Goal: Information Seeking & Learning: Check status

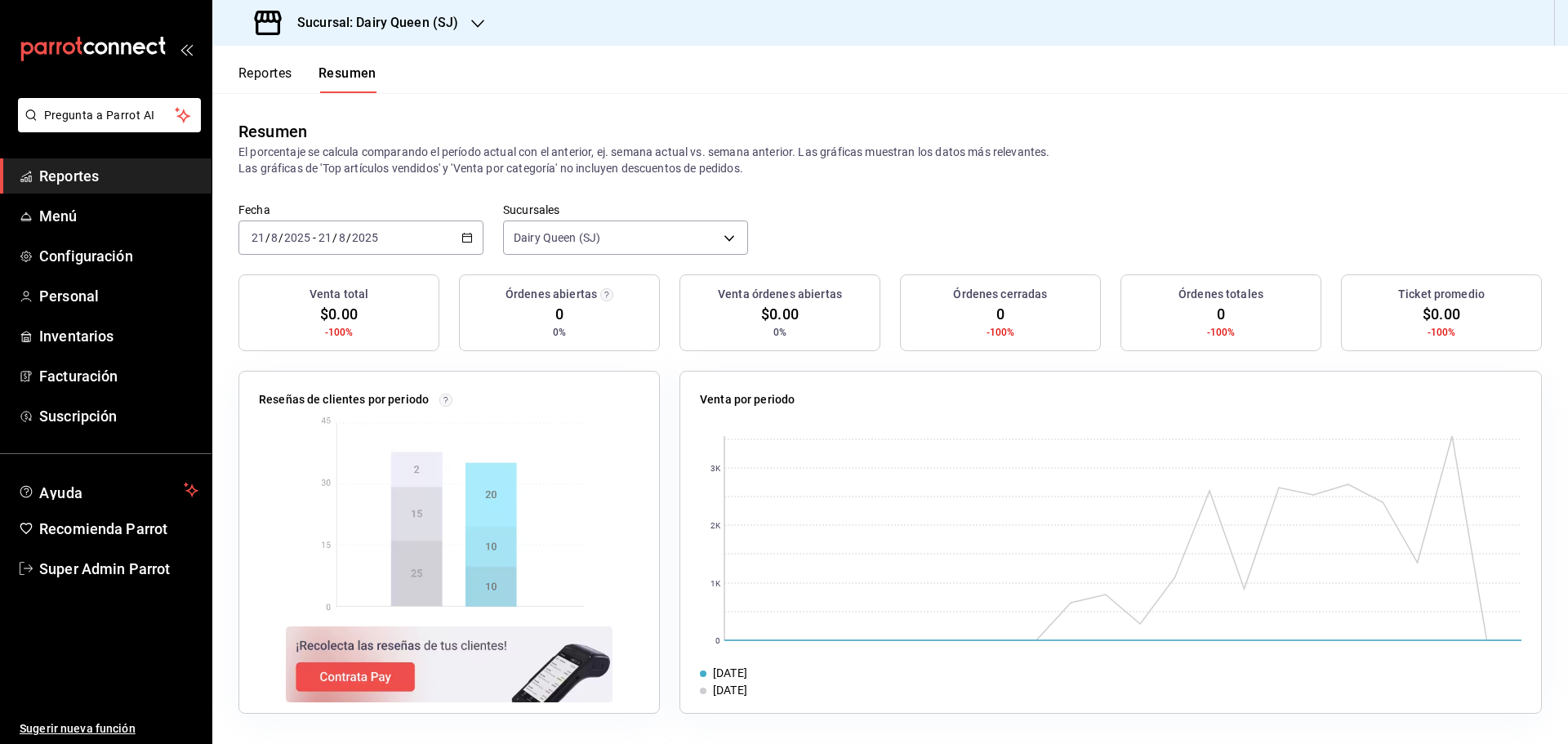
click at [124, 162] on link "Reportes" at bounding box center [106, 176] width 212 height 35
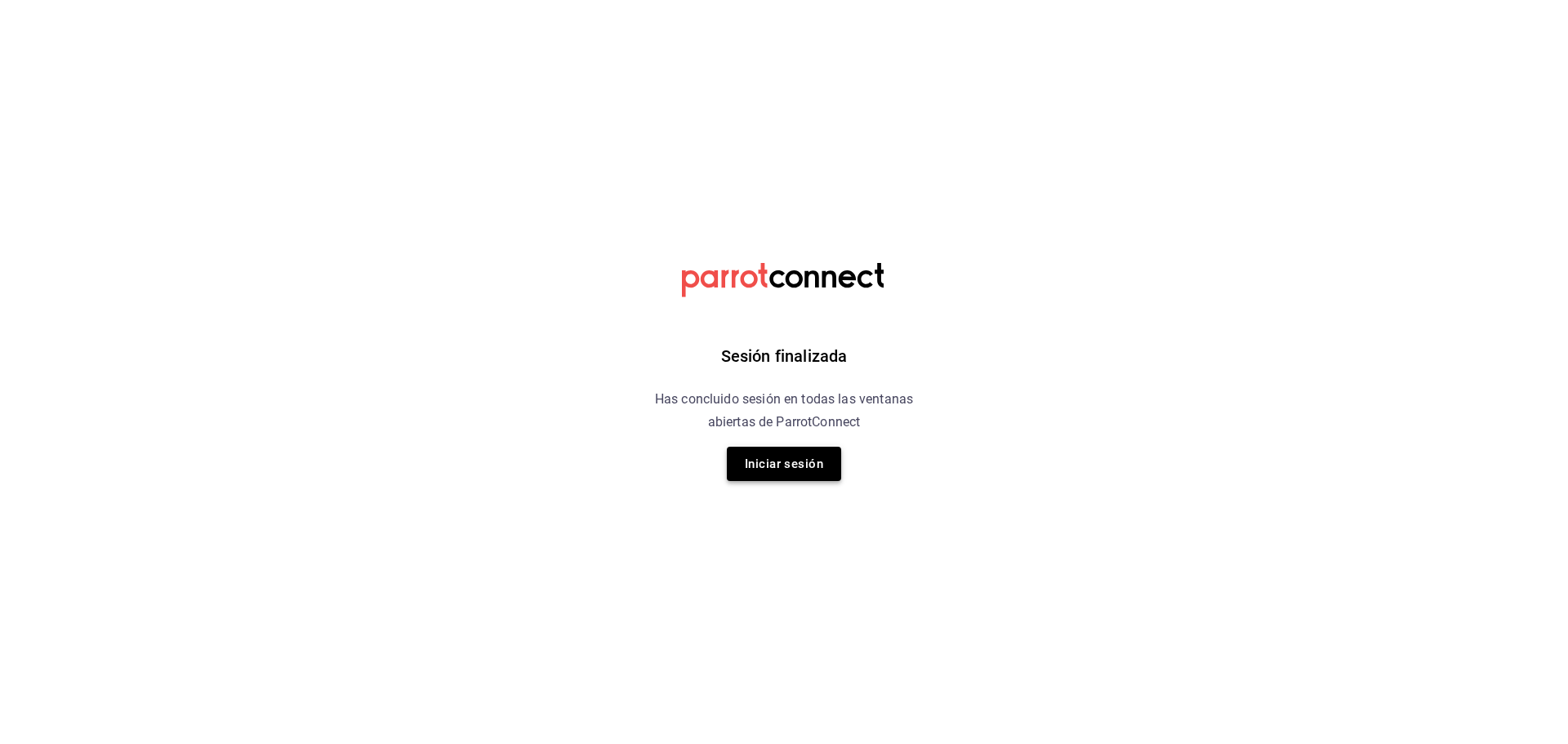
click at [788, 468] on button "Iniciar sesión" at bounding box center [783, 463] width 114 height 34
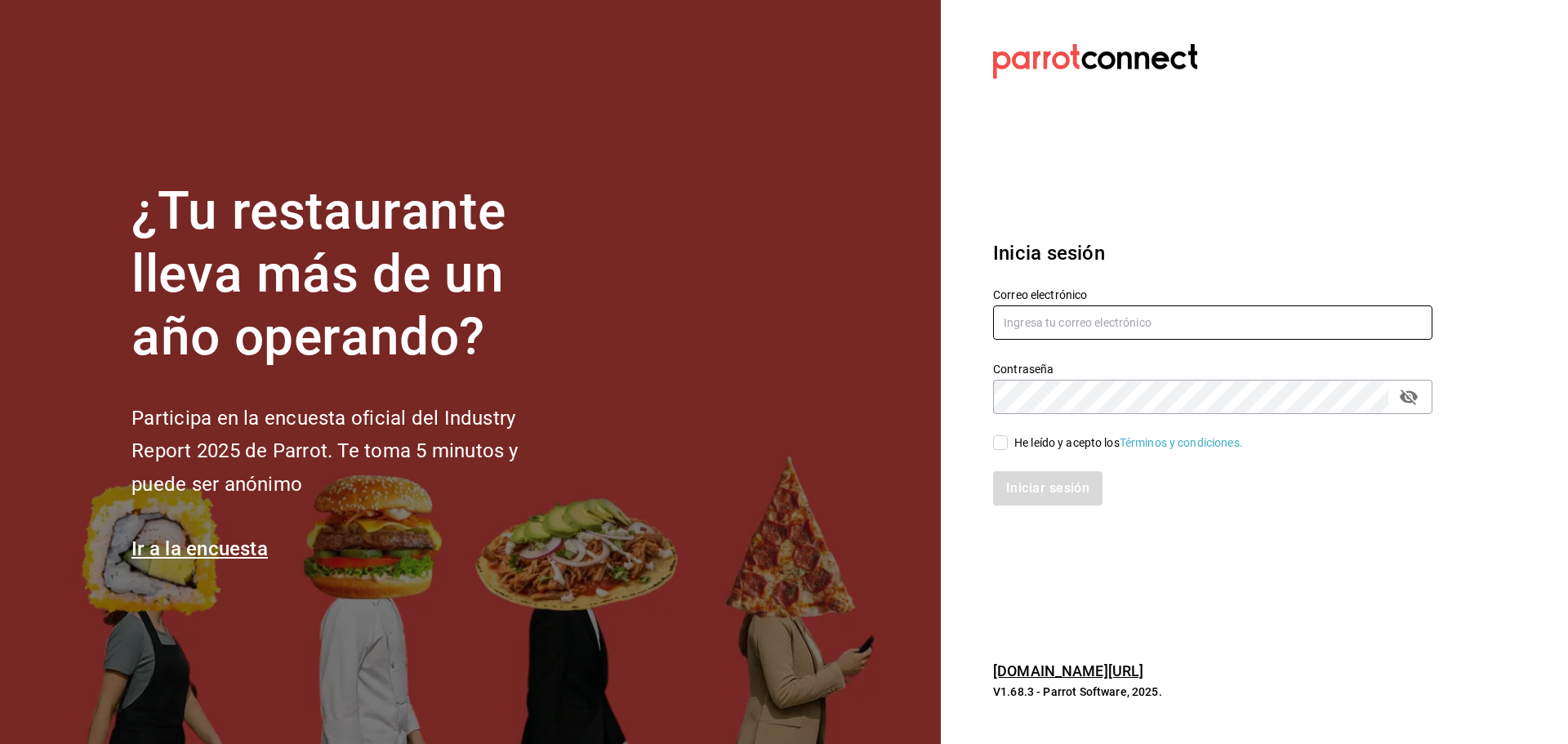
type input "multiuser@dairy.com"
click at [1002, 441] on input "He leído y acepto los Términos y condiciones." at bounding box center [1001, 442] width 15 height 15
checkbox input "true"
click at [1016, 486] on button "Iniciar sesión" at bounding box center [1048, 487] width 111 height 34
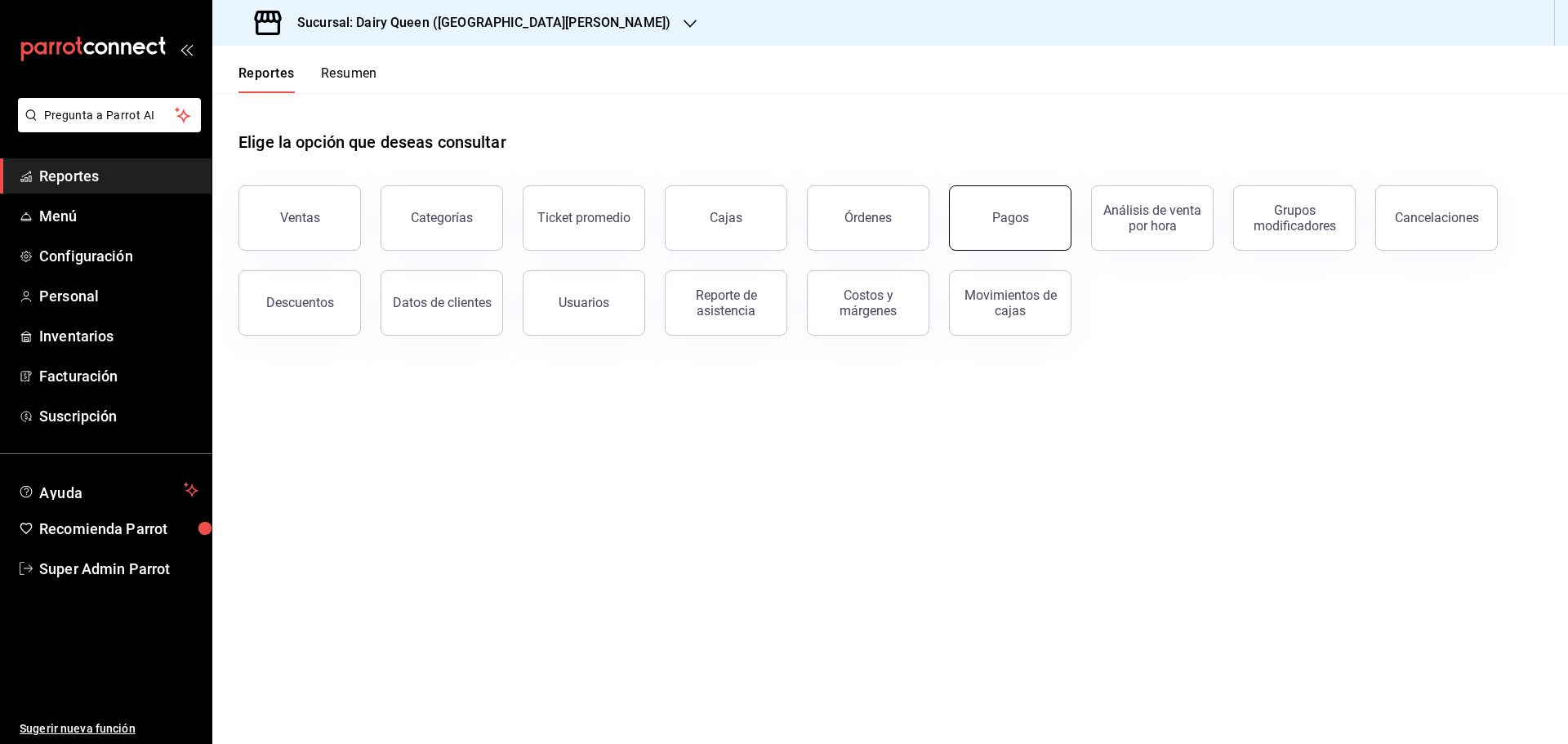
click at [1033, 212] on button "Pagos" at bounding box center [1010, 217] width 122 height 65
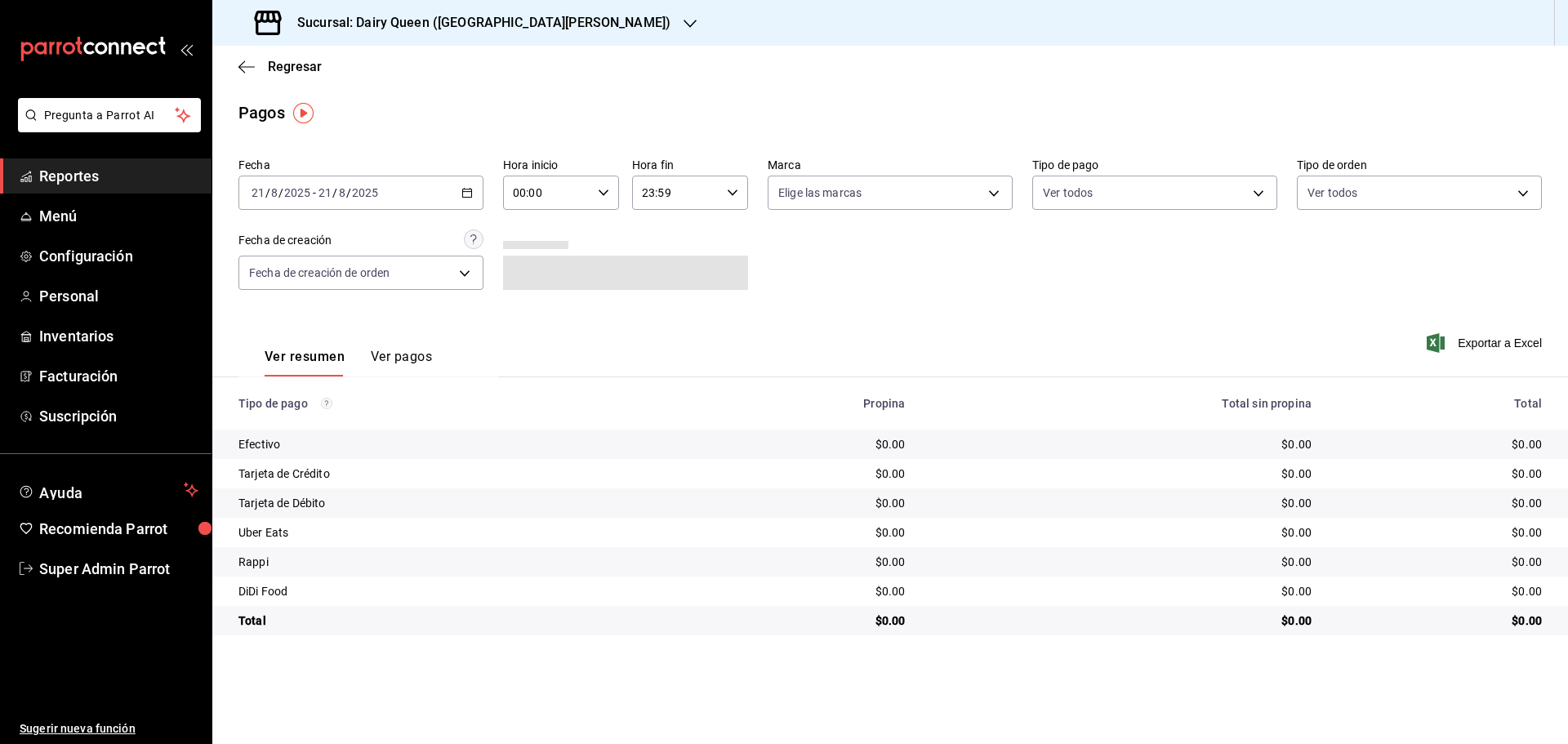
click at [421, 189] on div "2025-08-21 21 / 8 / 2025 - 2025-08-21 21 / 8 / 2025" at bounding box center [361, 192] width 245 height 34
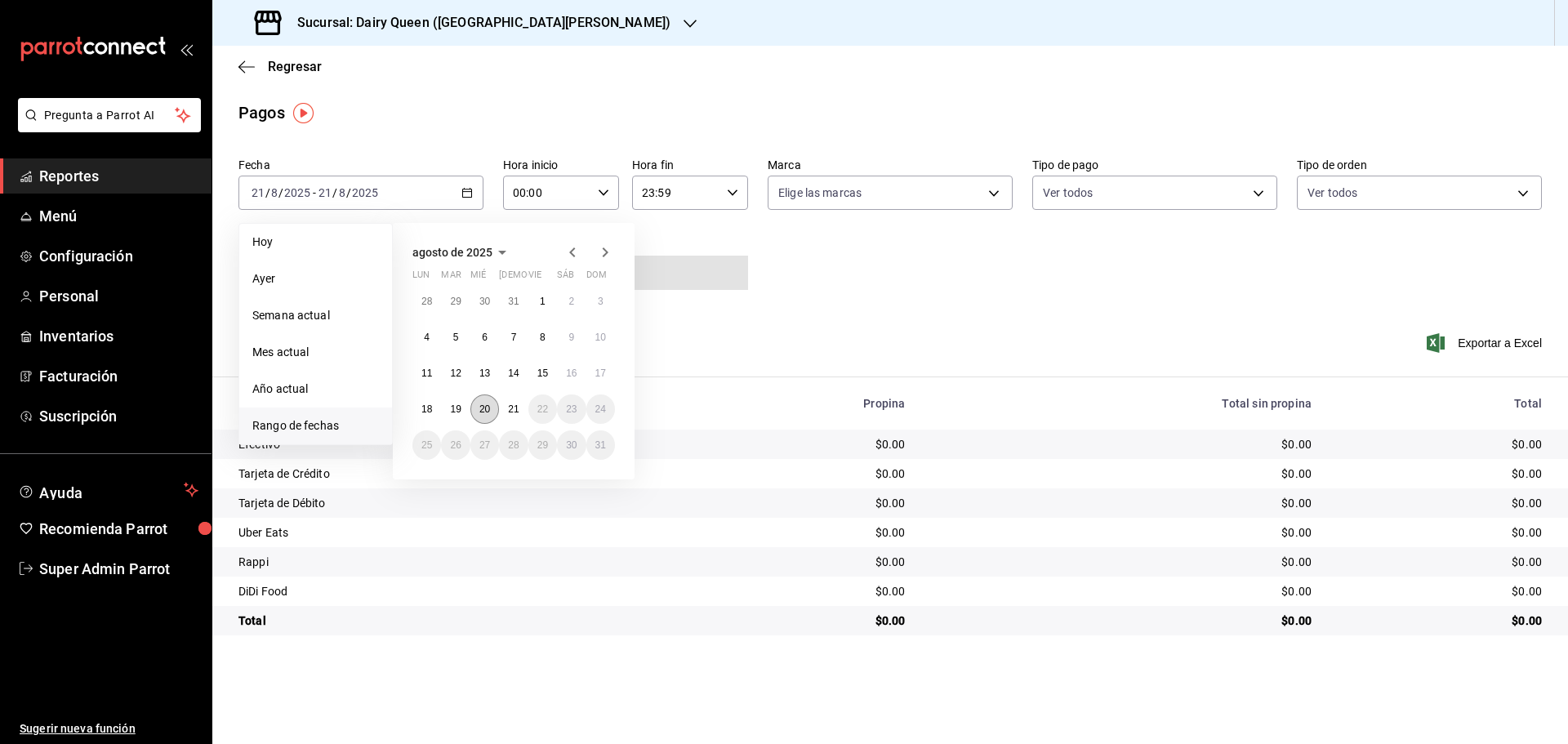
click at [492, 408] on button "20" at bounding box center [485, 408] width 28 height 29
click at [491, 407] on button "20" at bounding box center [485, 408] width 28 height 29
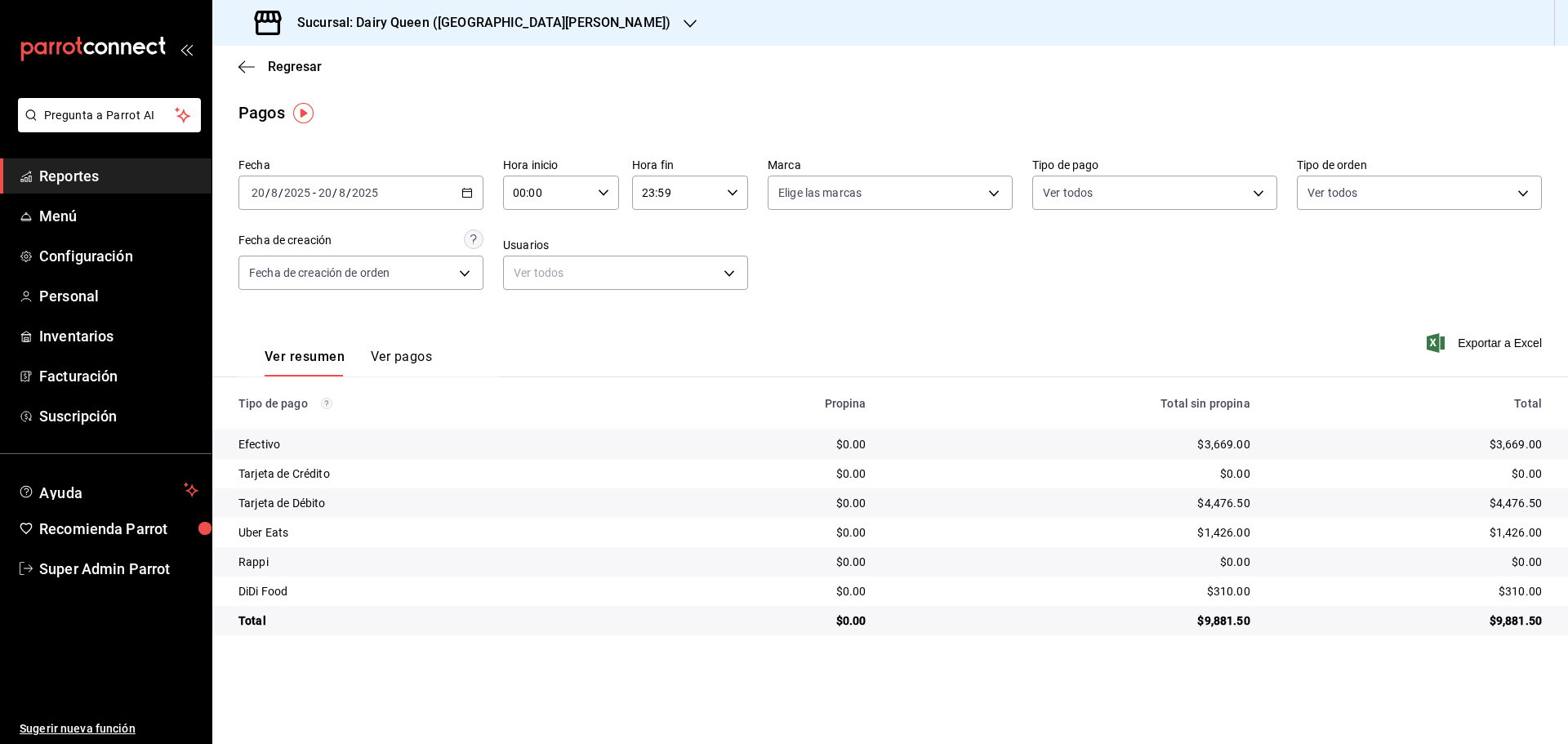
click at [322, 28] on h3 "Sucursal: Dairy Queen ([GEOGRAPHIC_DATA][PERSON_NAME])" at bounding box center [477, 23] width 387 height 20
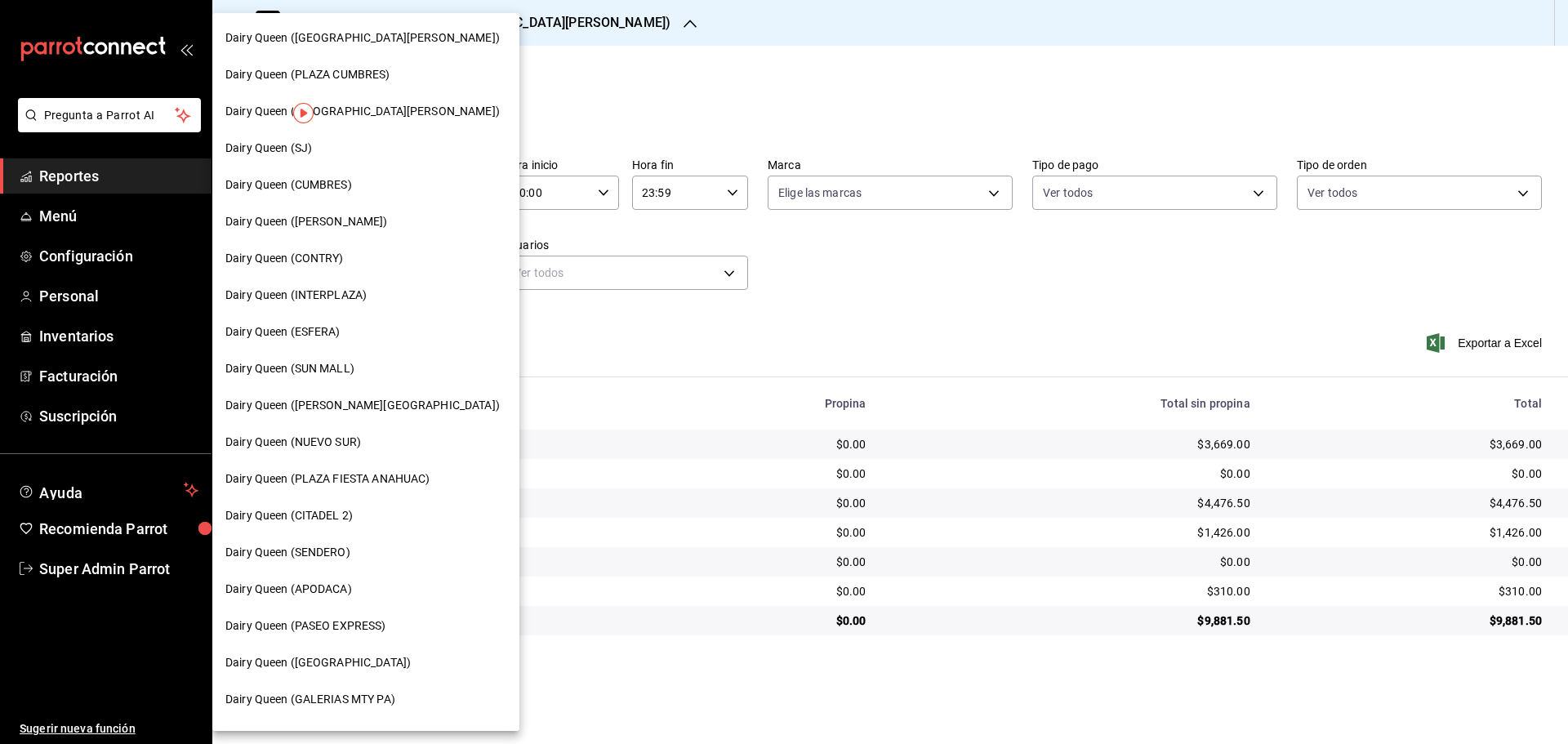
click at [332, 255] on span "Dairy Queen (CONTRY)" at bounding box center [284, 258] width 118 height 17
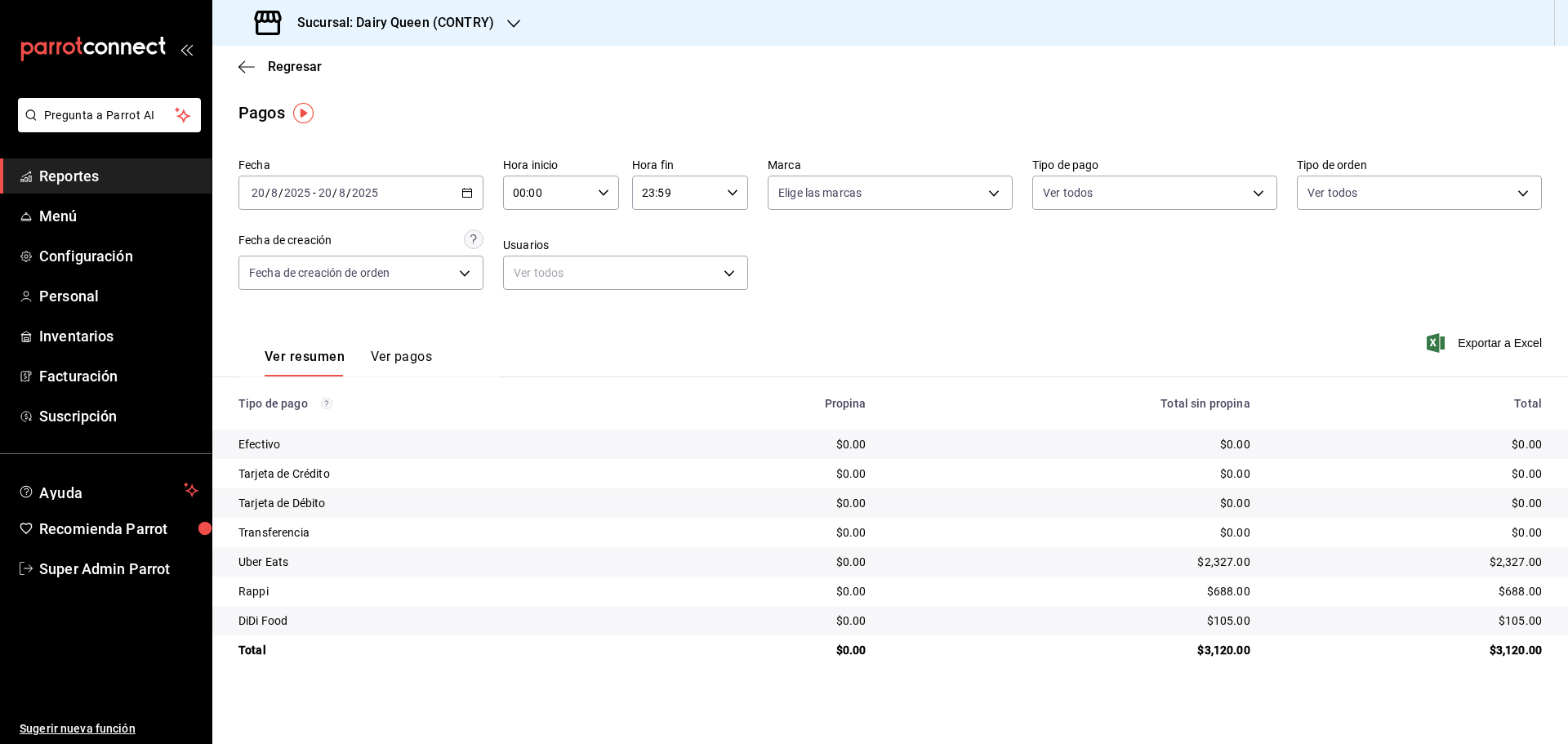
click at [339, 32] on div "Sucursal: Dairy Queen (CONTRY)" at bounding box center [376, 22] width 302 height 46
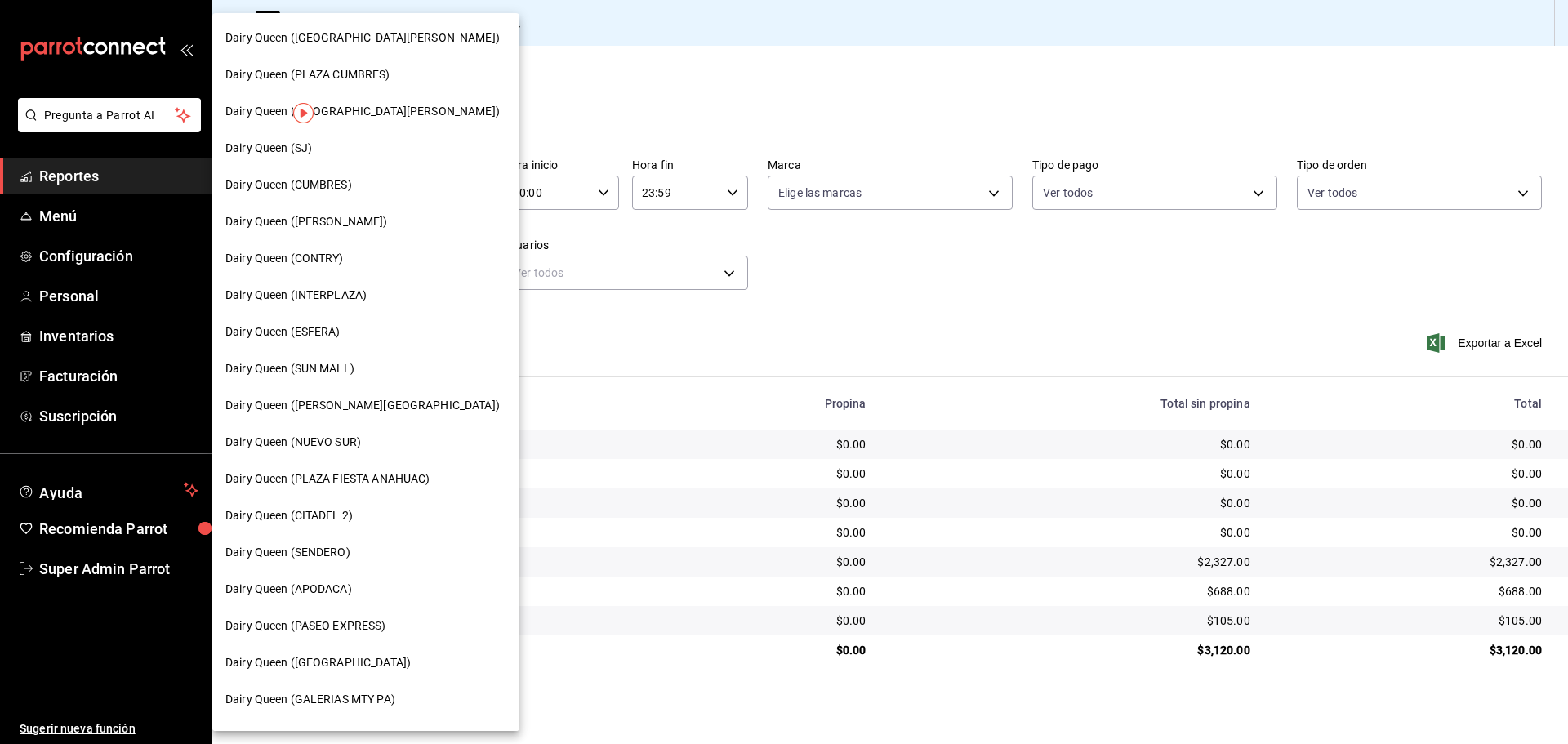
click at [337, 557] on span "Dairy Queen (SENDERO)" at bounding box center [287, 552] width 125 height 17
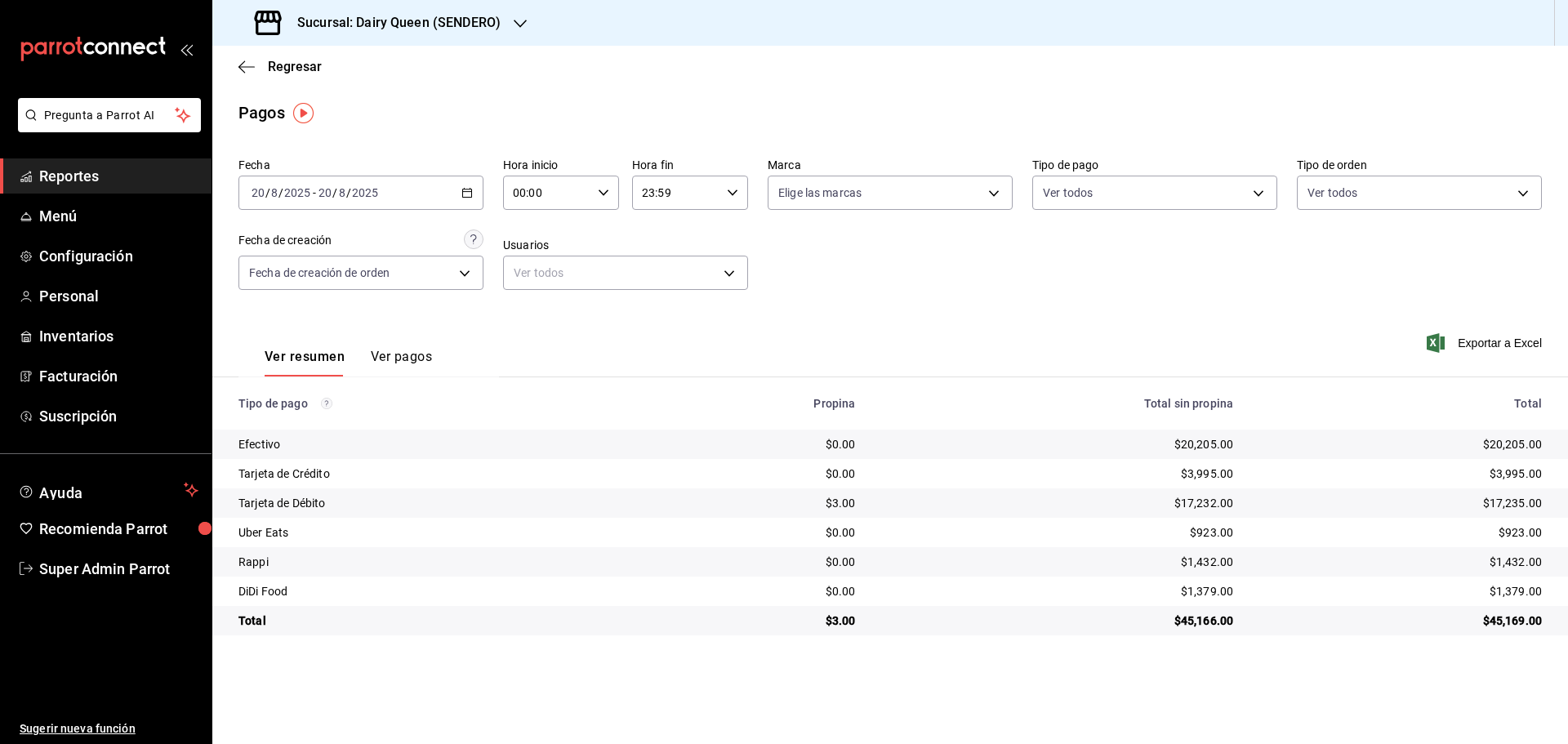
click at [337, 18] on h3 "Sucursal: Dairy Queen (SENDERO)" at bounding box center [392, 23] width 217 height 20
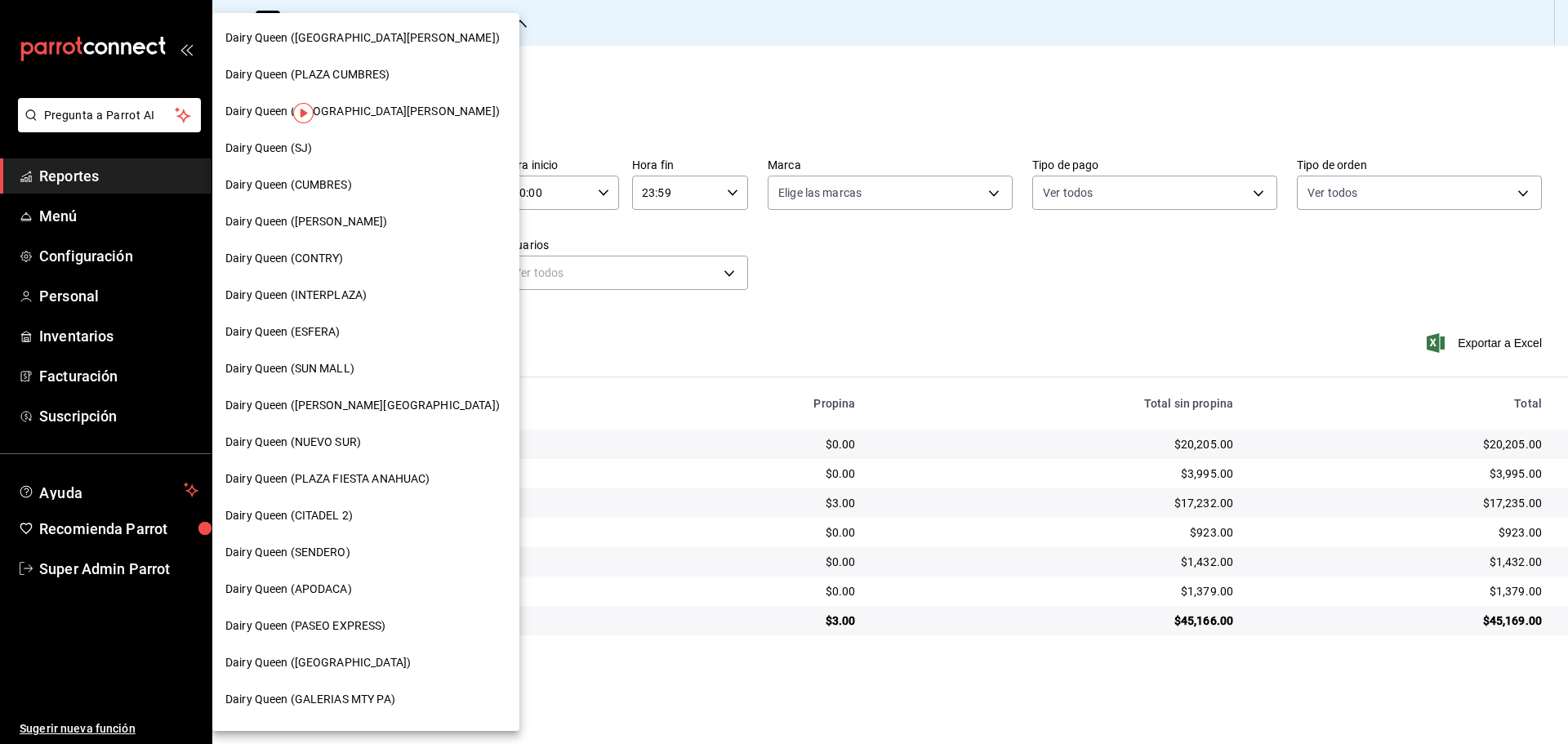
click at [347, 185] on span "Dairy Queen (CUMBRES)" at bounding box center [288, 185] width 127 height 17
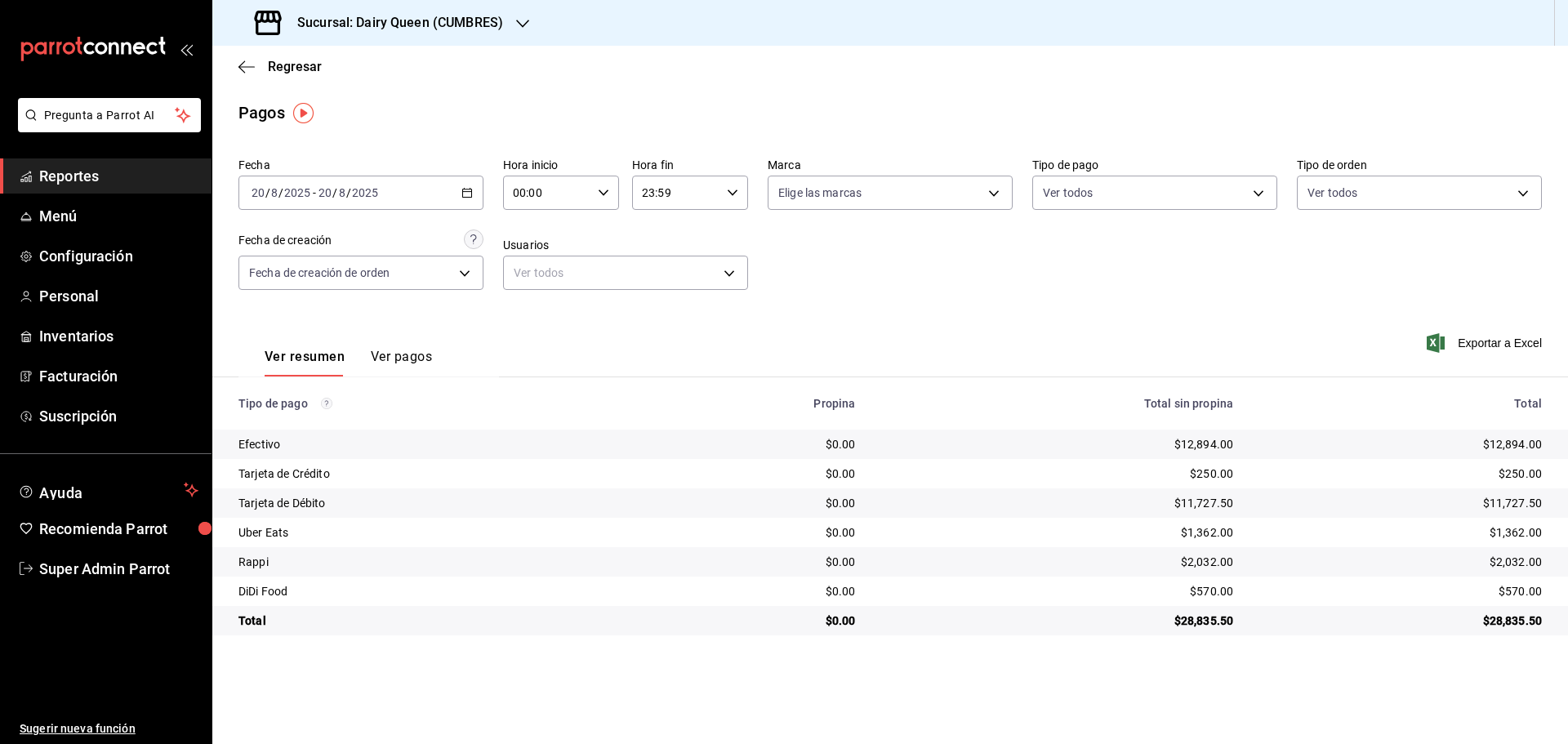
click at [343, 16] on h3 "Sucursal: Dairy Queen (CUMBRES)" at bounding box center [393, 23] width 219 height 20
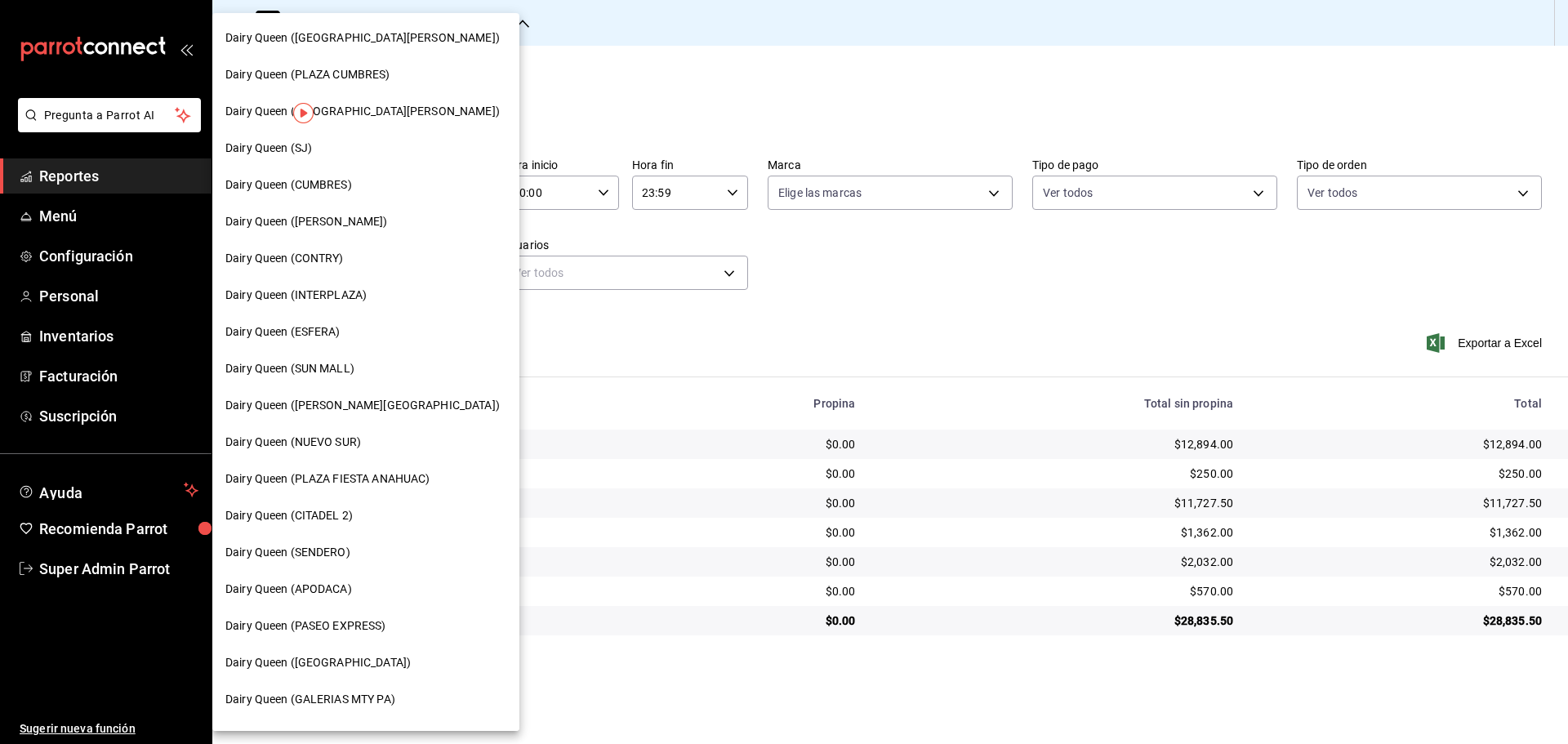
scroll to position [508, 0]
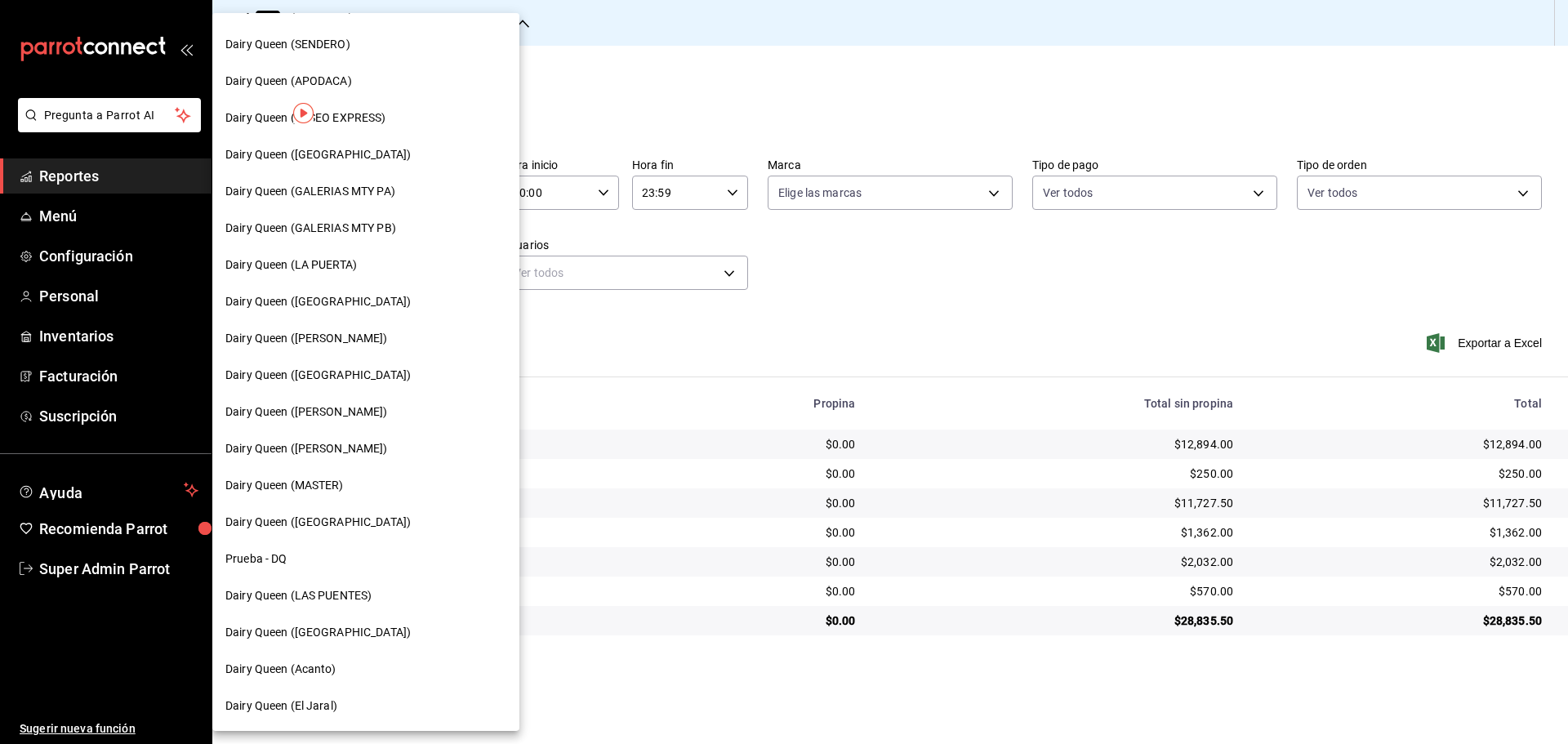
click at [353, 591] on span "Dairy Queen (LAS PUENTES)" at bounding box center [297, 596] width 146 height 17
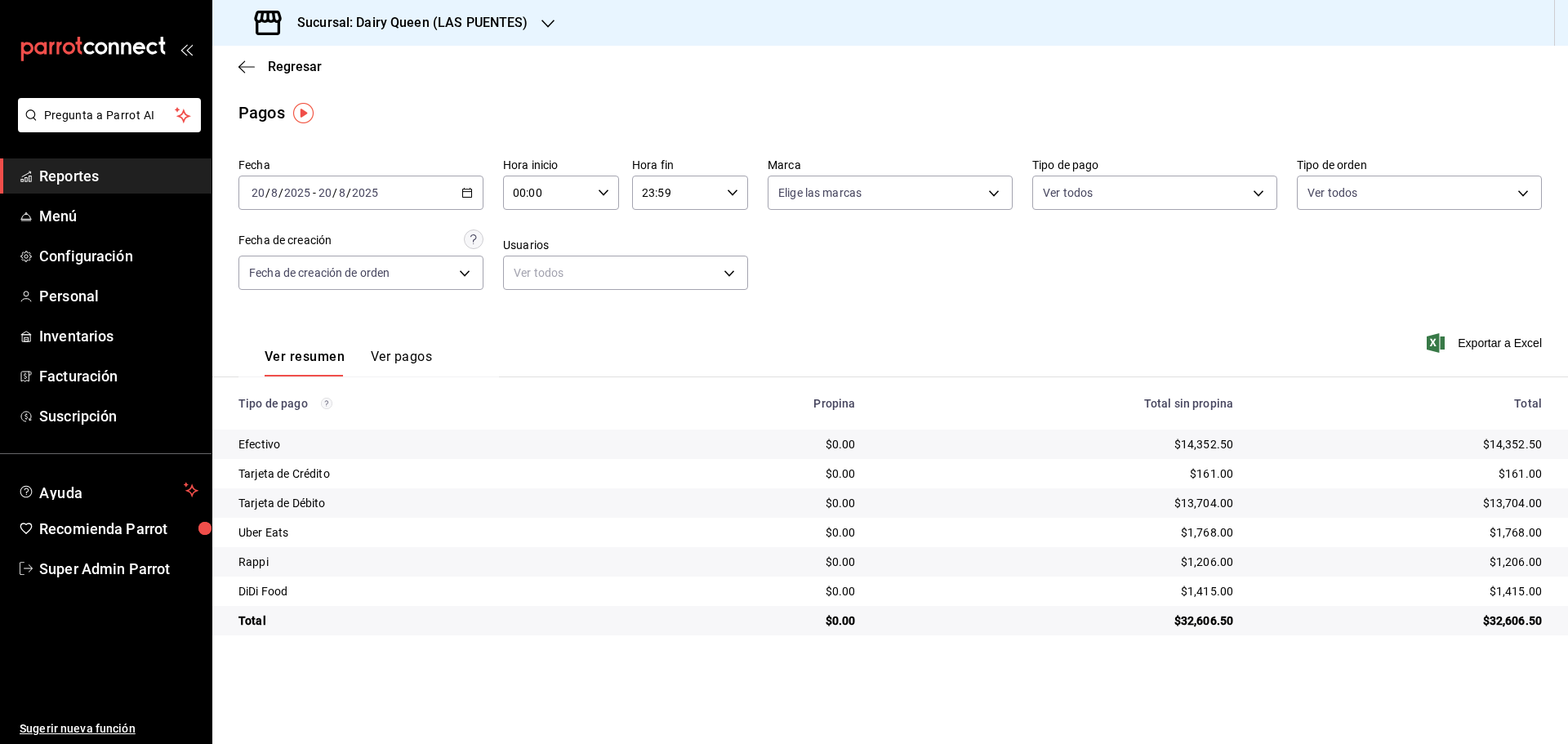
click at [377, 17] on h3 "Sucursal: Dairy Queen (LAS PUENTES)" at bounding box center [406, 23] width 244 height 20
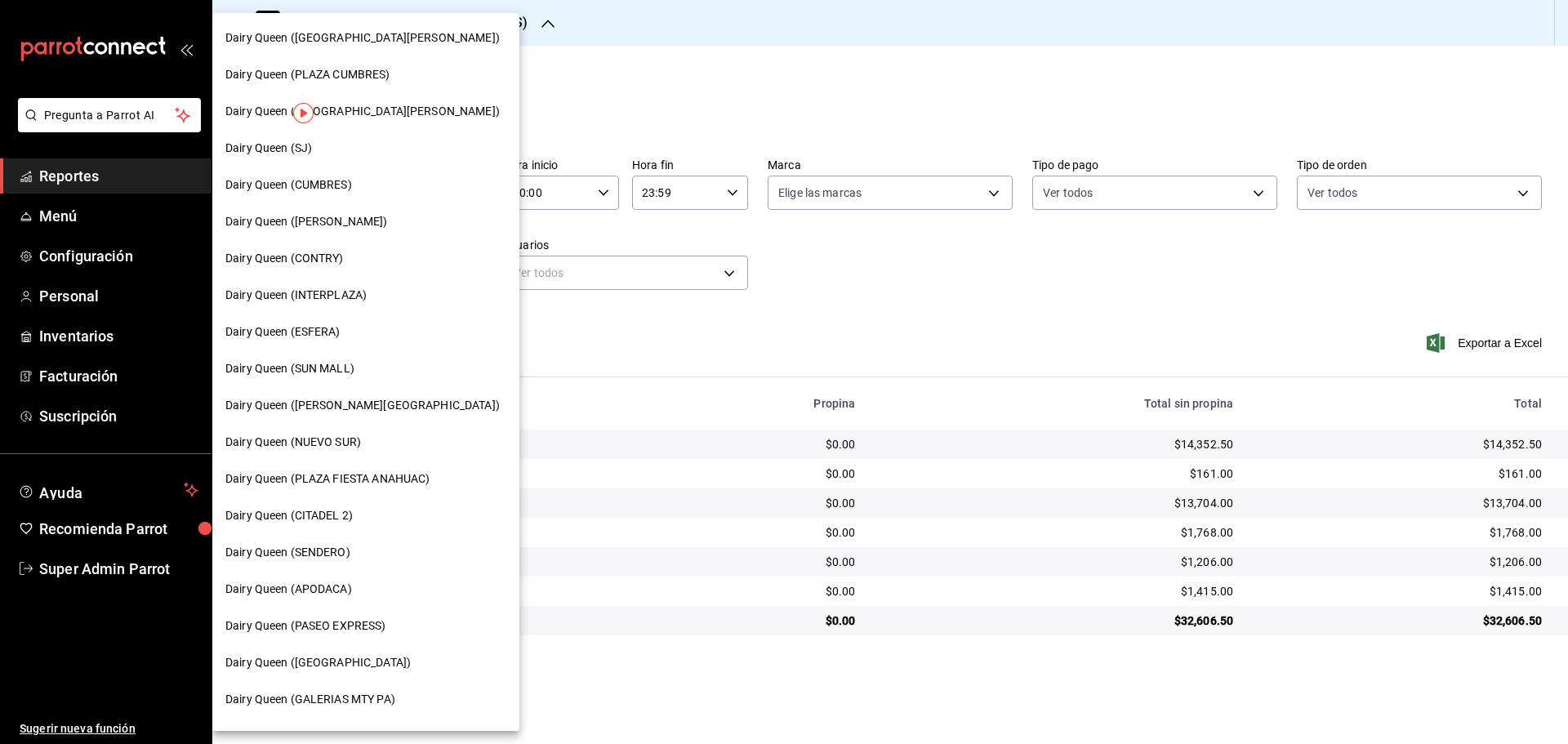
click at [372, 636] on div "Dairy Queen (PASEO EXPRESS)" at bounding box center [366, 626] width 307 height 37
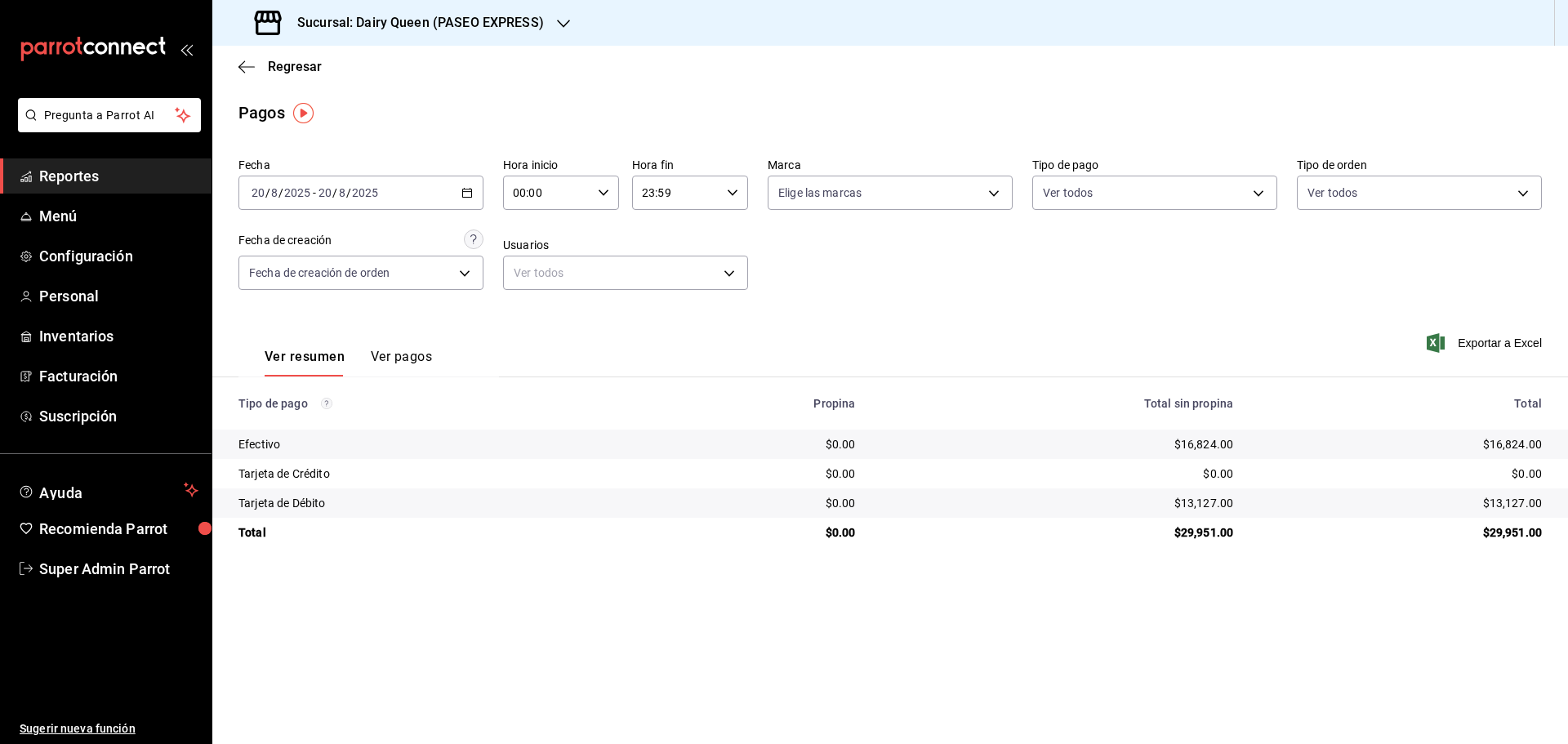
click at [341, 22] on h3 "Sucursal: Dairy Queen (PASEO EXPRESS)" at bounding box center [414, 23] width 260 height 20
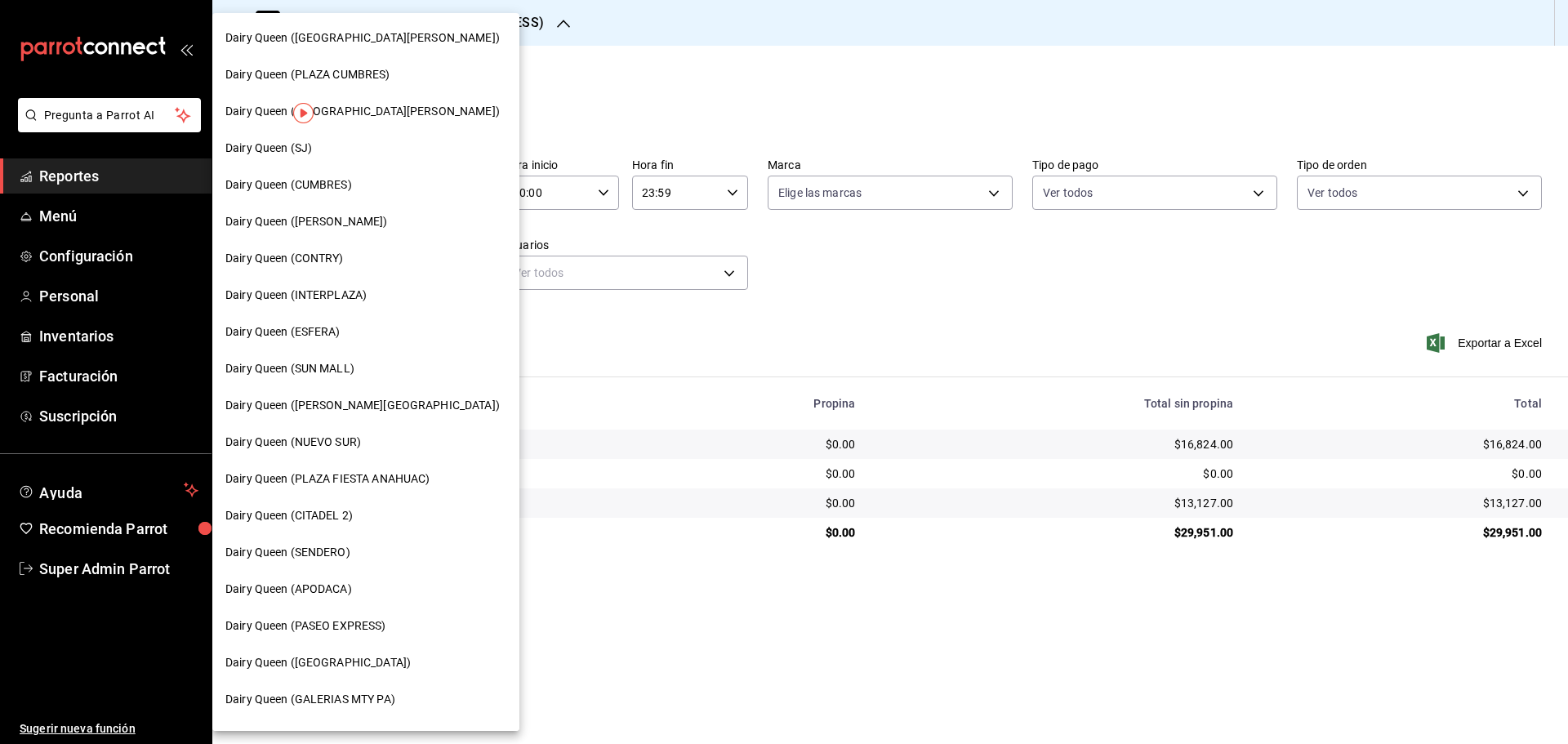
click at [306, 146] on span "Dairy Queen (SJ)" at bounding box center [268, 148] width 87 height 17
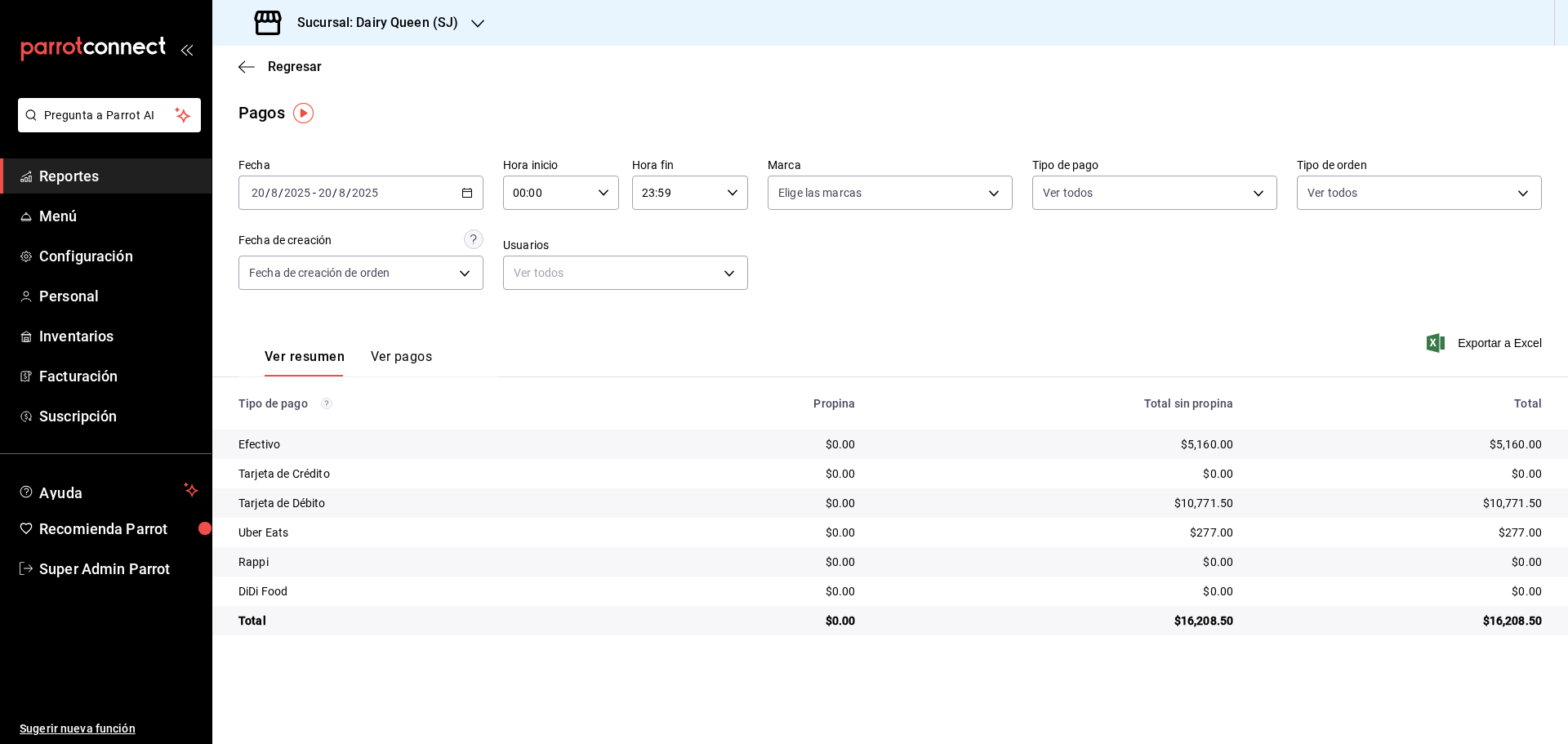
click at [316, 32] on div "Sucursal: Dairy Queen (SJ)" at bounding box center [357, 22] width 266 height 46
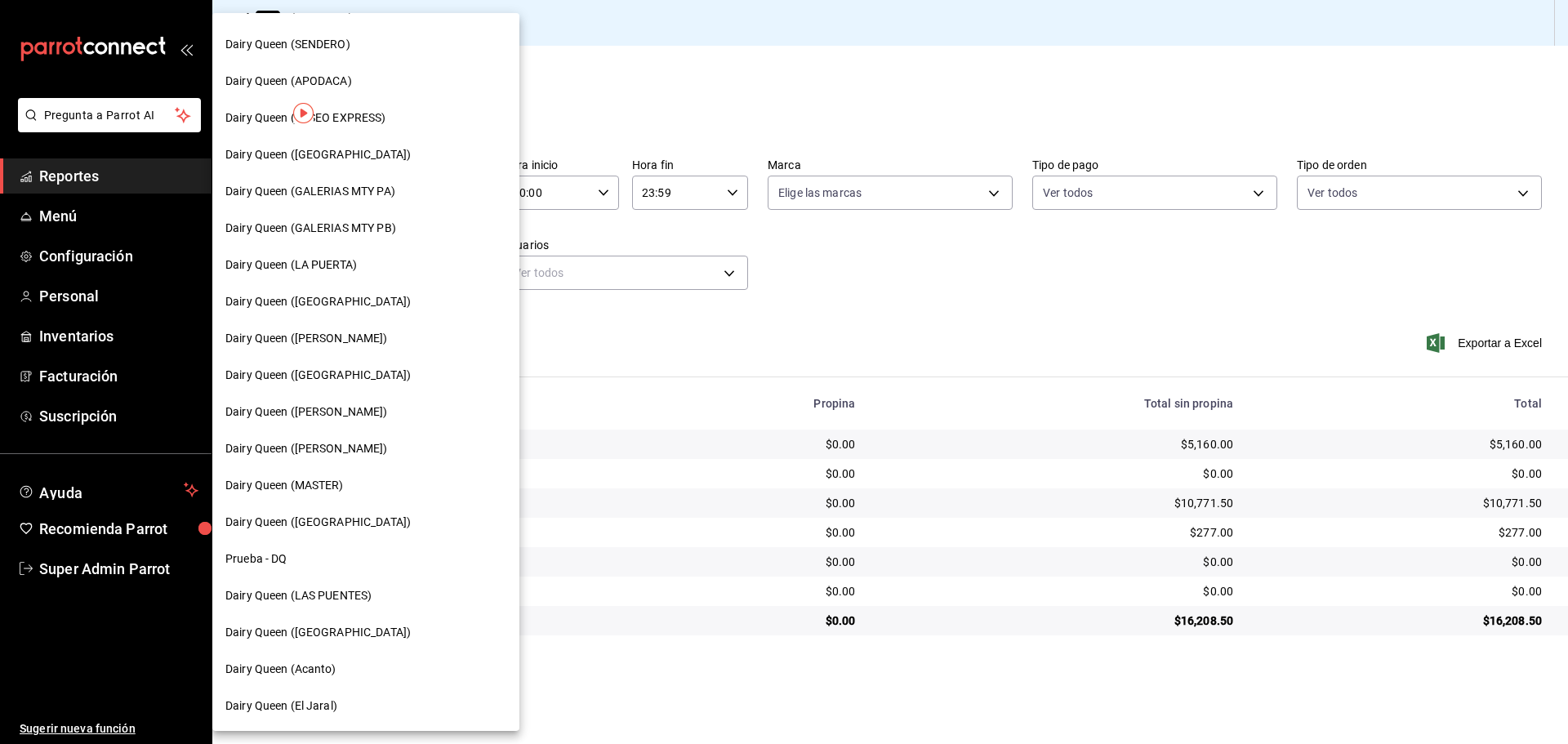
click at [332, 634] on span "Dairy Queen ([GEOGRAPHIC_DATA])" at bounding box center [317, 632] width 185 height 17
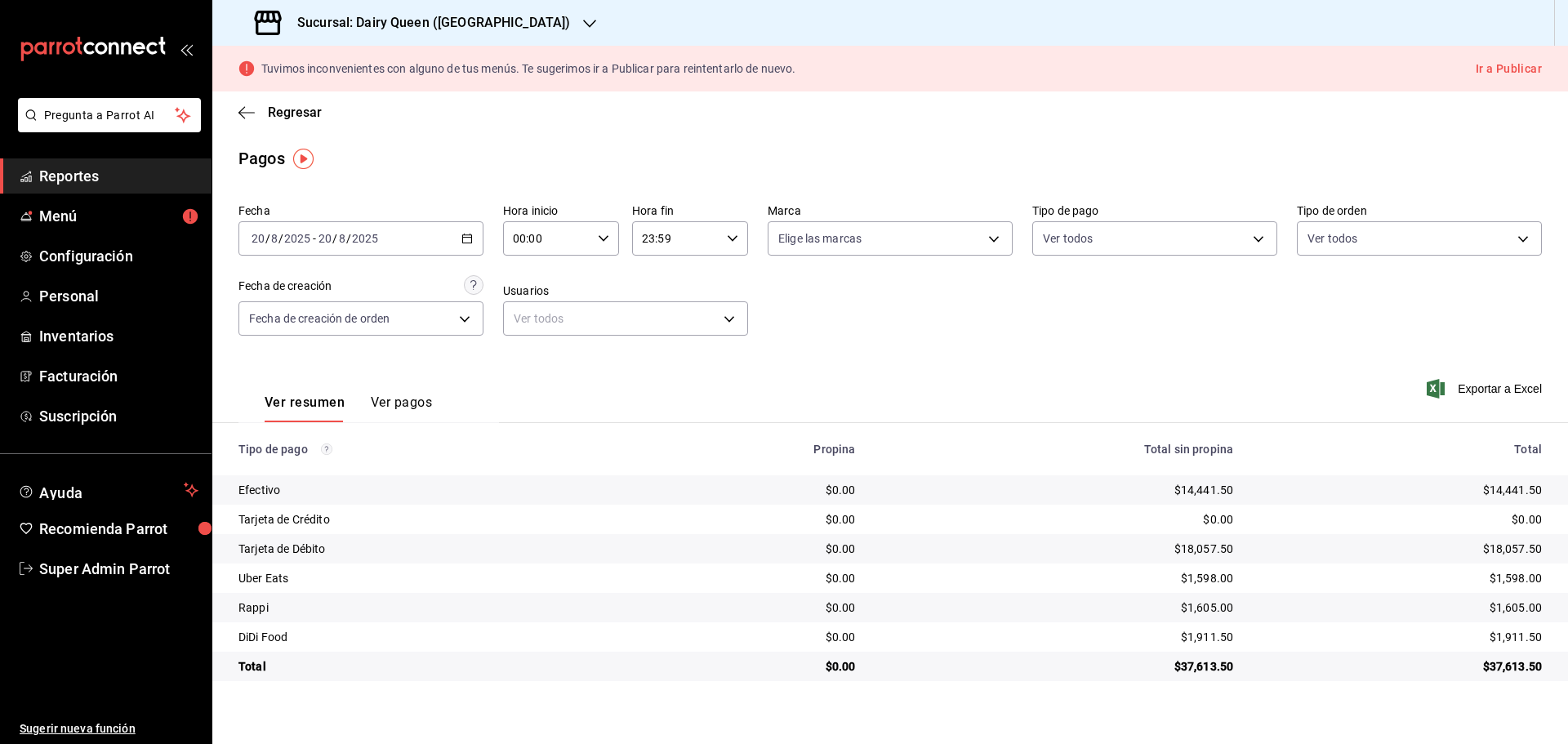
click at [333, 17] on h3 "Sucursal: Dairy Queen ([GEOGRAPHIC_DATA])" at bounding box center [427, 23] width 286 height 20
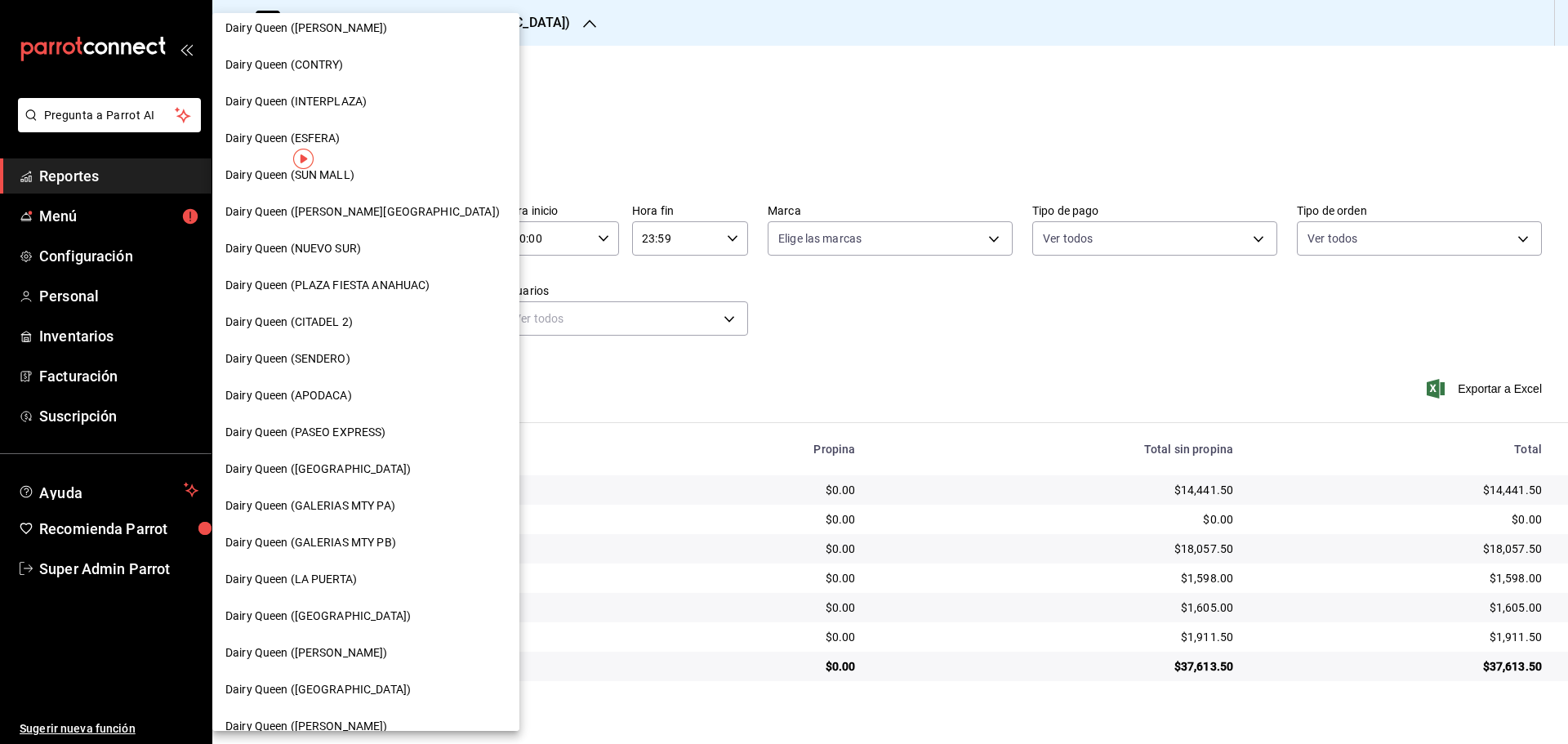
scroll to position [408, 0]
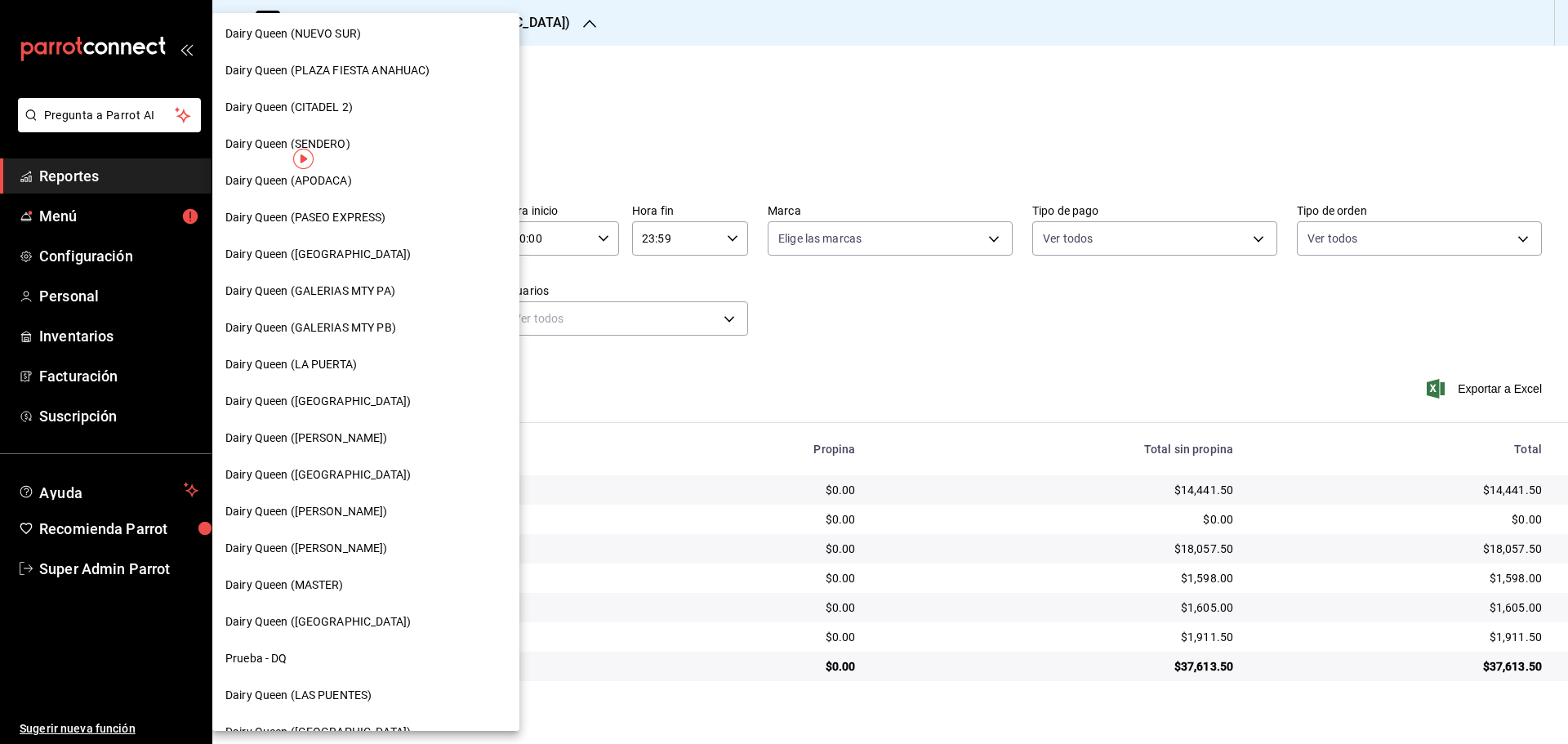
click at [329, 367] on span "Dairy Queen (LA PUERTA)" at bounding box center [291, 364] width 132 height 17
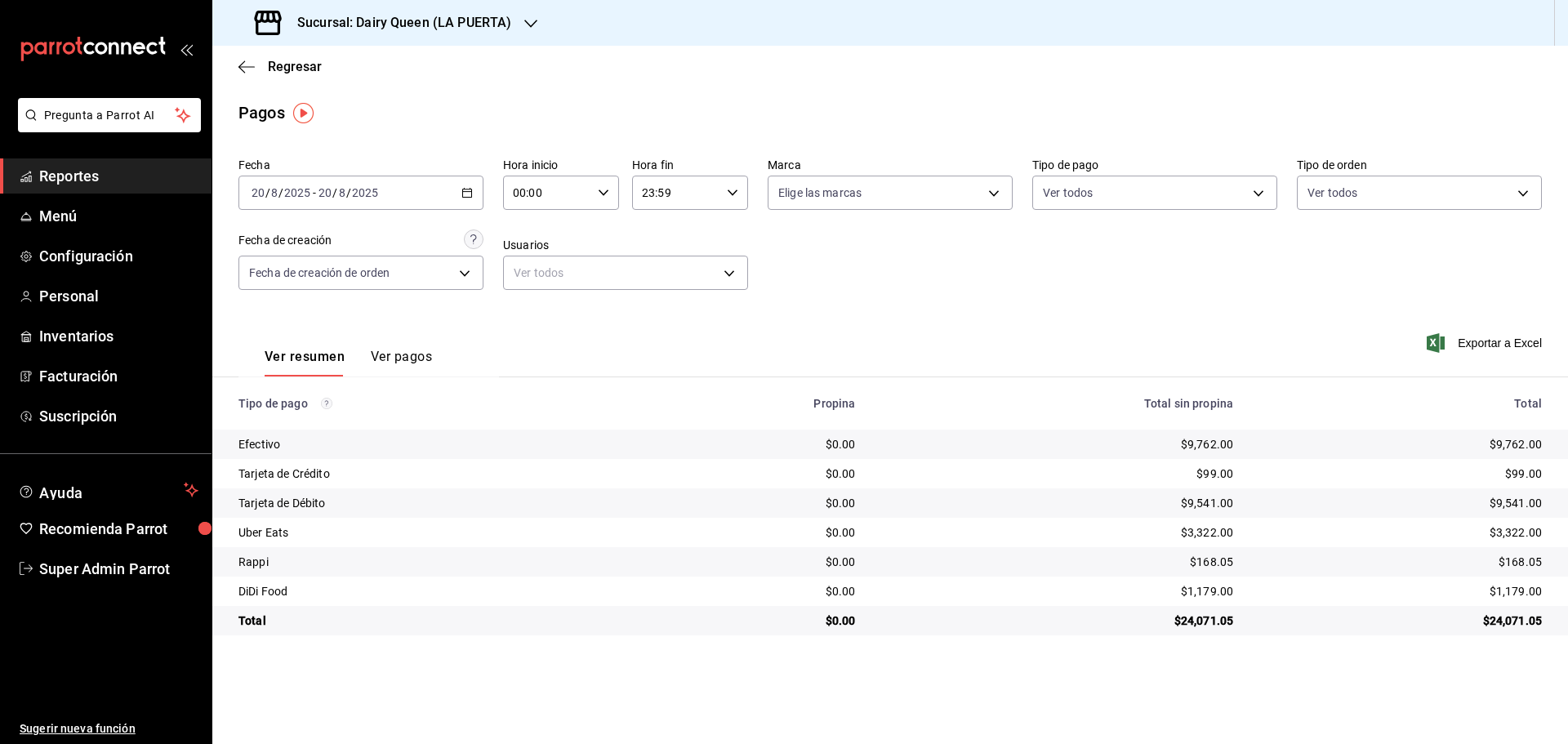
click at [355, 30] on h3 "Sucursal: Dairy Queen (LA PUERTA)" at bounding box center [397, 23] width 227 height 20
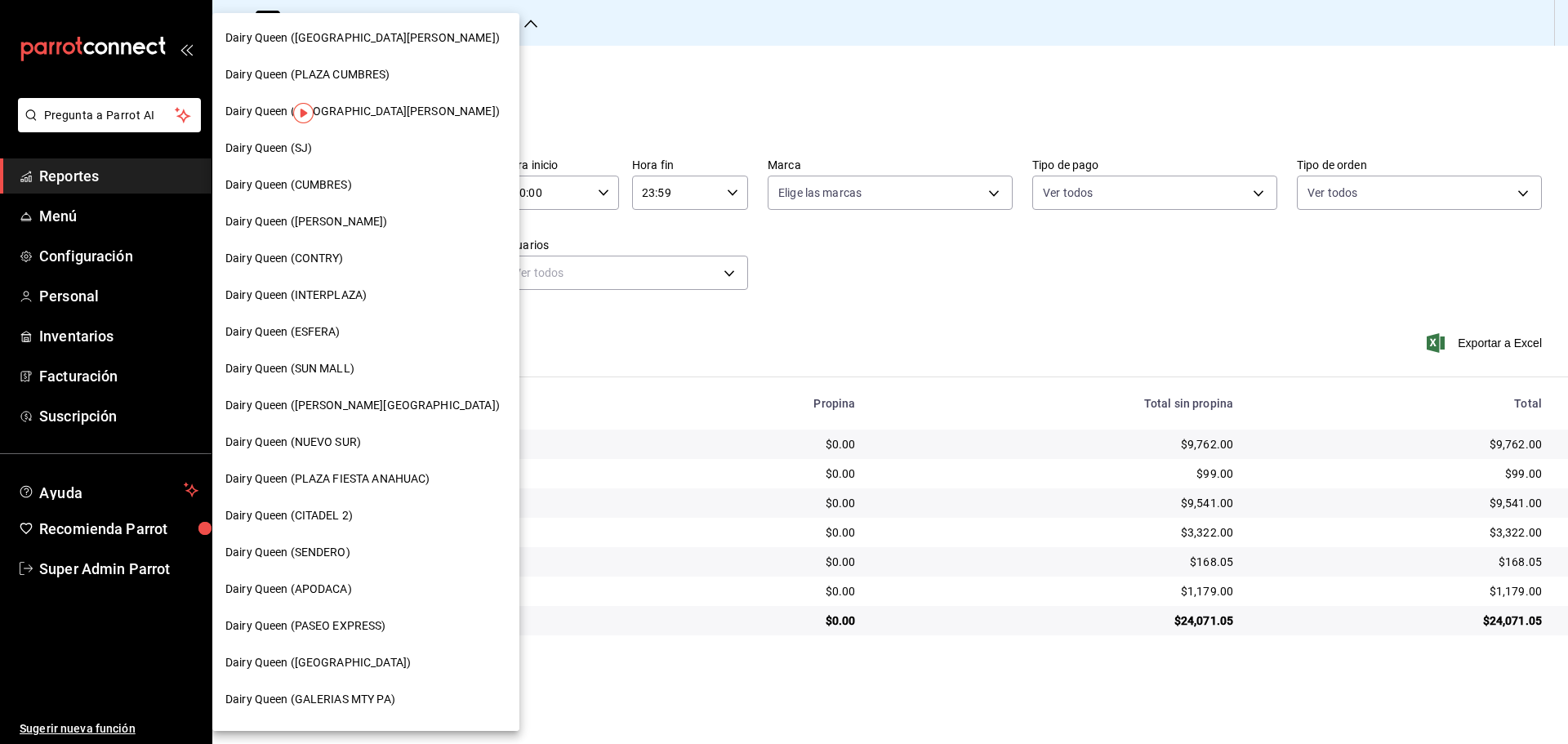
click at [335, 417] on div "Dairy Queen ([PERSON_NAME][GEOGRAPHIC_DATA])" at bounding box center [366, 406] width 307 height 37
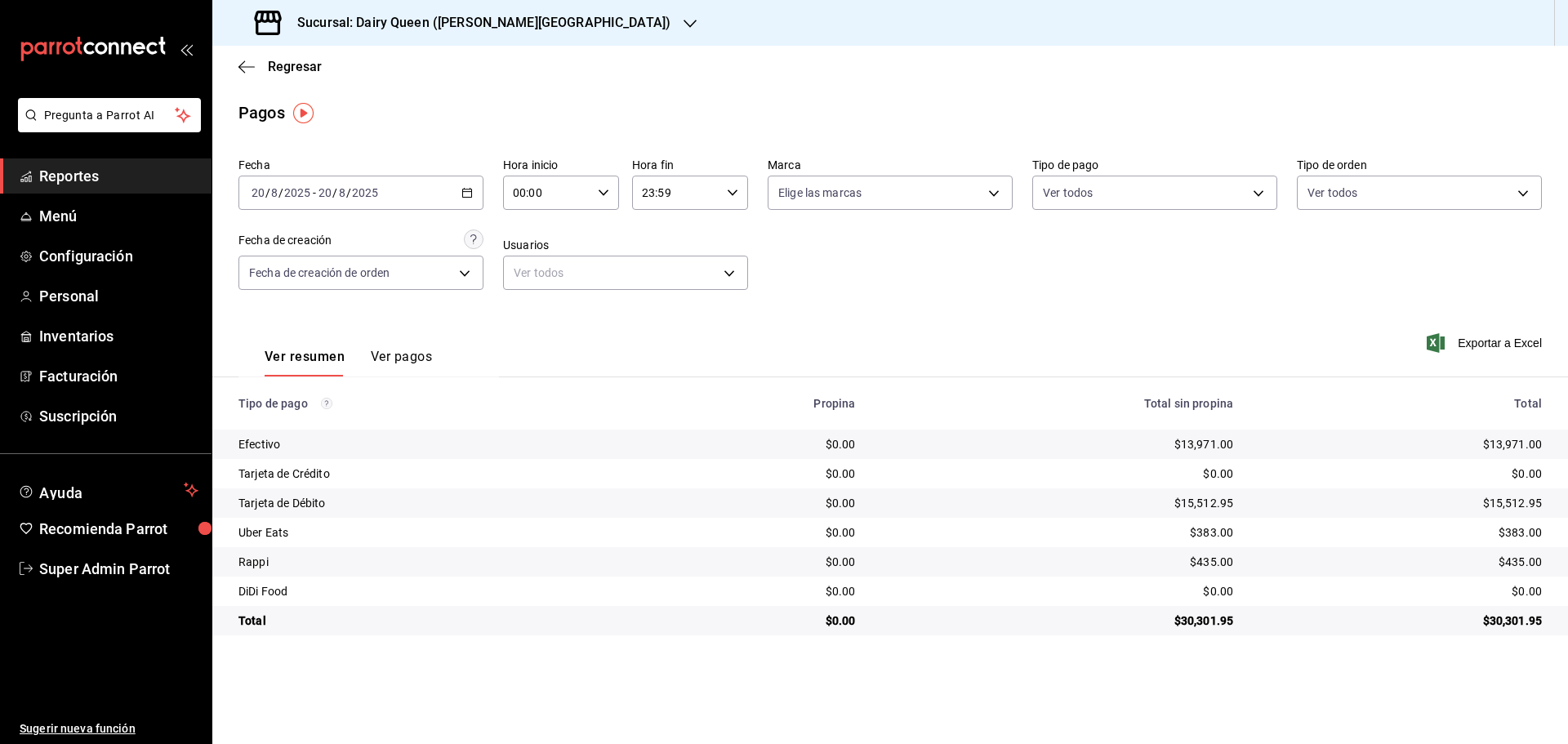
click at [337, 22] on h3 "Sucursal: Dairy Queen ([PERSON_NAME][GEOGRAPHIC_DATA])" at bounding box center [477, 23] width 387 height 20
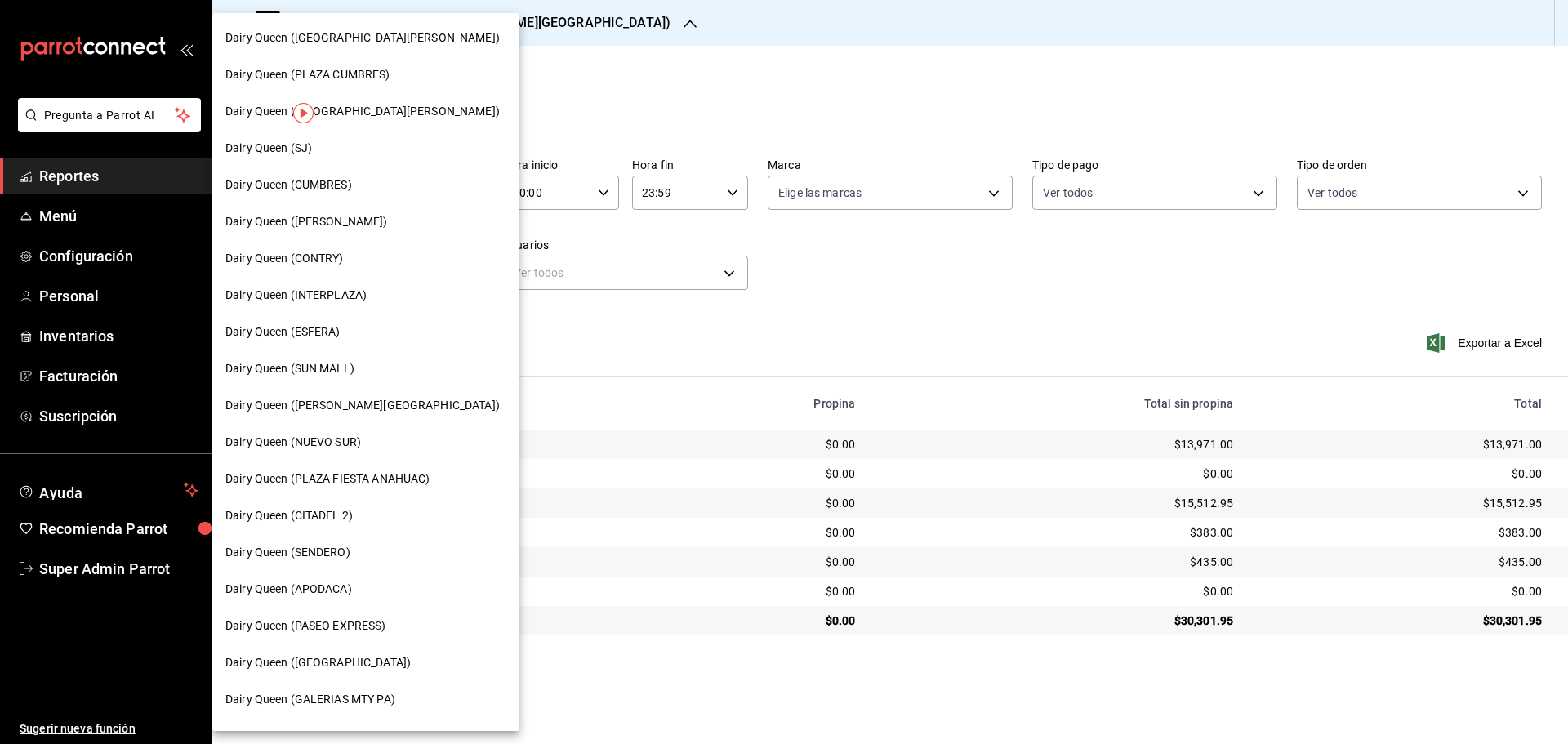
scroll to position [137, 0]
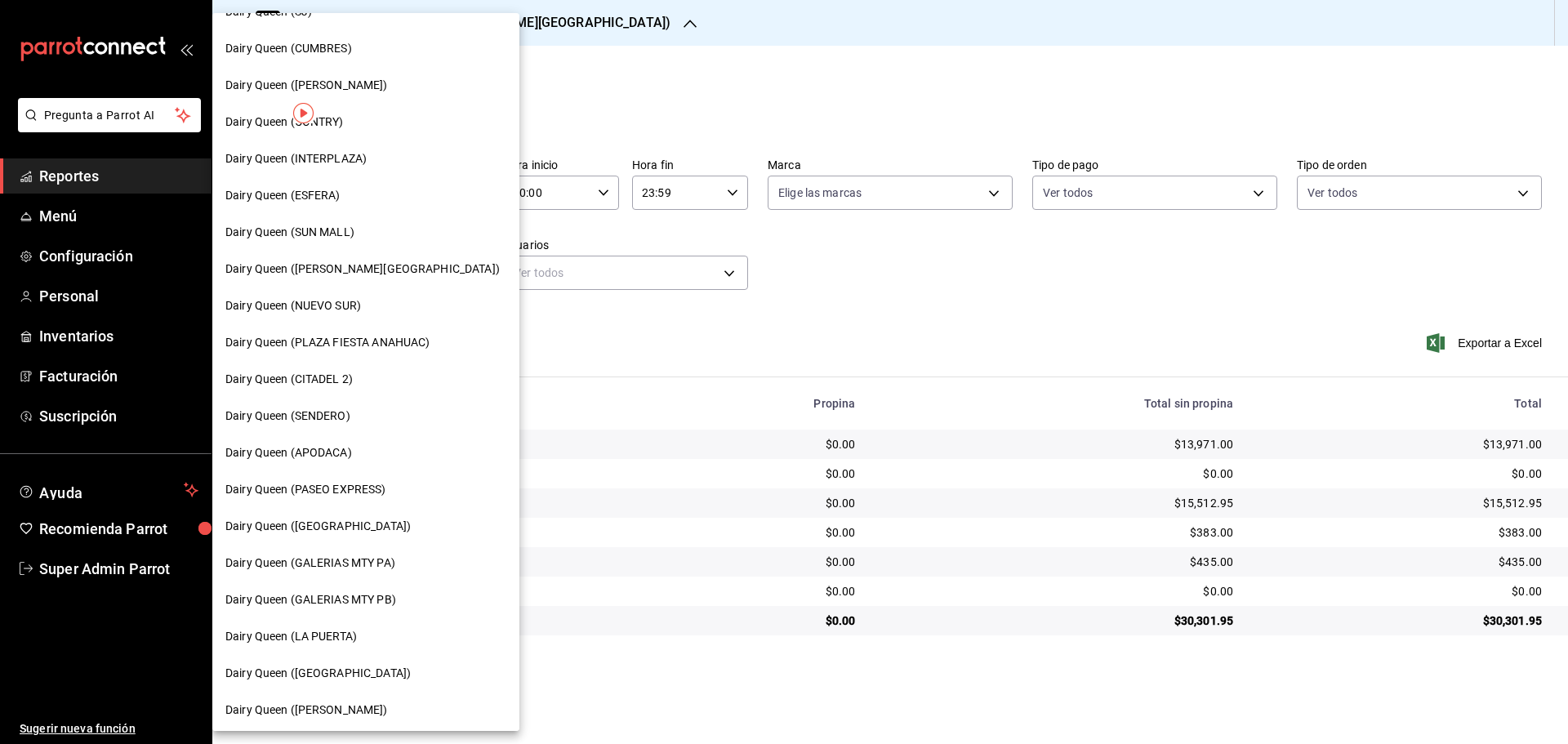
click at [325, 531] on span "Dairy Queen ([GEOGRAPHIC_DATA])" at bounding box center [317, 526] width 185 height 17
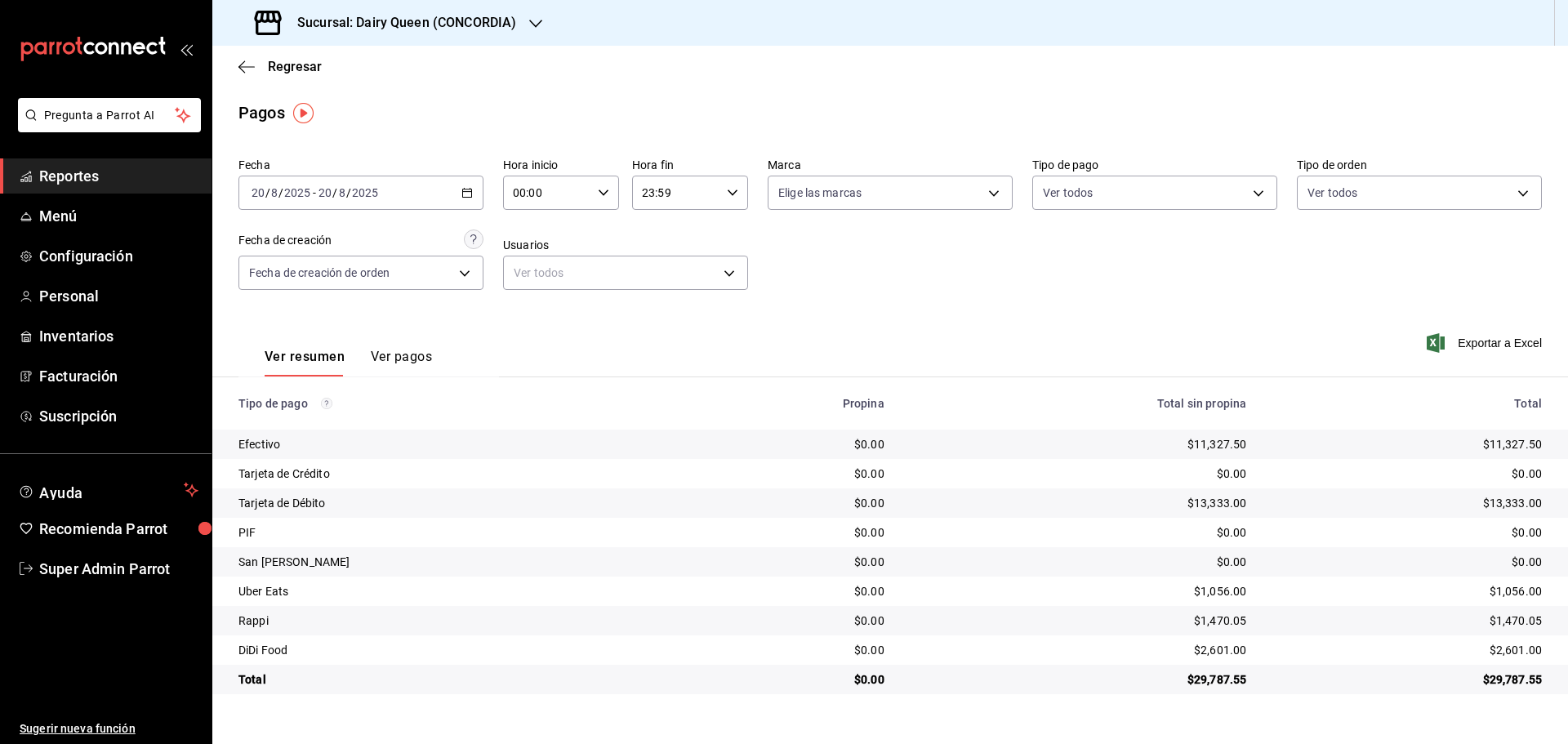
click at [337, 25] on h3 "Sucursal: Dairy Queen (CONCORDIA)" at bounding box center [400, 23] width 232 height 20
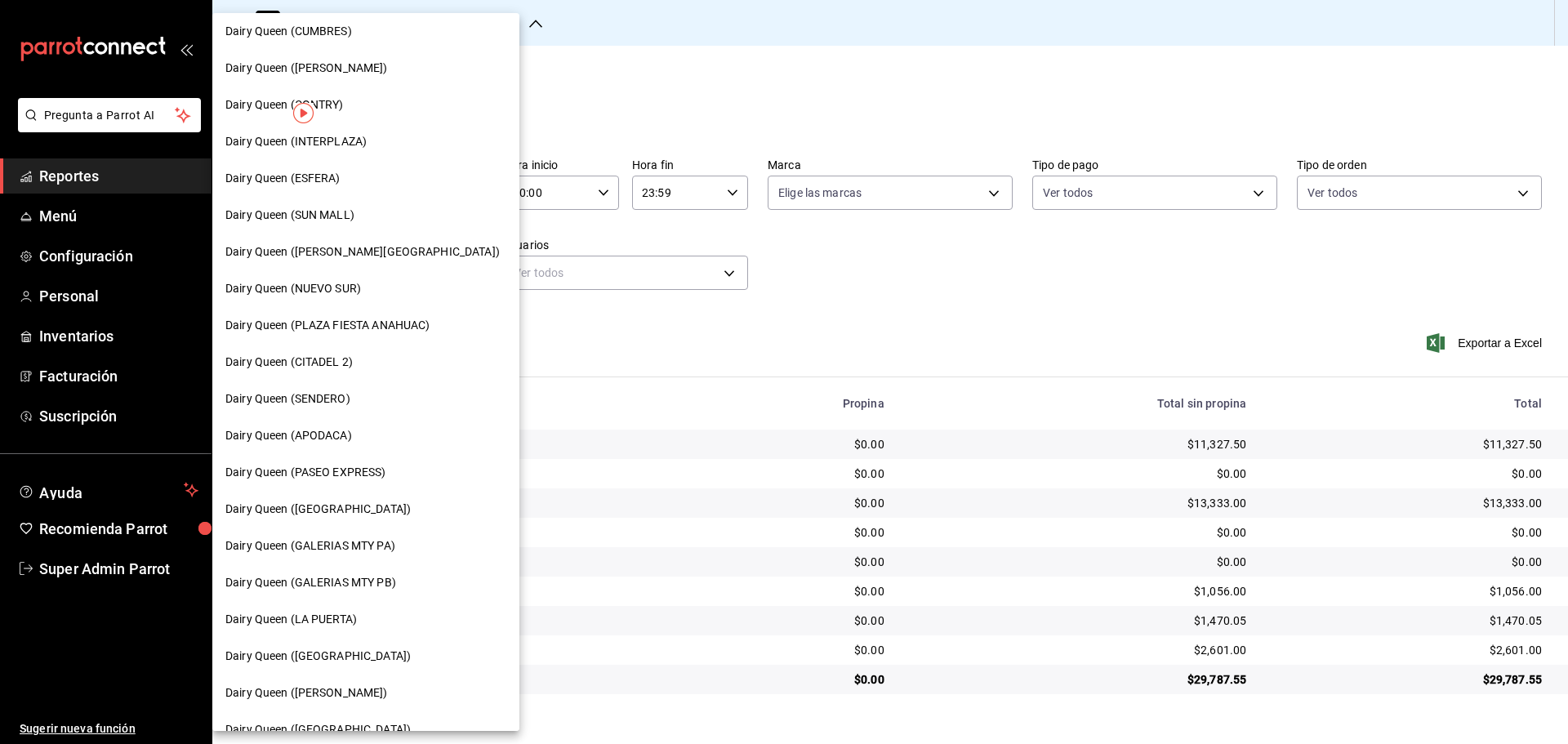
scroll to position [272, 0]
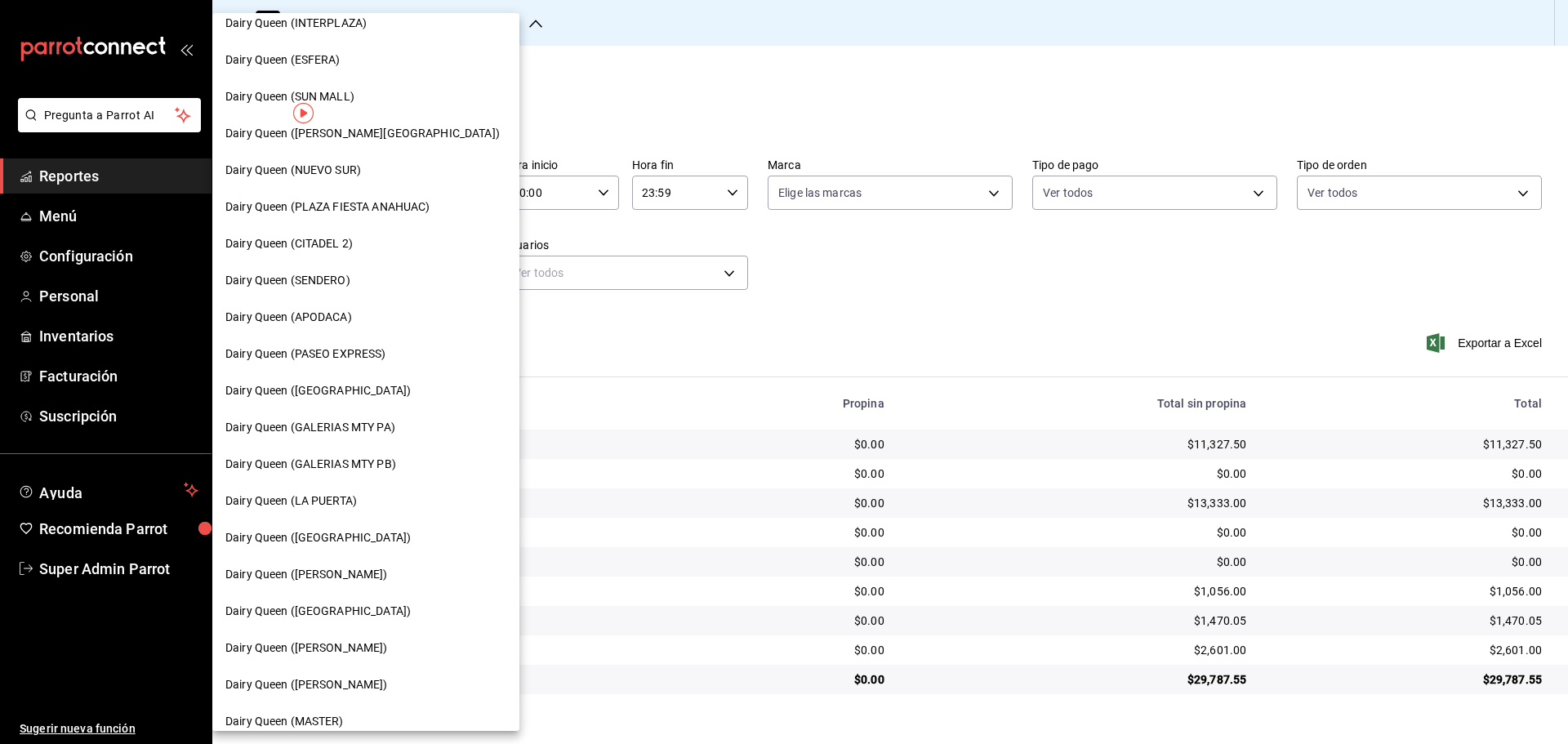
click at [322, 615] on span "Dairy Queen ([GEOGRAPHIC_DATA])" at bounding box center [317, 611] width 185 height 17
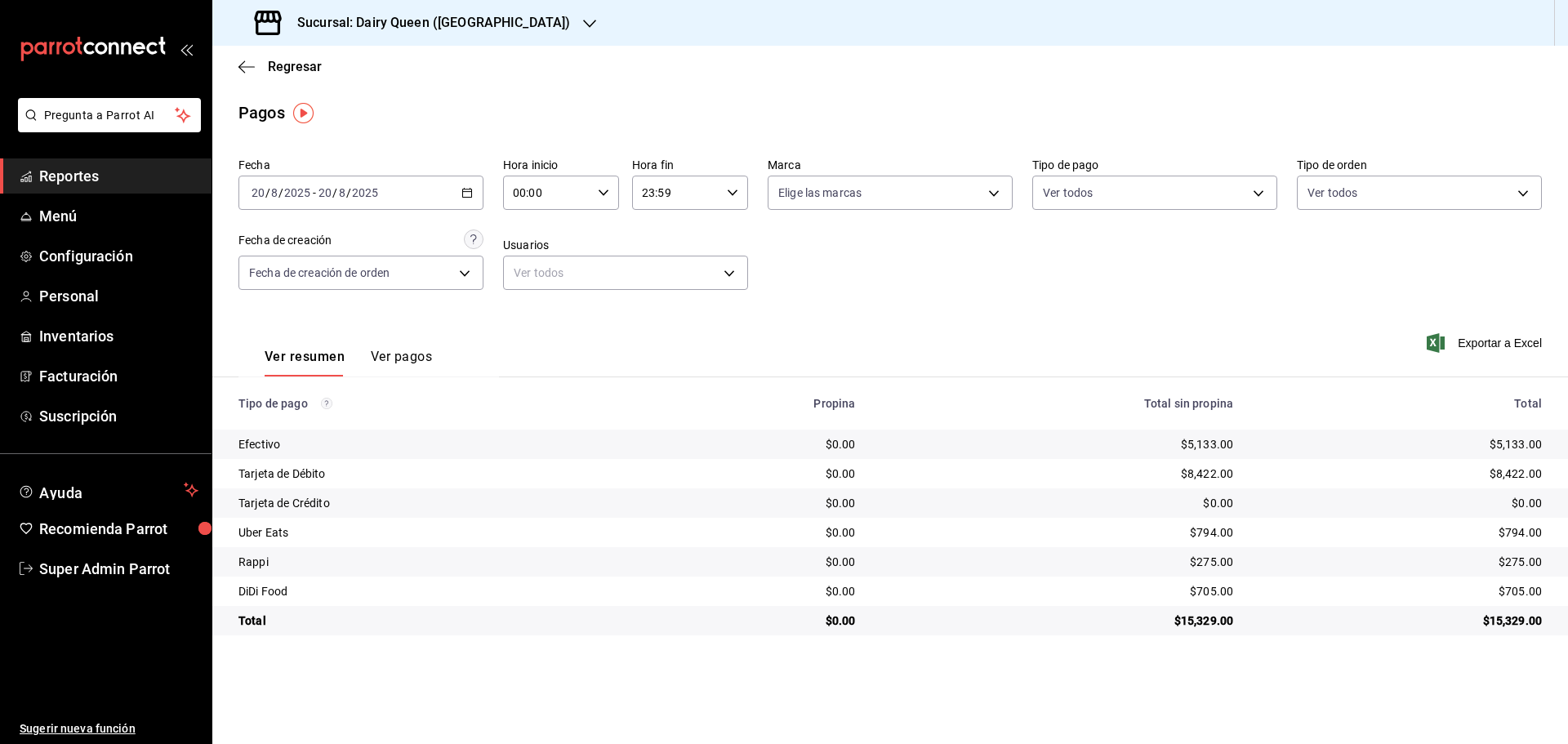
click at [327, 17] on h3 "Sucursal: Dairy Queen ([GEOGRAPHIC_DATA])" at bounding box center [427, 23] width 286 height 20
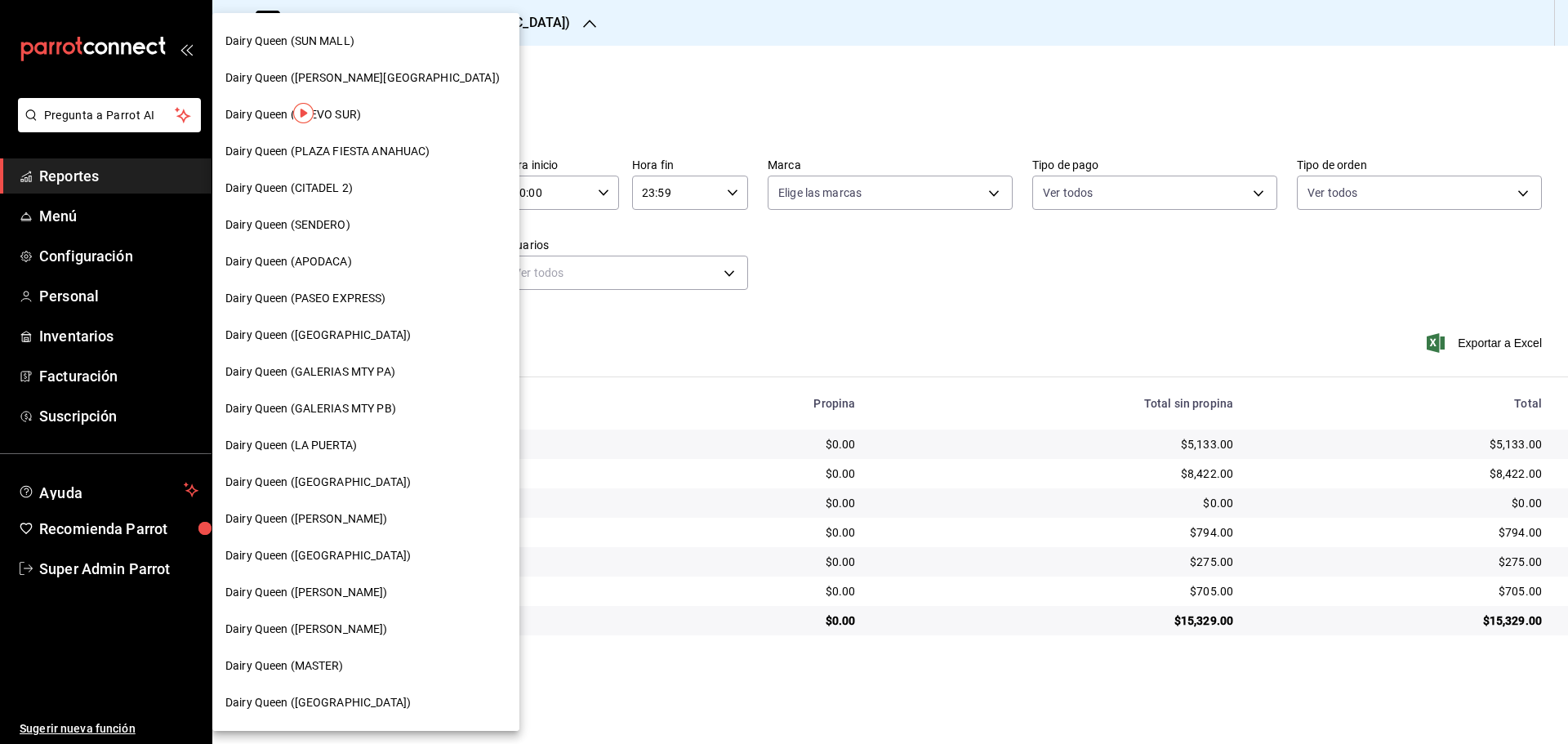
scroll to position [408, 0]
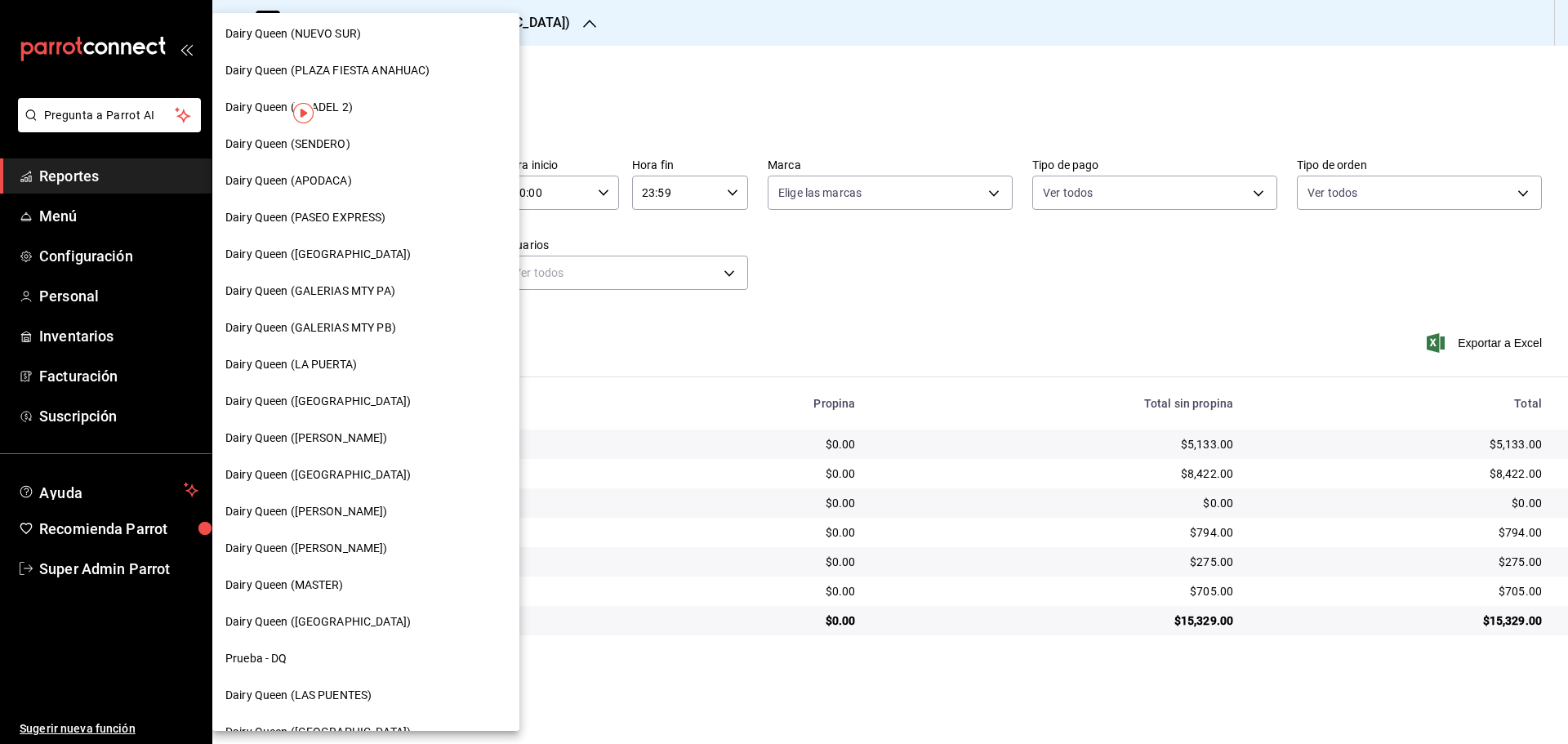
click at [357, 508] on span "Dairy Queen ([PERSON_NAME])" at bounding box center [306, 512] width 162 height 17
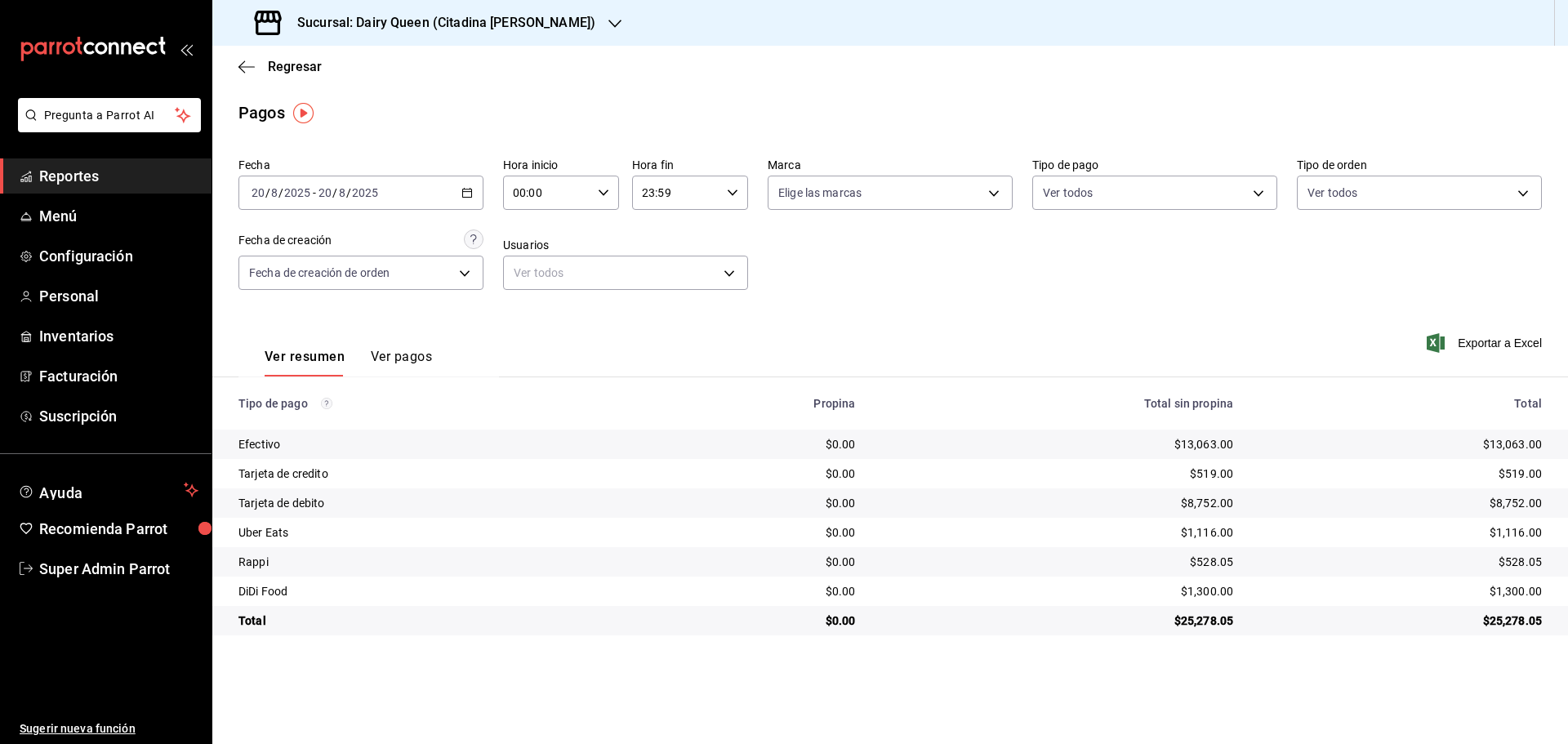
click at [304, 18] on h3 "Sucursal: Dairy Queen (Citadina [PERSON_NAME])" at bounding box center [439, 23] width 311 height 20
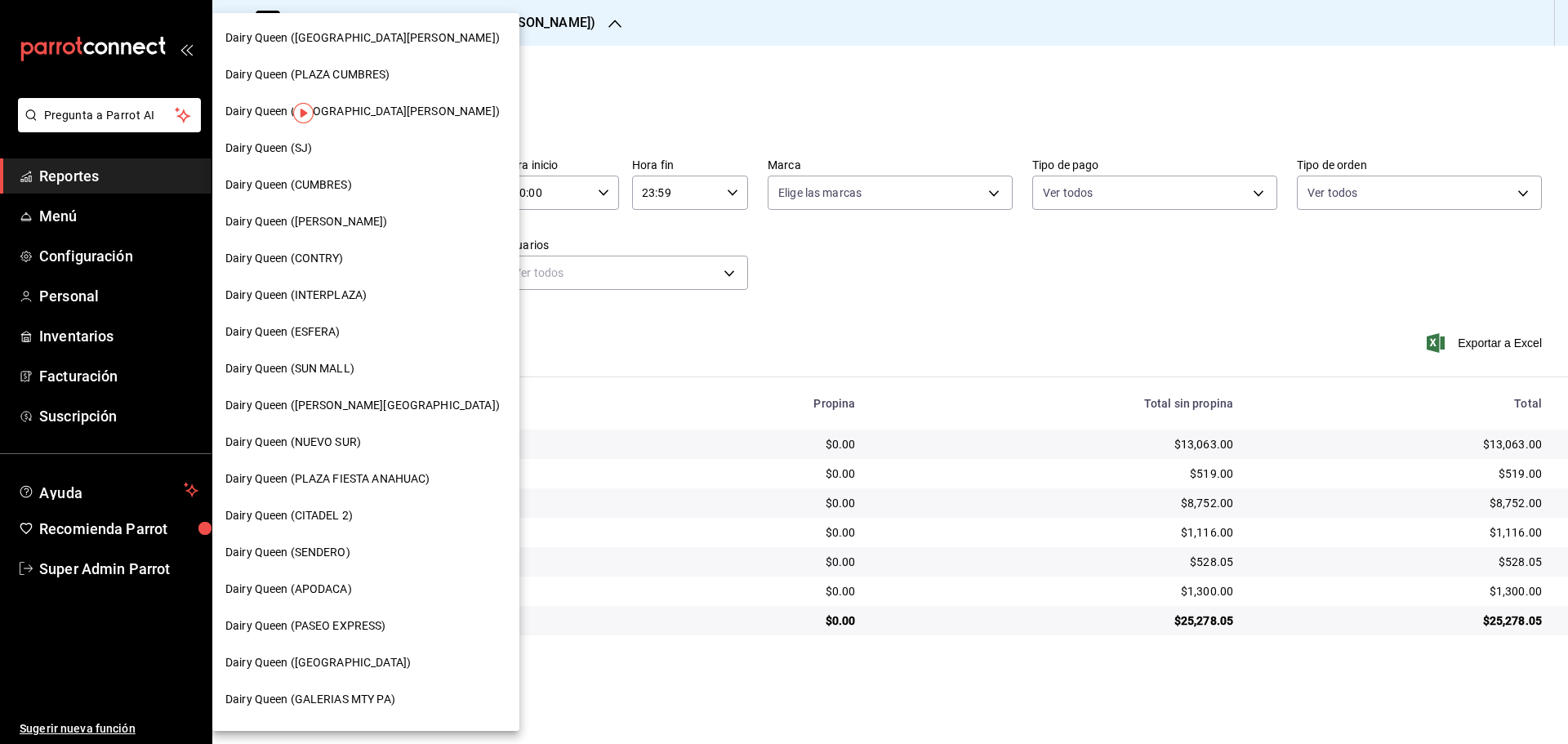
click at [364, 113] on span "Dairy Queen ([GEOGRAPHIC_DATA][PERSON_NAME])" at bounding box center [362, 111] width 274 height 17
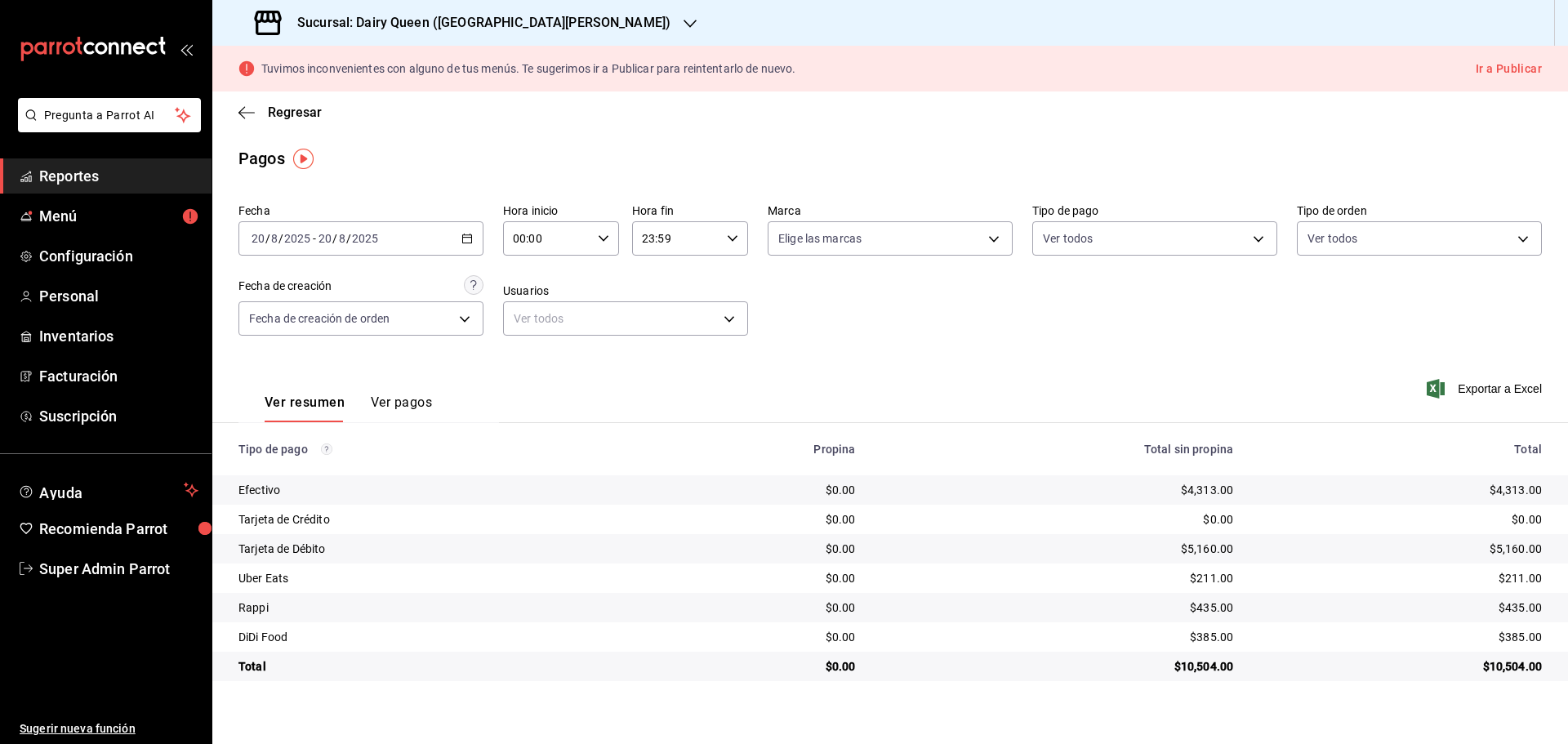
click at [475, 11] on div "Sucursal: Dairy Queen ([GEOGRAPHIC_DATA][PERSON_NAME])" at bounding box center [463, 22] width 477 height 46
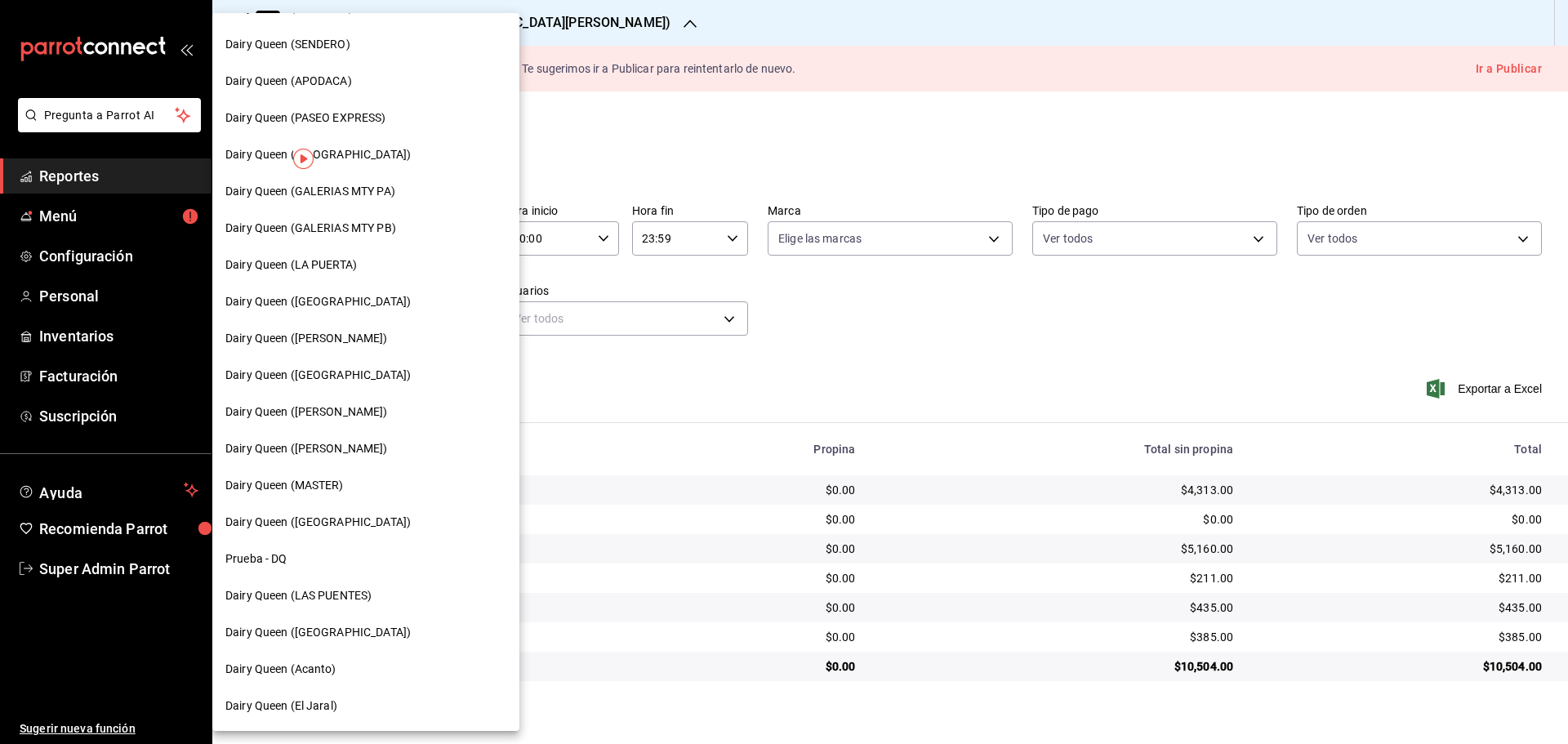
scroll to position [0, 0]
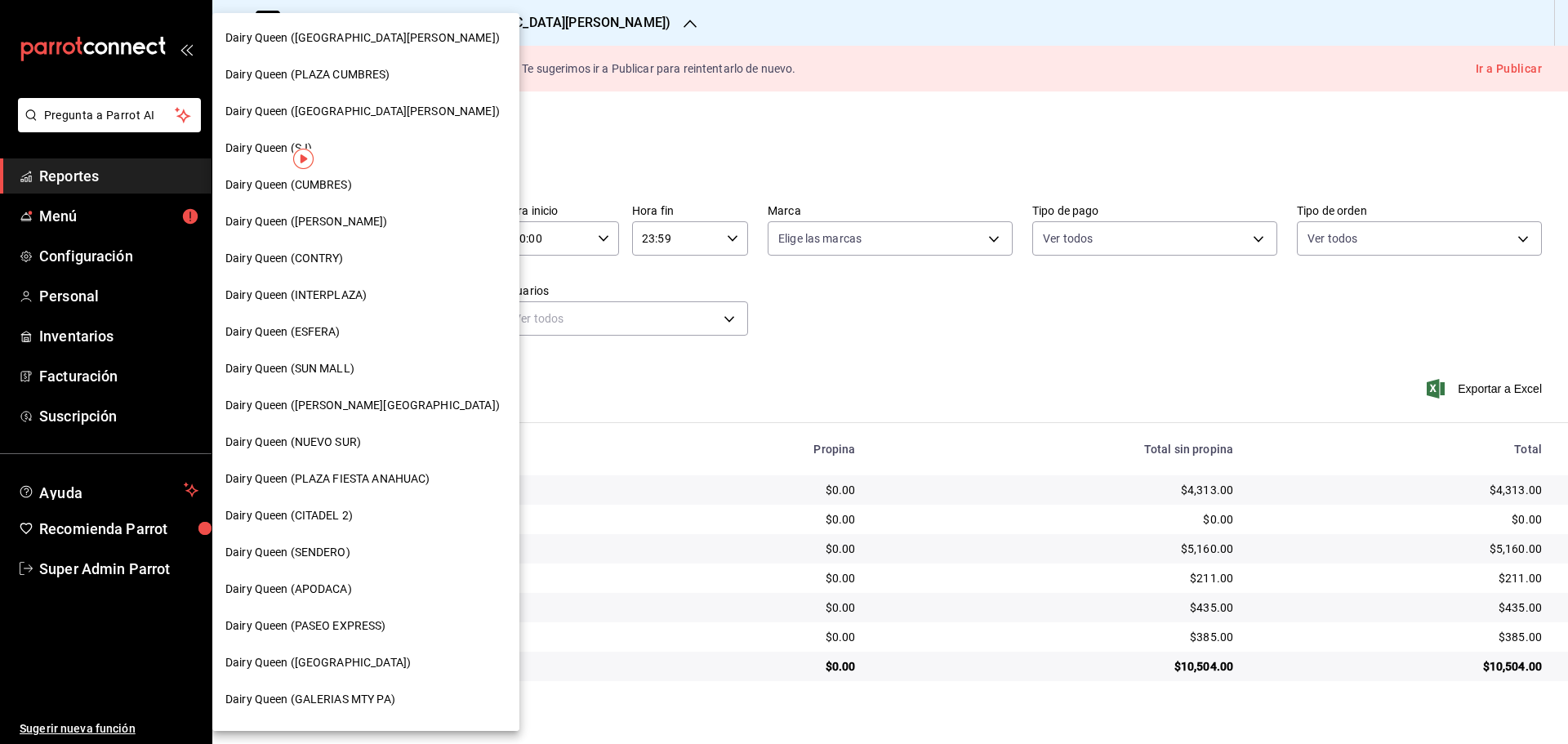
click at [392, 207] on div "Dairy Queen ([PERSON_NAME])" at bounding box center [366, 222] width 307 height 37
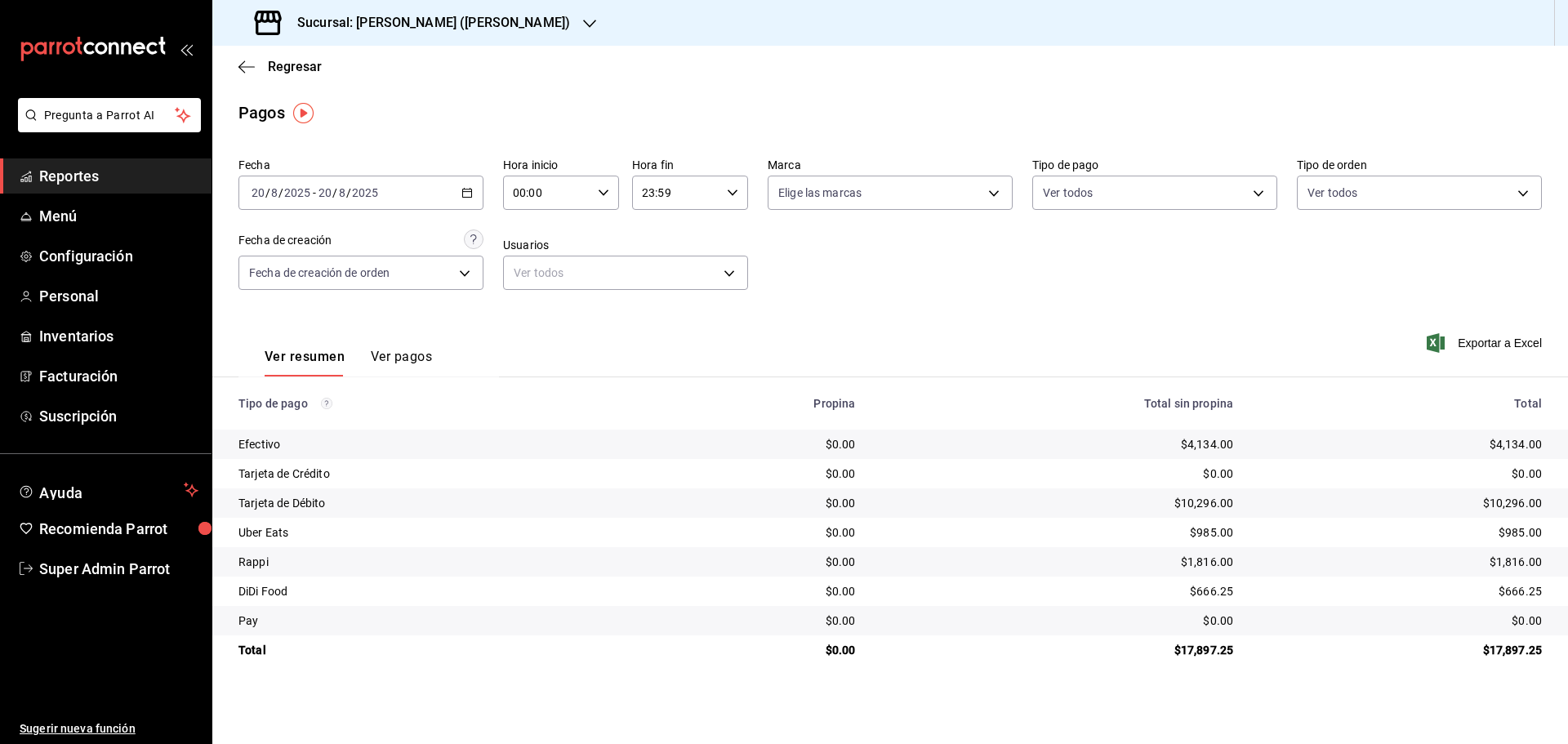
click at [320, 28] on h3 "Sucursal: [PERSON_NAME] ([PERSON_NAME])" at bounding box center [427, 23] width 286 height 20
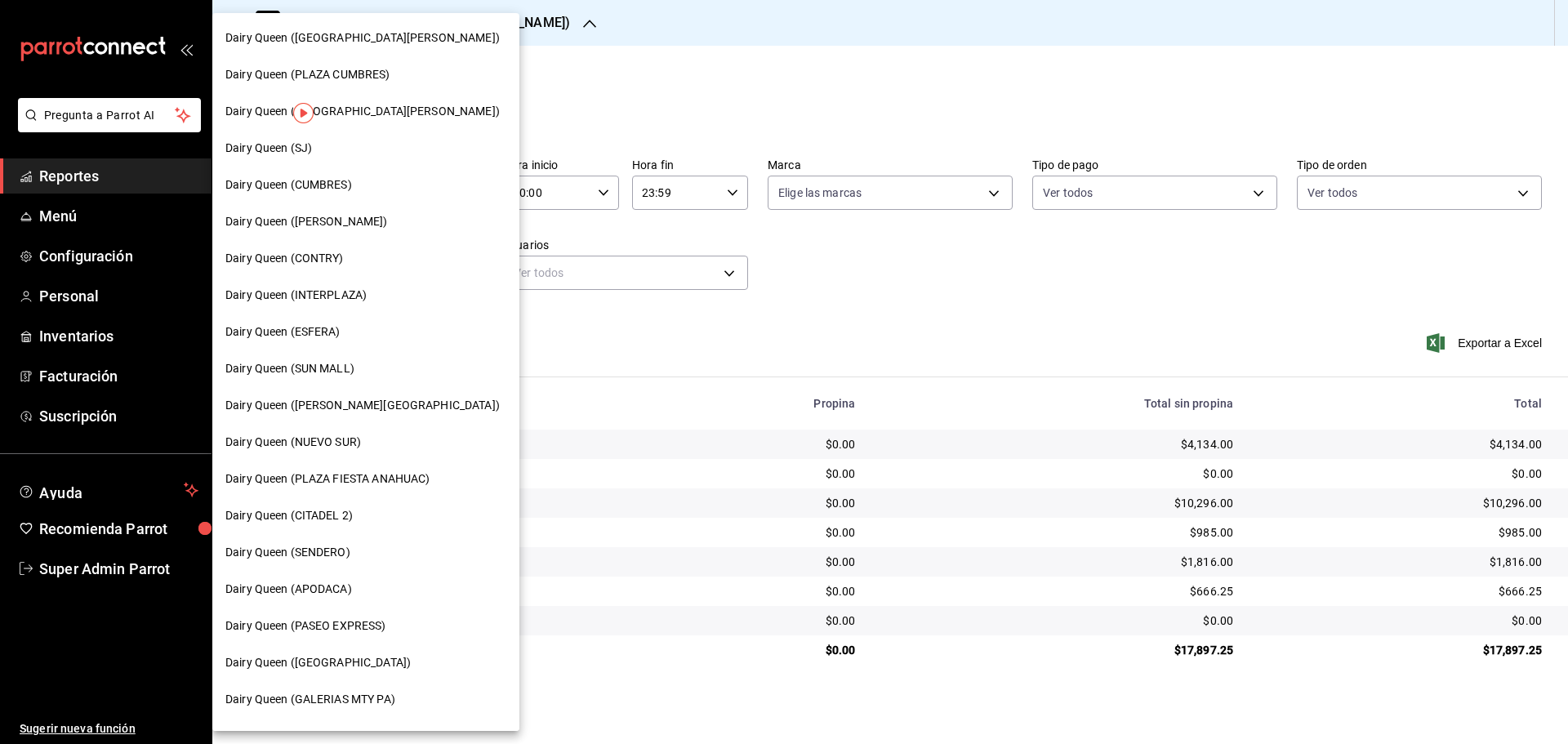
click at [408, 45] on span "Dairy Queen ([GEOGRAPHIC_DATA][PERSON_NAME])" at bounding box center [362, 37] width 274 height 17
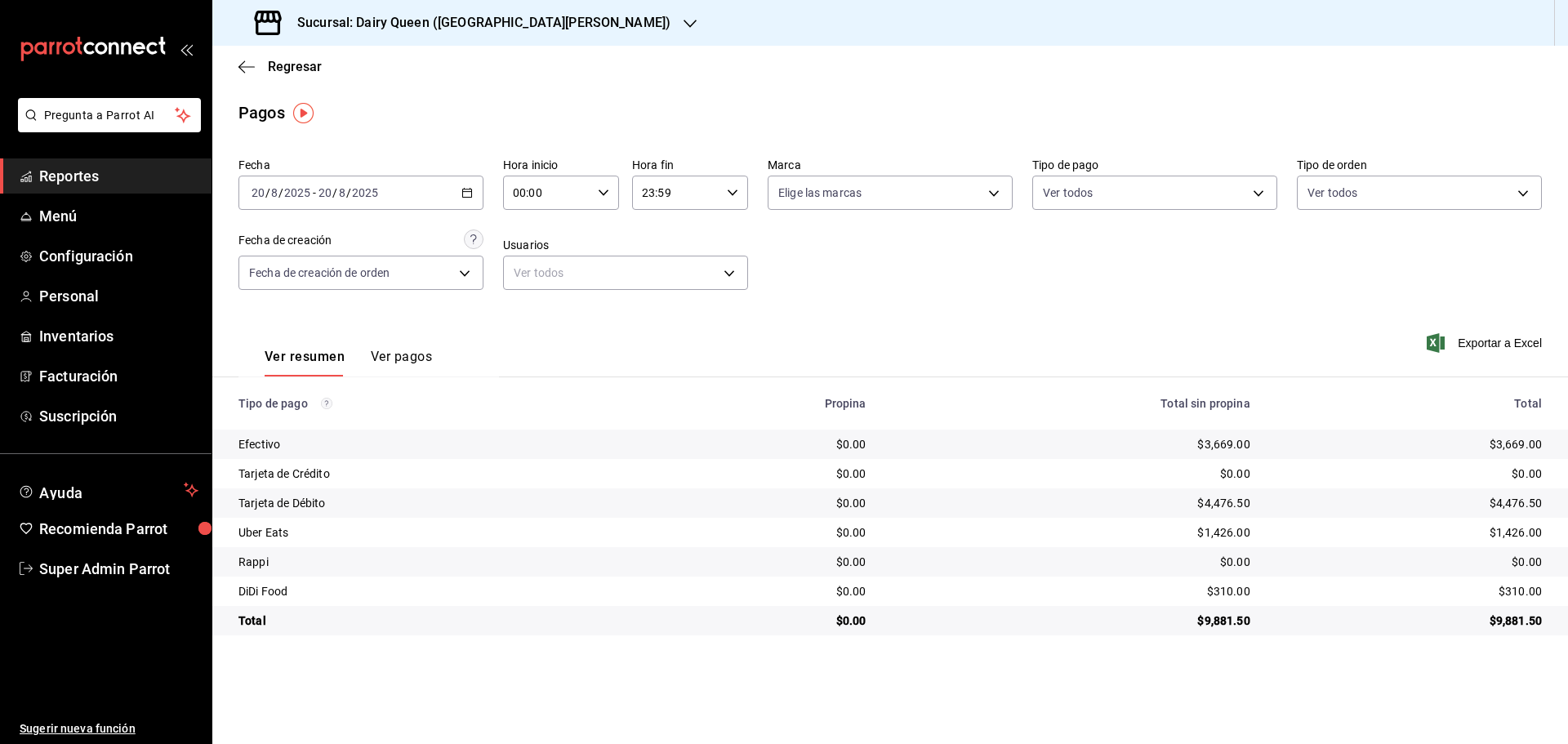
click at [348, 12] on div "Sucursal: Dairy Queen ([GEOGRAPHIC_DATA][PERSON_NAME])" at bounding box center [463, 22] width 477 height 46
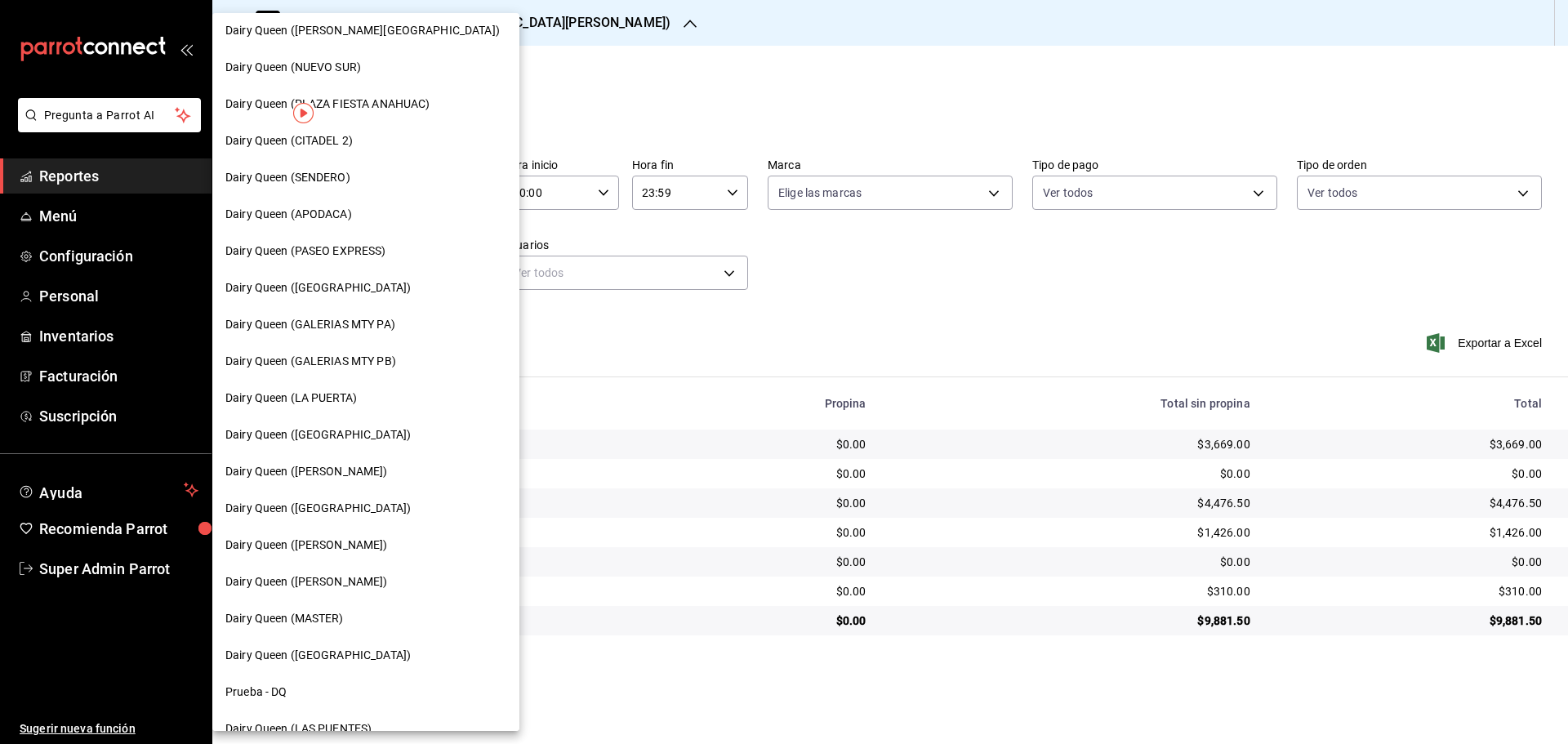
scroll to position [408, 0]
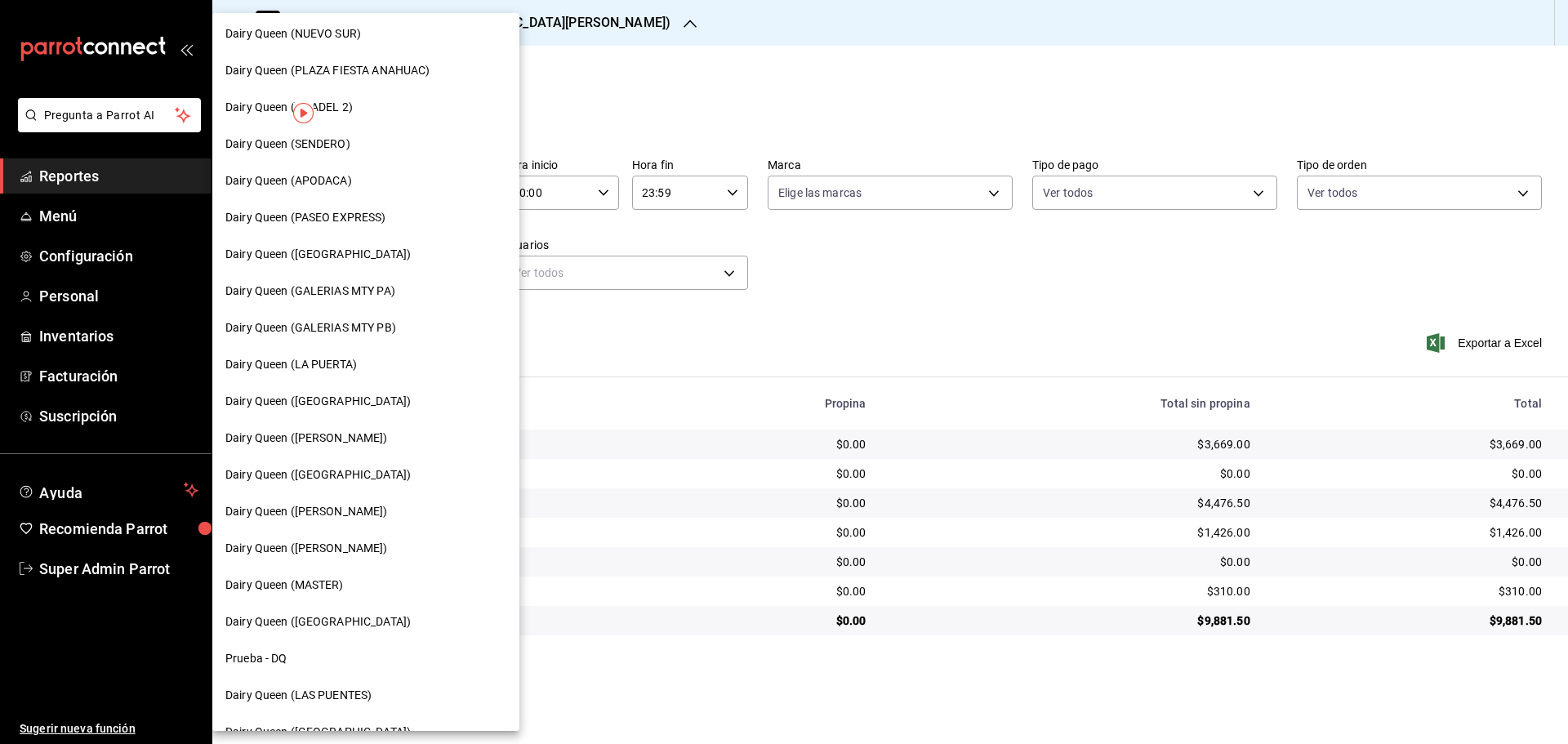
click at [370, 327] on span "Dairy Queen (GALERIAS MTY PB)" at bounding box center [310, 327] width 171 height 17
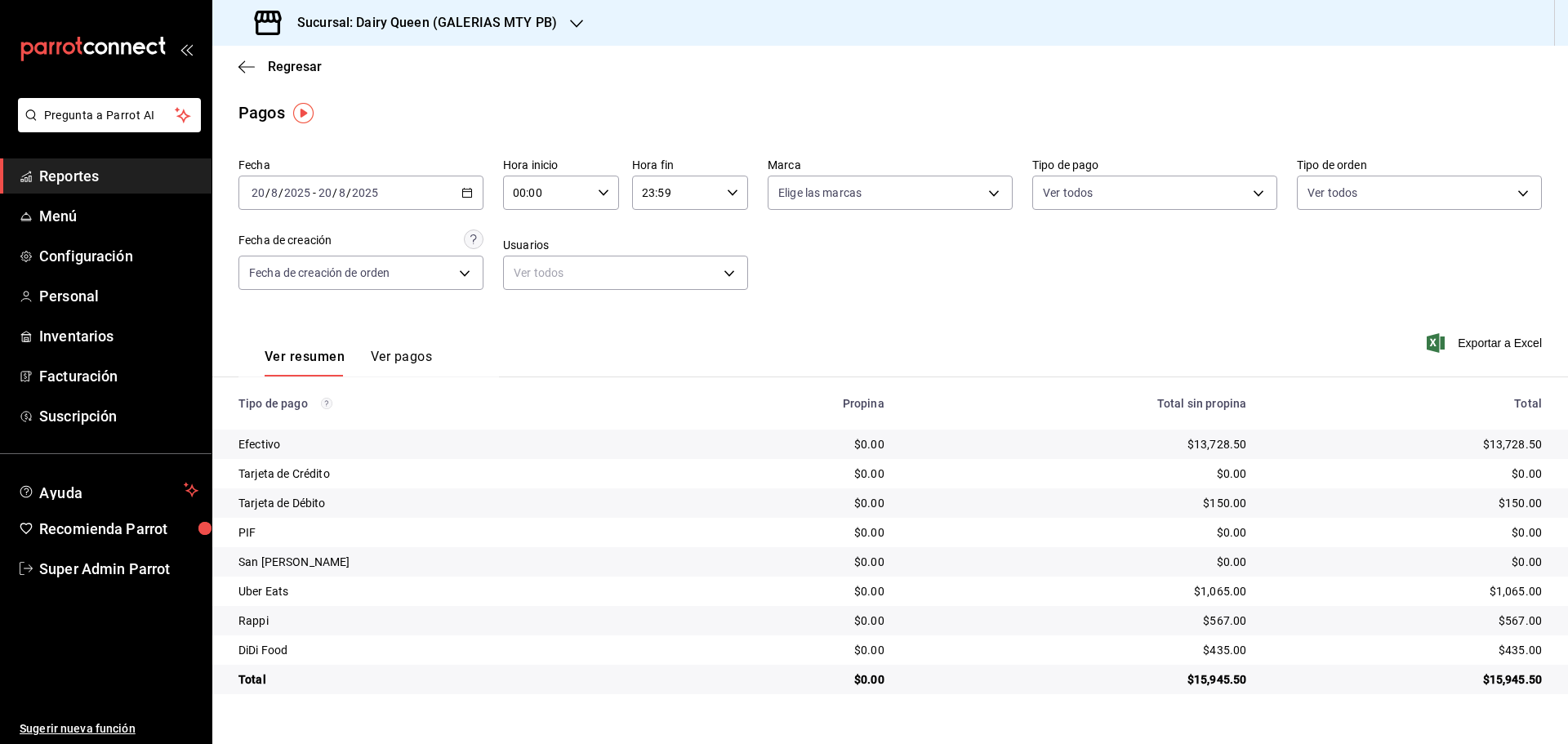
click at [430, 12] on div "Sucursal: Dairy Queen (GALERIAS MTY PB)" at bounding box center [407, 22] width 364 height 46
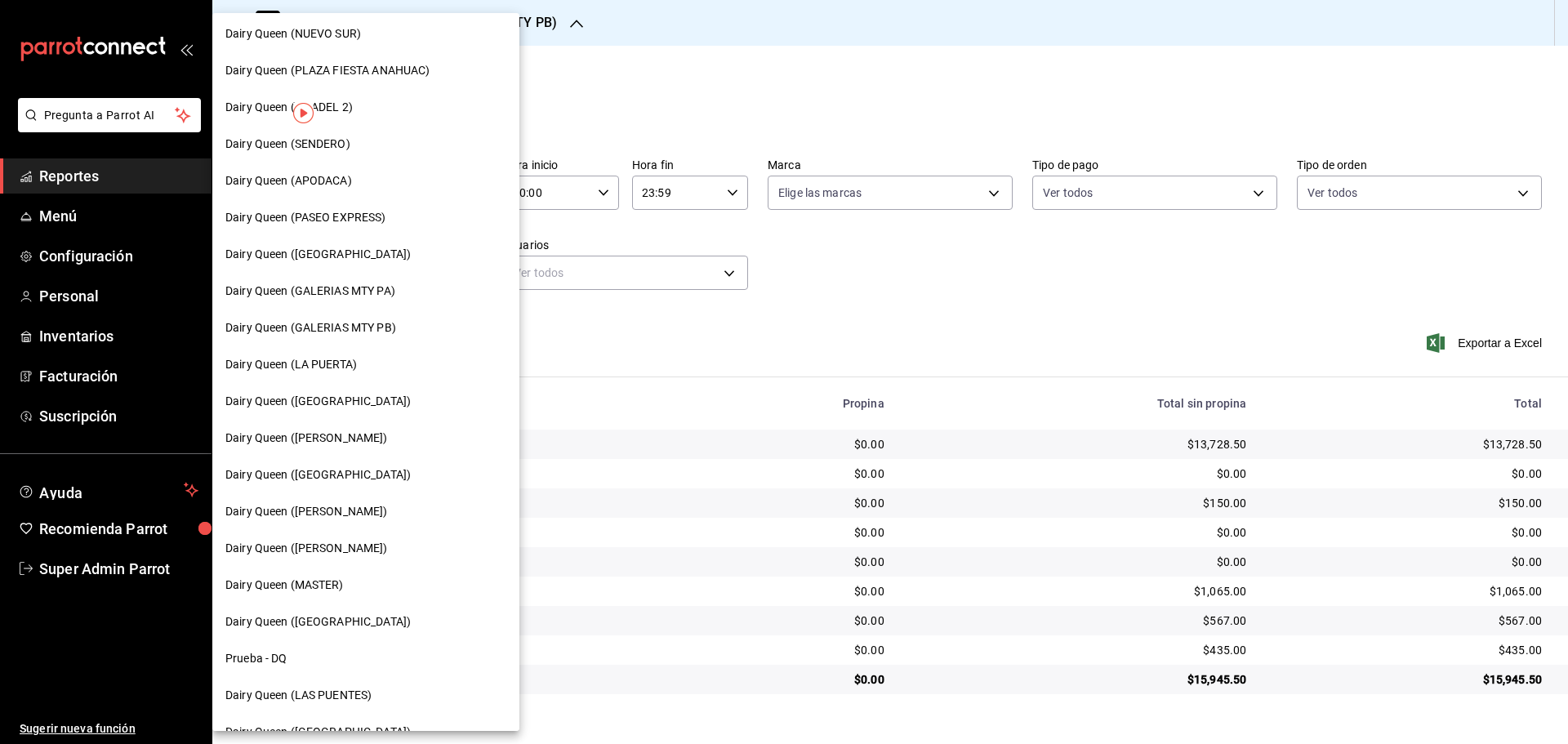
click at [376, 297] on span "Dairy Queen (GALERIAS MTY PA)" at bounding box center [310, 291] width 170 height 17
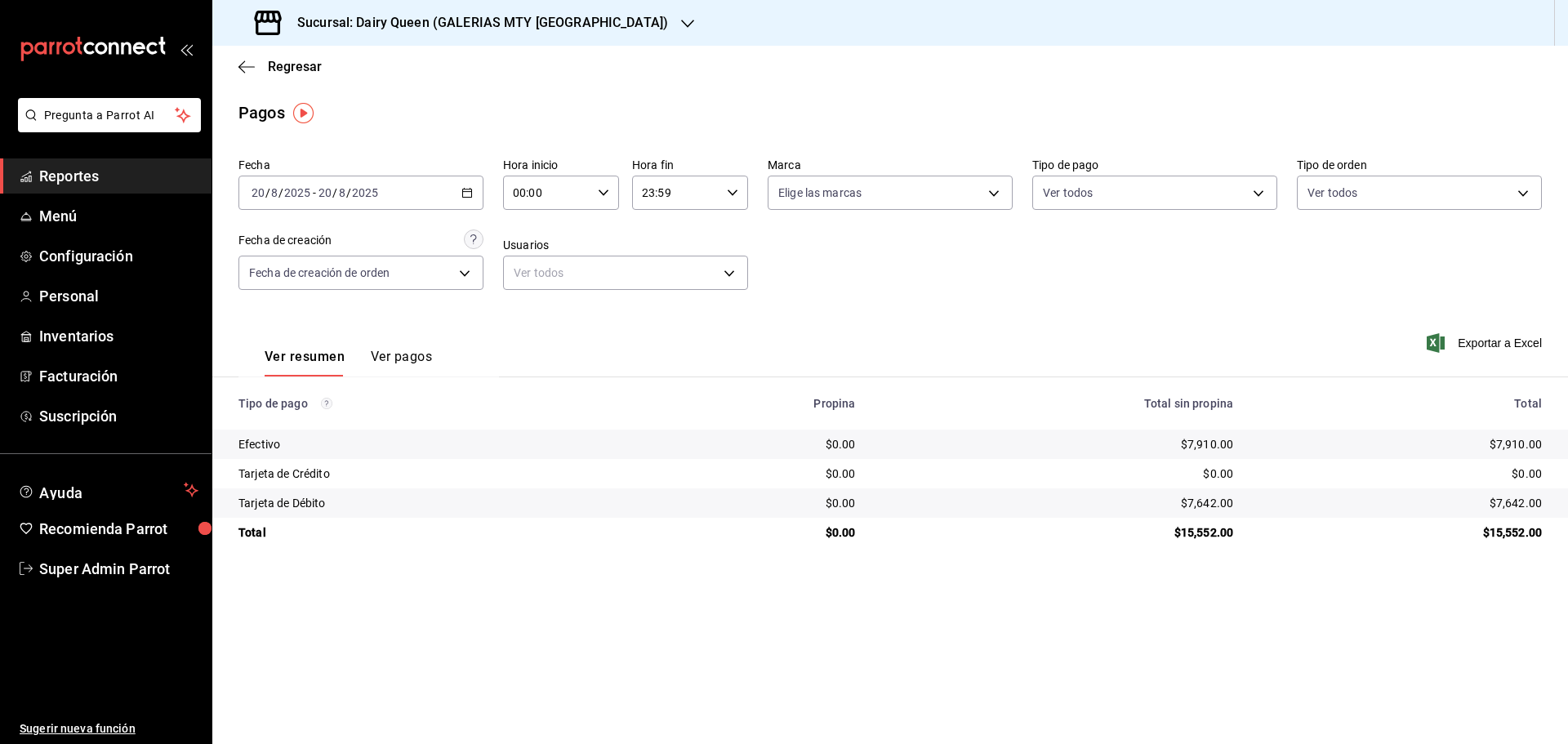
click at [322, 29] on h3 "Sucursal: Dairy Queen (GALERIAS MTY [GEOGRAPHIC_DATA])" at bounding box center [476, 23] width 384 height 20
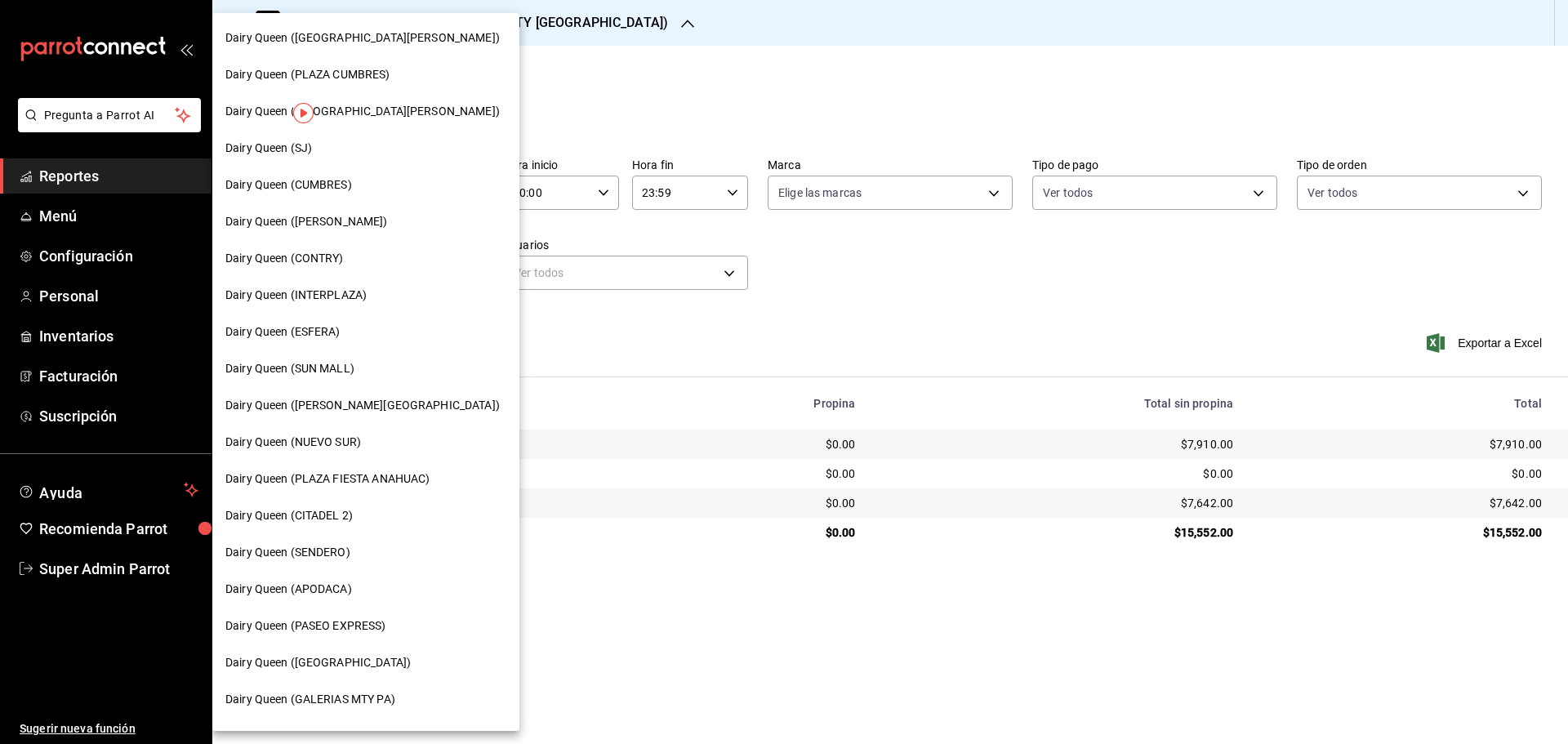
click at [317, 365] on span "Dairy Queen (SUN MALL)" at bounding box center [289, 368] width 129 height 17
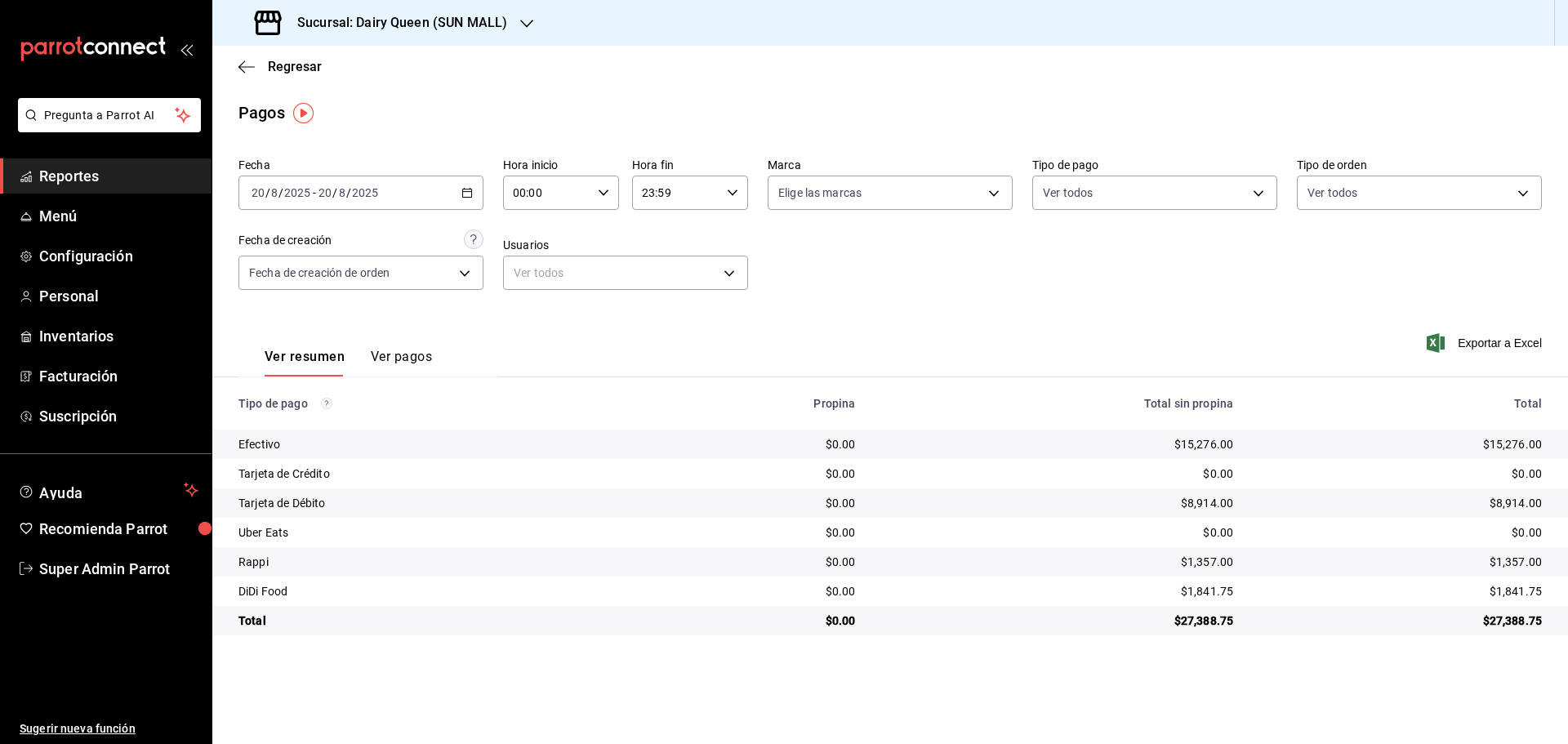
click at [419, 16] on h3 "Sucursal: Dairy Queen (SUN MALL)" at bounding box center [396, 23] width 223 height 20
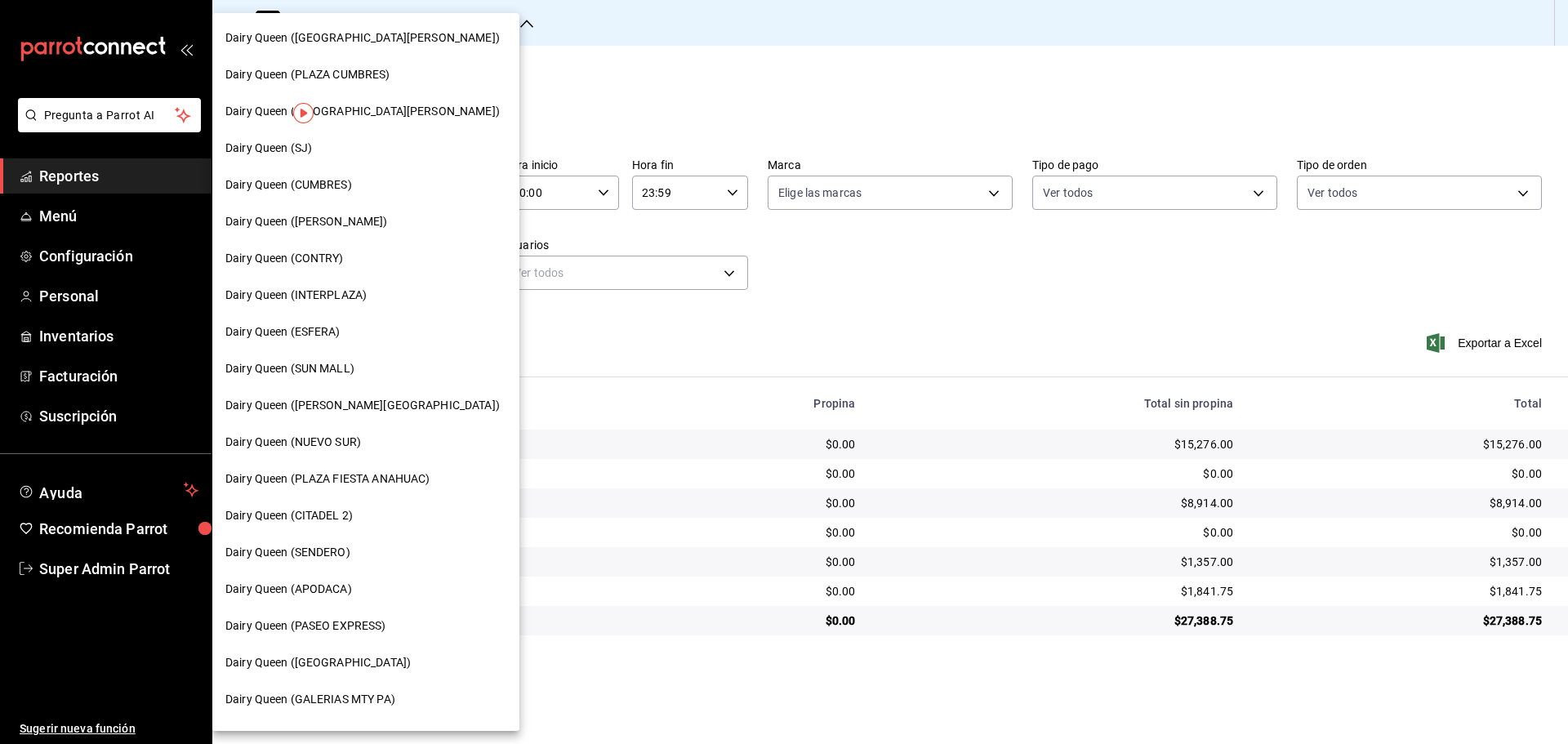
click at [307, 587] on span "Dairy Queen (APODACA)" at bounding box center [288, 589] width 127 height 17
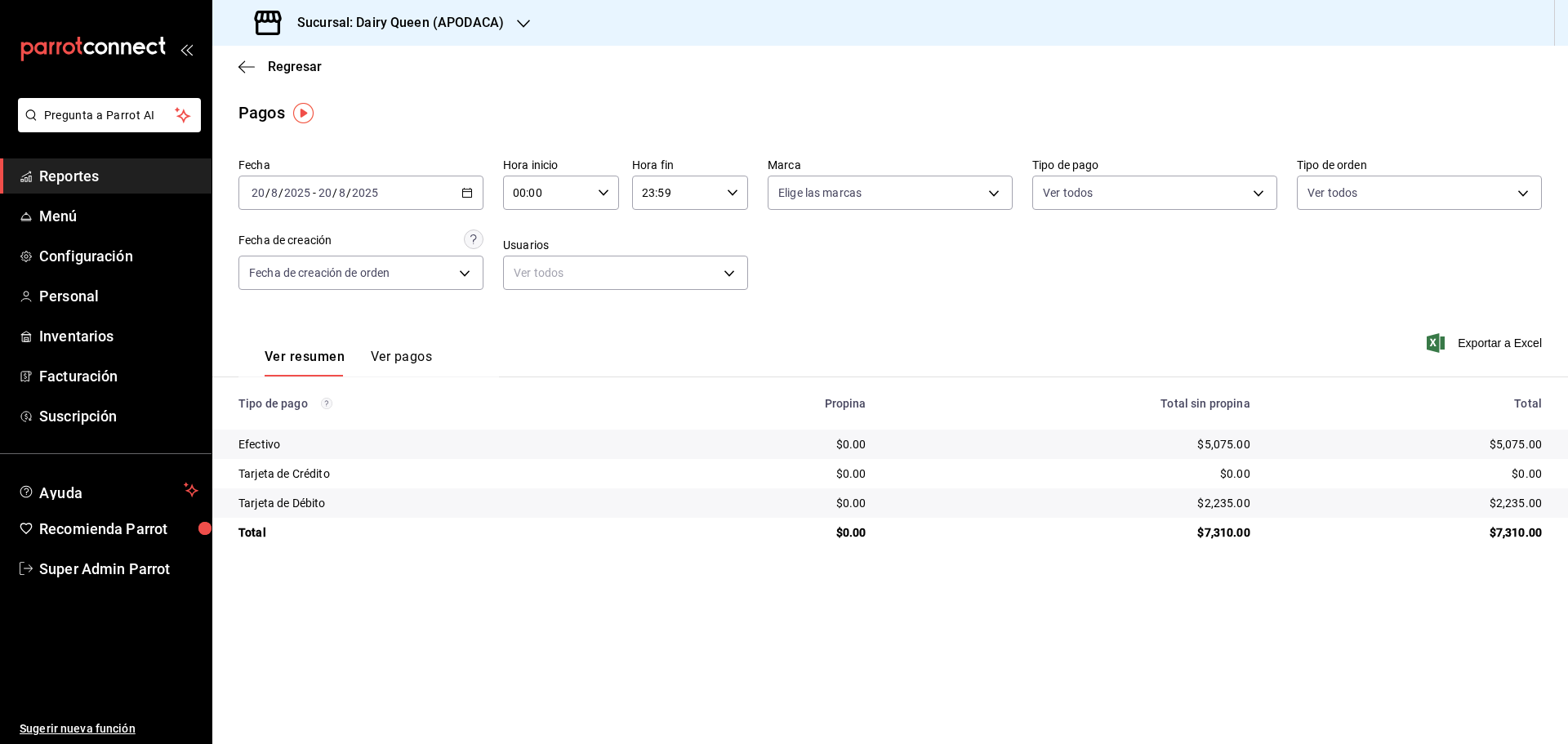
click at [427, 36] on div "Sucursal: Dairy Queen (APODACA)" at bounding box center [380, 22] width 311 height 46
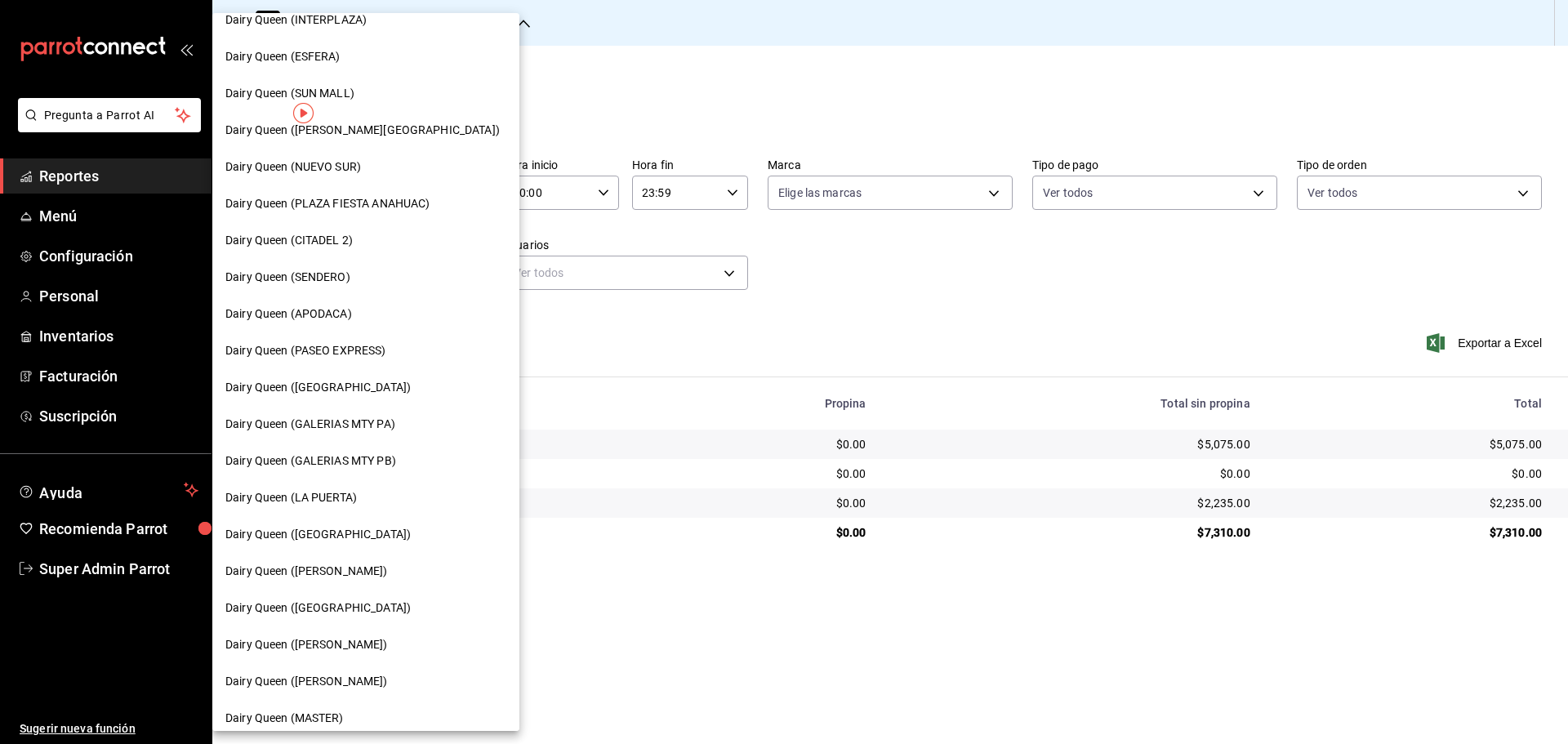
scroll to position [236, 0]
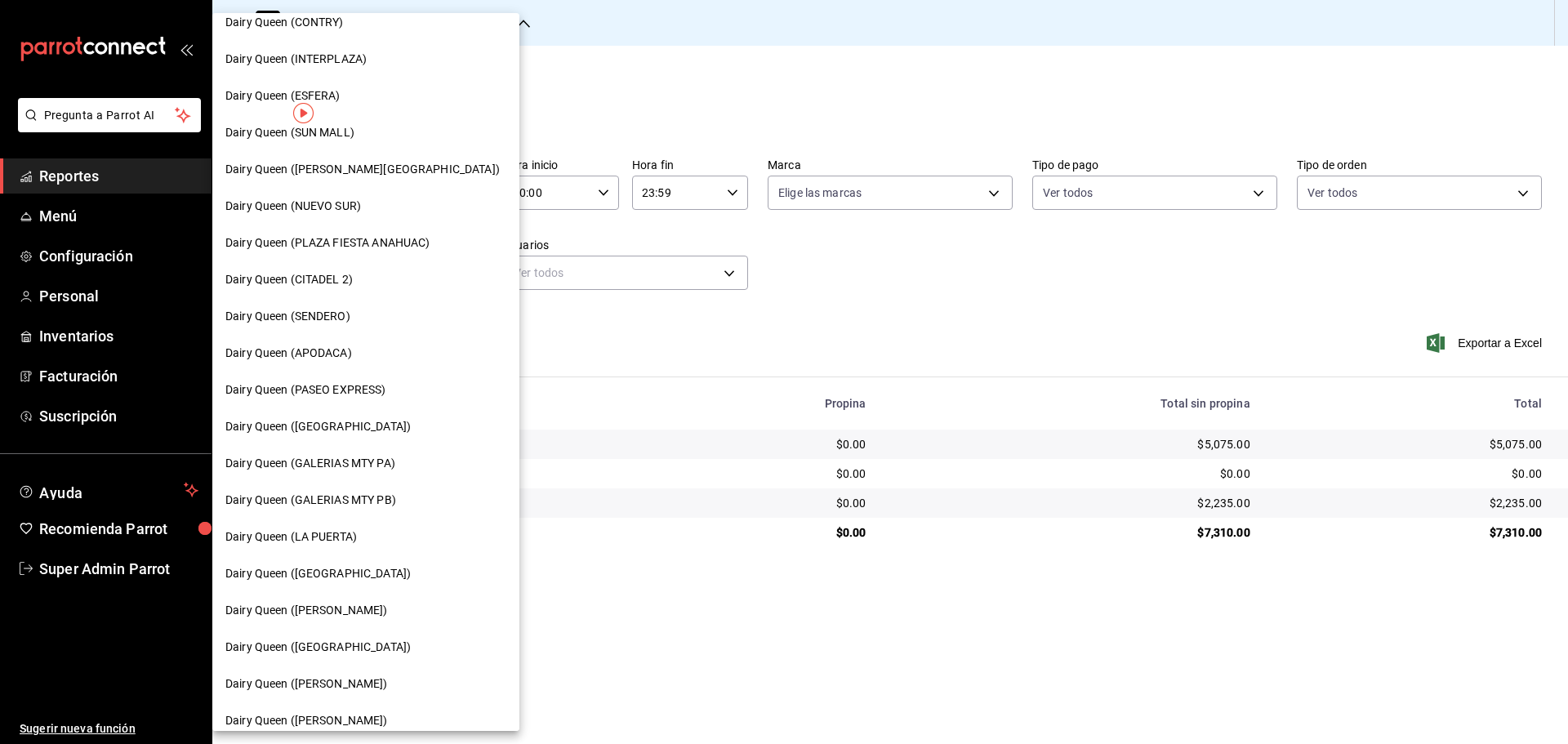
click at [348, 216] on div "Dairy Queen (NUEVO SUR)" at bounding box center [366, 206] width 307 height 37
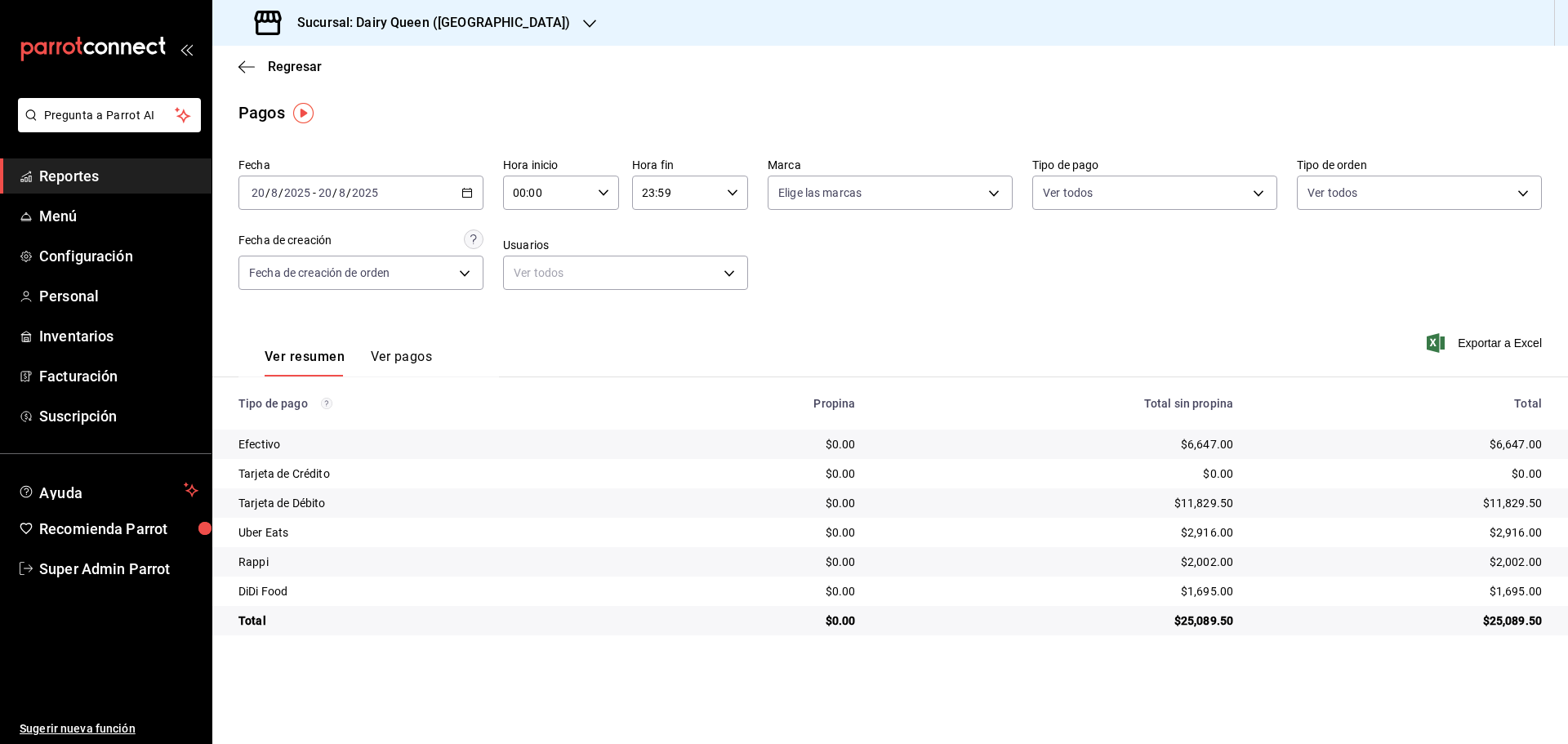
click at [298, 38] on div "Sucursal: Dairy Queen ([GEOGRAPHIC_DATA])" at bounding box center [413, 22] width 377 height 46
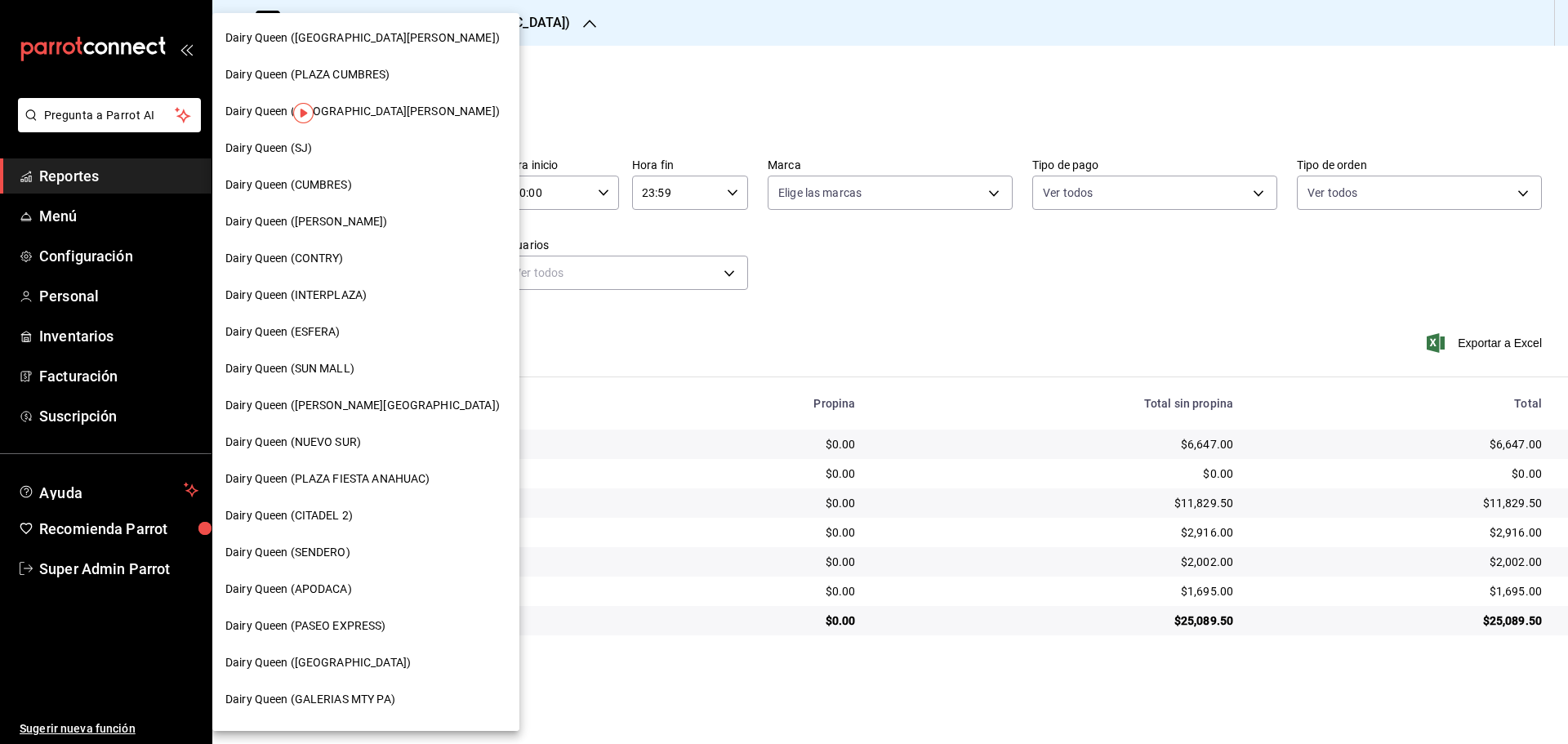
click at [316, 330] on span "Dairy Queen (ESFERA)" at bounding box center [282, 332] width 115 height 17
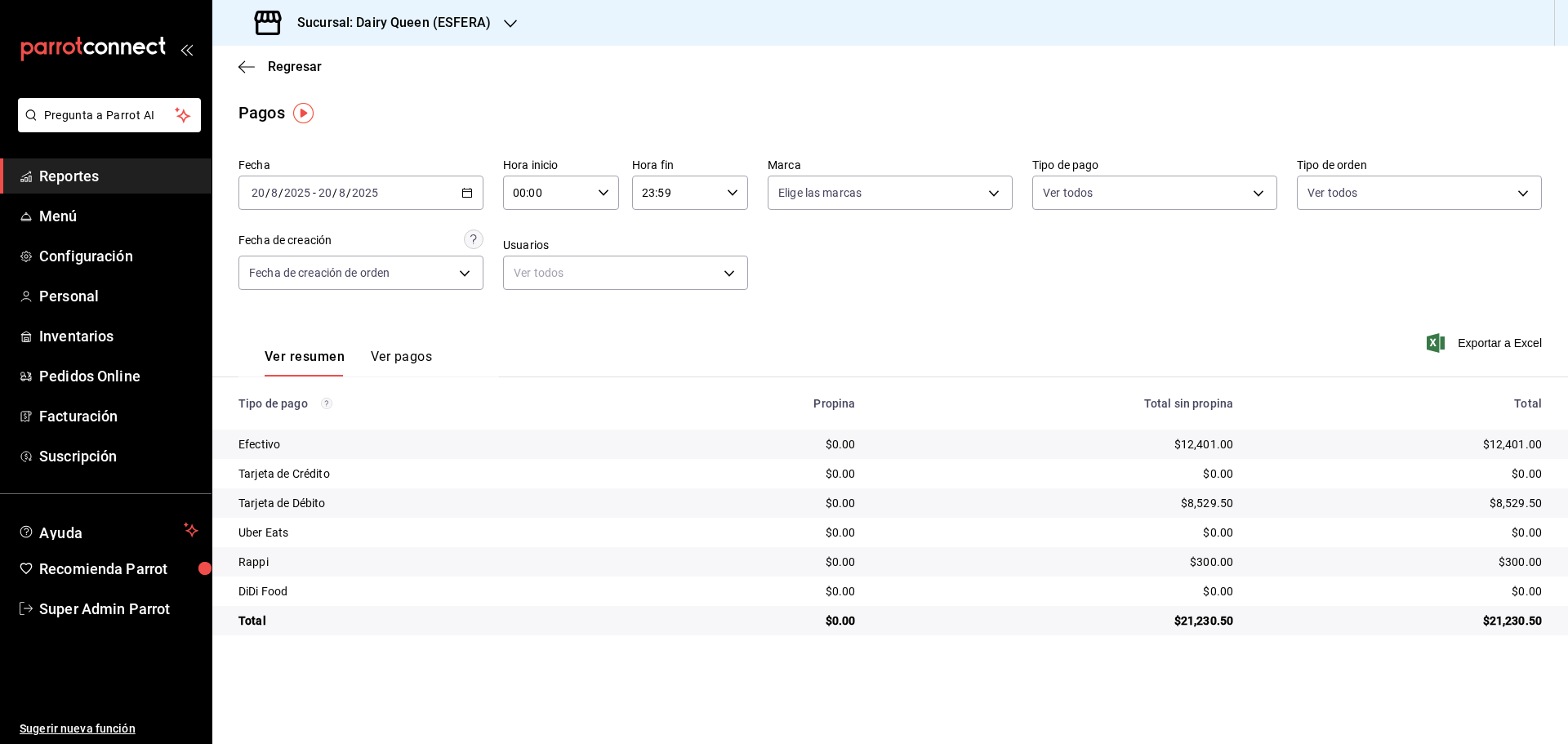
click at [323, 14] on h3 "Sucursal: Dairy Queen (ESFERA)" at bounding box center [387, 23] width 207 height 20
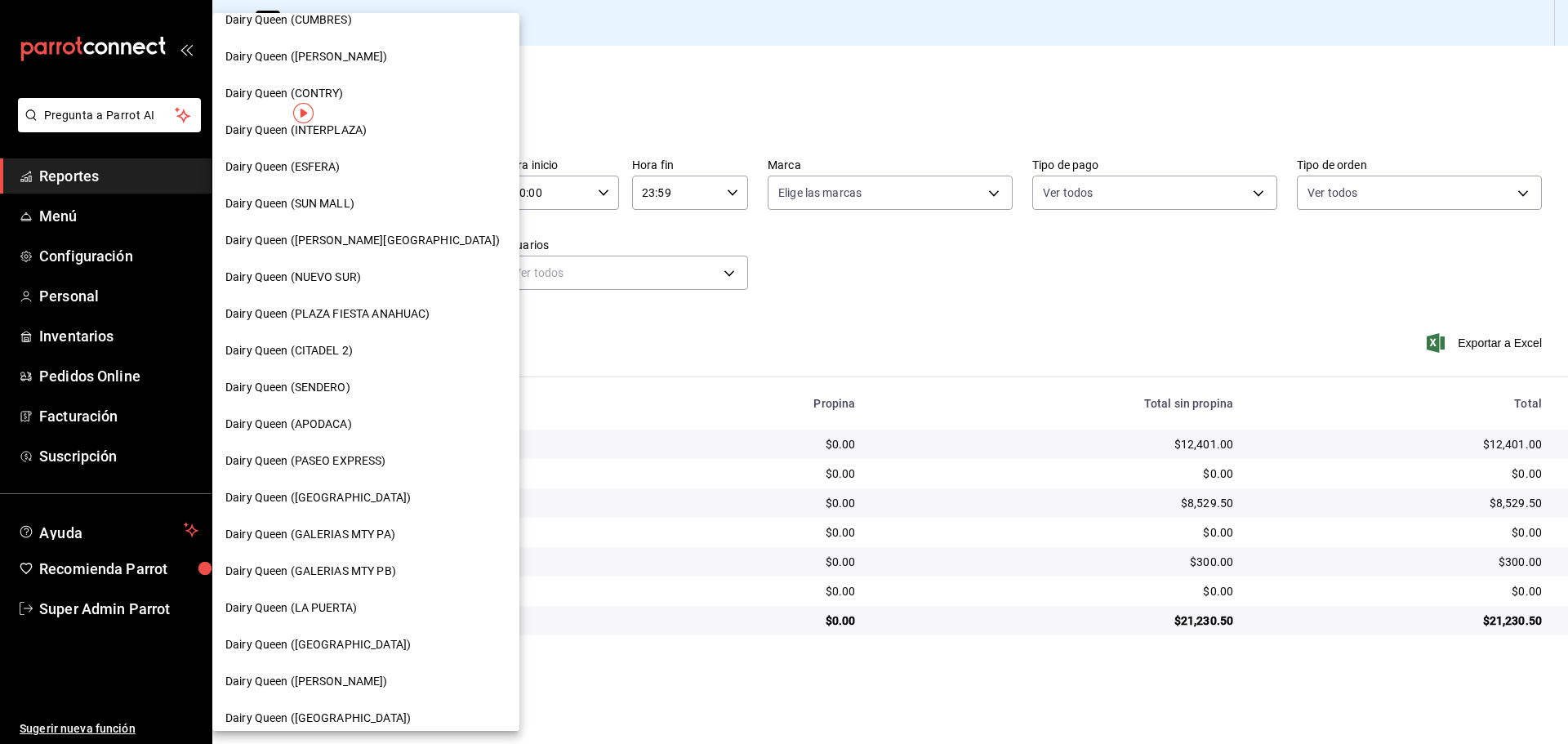
scroll to position [272, 0]
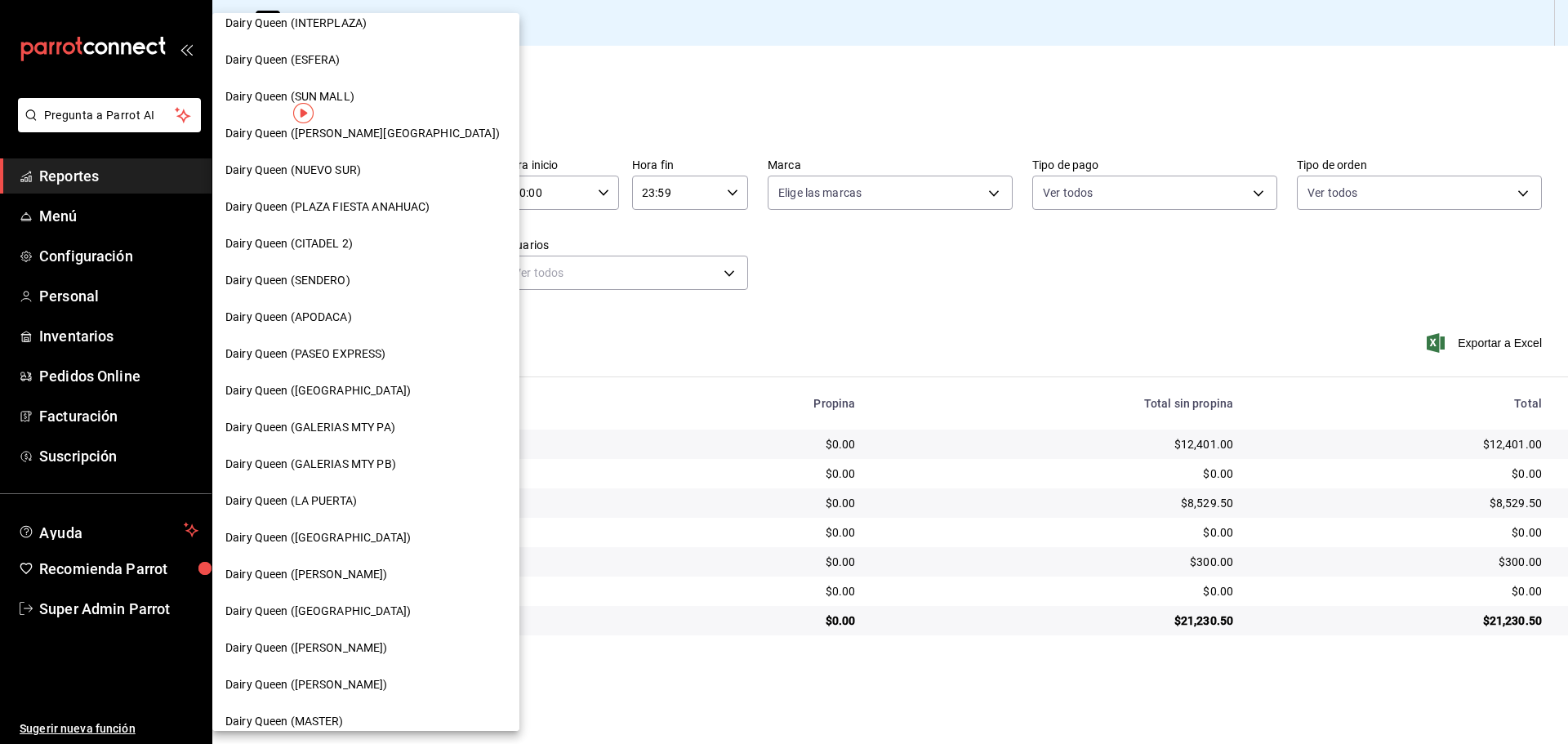
click at [327, 580] on span "Dairy Queen ([PERSON_NAME])" at bounding box center [306, 574] width 162 height 17
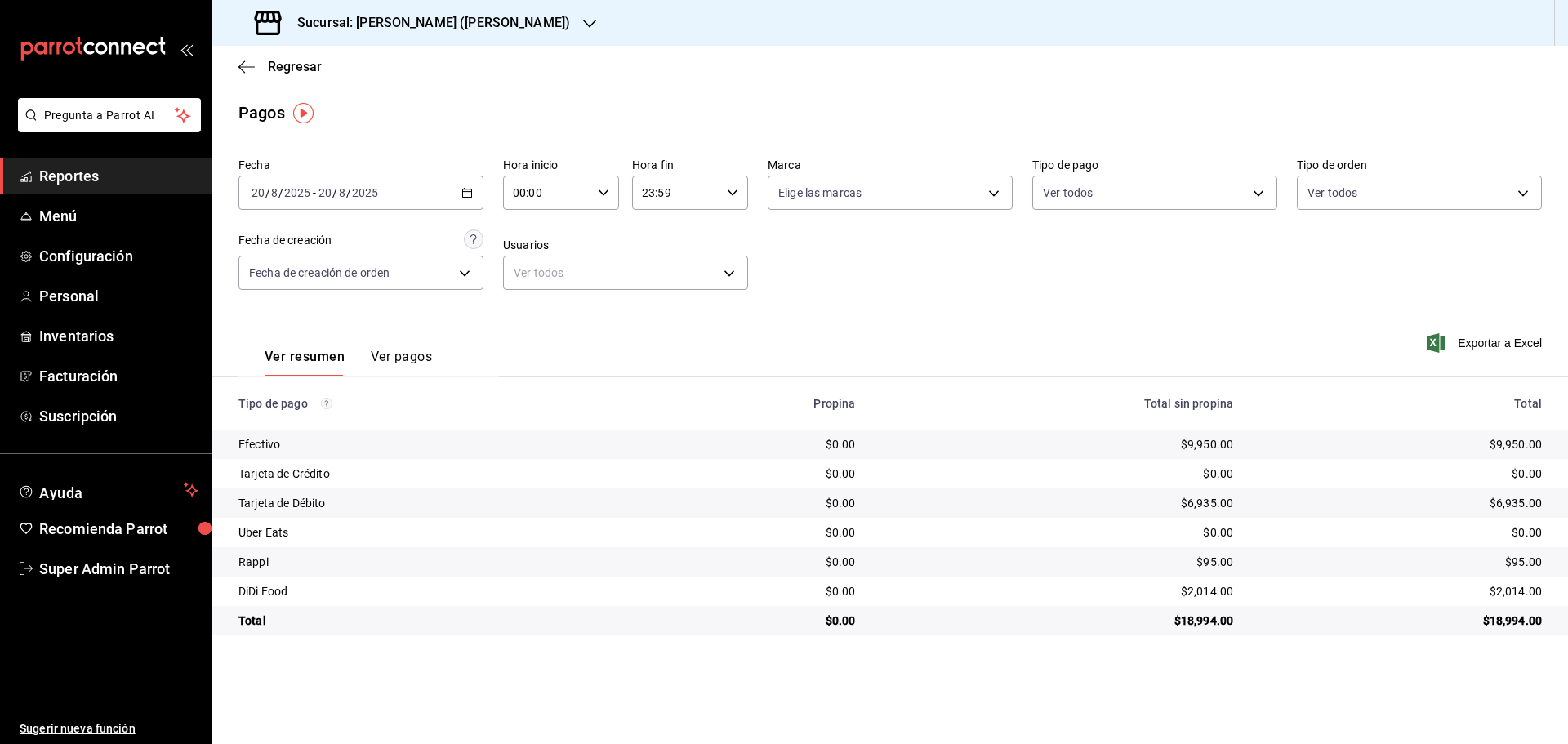
click at [307, 10] on div "Sucursal: [PERSON_NAME] ([PERSON_NAME])" at bounding box center [413, 22] width 377 height 46
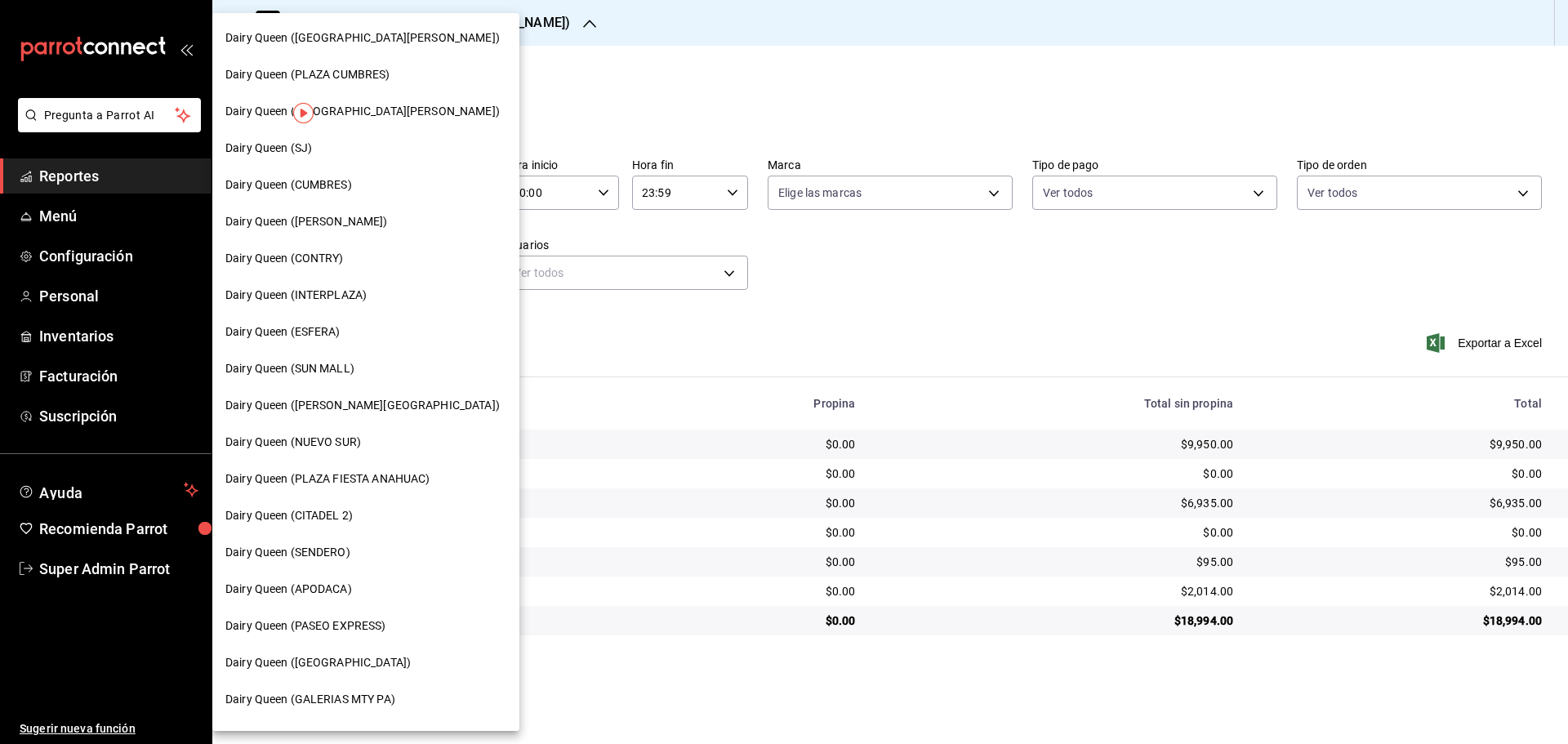
click at [369, 300] on div "Dairy Queen (INTERPLAZA)" at bounding box center [365, 295] width 281 height 17
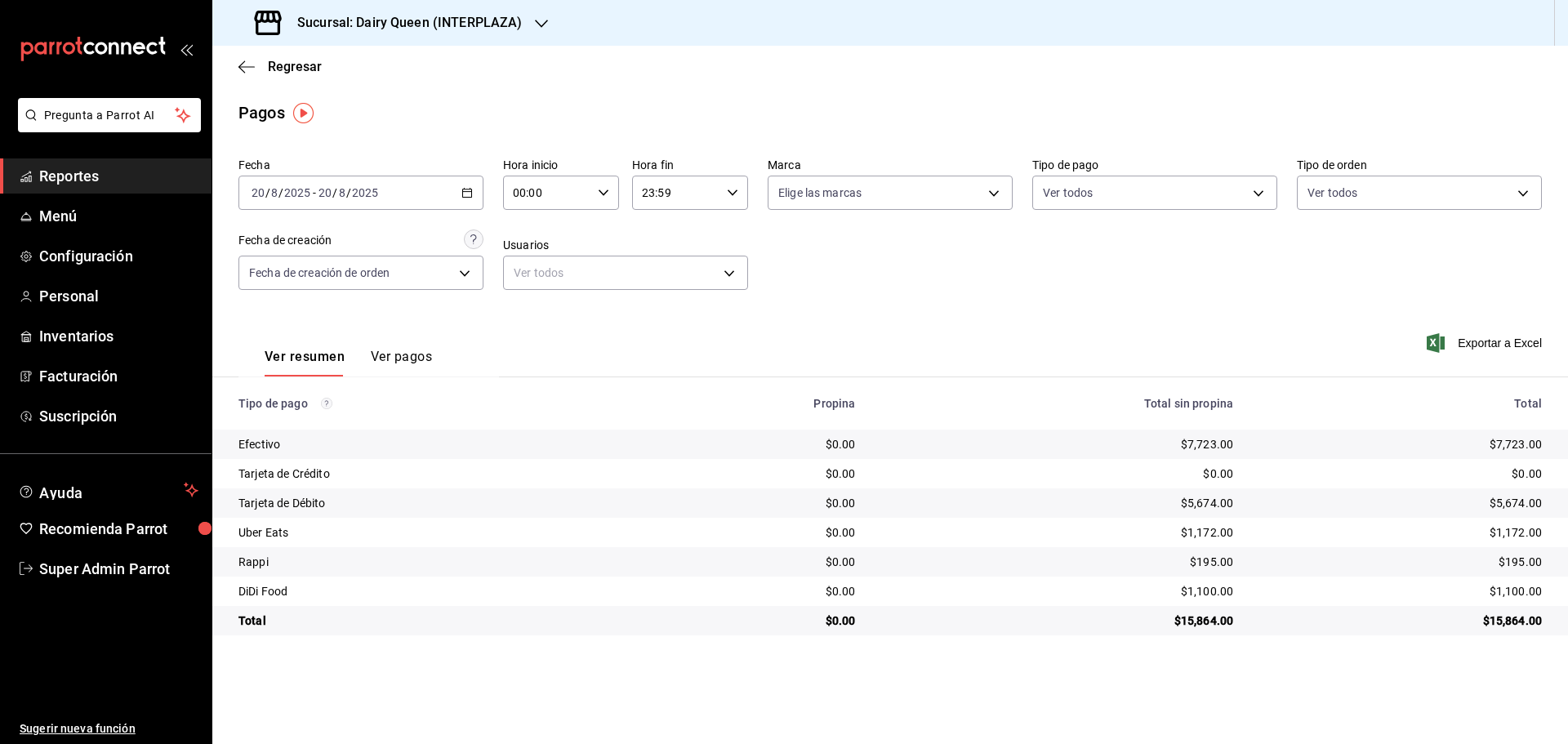
click at [317, 20] on h3 "Sucursal: Dairy Queen (INTERPLAZA)" at bounding box center [402, 23] width 237 height 20
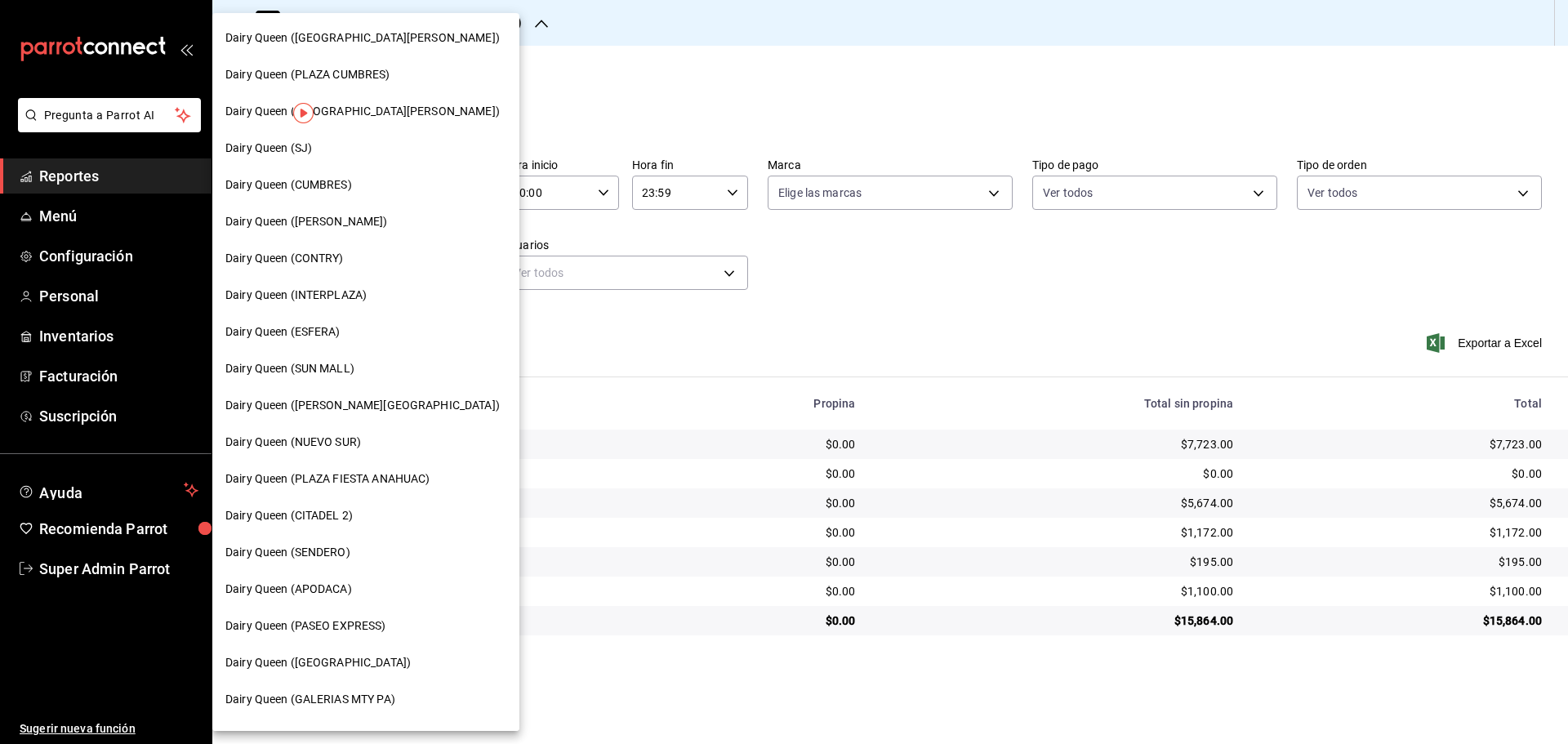
click at [351, 534] on nav "Dairy Queen ([GEOGRAPHIC_DATA][PERSON_NAME]) Dairy Queen ([GEOGRAPHIC_DATA]) Da…" at bounding box center [366, 626] width 307 height 1226
click at [352, 520] on span "Dairy Queen (CITADEL 2)" at bounding box center [288, 516] width 127 height 17
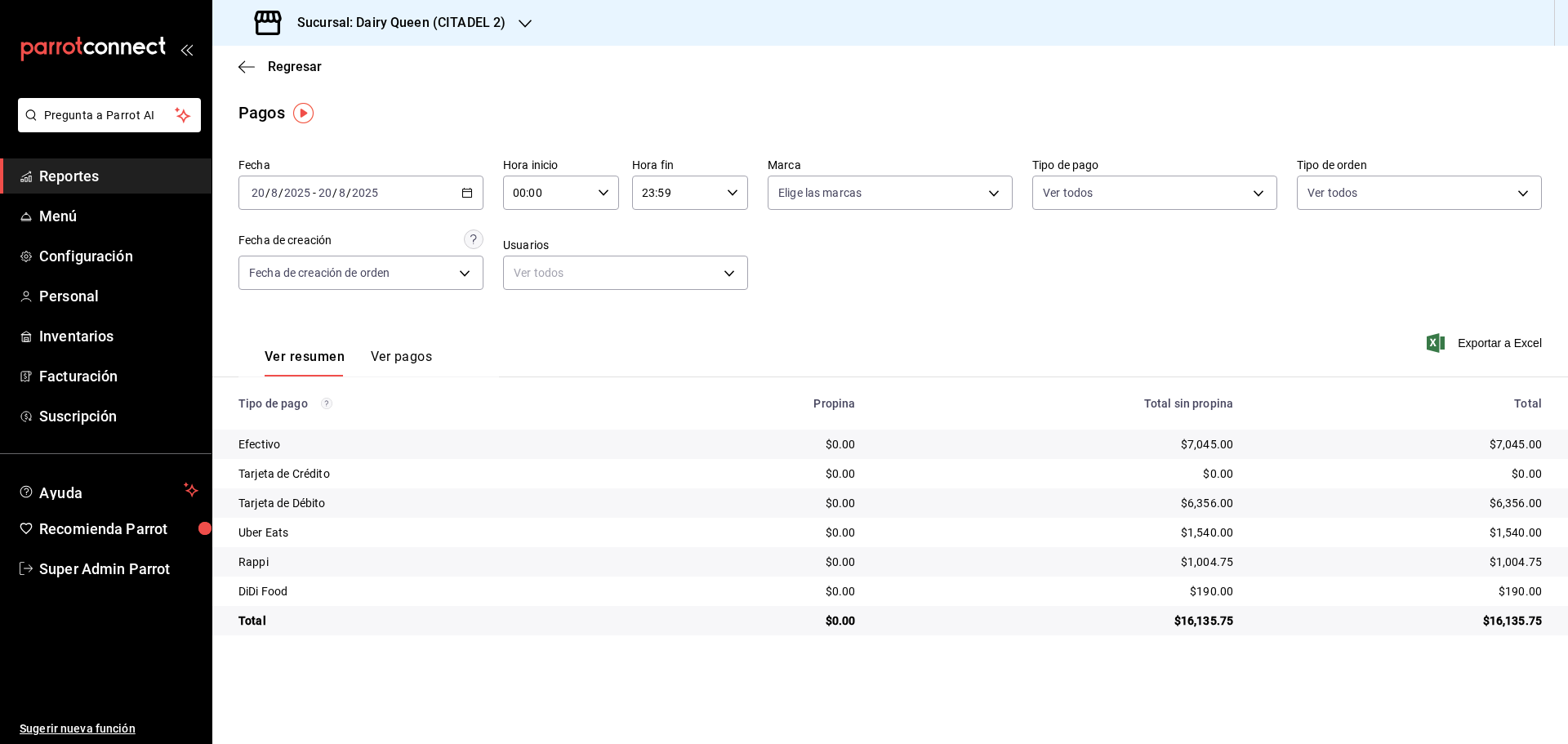
click at [351, 21] on h3 "Sucursal: Dairy Queen (CITADEL 2)" at bounding box center [395, 23] width 222 height 20
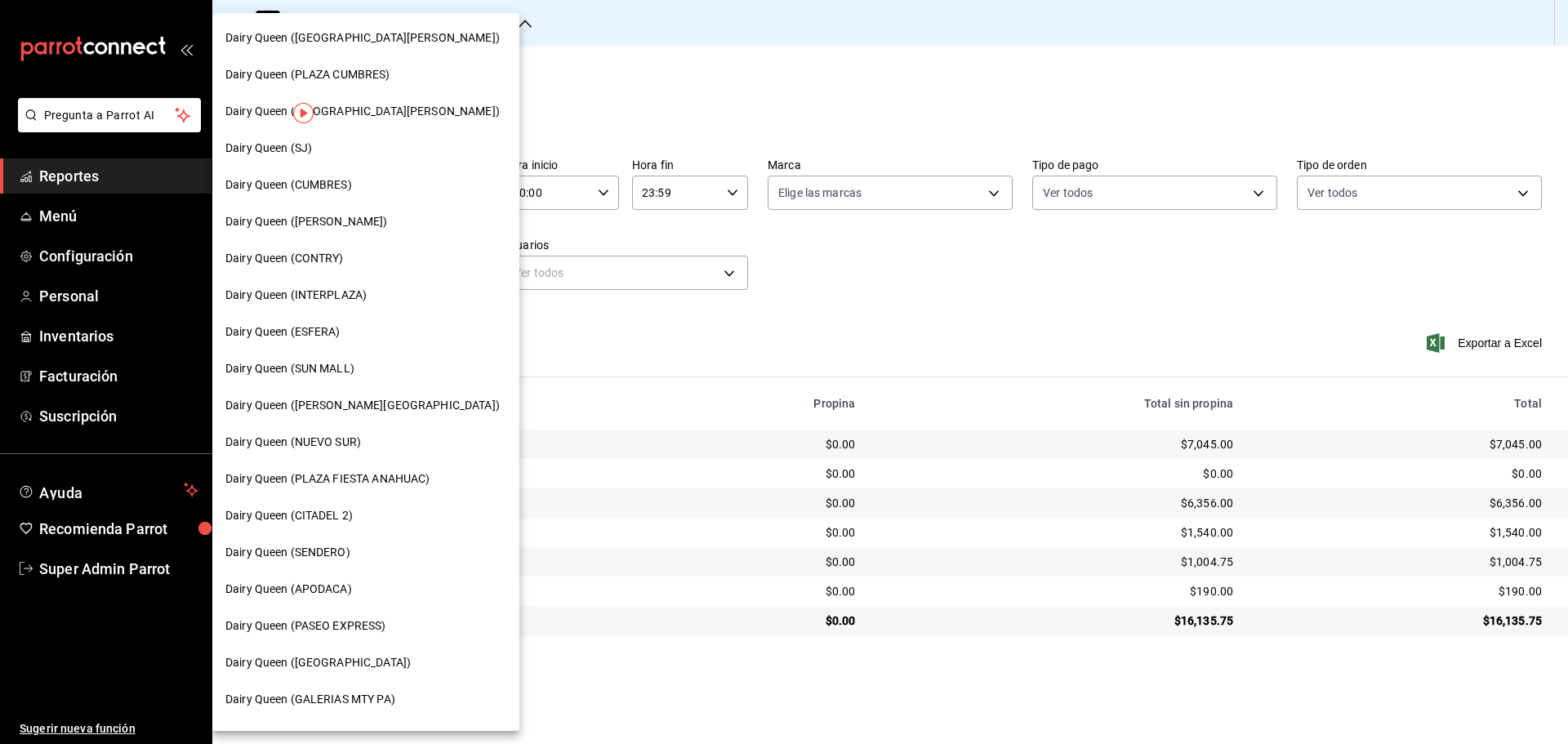
click at [371, 80] on span "Dairy Queen (PLAZA CUMBRES)" at bounding box center [307, 74] width 165 height 17
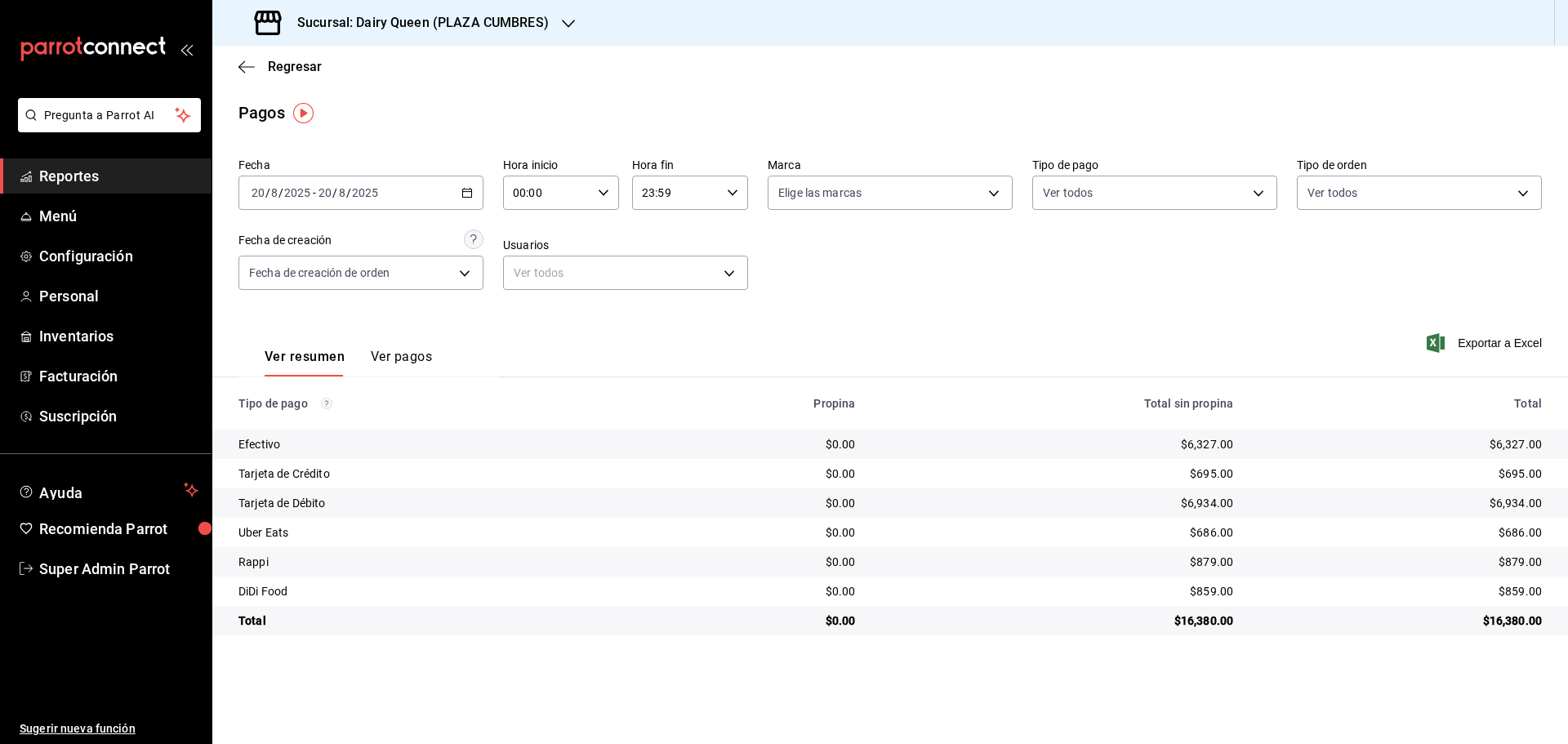
click at [313, 21] on h3 "Sucursal: Dairy Queen (PLAZA CUMBRES)" at bounding box center [417, 23] width 265 height 20
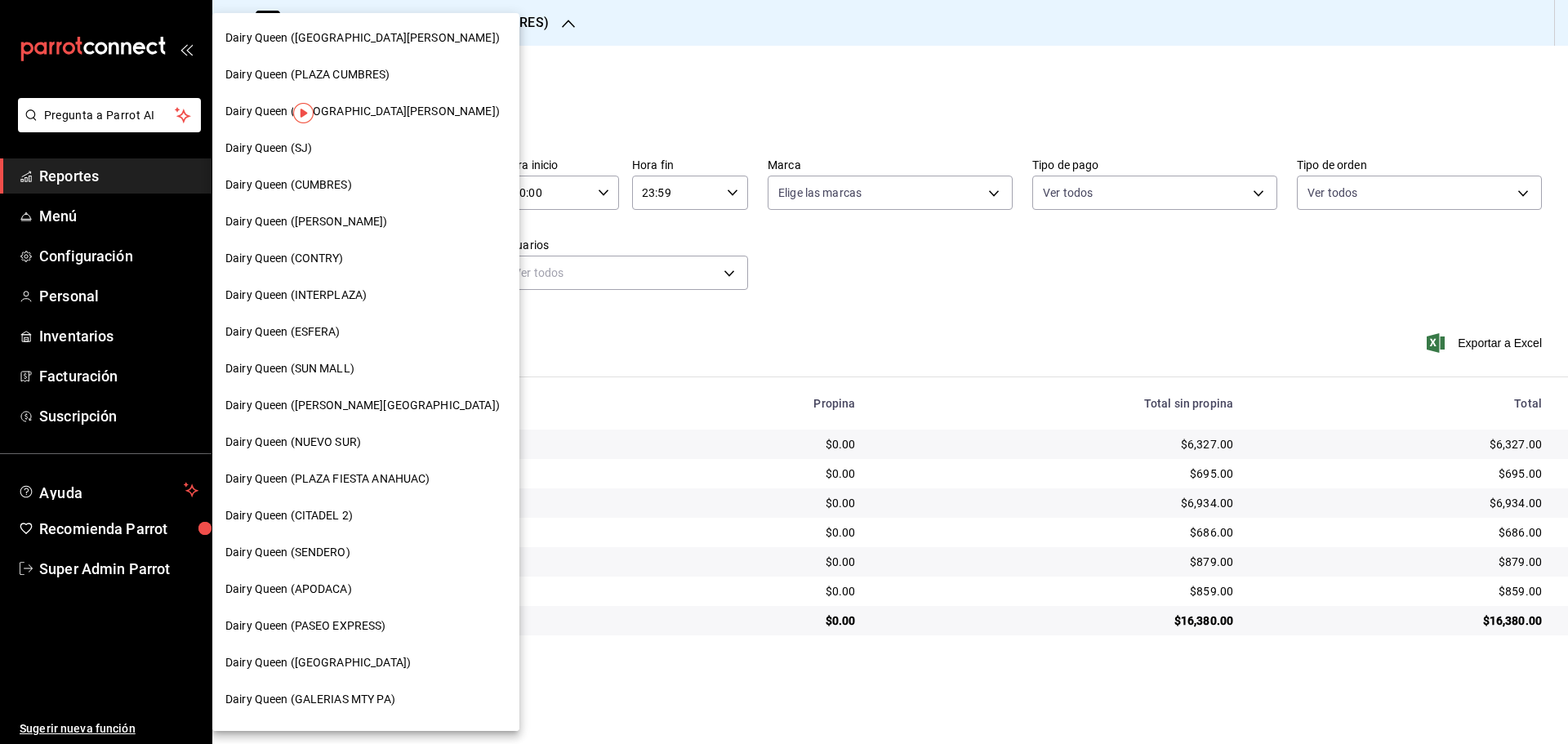
click at [348, 460] on nav "Dairy Queen ([GEOGRAPHIC_DATA][PERSON_NAME]) Dairy Queen ([GEOGRAPHIC_DATA]) Da…" at bounding box center [366, 626] width 307 height 1226
click at [347, 476] on span "Dairy Queen (PLAZA FIESTA ANAHUAC)" at bounding box center [327, 479] width 204 height 17
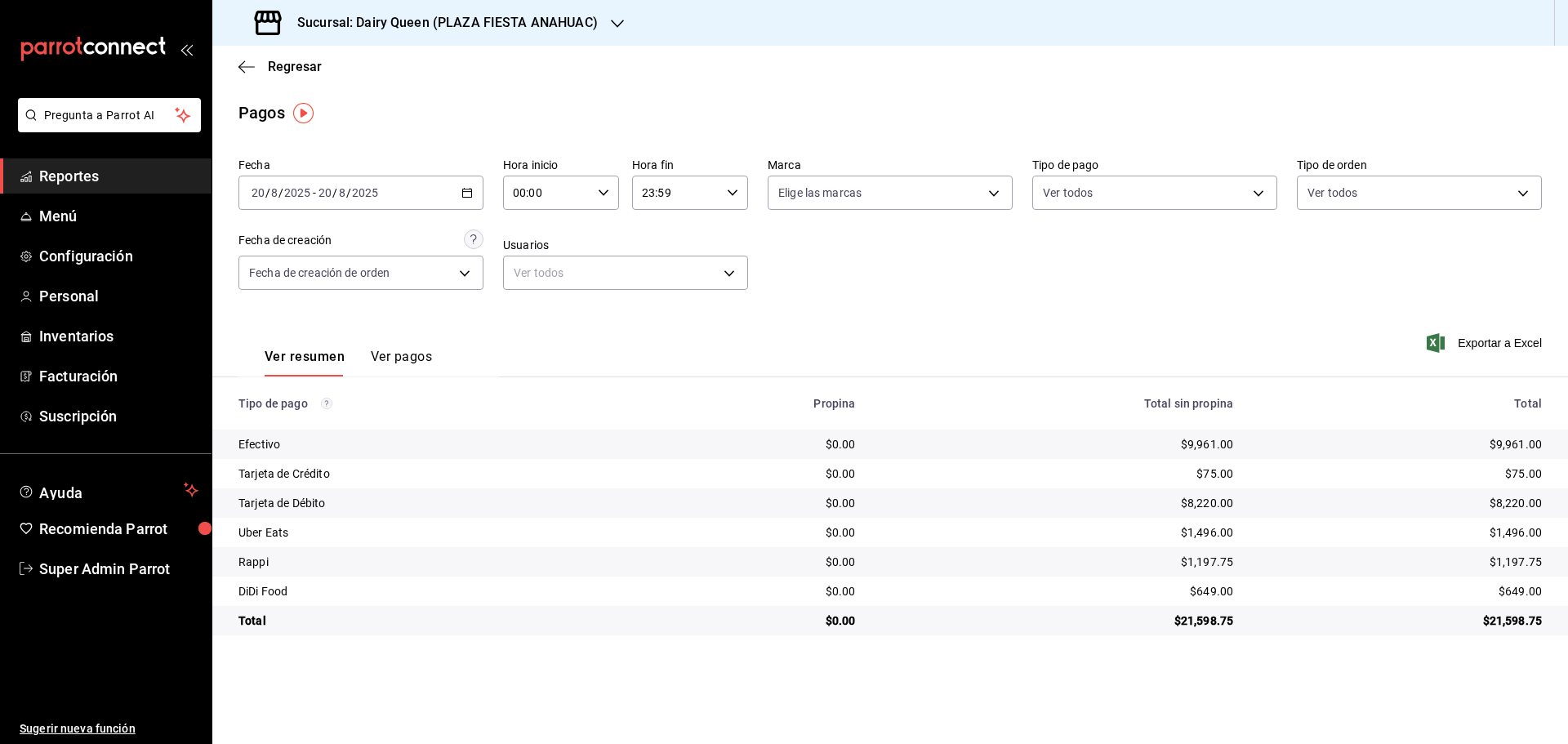
click at [328, 20] on h3 "Sucursal: Dairy Queen (PLAZA FIESTA ANAHUAC)" at bounding box center [441, 23] width 313 height 20
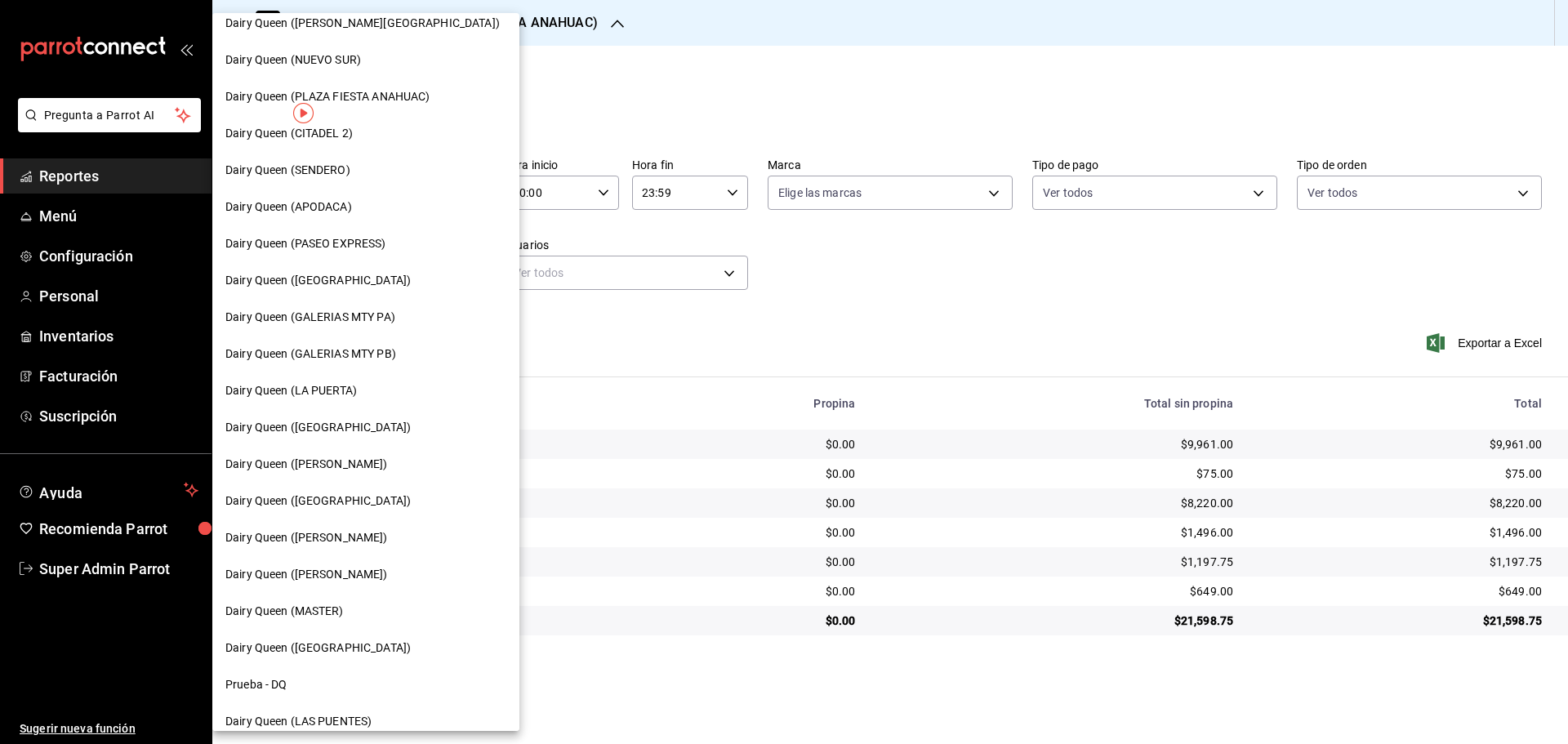
scroll to position [508, 0]
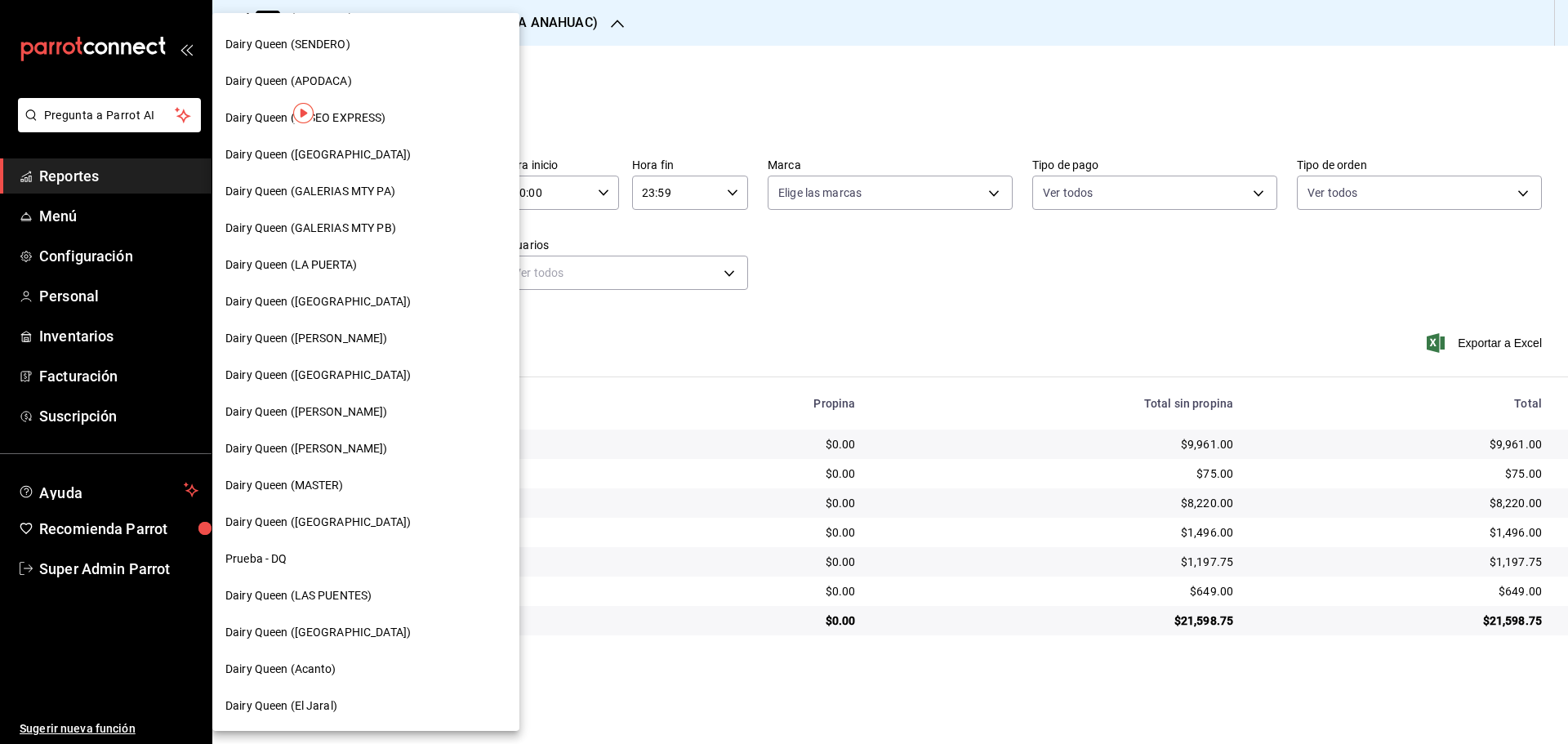
click at [322, 447] on span "Dairy Queen ([PERSON_NAME])" at bounding box center [306, 448] width 162 height 17
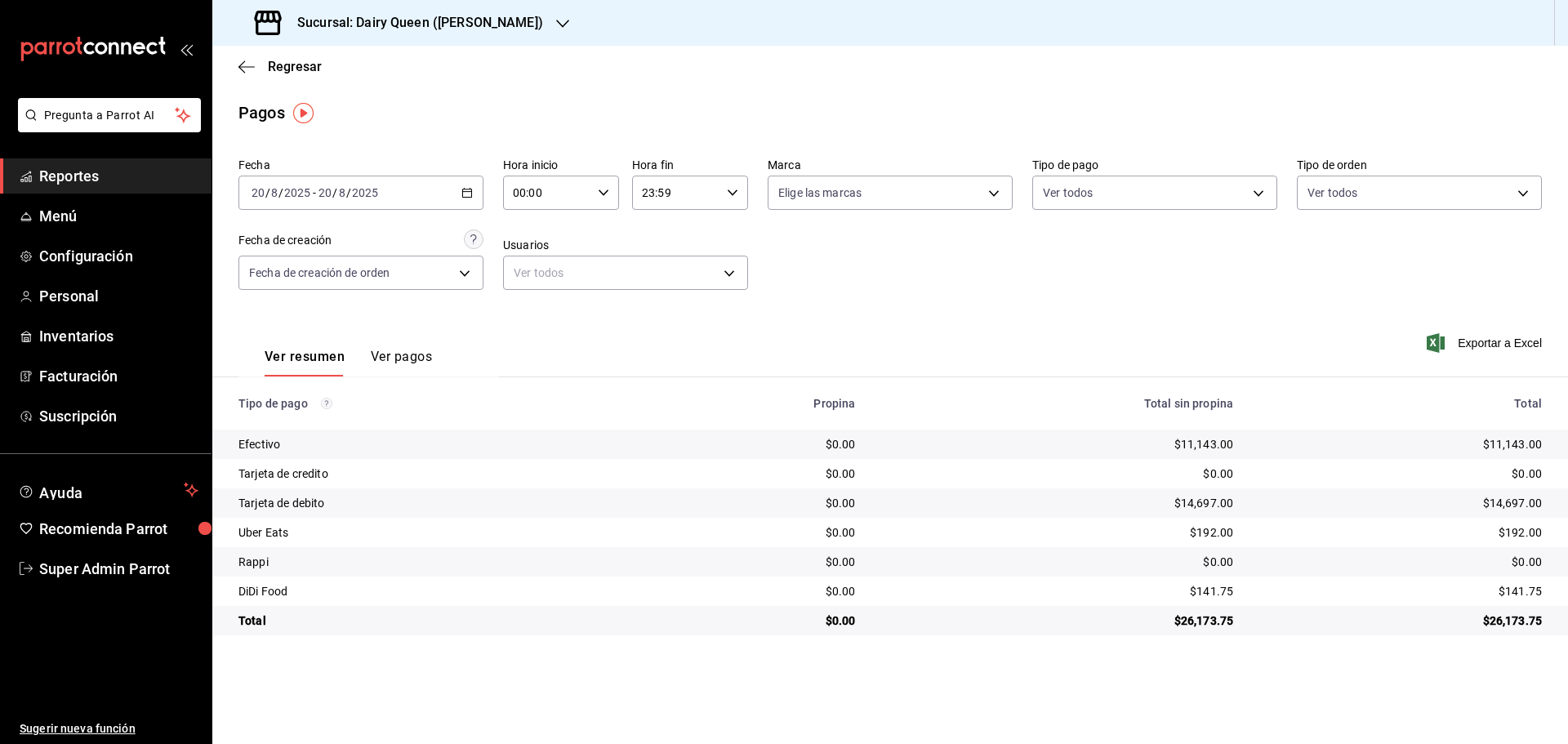
click at [394, 33] on div "Sucursal: Dairy Queen ([PERSON_NAME])" at bounding box center [400, 22] width 350 height 46
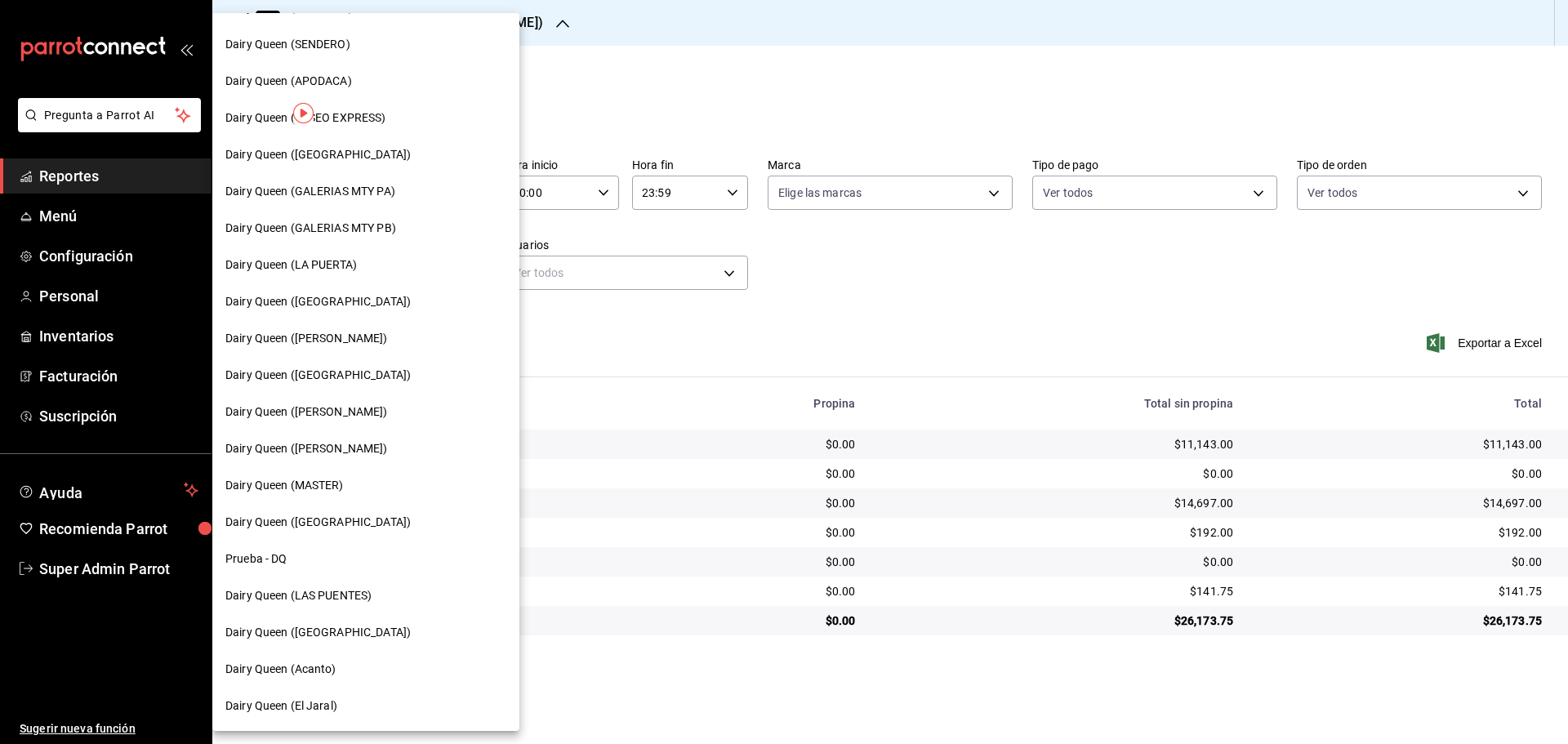
click at [337, 514] on span "Dairy Queen ([GEOGRAPHIC_DATA])" at bounding box center [317, 522] width 185 height 17
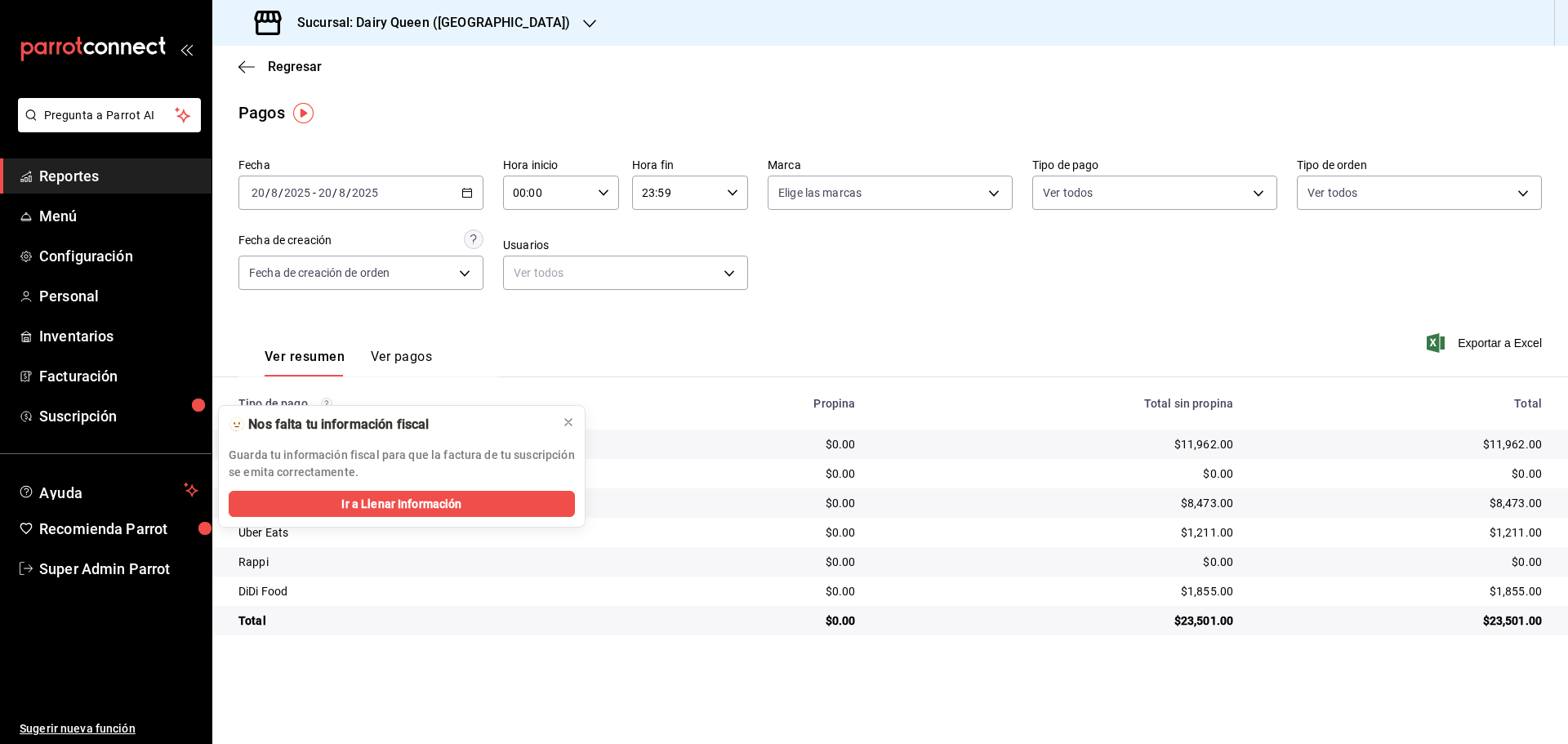
click at [382, 22] on h3 "Sucursal: Dairy Queen ([GEOGRAPHIC_DATA])" at bounding box center [427, 23] width 286 height 20
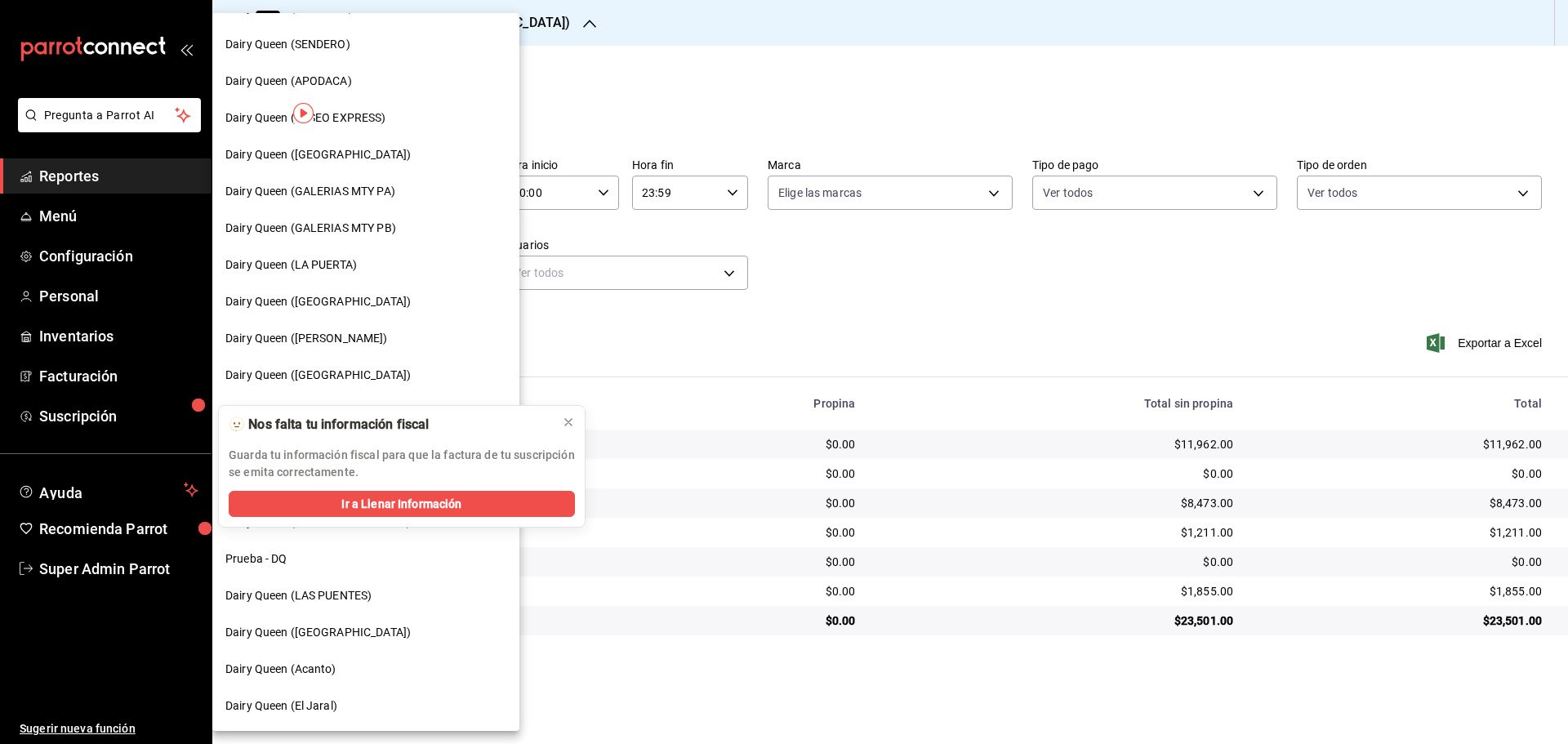
click at [301, 671] on span "Dairy Queen (Acanto)" at bounding box center [280, 669] width 111 height 17
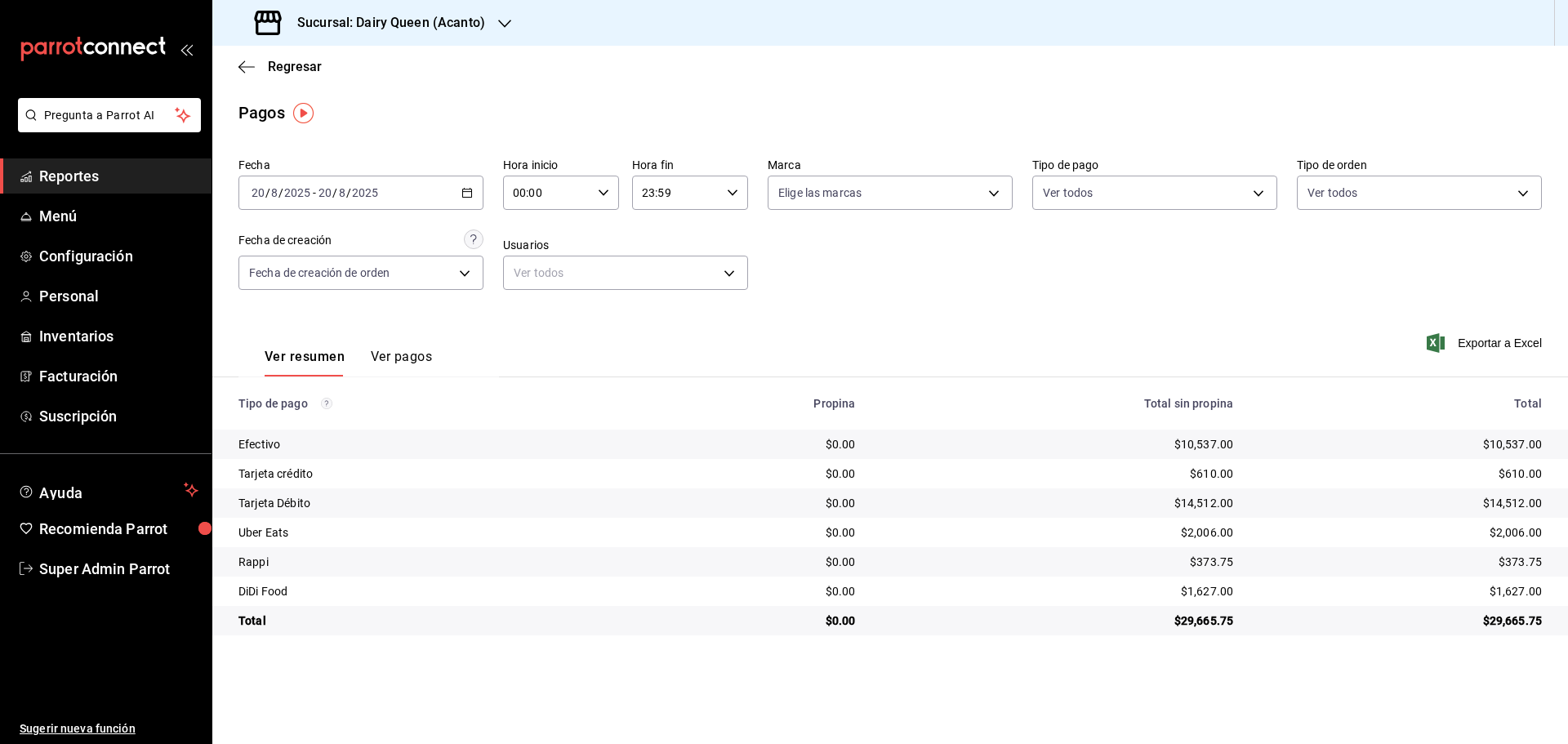
click at [75, 172] on span "Reportes" at bounding box center [118, 176] width 159 height 22
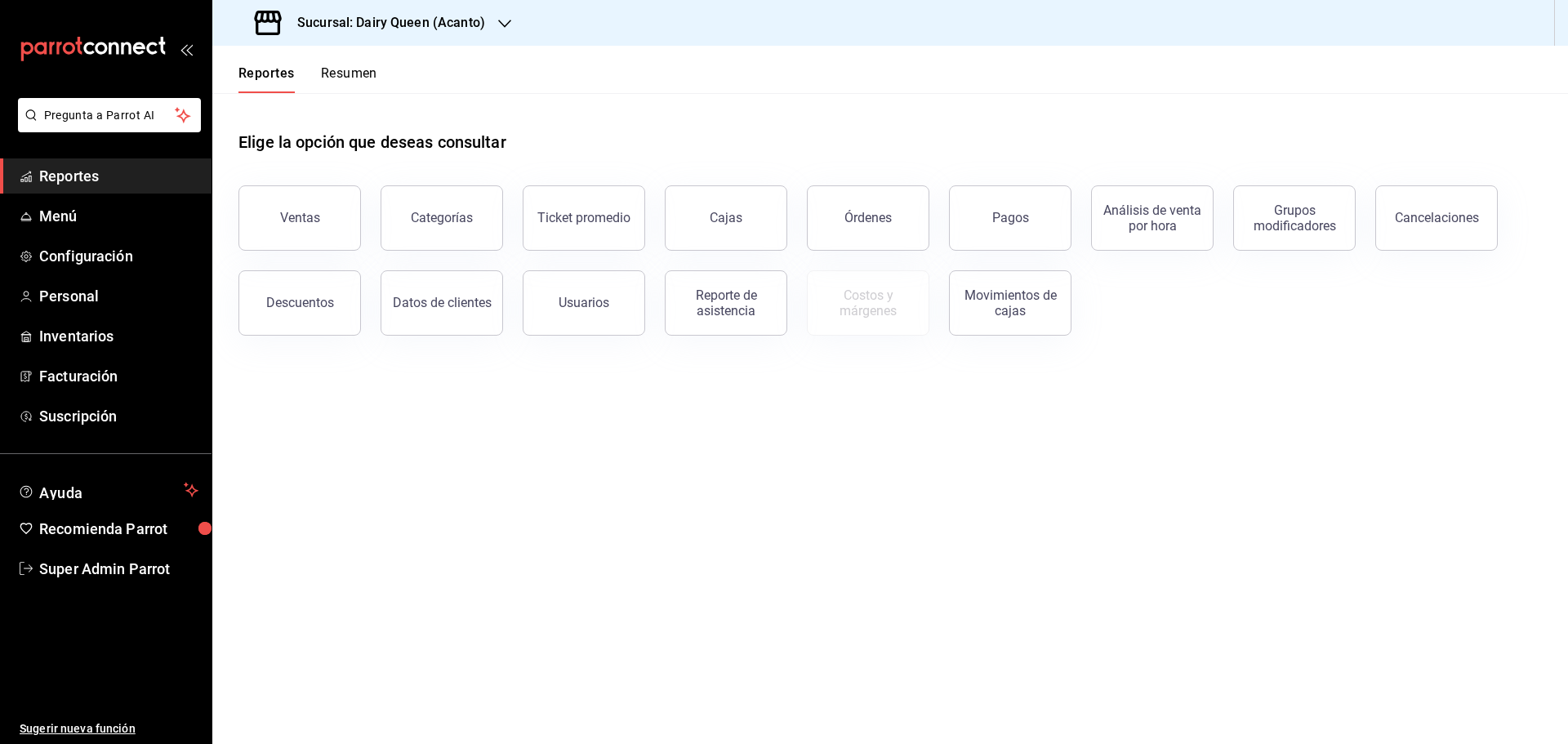
click at [355, 75] on button "Resumen" at bounding box center [349, 78] width 57 height 27
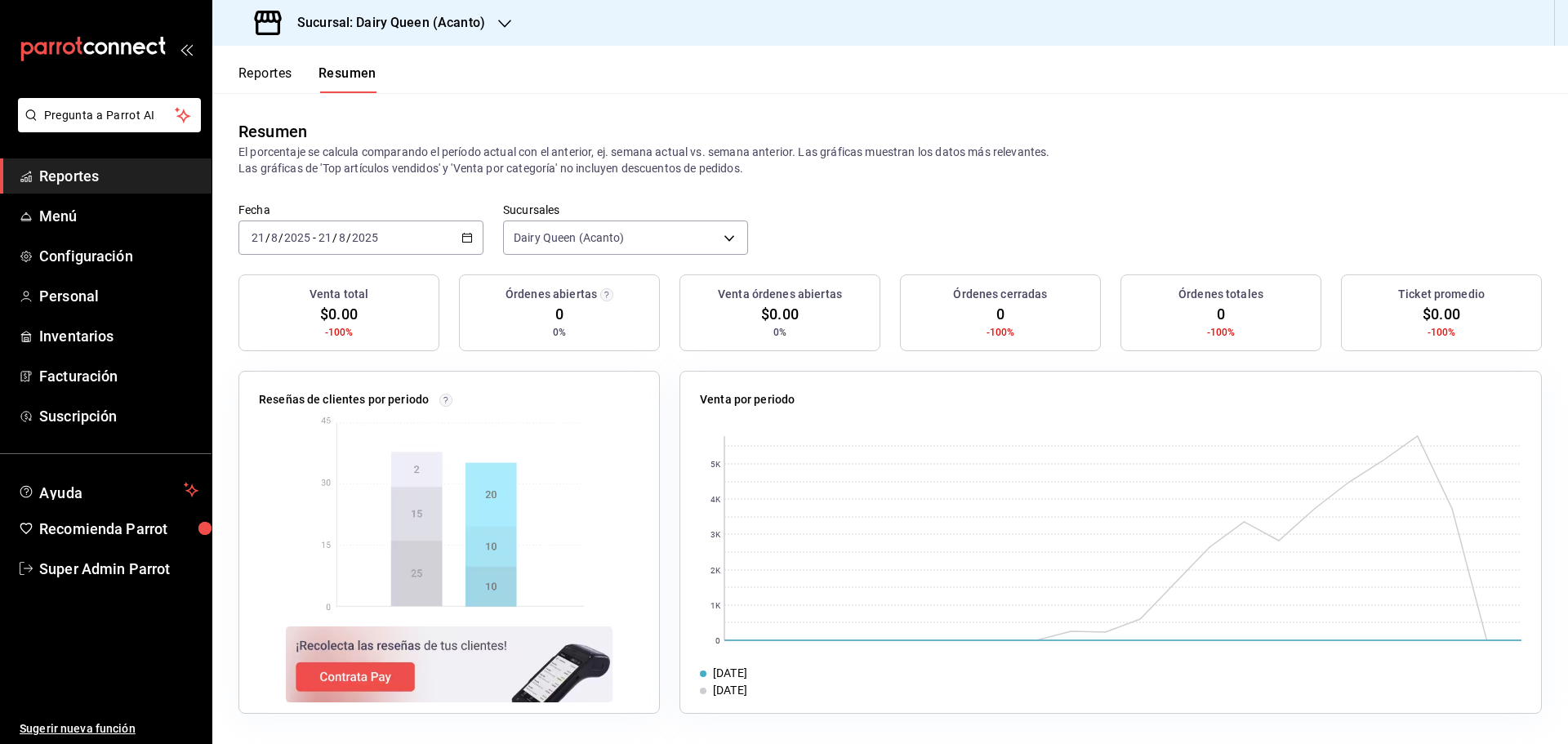
click at [464, 237] on \(Stroke\) "button" at bounding box center [467, 236] width 9 height 1
click at [326, 467] on span "Rango de fechas" at bounding box center [316, 471] width 127 height 17
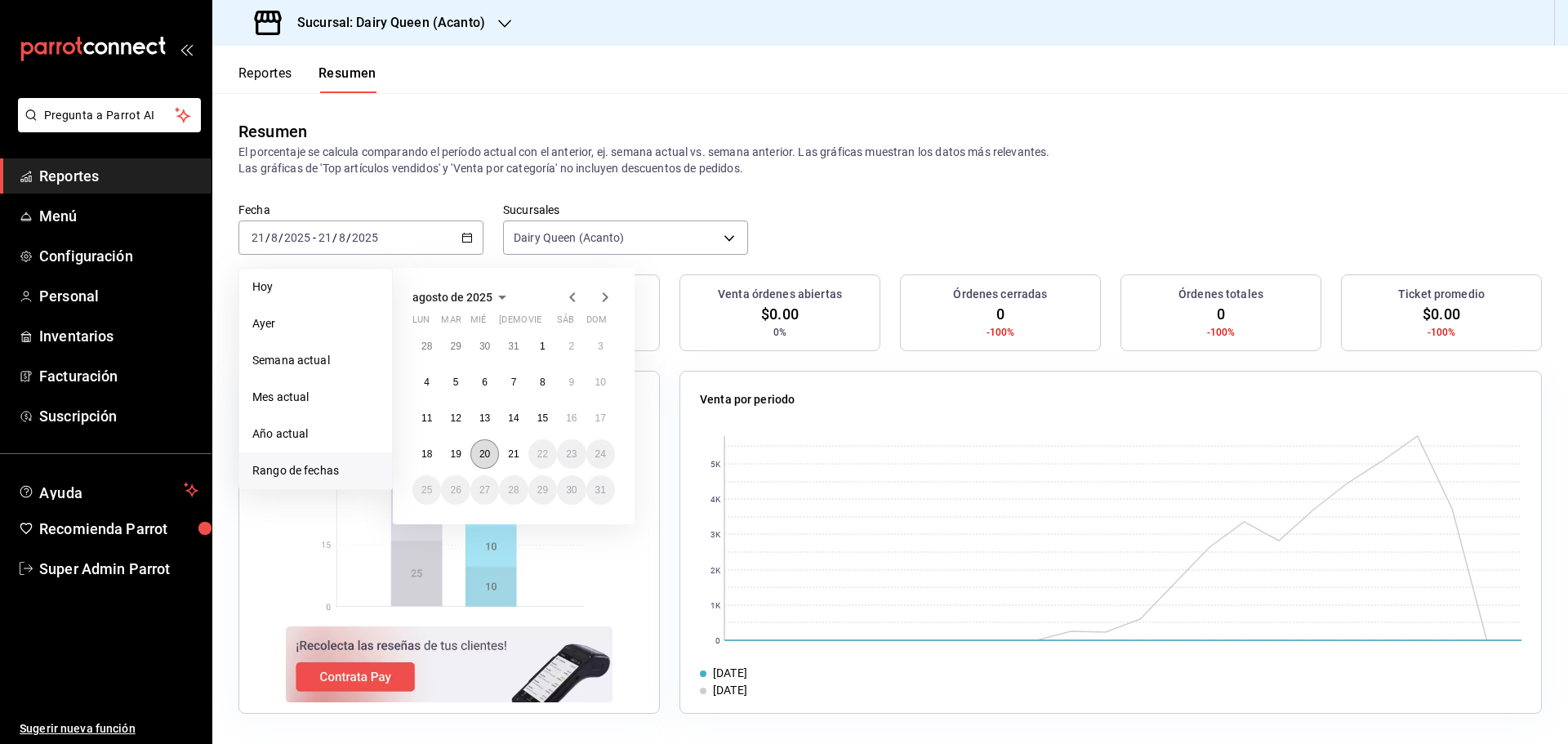
click at [473, 447] on button "20" at bounding box center [485, 453] width 28 height 29
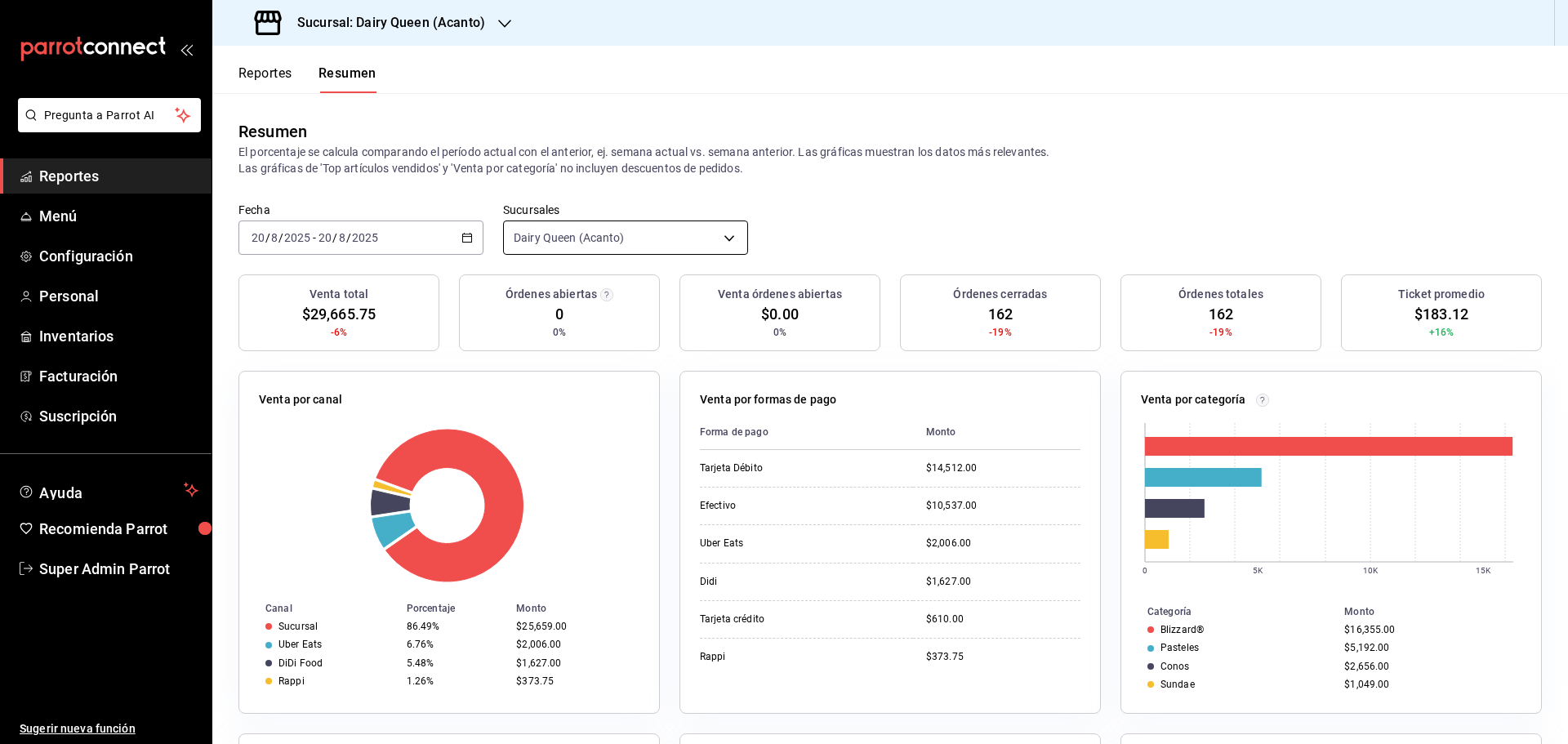
click at [543, 248] on body "Pregunta a Parrot AI Reportes Menú Configuración Personal Inventarios Facturaci…" at bounding box center [784, 372] width 1568 height 744
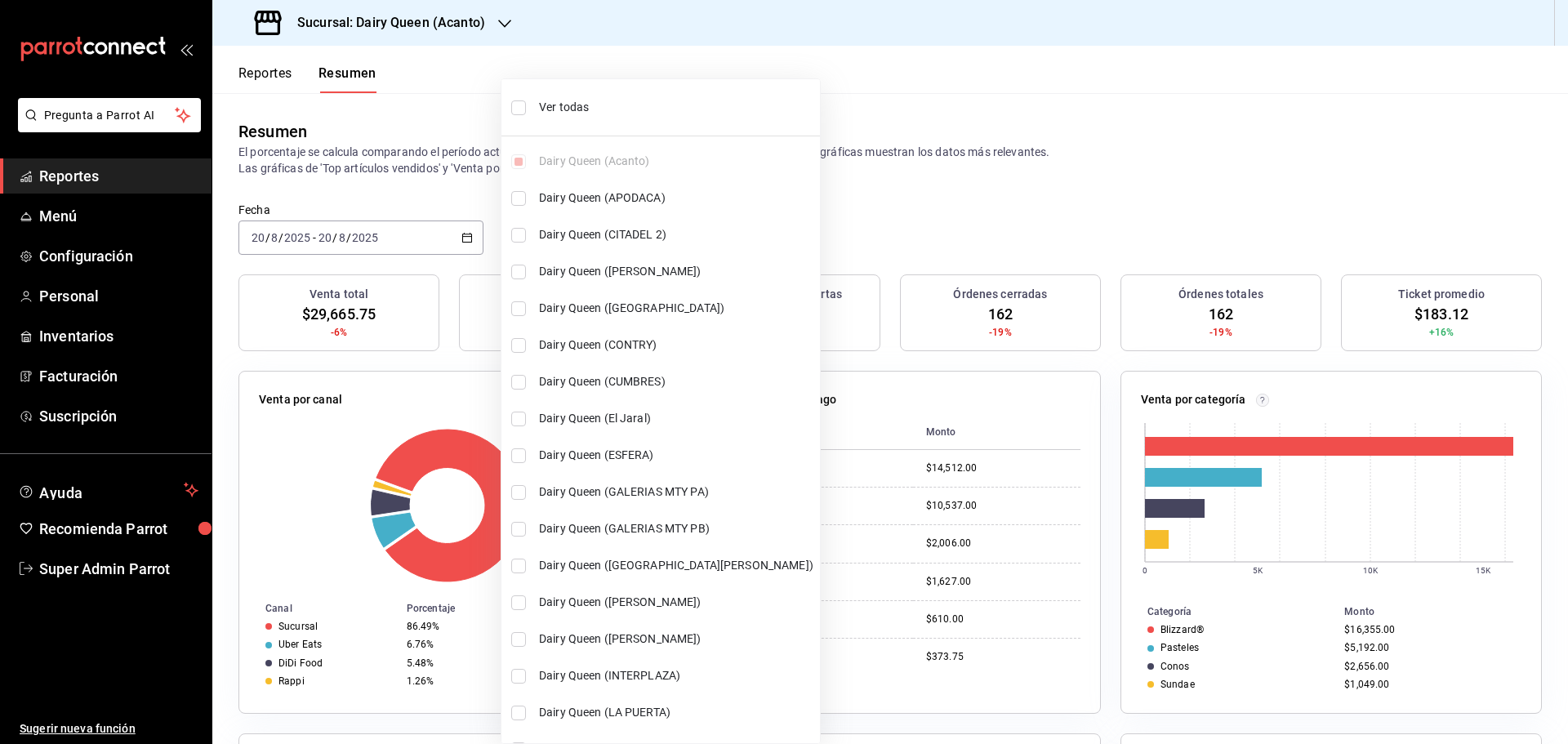
click at [550, 103] on span "Ver todas" at bounding box center [676, 107] width 274 height 17
type input "[object Object],[object Object],[object Object],[object Object],[object Object]…"
checkbox input "true"
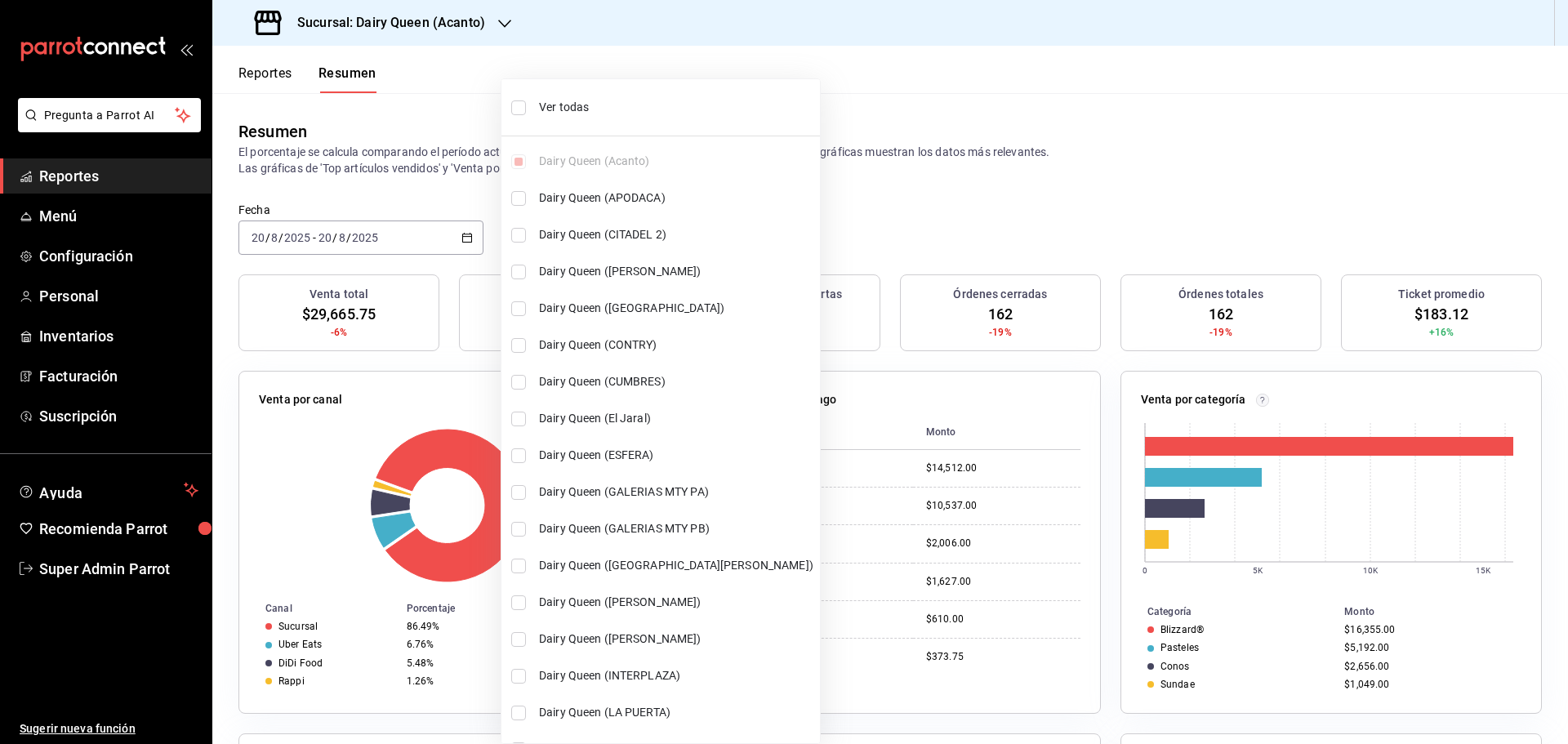
checkbox input "true"
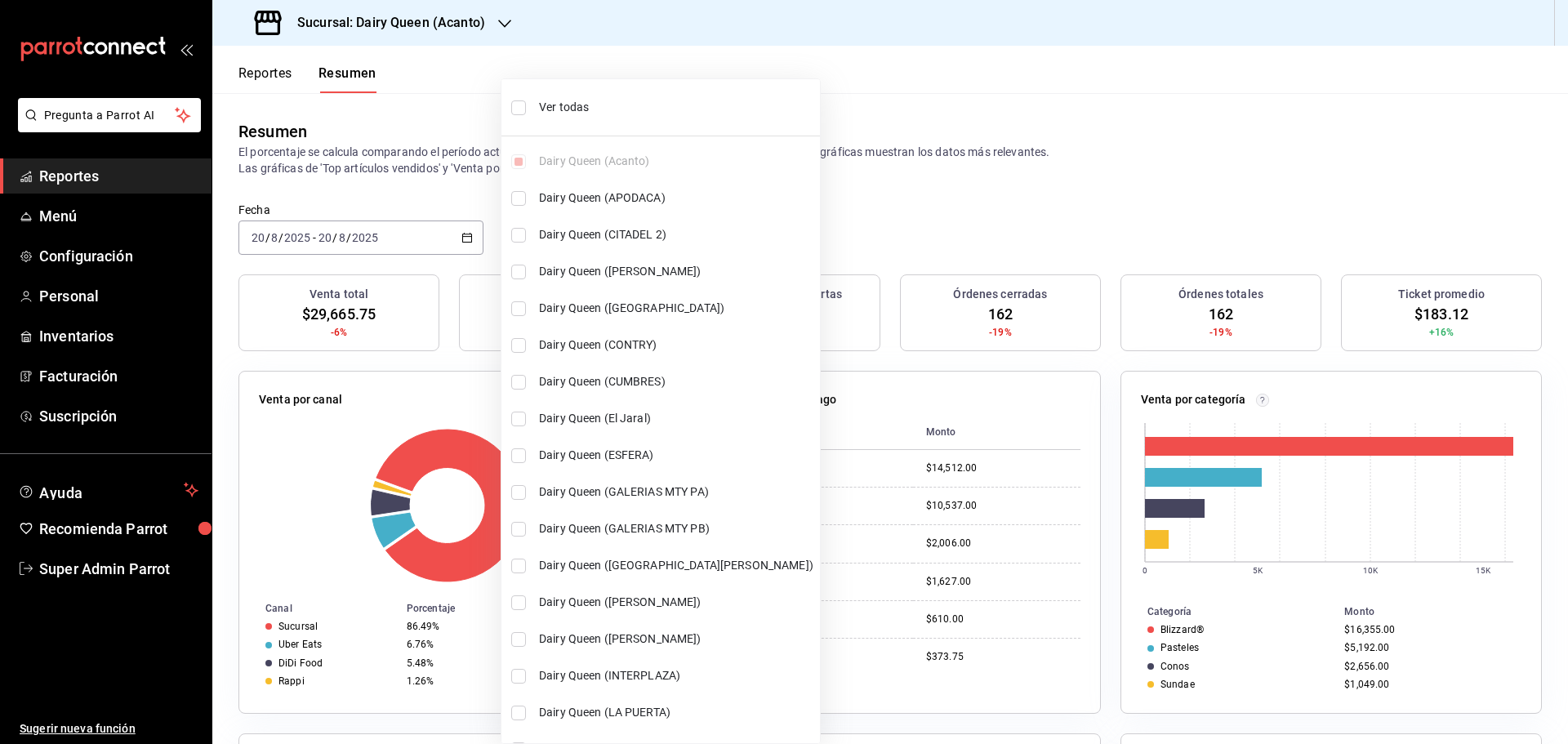
checkbox input "true"
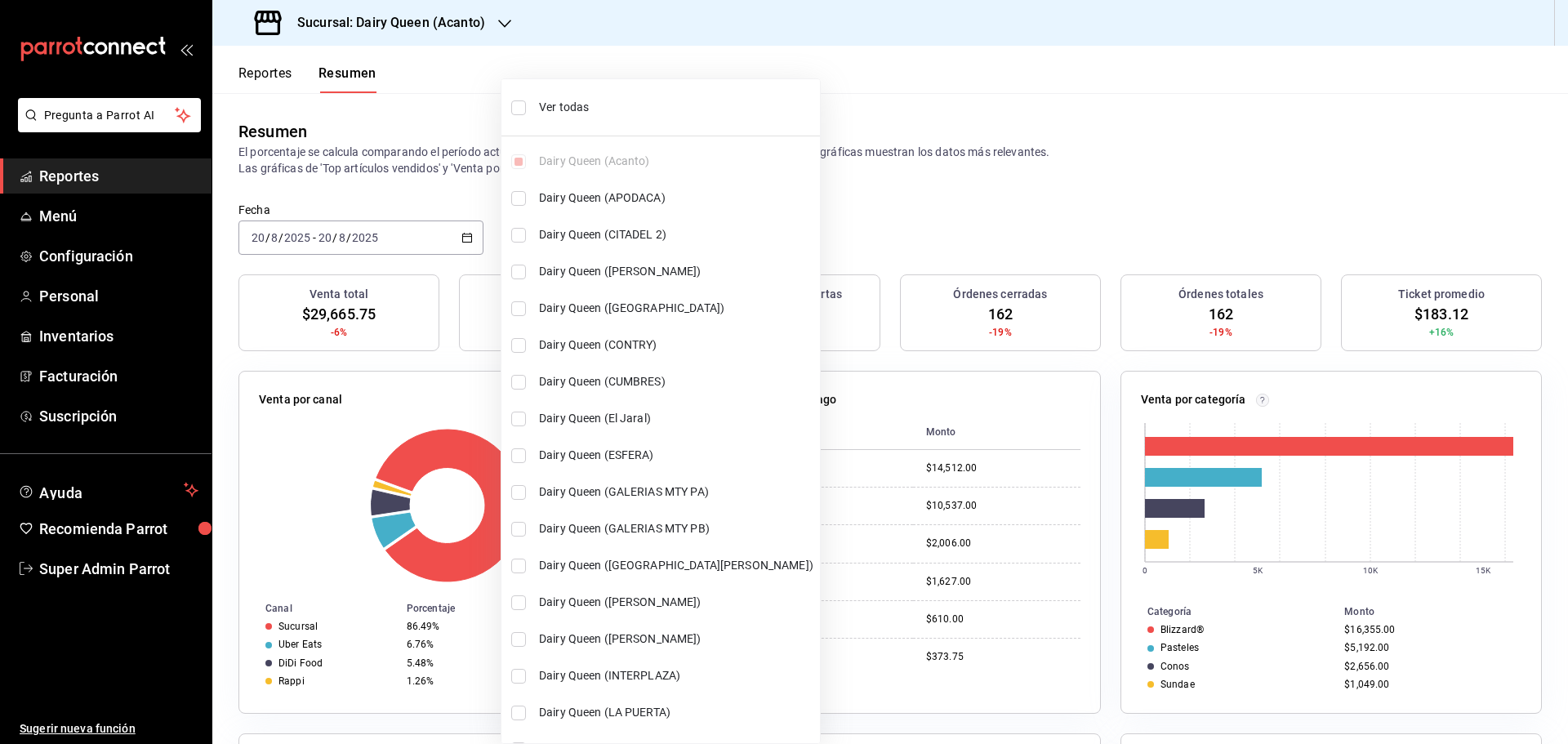
checkbox input "true"
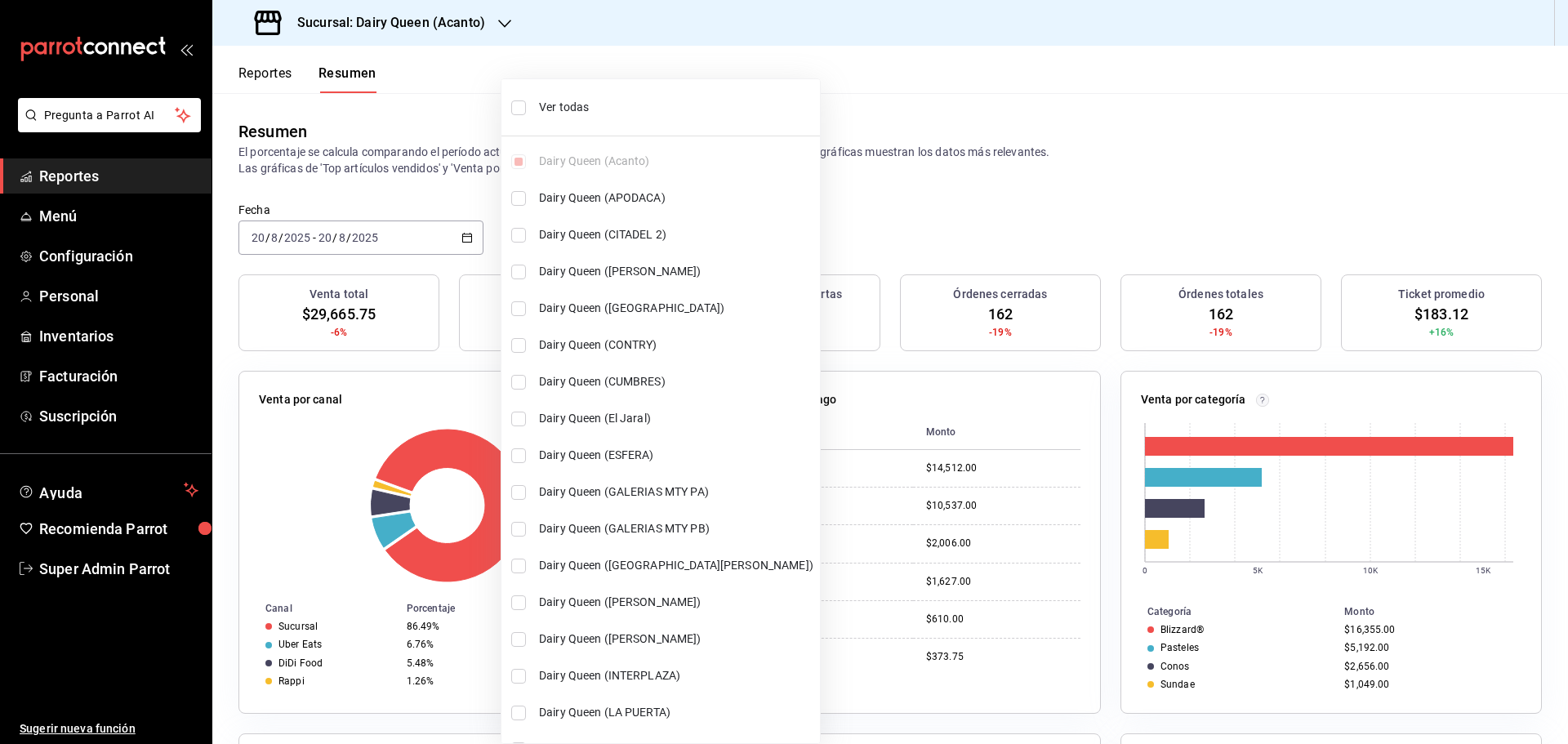
checkbox input "true"
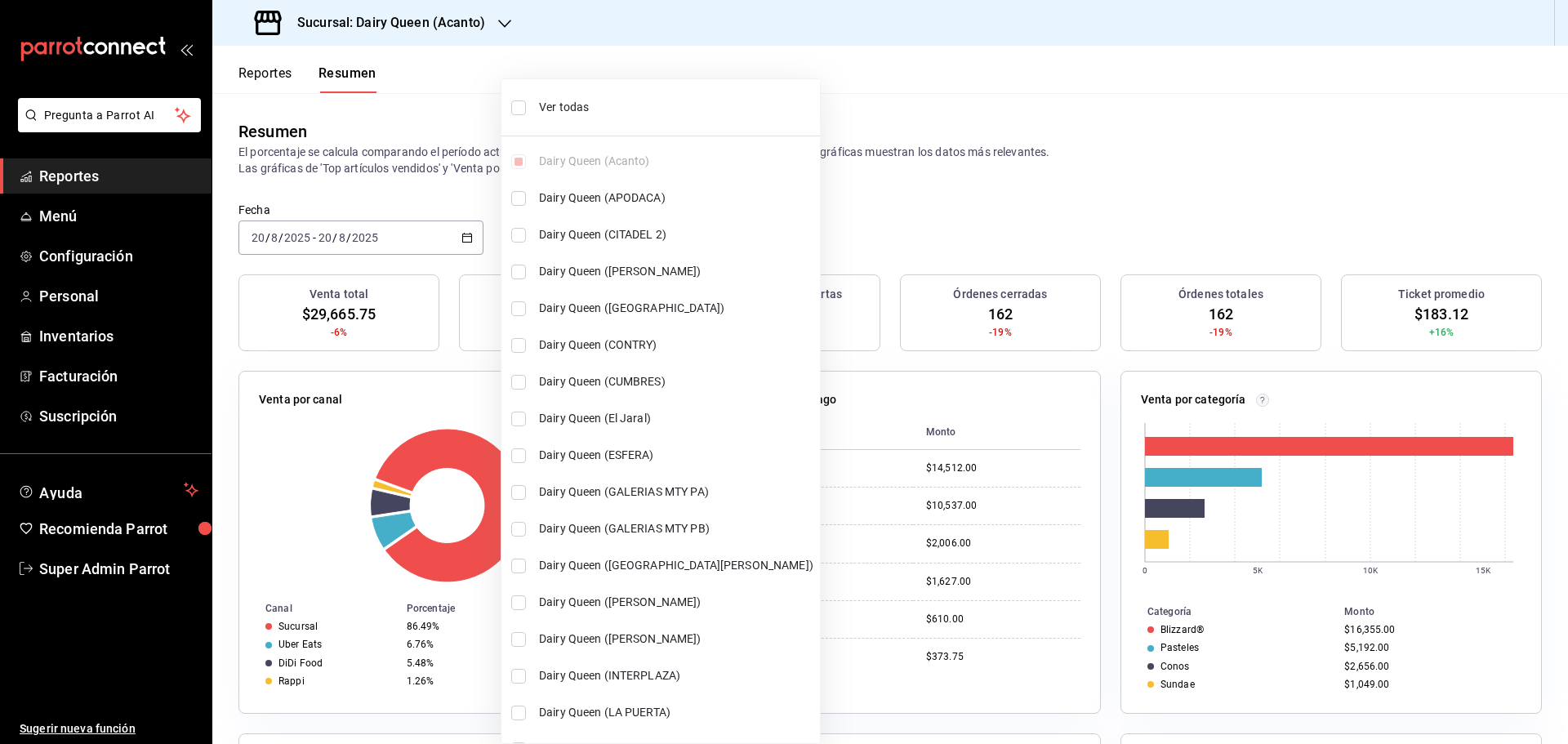
checkbox input "true"
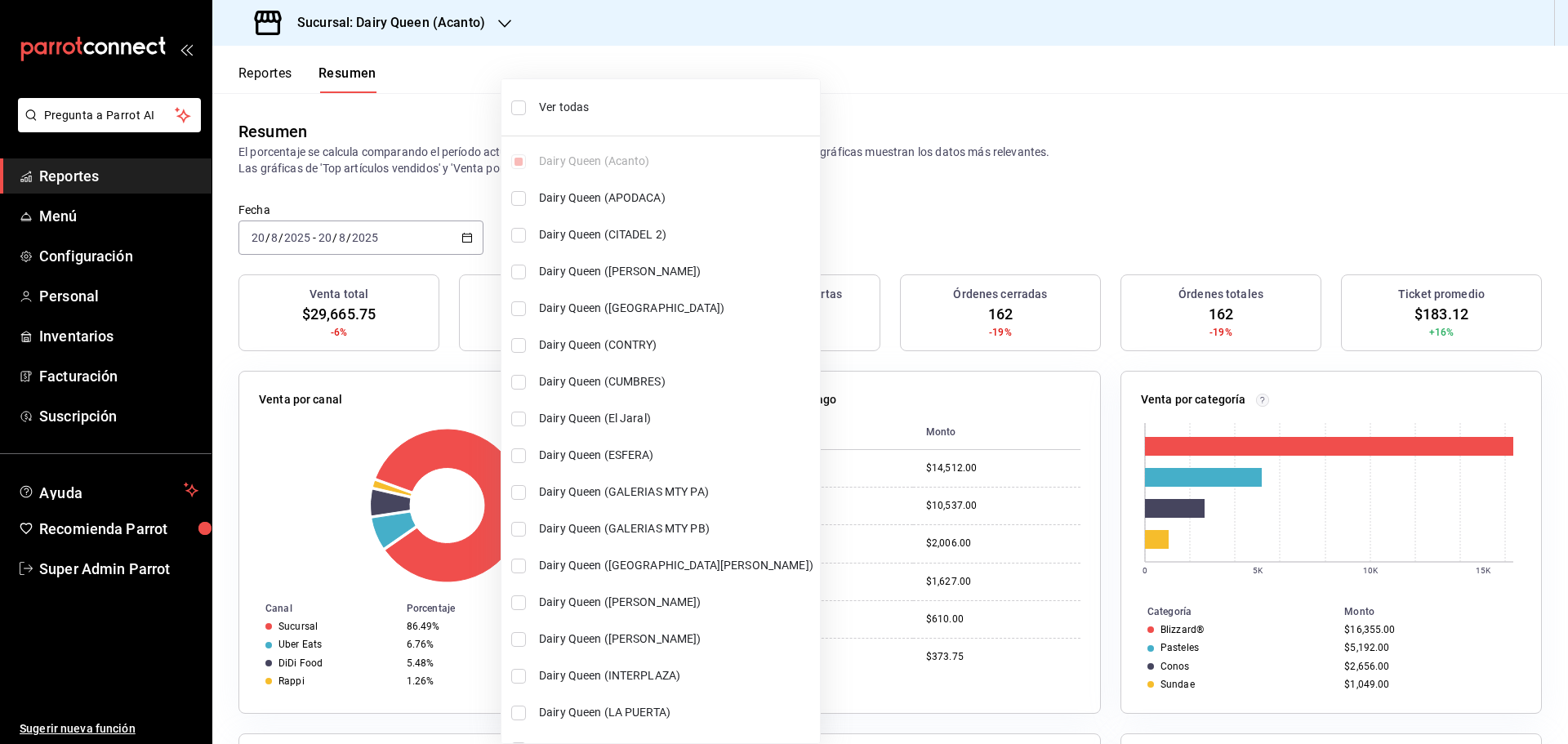
checkbox input "true"
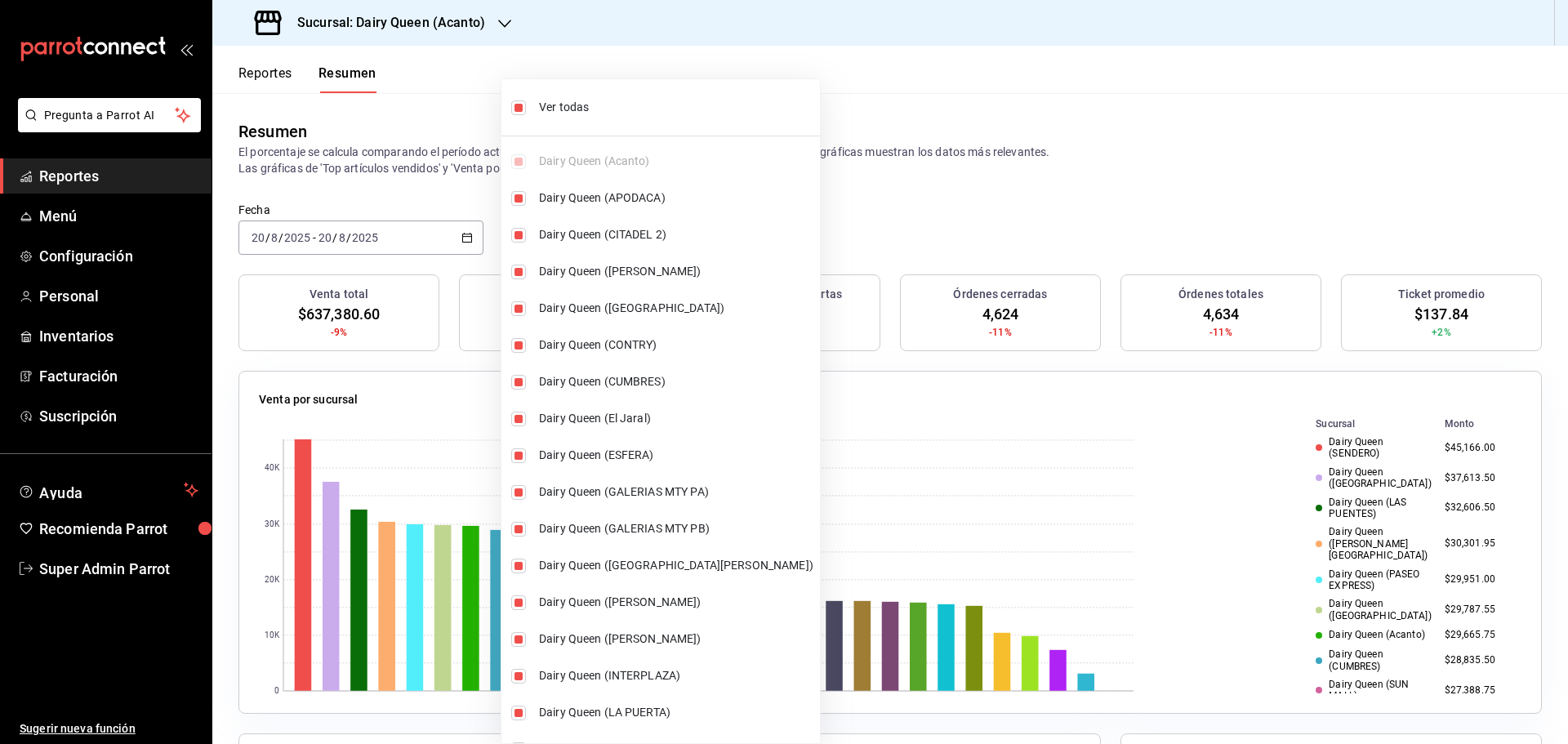
click at [389, 178] on div at bounding box center [784, 372] width 1568 height 744
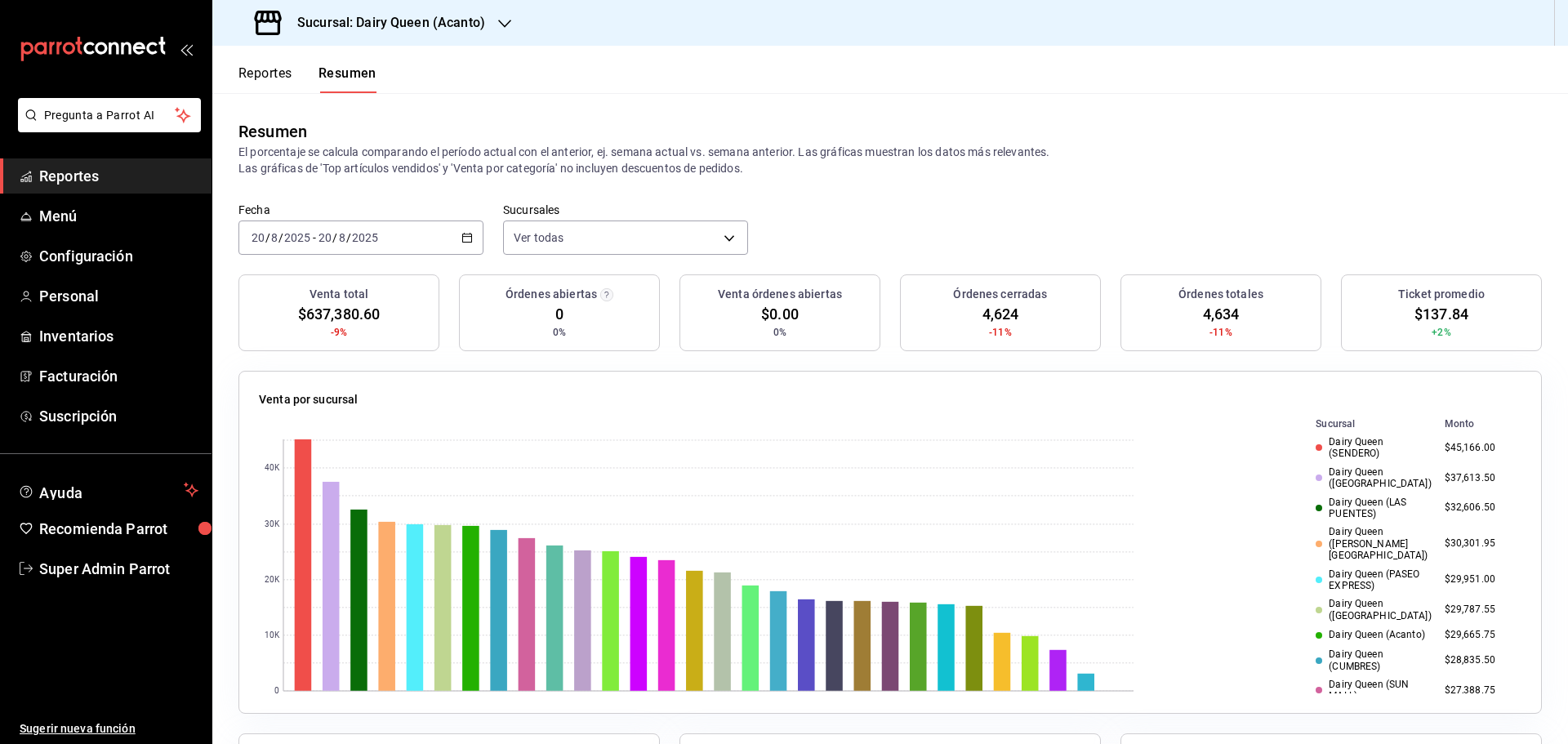
click at [107, 176] on span "Reportes" at bounding box center [118, 176] width 159 height 22
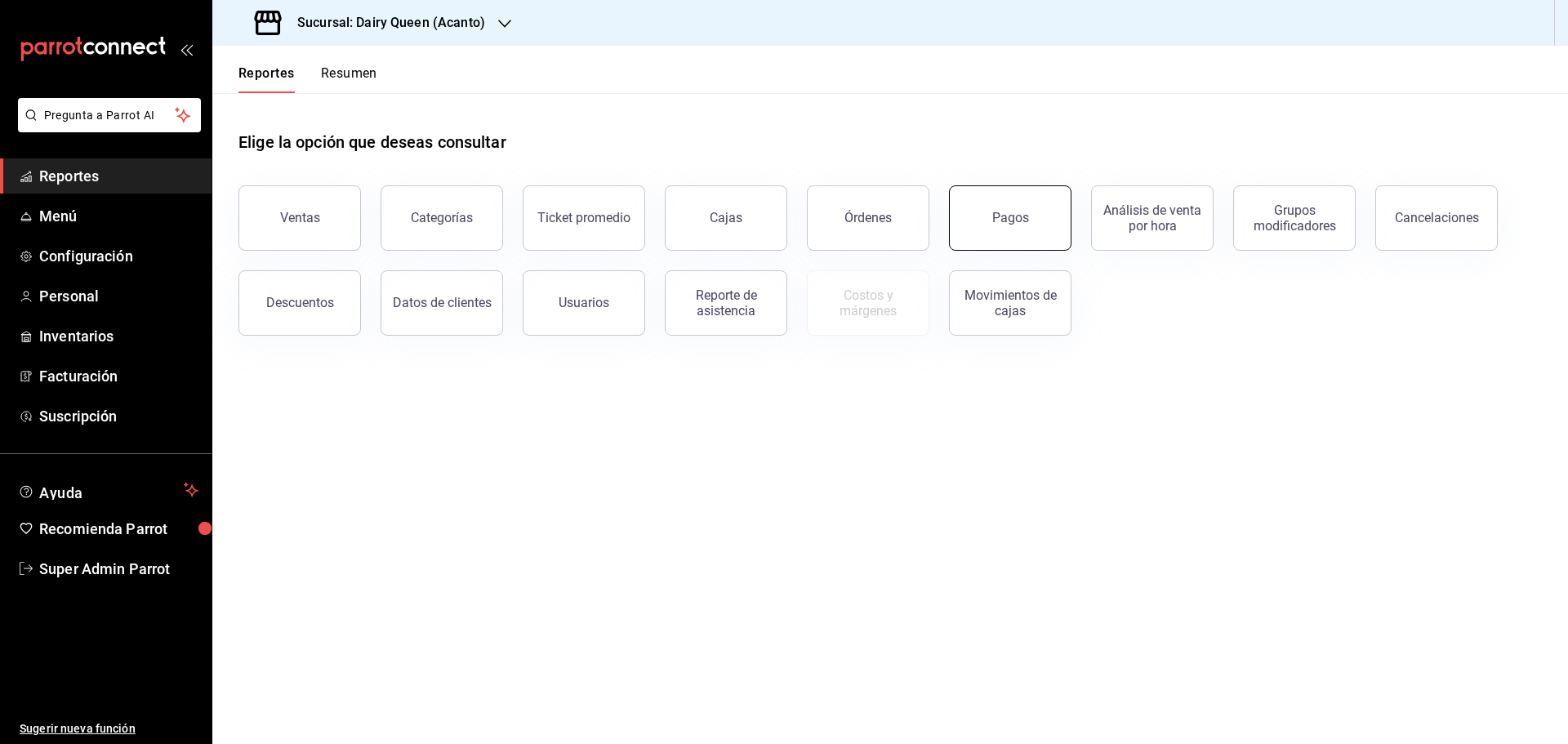
click at [1006, 226] on button "Pagos" at bounding box center [1010, 217] width 122 height 65
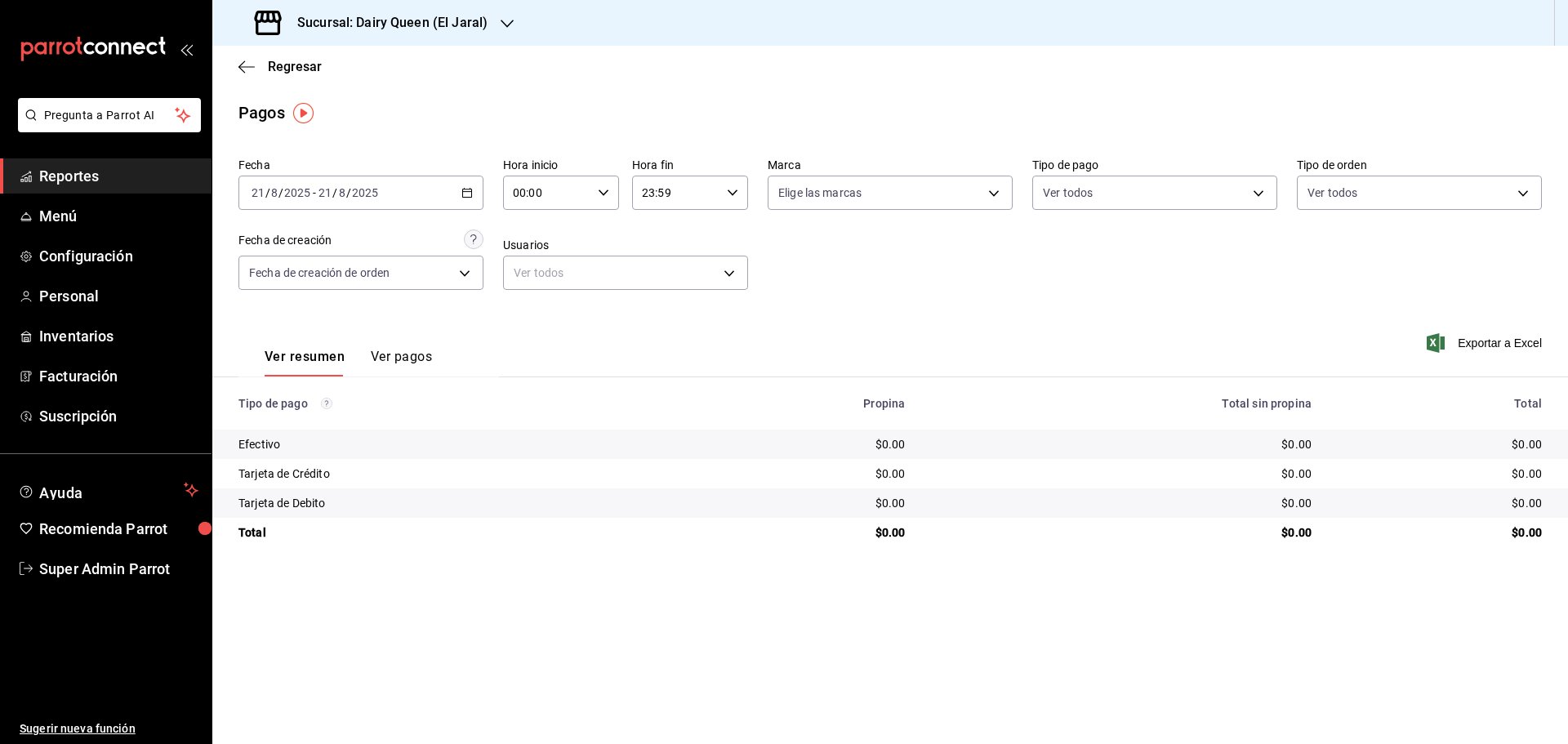
click at [472, 189] on div "2025-08-21 21 / 8 / 2025 - 2025-08-21 21 / 8 / 2025" at bounding box center [361, 192] width 245 height 34
click at [273, 427] on span "Rango de fechas" at bounding box center [316, 426] width 127 height 17
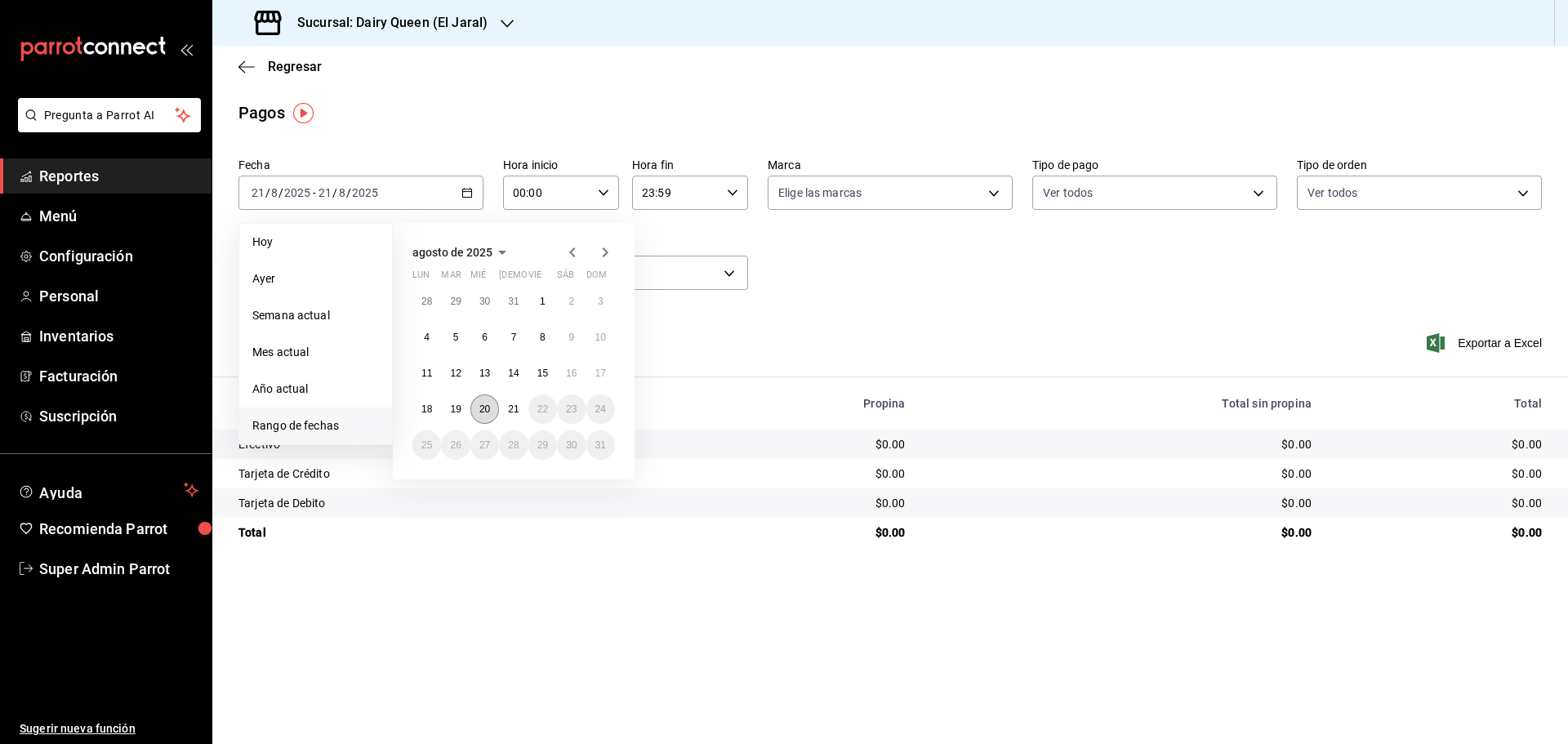
click at [489, 411] on abbr "20" at bounding box center [484, 409] width 11 height 12
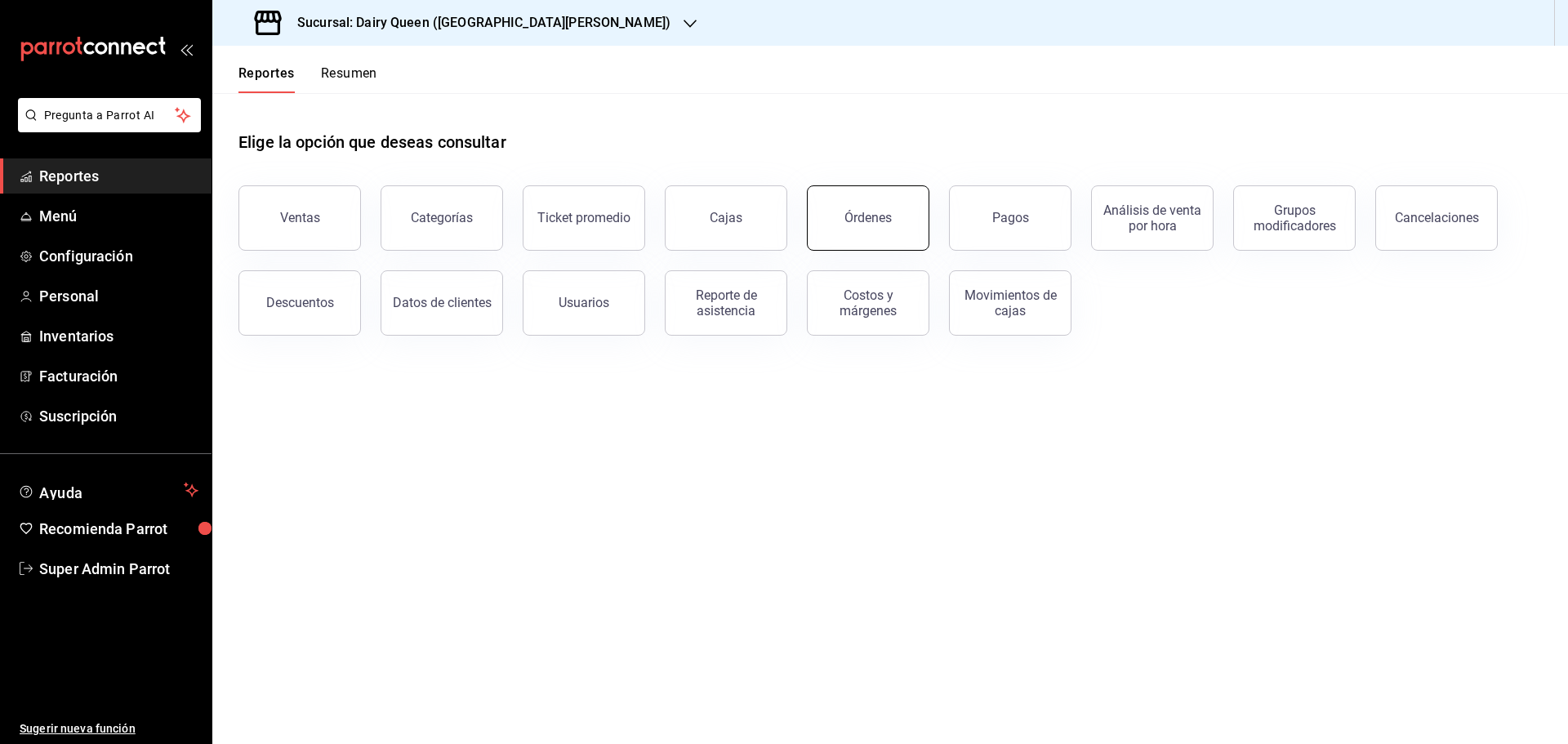
click at [922, 236] on button "Órdenes" at bounding box center [867, 217] width 122 height 65
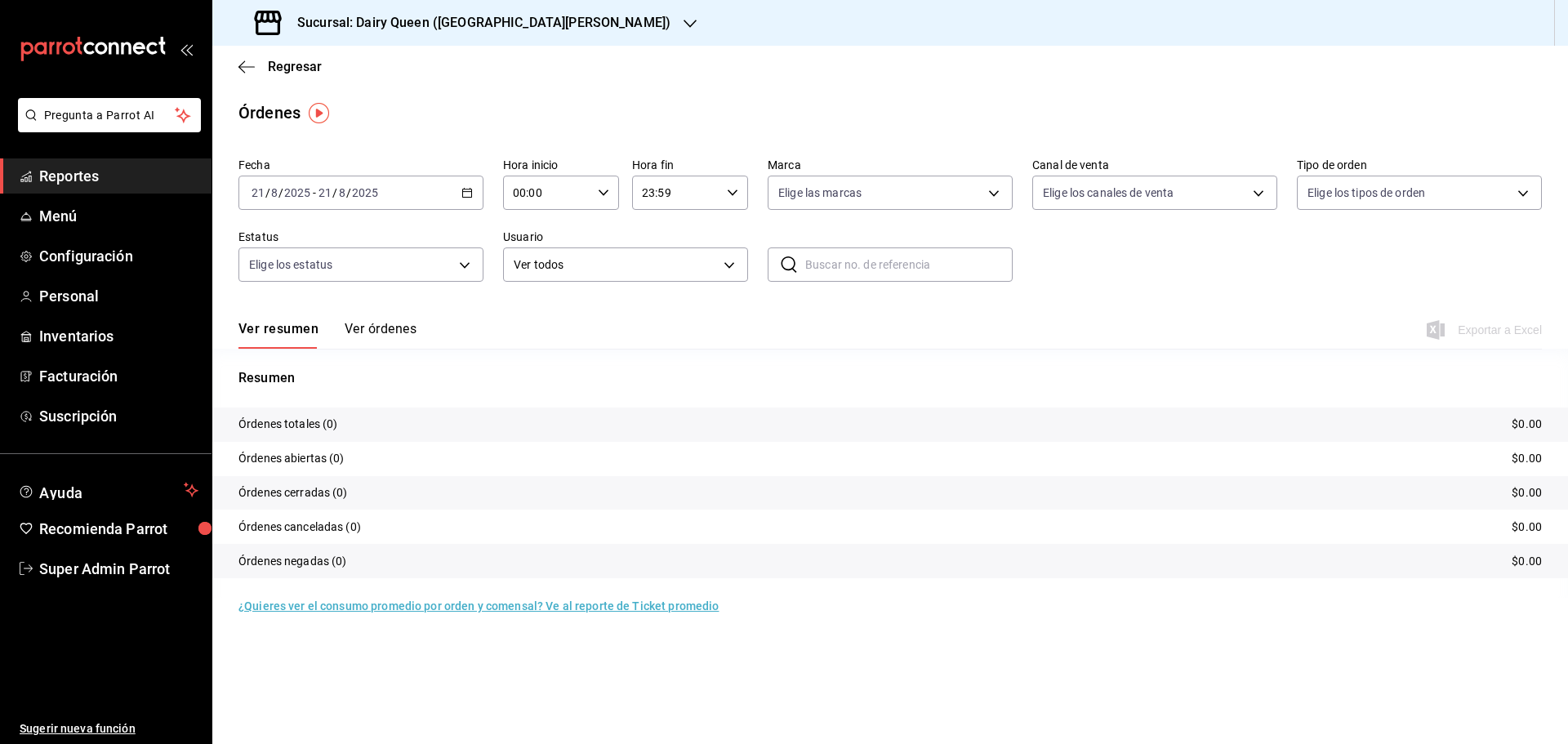
click at [466, 192] on \(Stroke\) "button" at bounding box center [467, 191] width 9 height 1
click at [335, 413] on li "Rango de fechas" at bounding box center [315, 426] width 152 height 37
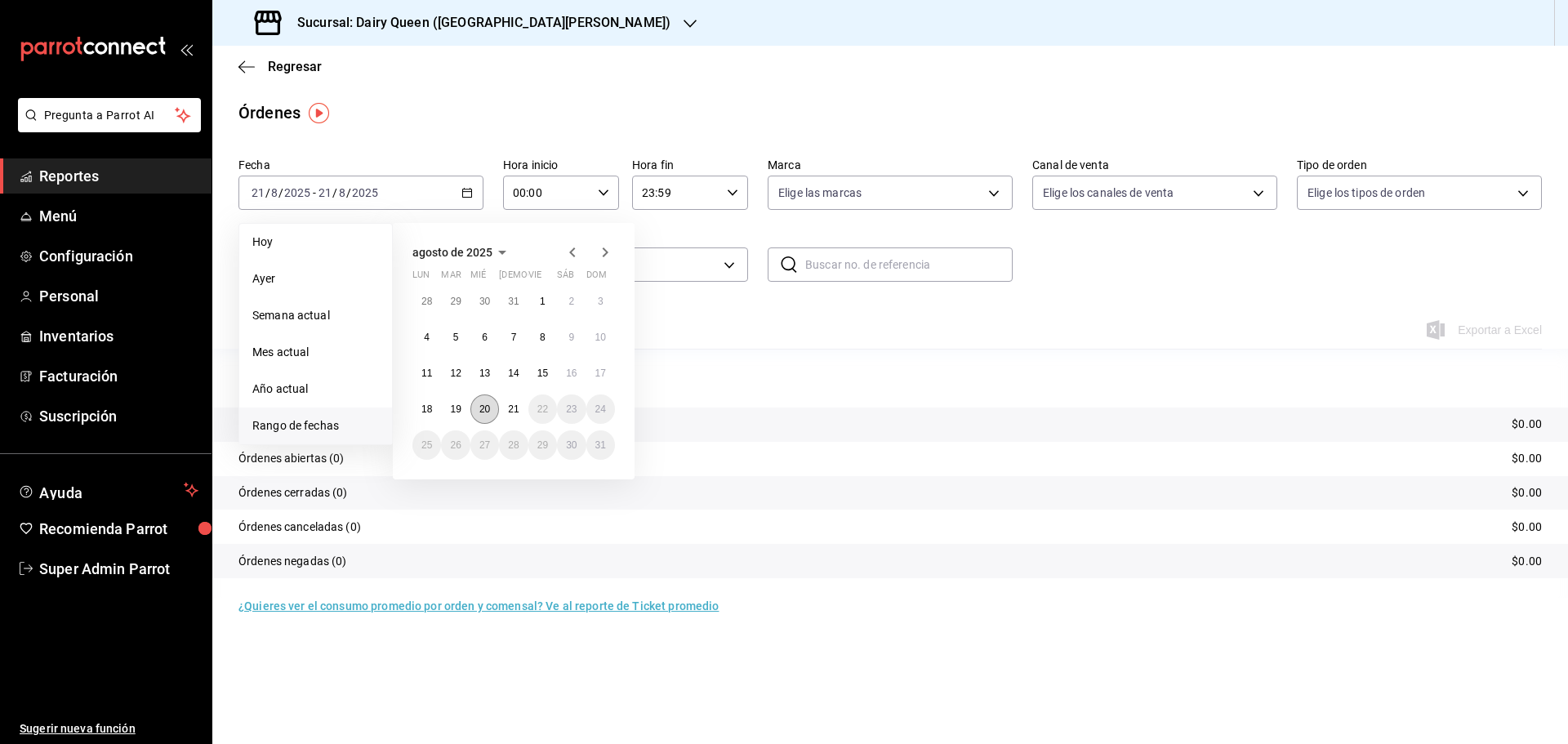
click at [477, 407] on button "20" at bounding box center [485, 408] width 28 height 29
click at [477, 405] on button "20" at bounding box center [485, 408] width 28 height 29
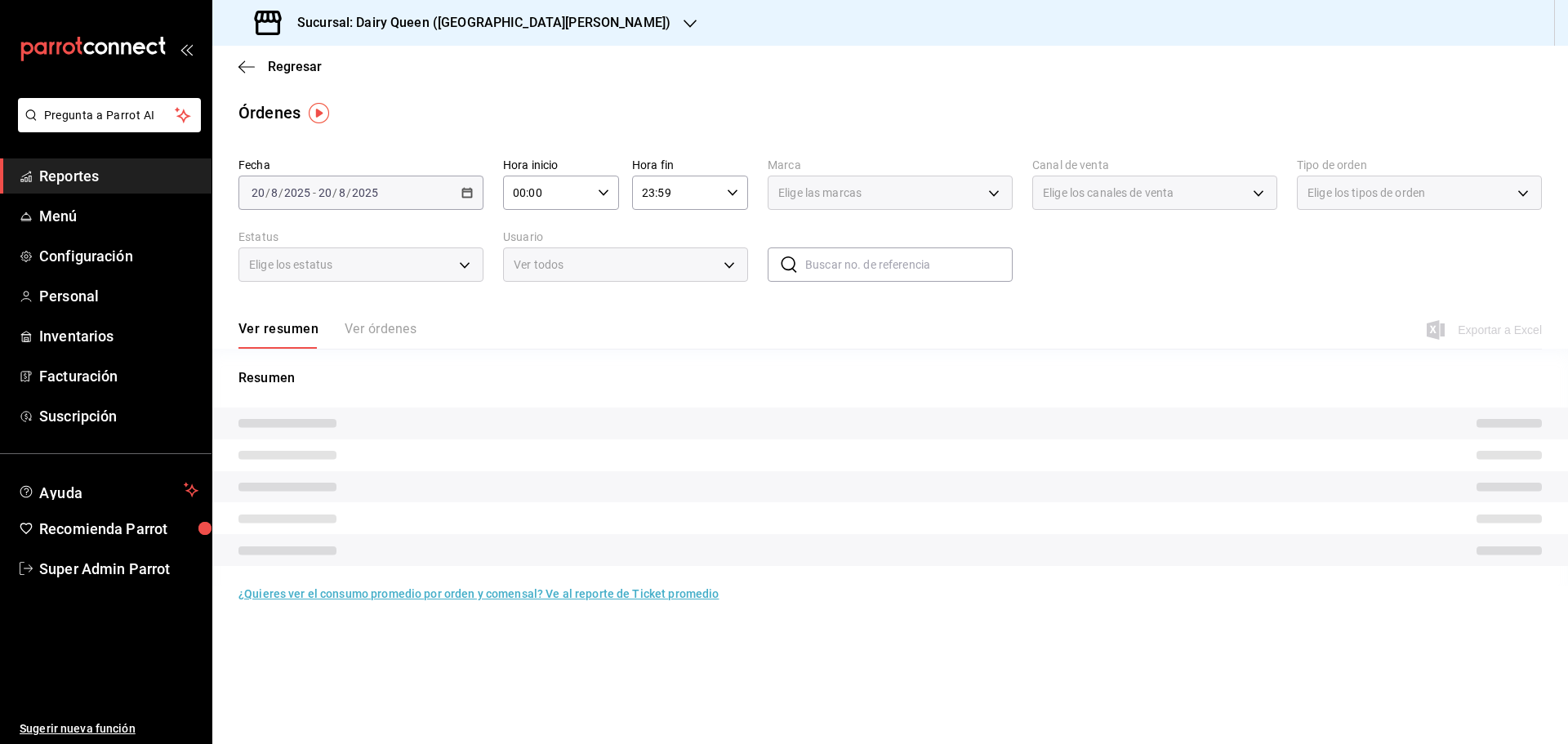
click at [477, 405] on div "Resumen" at bounding box center [890, 477] width 1356 height 217
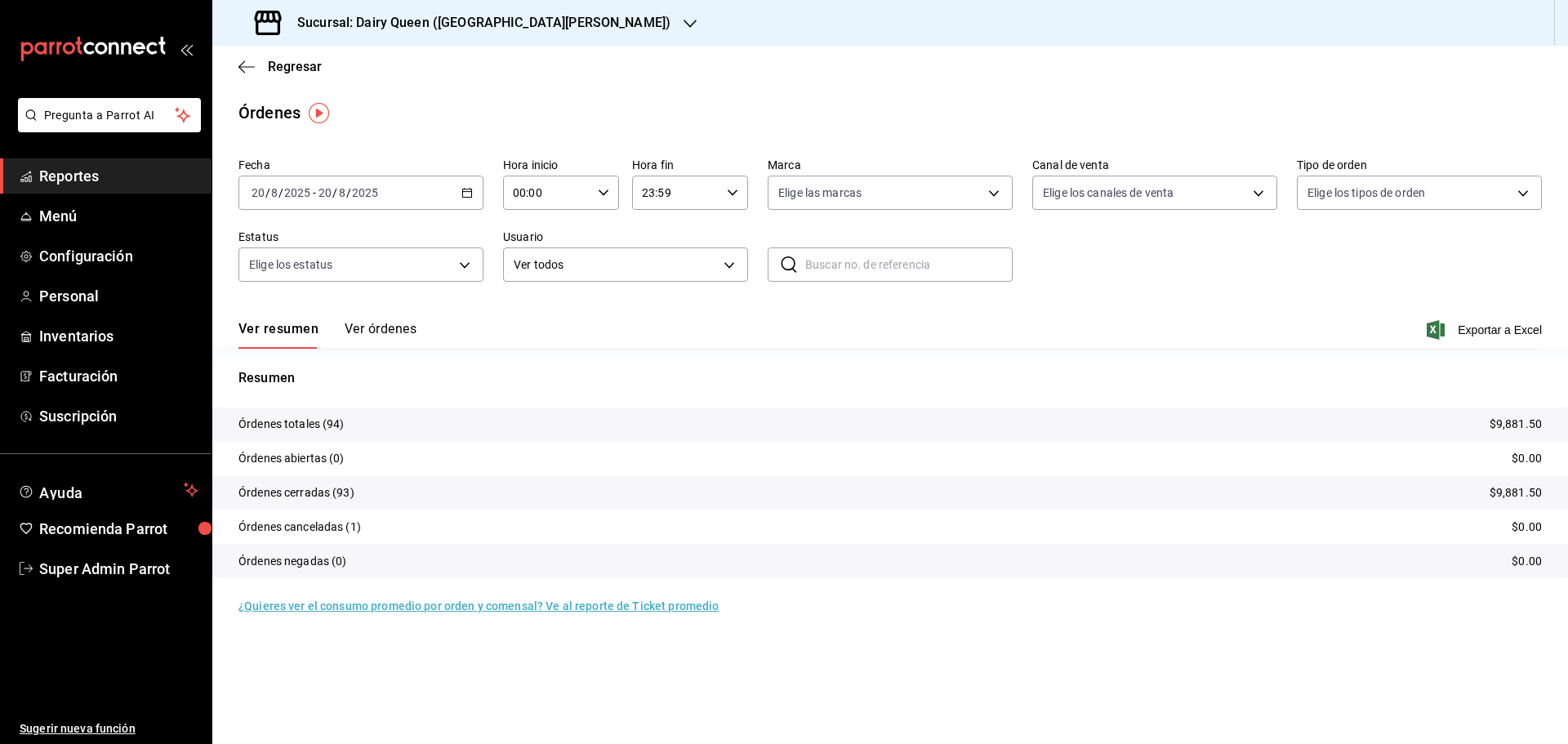
click at [447, 23] on h3 "Sucursal: Dairy Queen ([GEOGRAPHIC_DATA][PERSON_NAME])" at bounding box center [477, 23] width 387 height 20
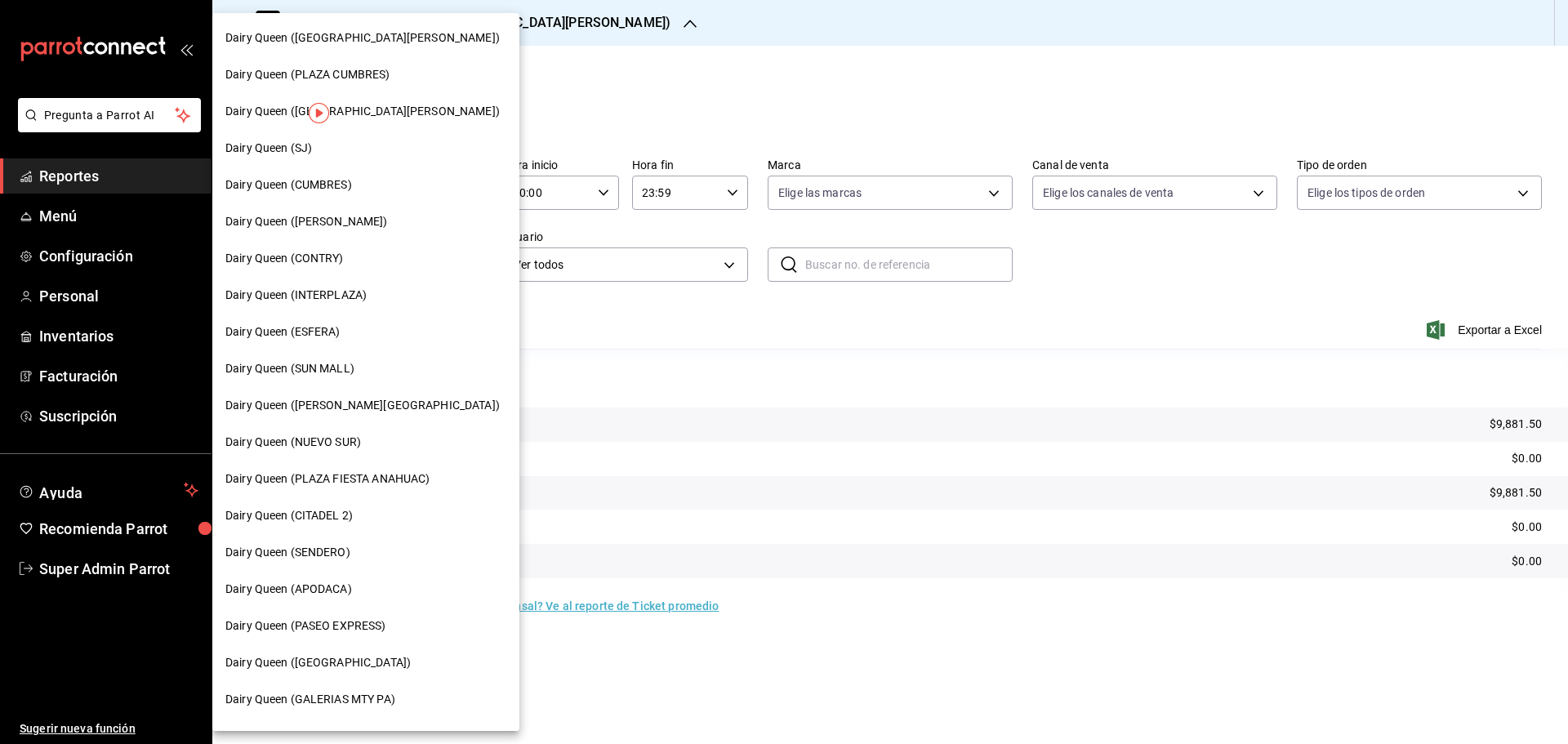
click at [347, 253] on div "Dairy Queen (CONTRY)" at bounding box center [365, 258] width 281 height 17
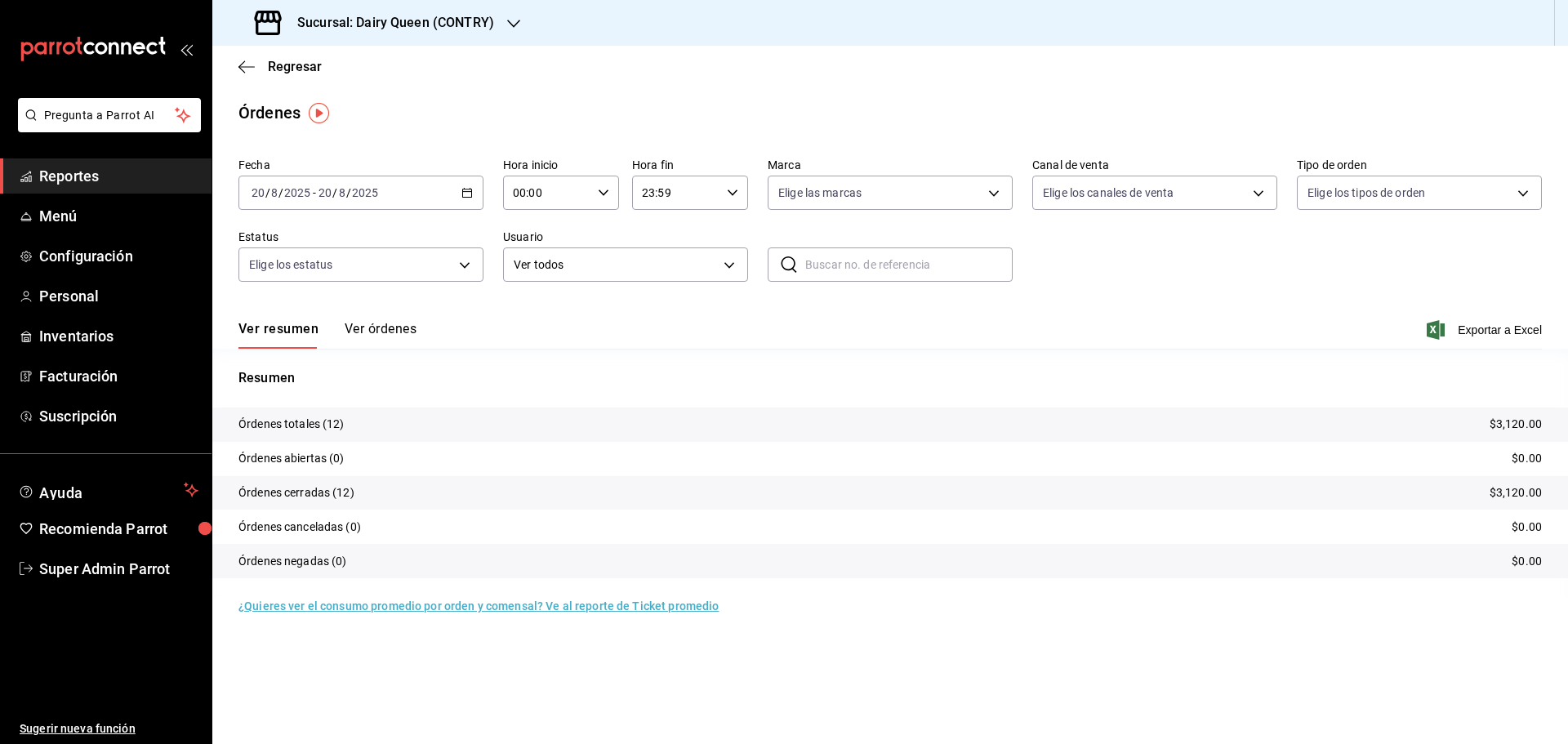
click at [422, 26] on h3 "Sucursal: Dairy Queen (CONTRY)" at bounding box center [389, 23] width 210 height 20
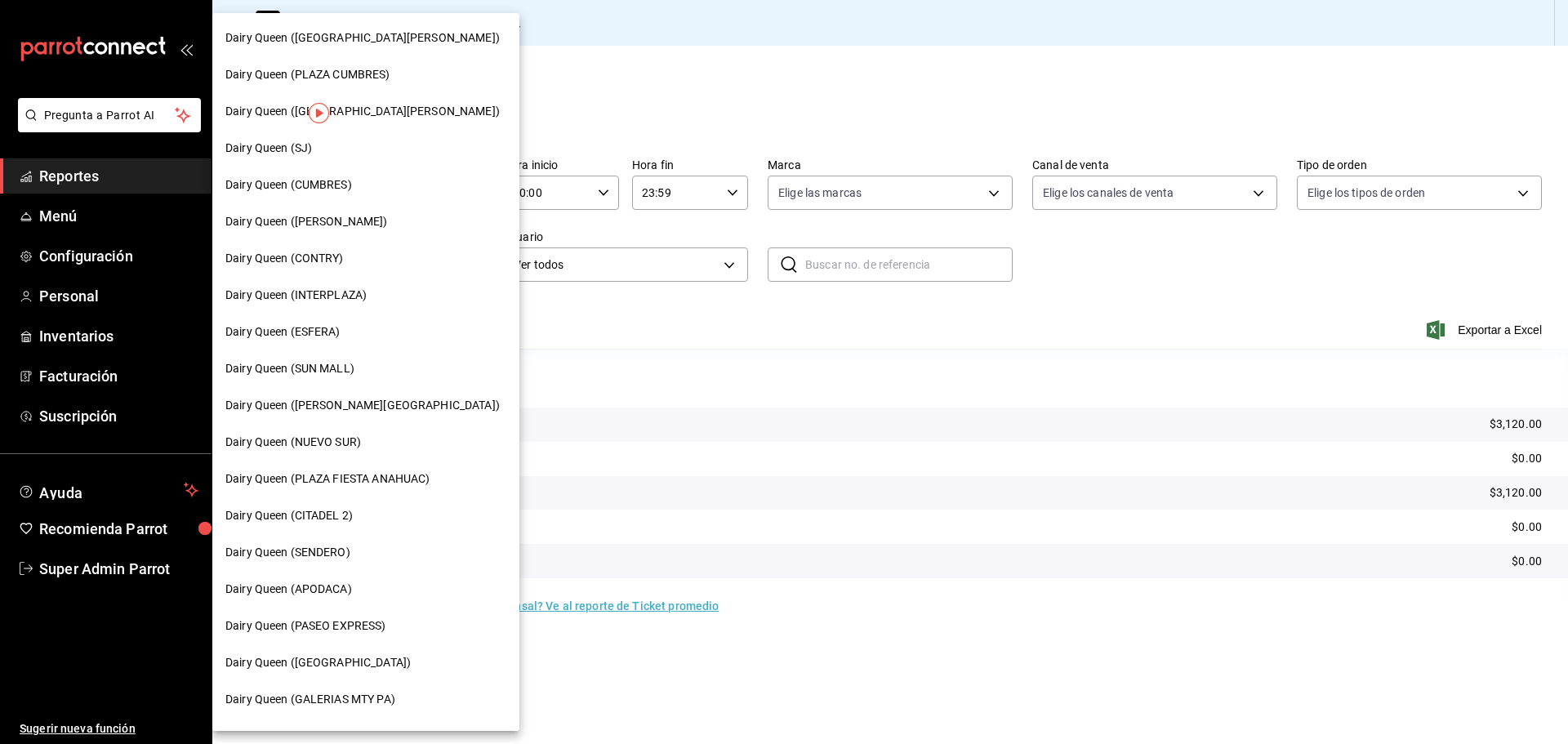
click at [316, 553] on span "Dairy Queen (SENDERO)" at bounding box center [287, 552] width 125 height 17
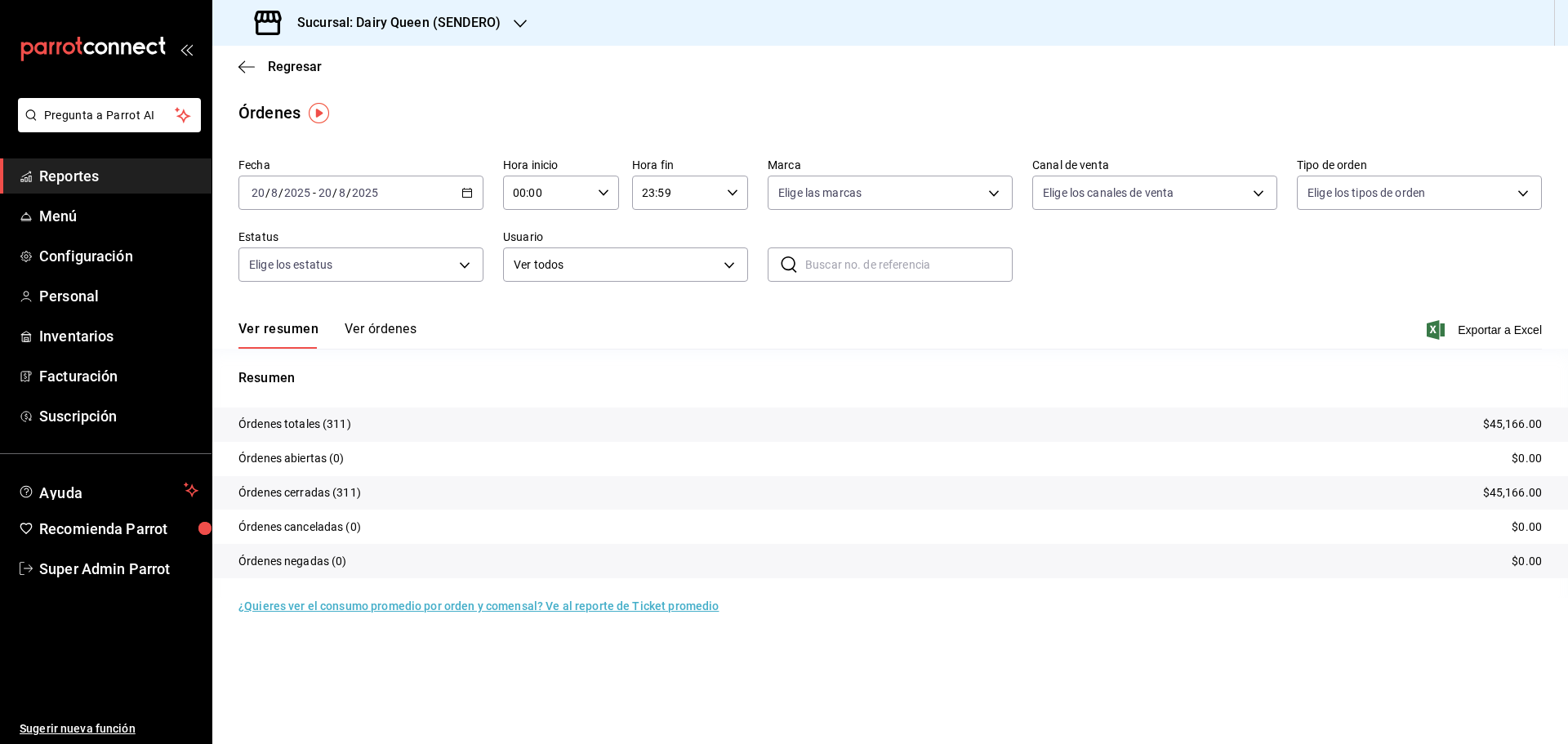
click at [399, 27] on h3 "Sucursal: Dairy Queen (SENDERO)" at bounding box center [392, 23] width 217 height 20
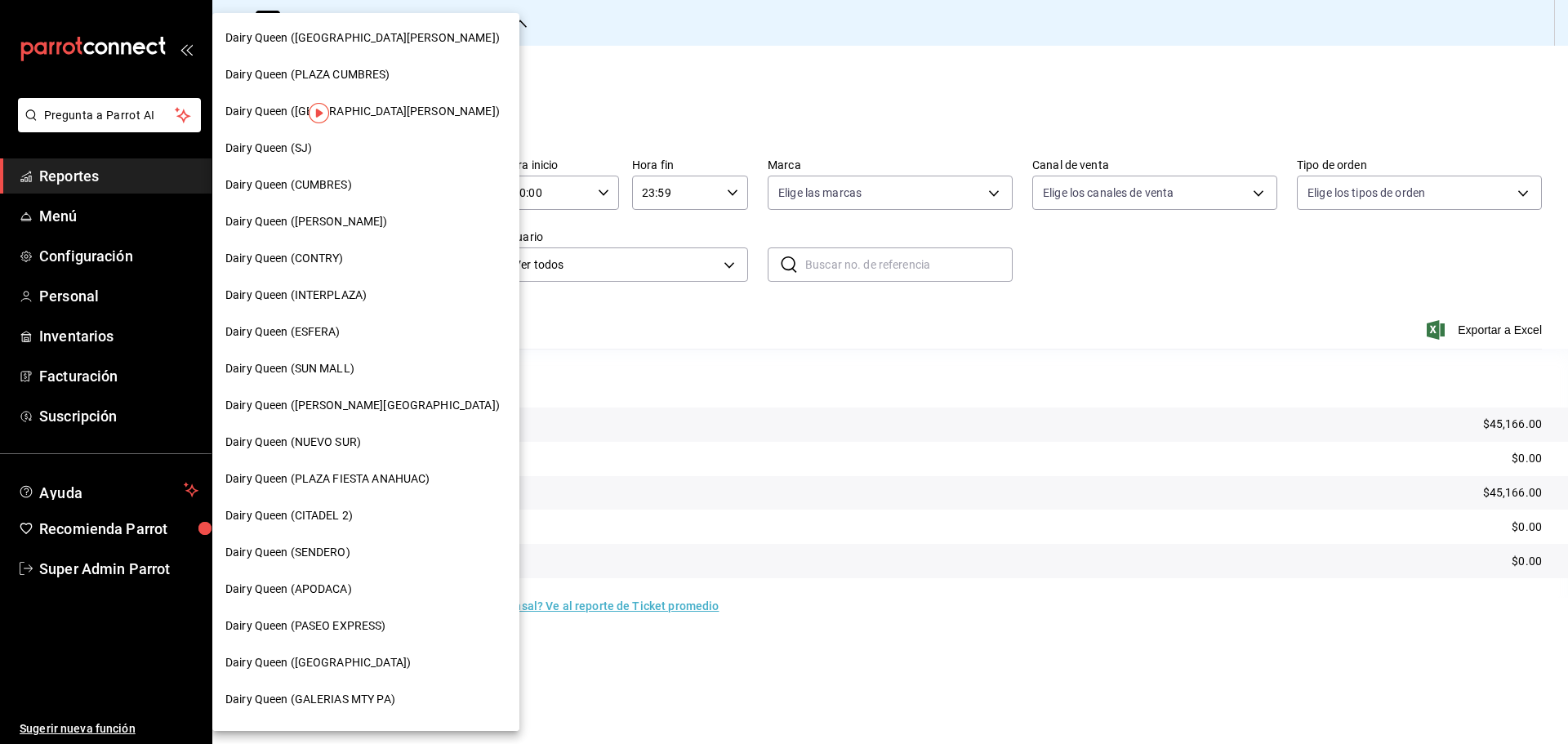
click at [346, 191] on span "Dairy Queen (CUMBRES)" at bounding box center [288, 185] width 127 height 17
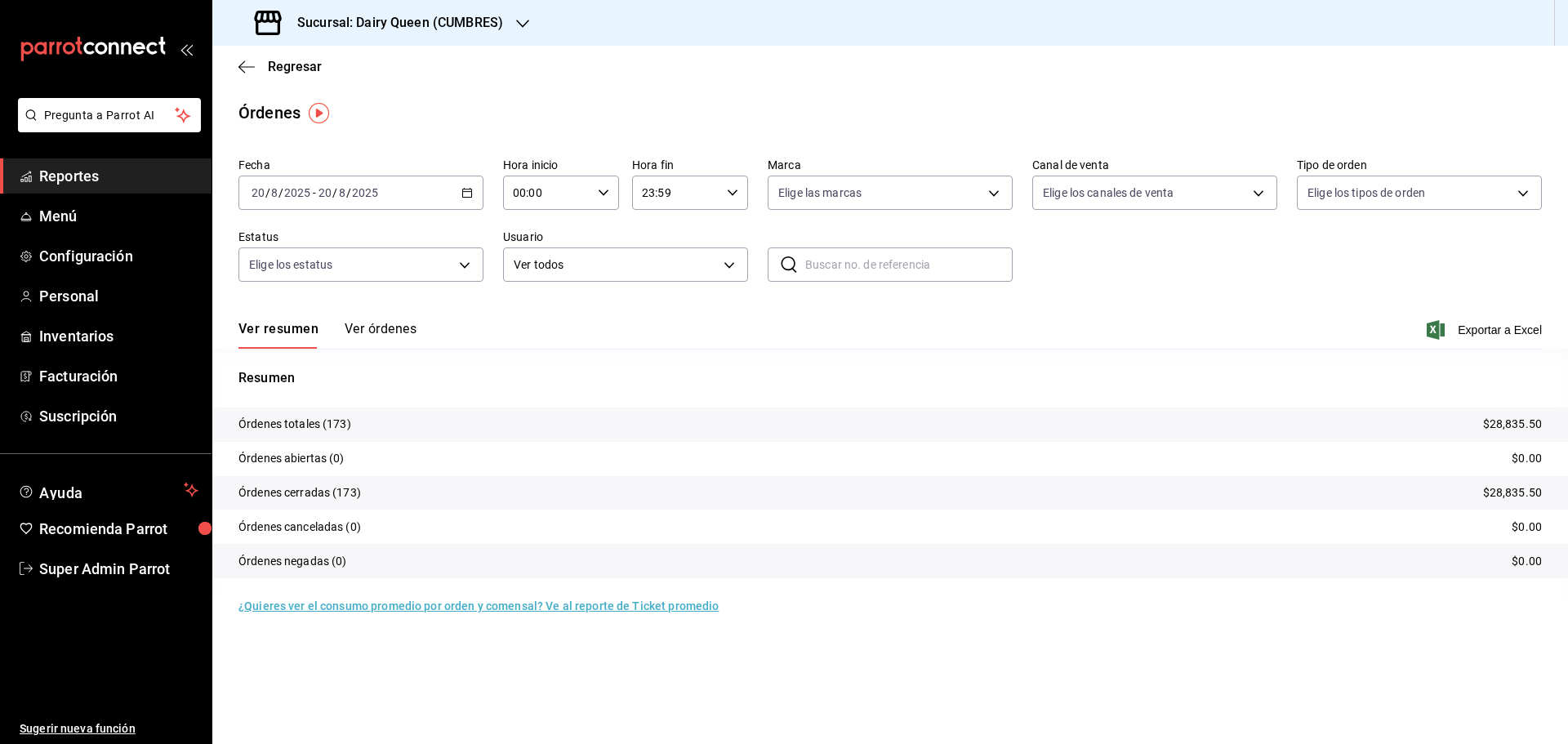
click at [363, 18] on h3 "Sucursal: Dairy Queen (CUMBRES)" at bounding box center [393, 23] width 219 height 20
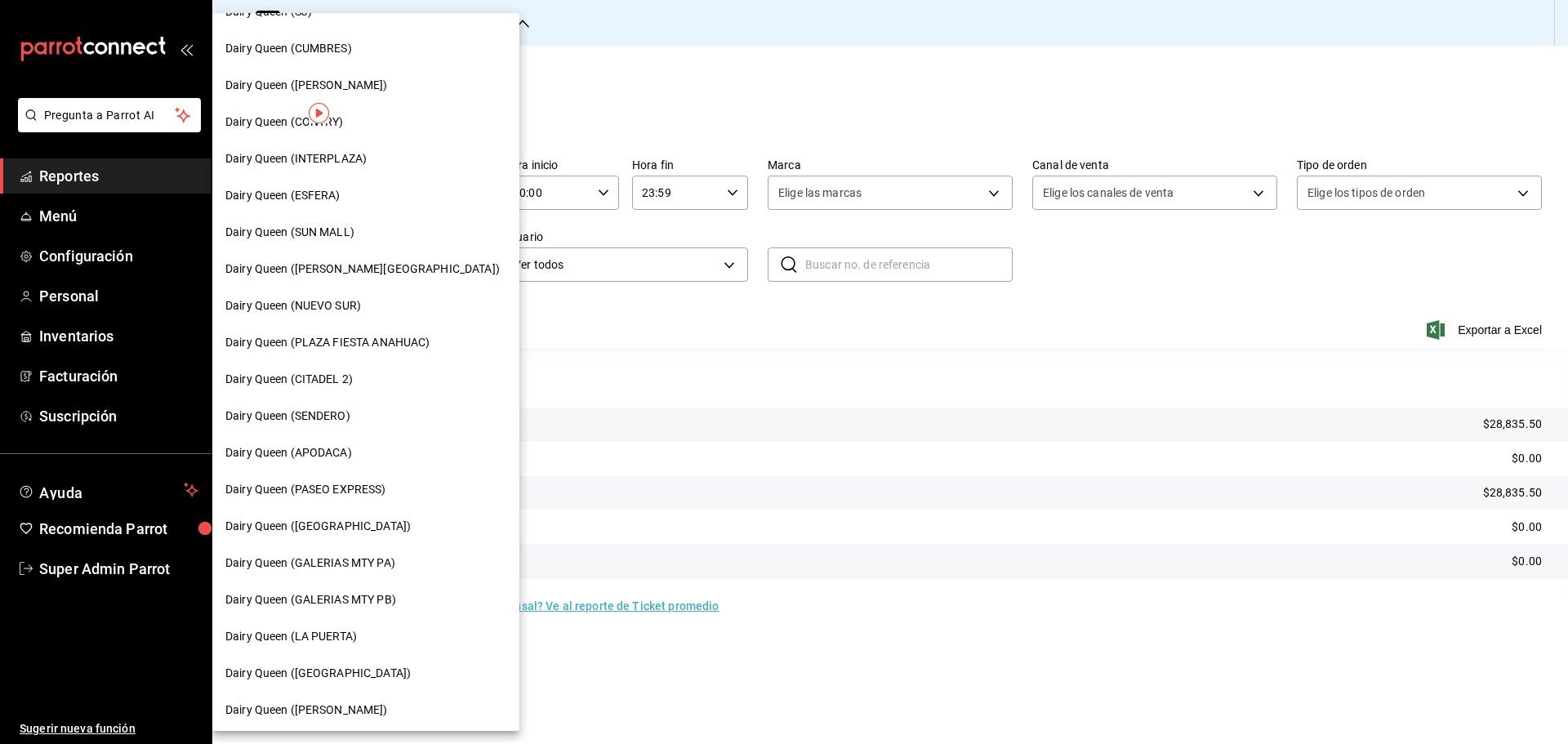
scroll to position [508, 0]
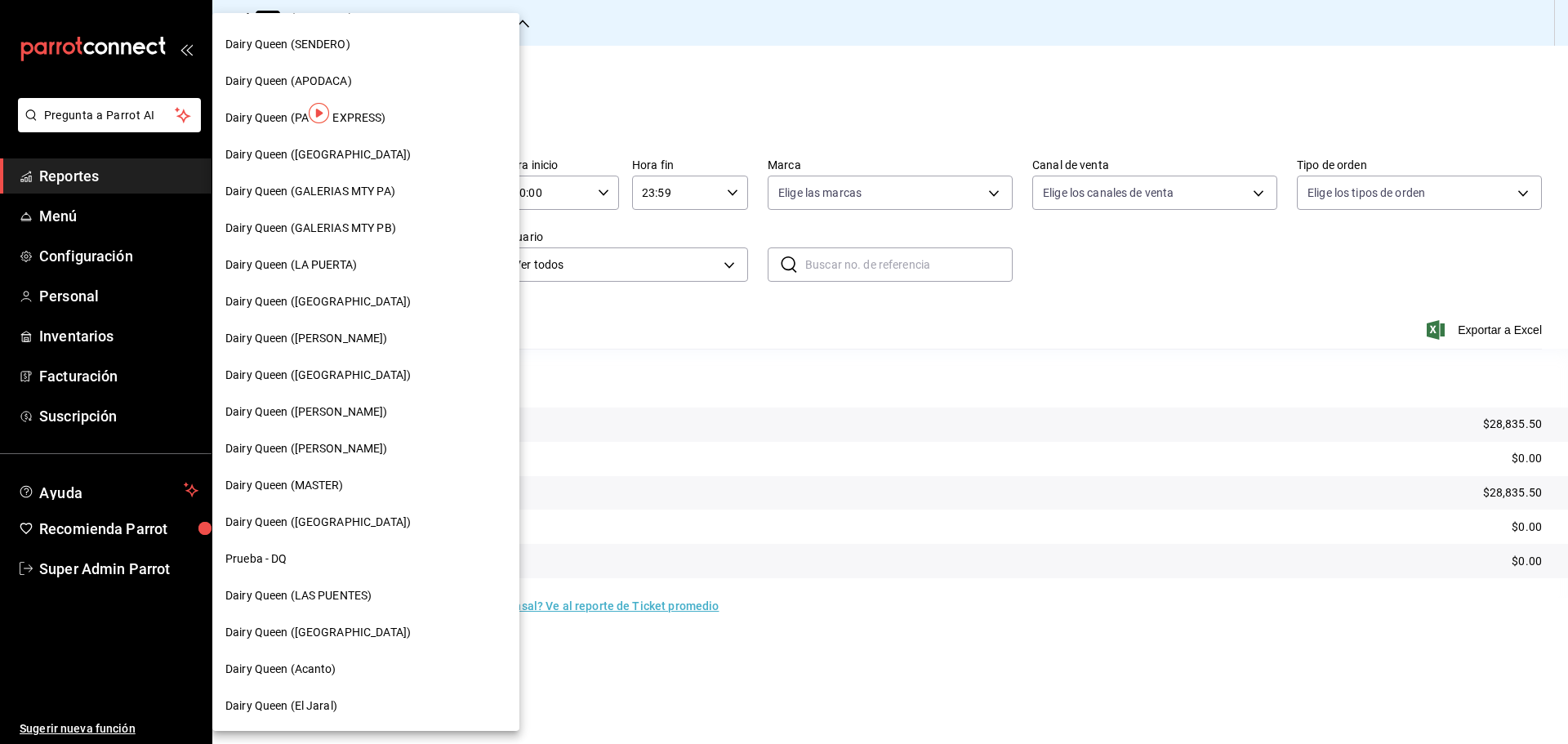
click at [349, 594] on span "Dairy Queen (LAS PUENTES)" at bounding box center [297, 596] width 146 height 17
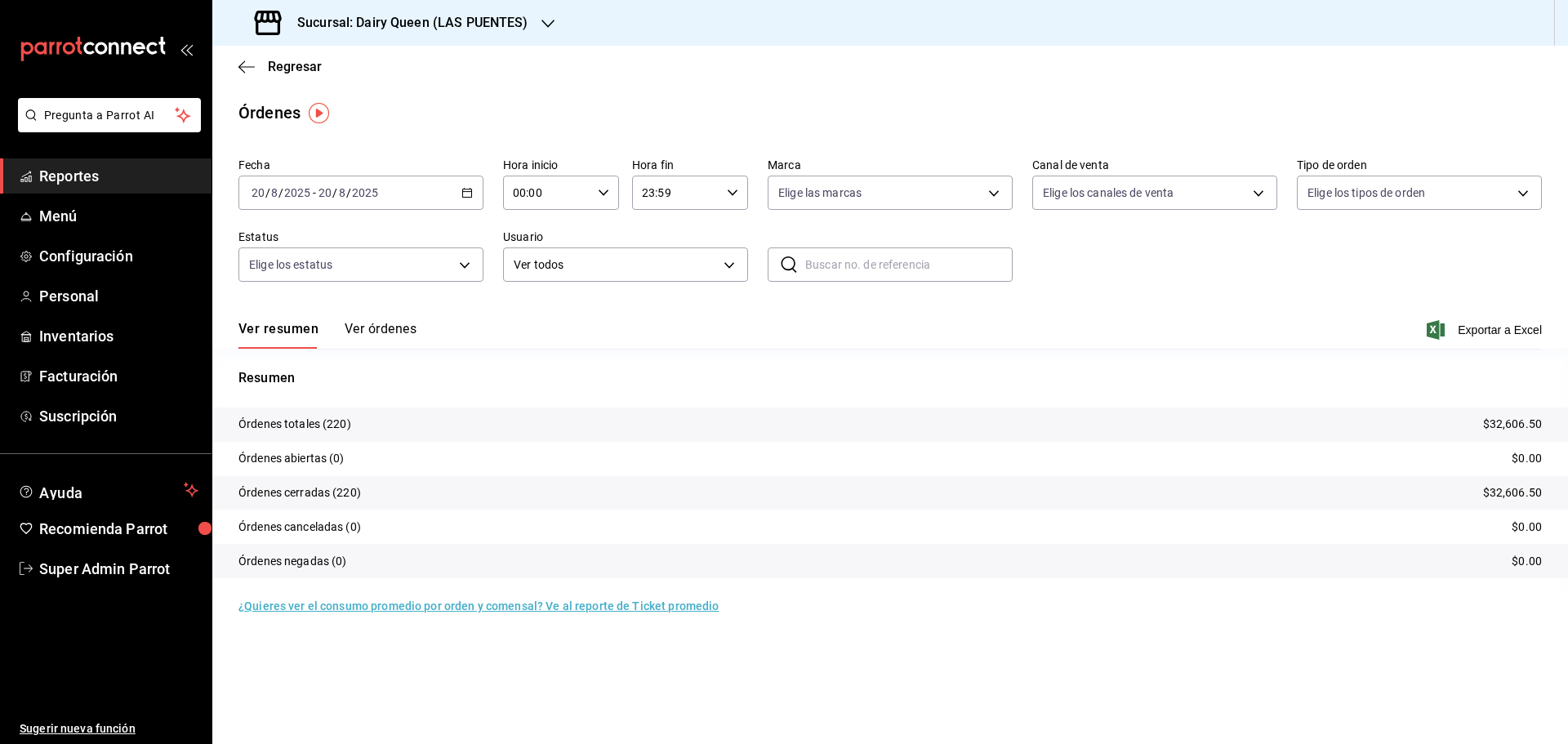
click at [430, 35] on div "Sucursal: Dairy Queen (LAS PUENTES)" at bounding box center [392, 22] width 336 height 46
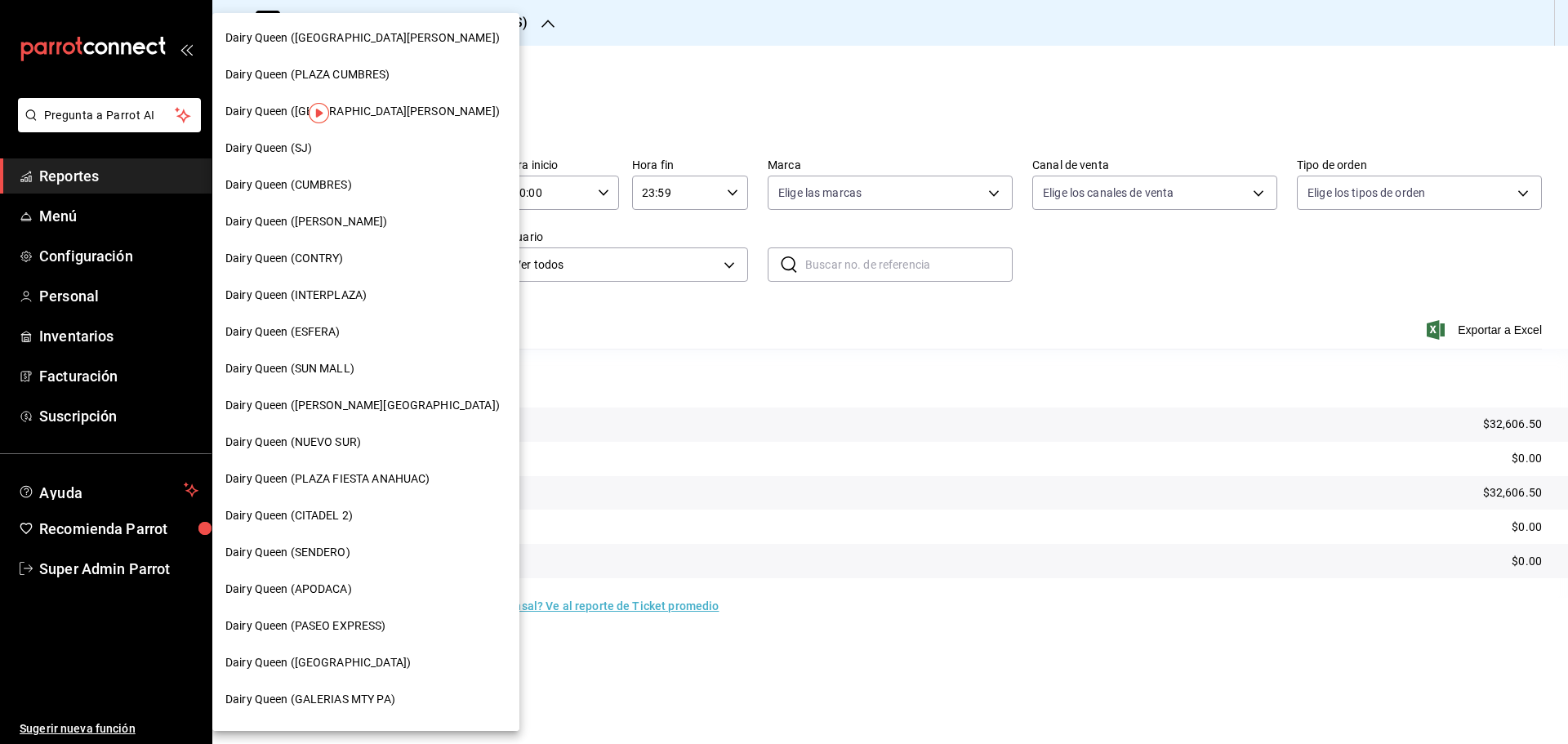
click at [367, 625] on span "Dairy Queen (PASEO EXPRESS)" at bounding box center [305, 626] width 161 height 17
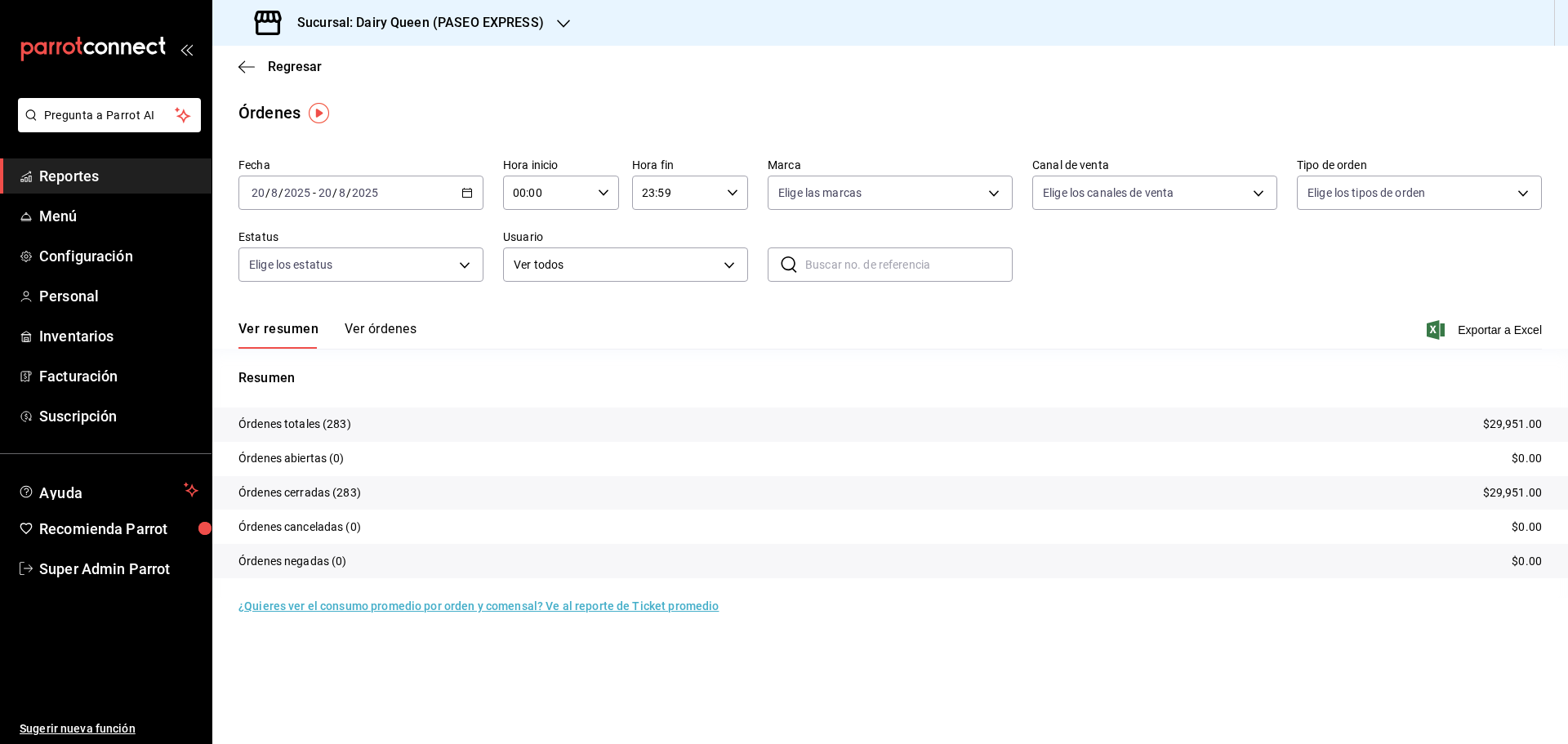
click at [406, 17] on h3 "Sucursal: Dairy Queen (PASEO EXPRESS)" at bounding box center [414, 23] width 260 height 20
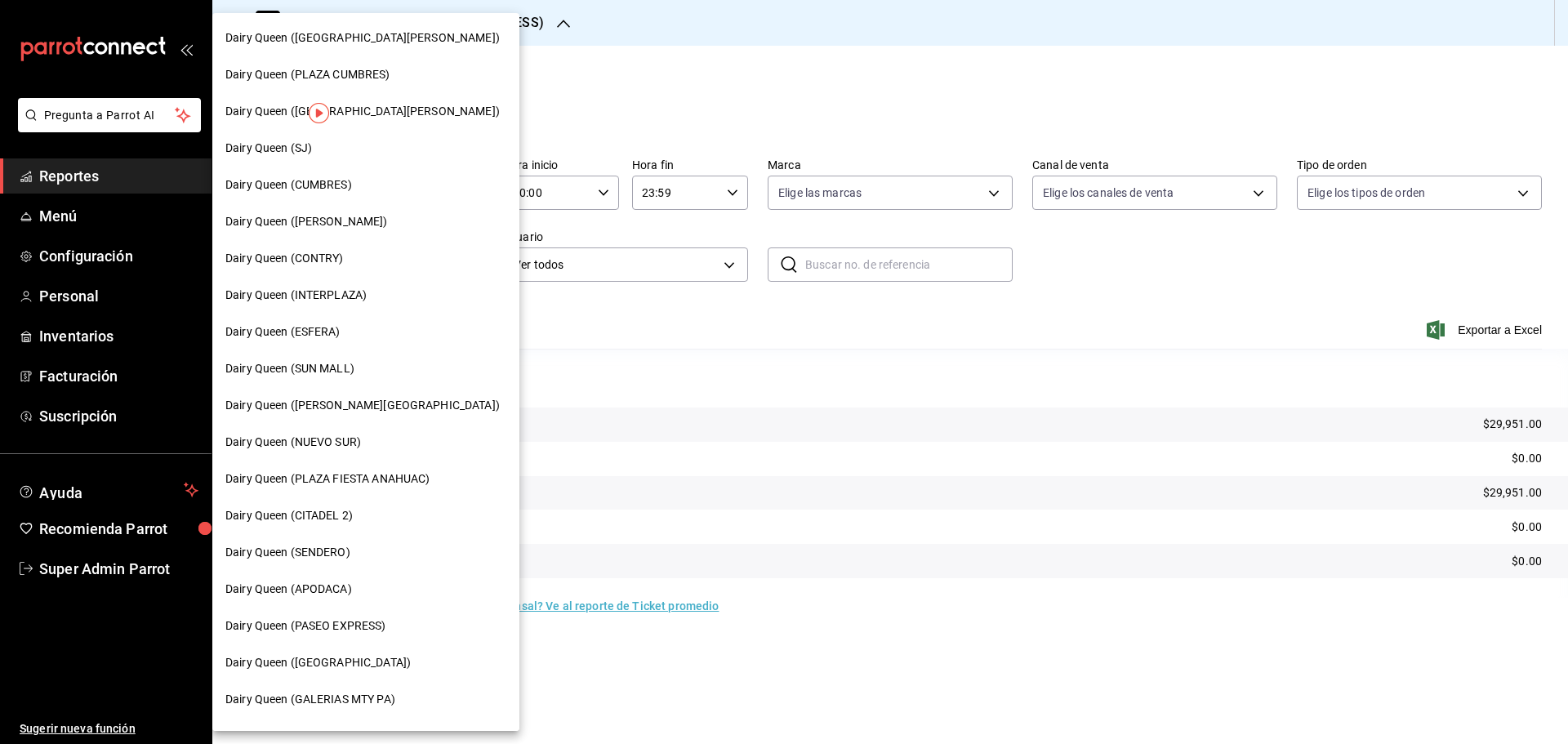
click at [309, 146] on span "Dairy Queen (SJ)" at bounding box center [268, 148] width 87 height 17
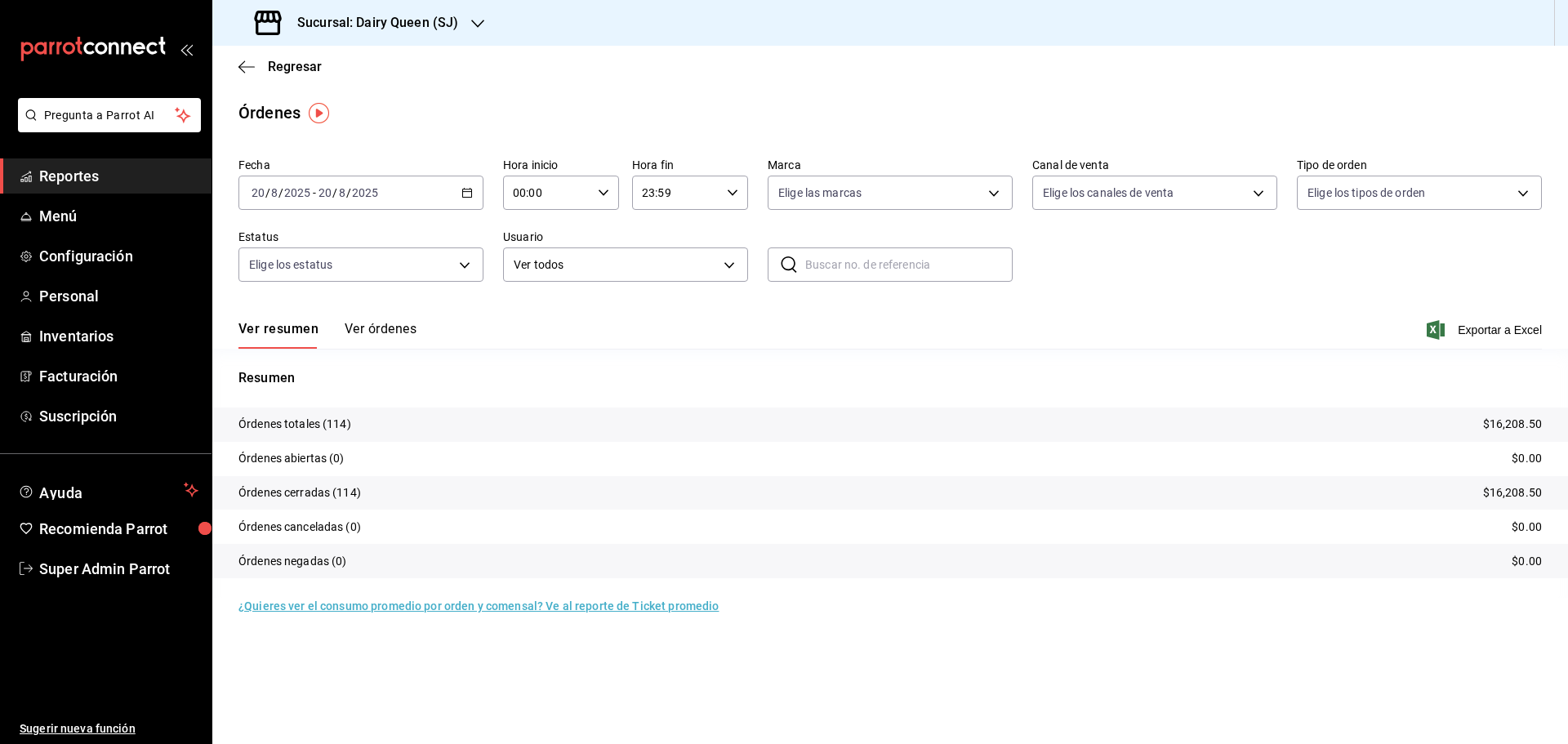
click at [307, 2] on div "Sucursal: Dairy Queen (SJ)" at bounding box center [357, 22] width 266 height 46
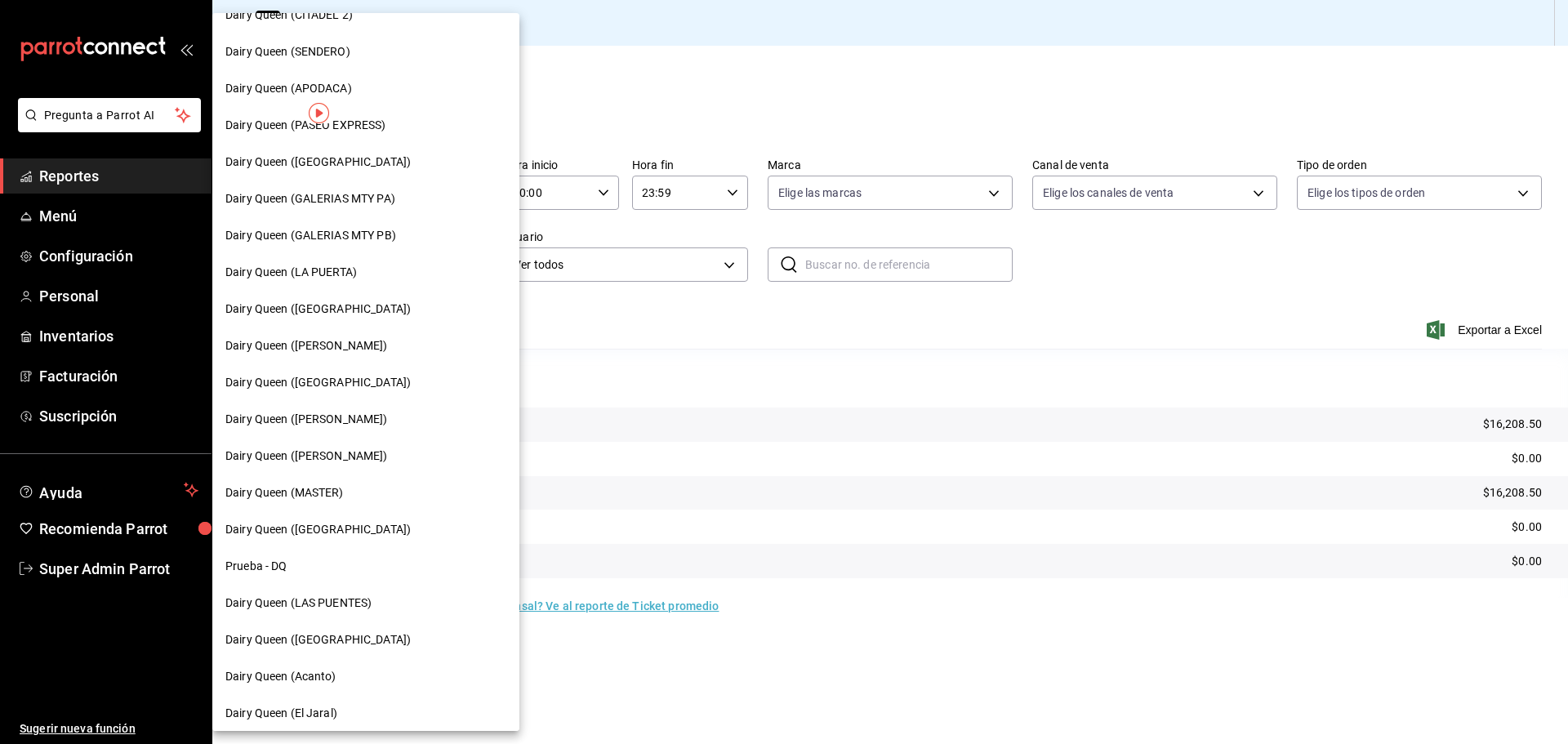
scroll to position [508, 0]
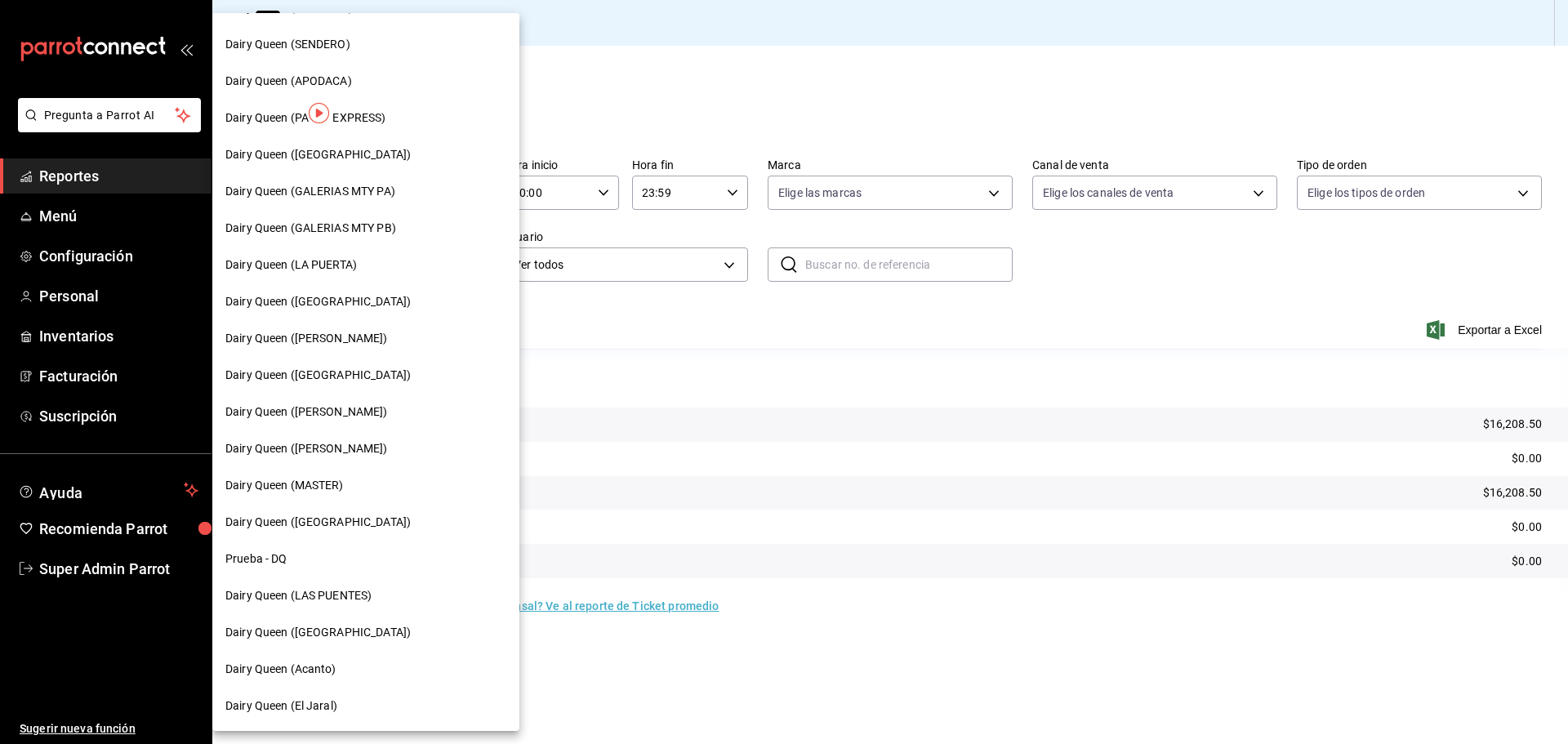
click at [324, 632] on span "Dairy Queen ([GEOGRAPHIC_DATA])" at bounding box center [317, 632] width 185 height 17
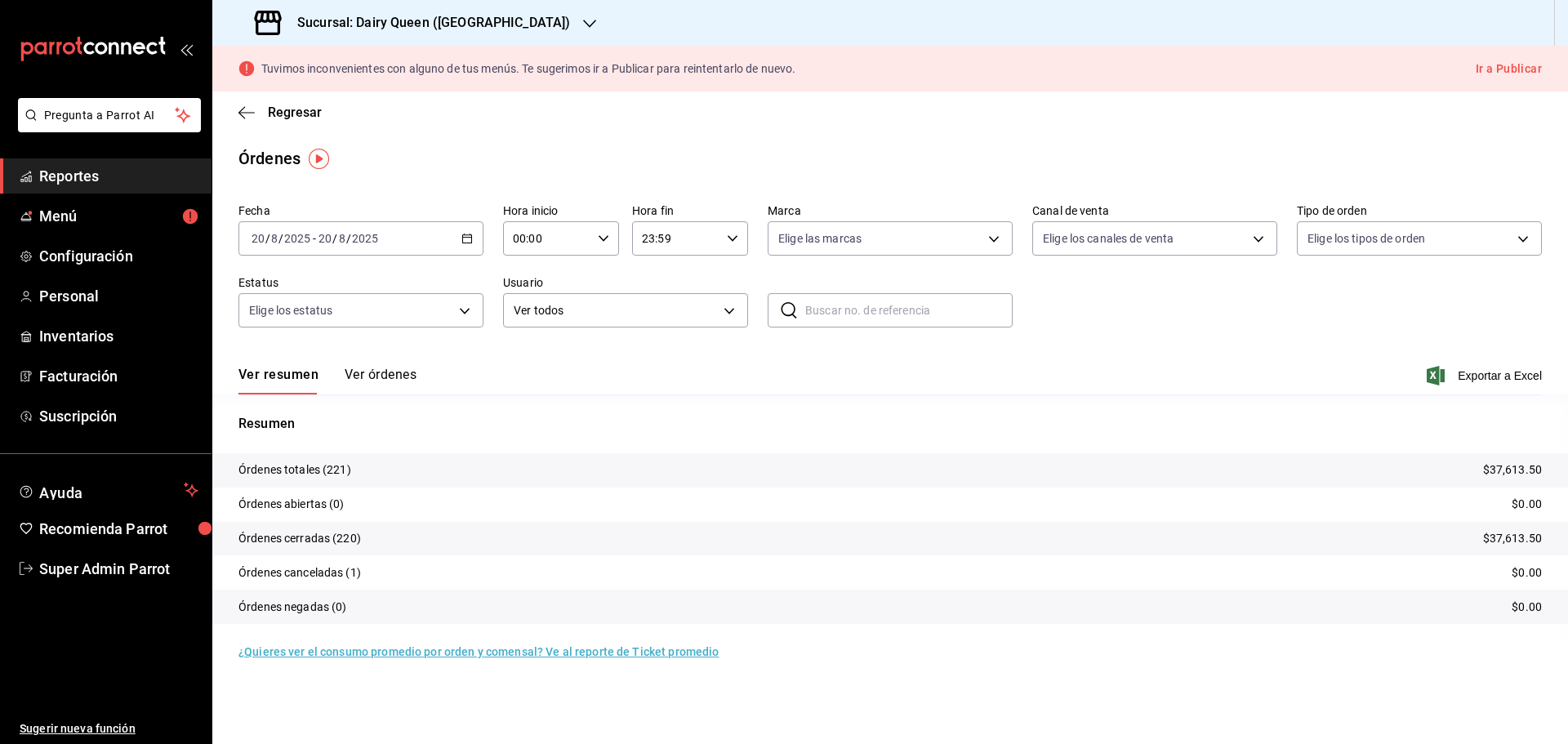
click at [397, 22] on h3 "Sucursal: Dairy Queen ([GEOGRAPHIC_DATA])" at bounding box center [427, 23] width 286 height 20
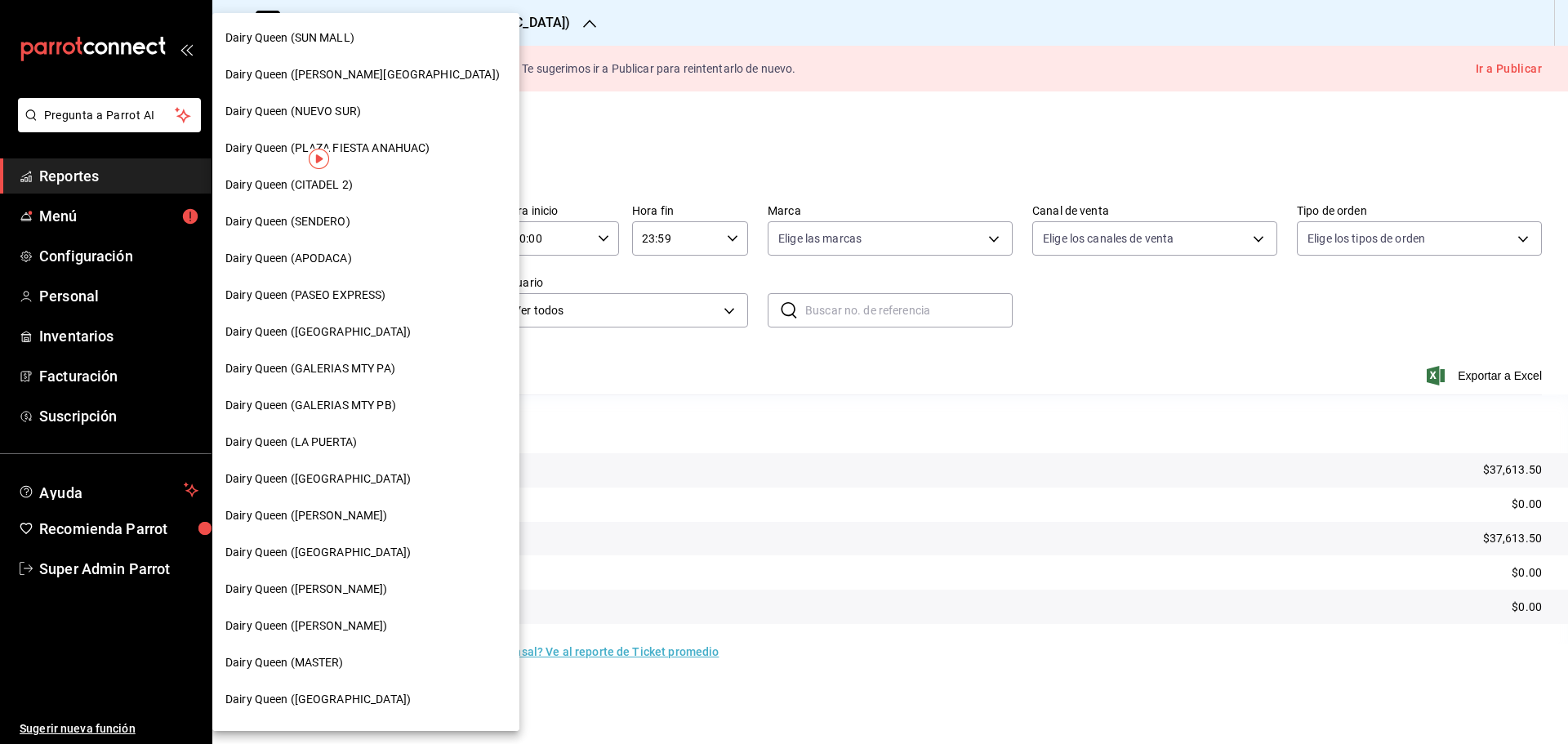
scroll to position [508, 0]
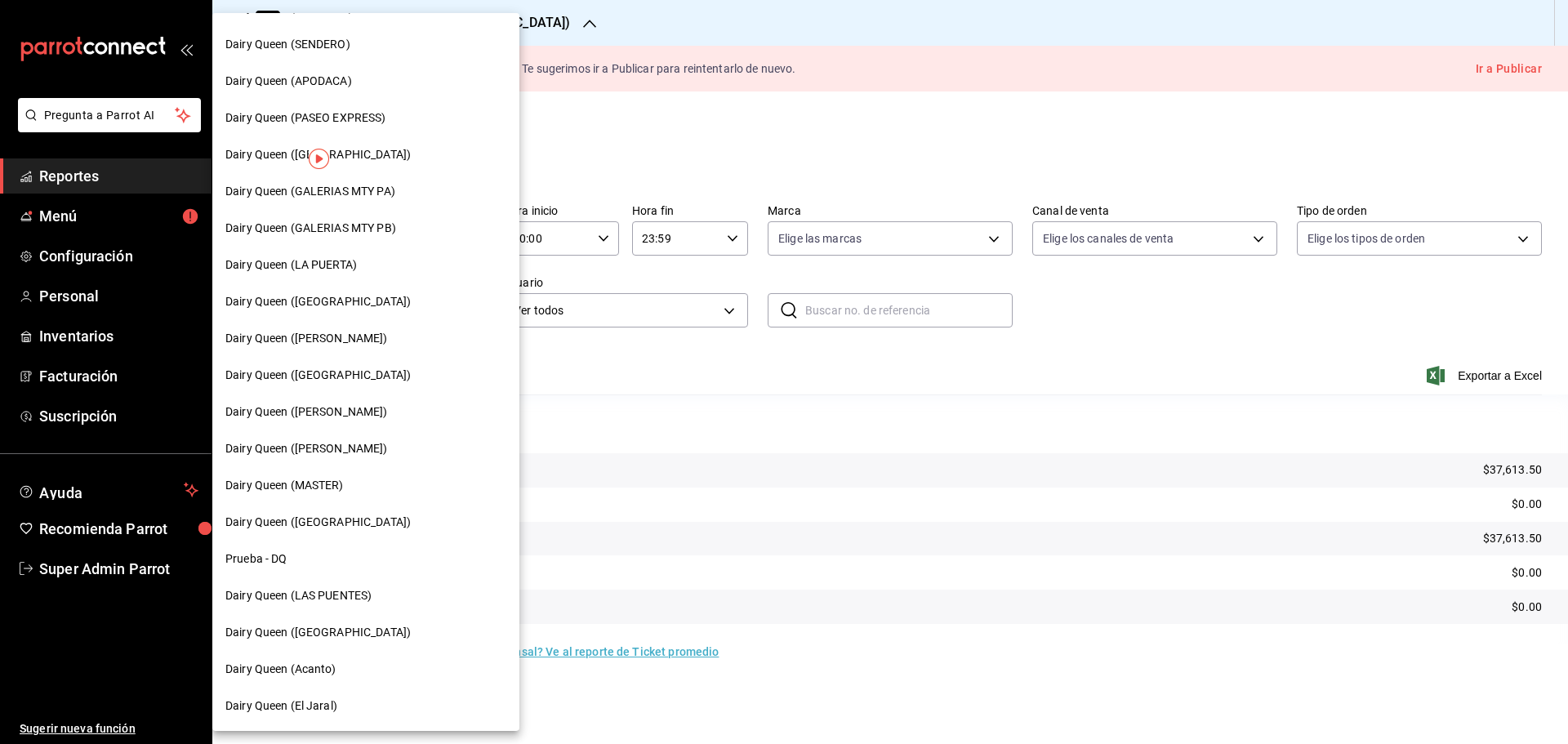
click at [357, 266] on span "Dairy Queen (LA PUERTA)" at bounding box center [291, 265] width 132 height 17
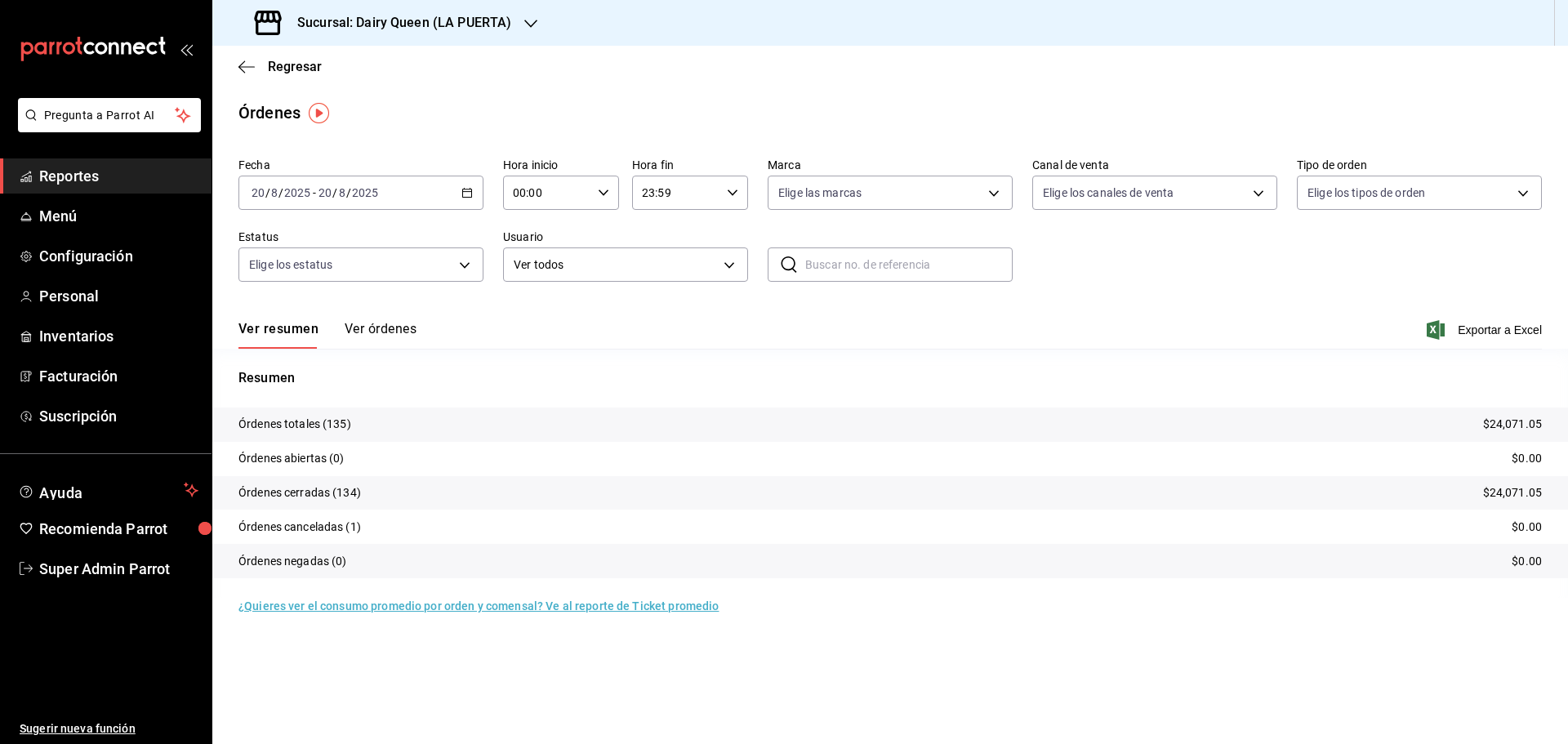
click at [379, 25] on h3 "Sucursal: Dairy Queen (LA PUERTA)" at bounding box center [397, 23] width 227 height 20
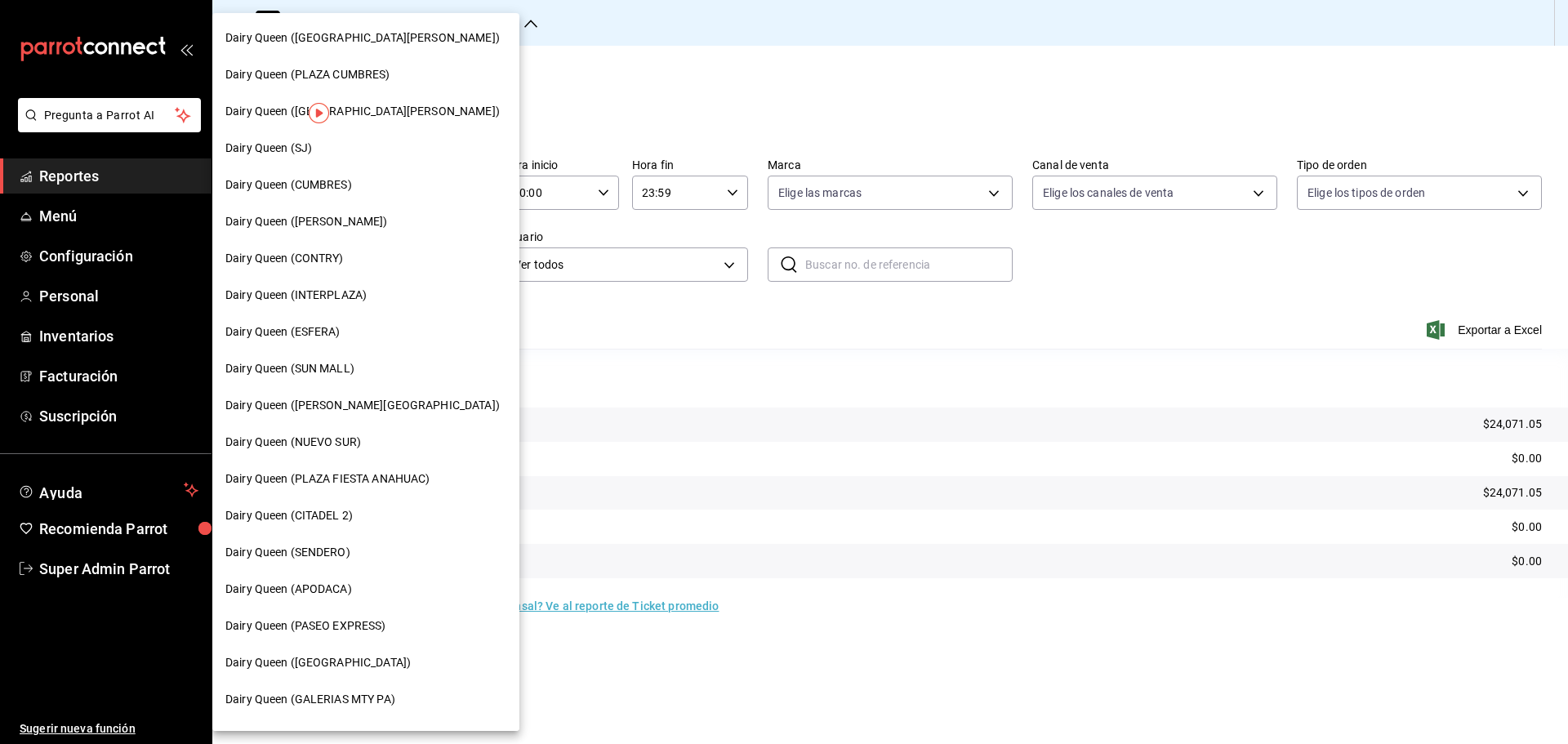
click at [347, 404] on span "Dairy Queen ([PERSON_NAME][GEOGRAPHIC_DATA])" at bounding box center [362, 405] width 274 height 17
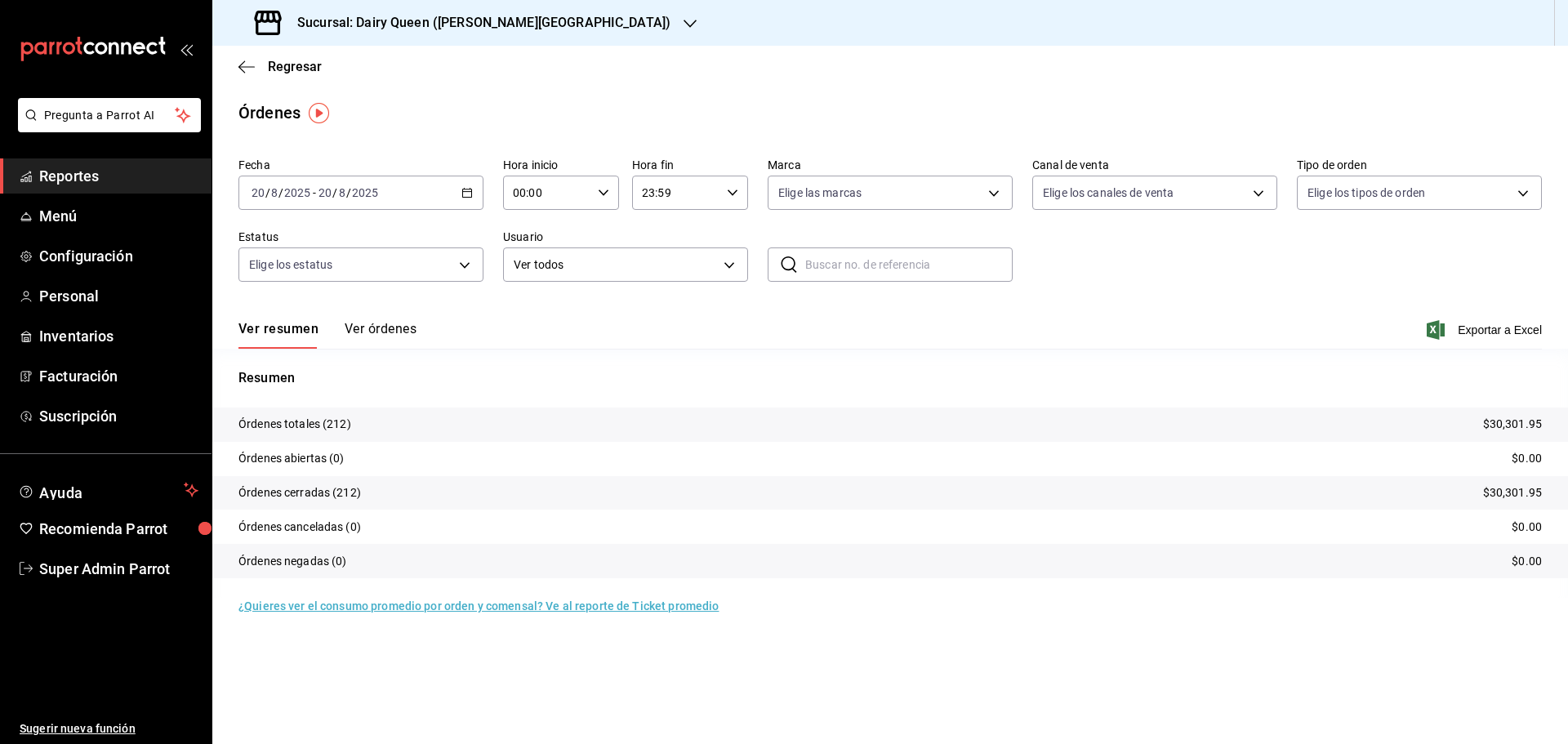
click at [391, 21] on h3 "Sucursal: Dairy Queen ([PERSON_NAME][GEOGRAPHIC_DATA])" at bounding box center [477, 23] width 387 height 20
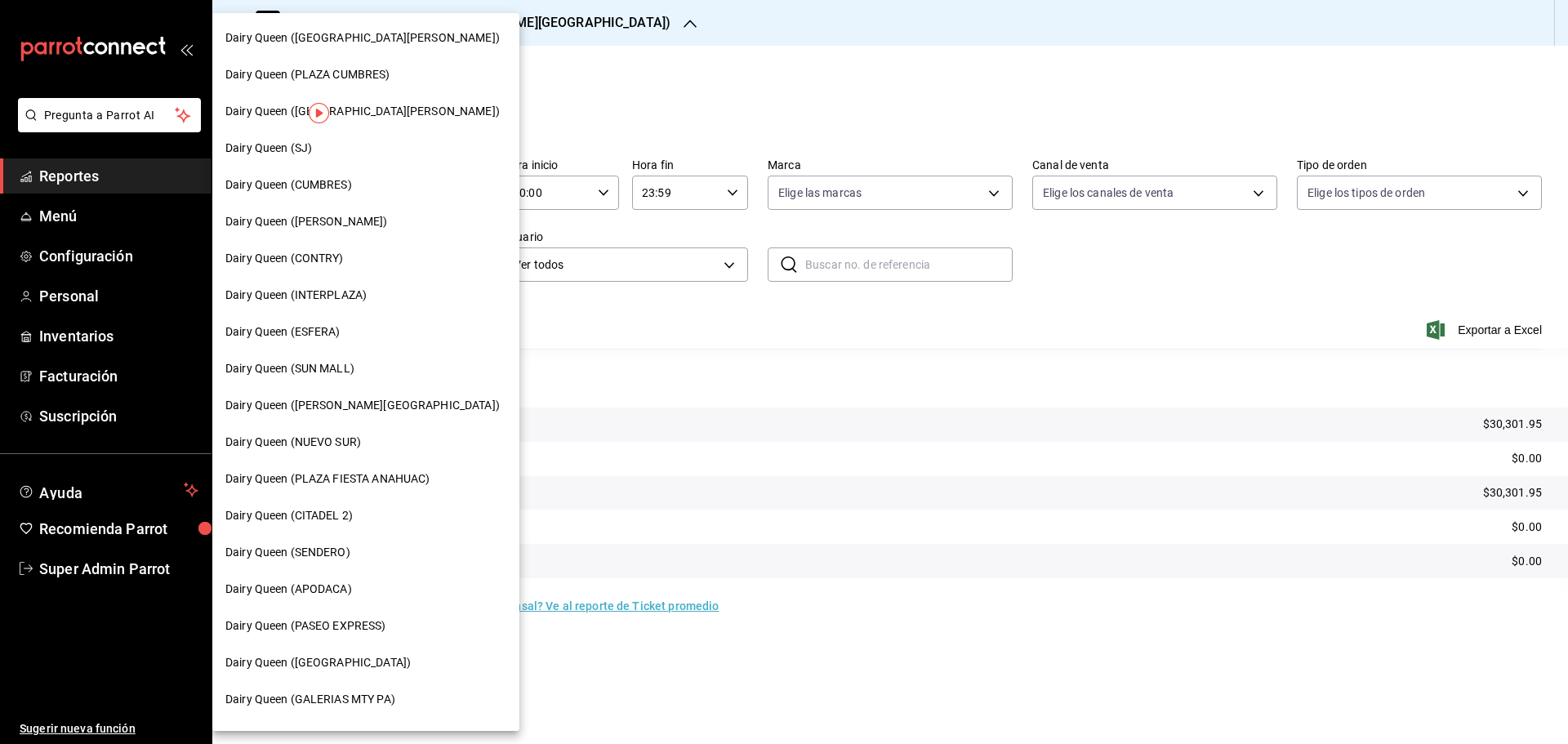
click at [325, 658] on span "Dairy Queen ([GEOGRAPHIC_DATA])" at bounding box center [317, 662] width 185 height 17
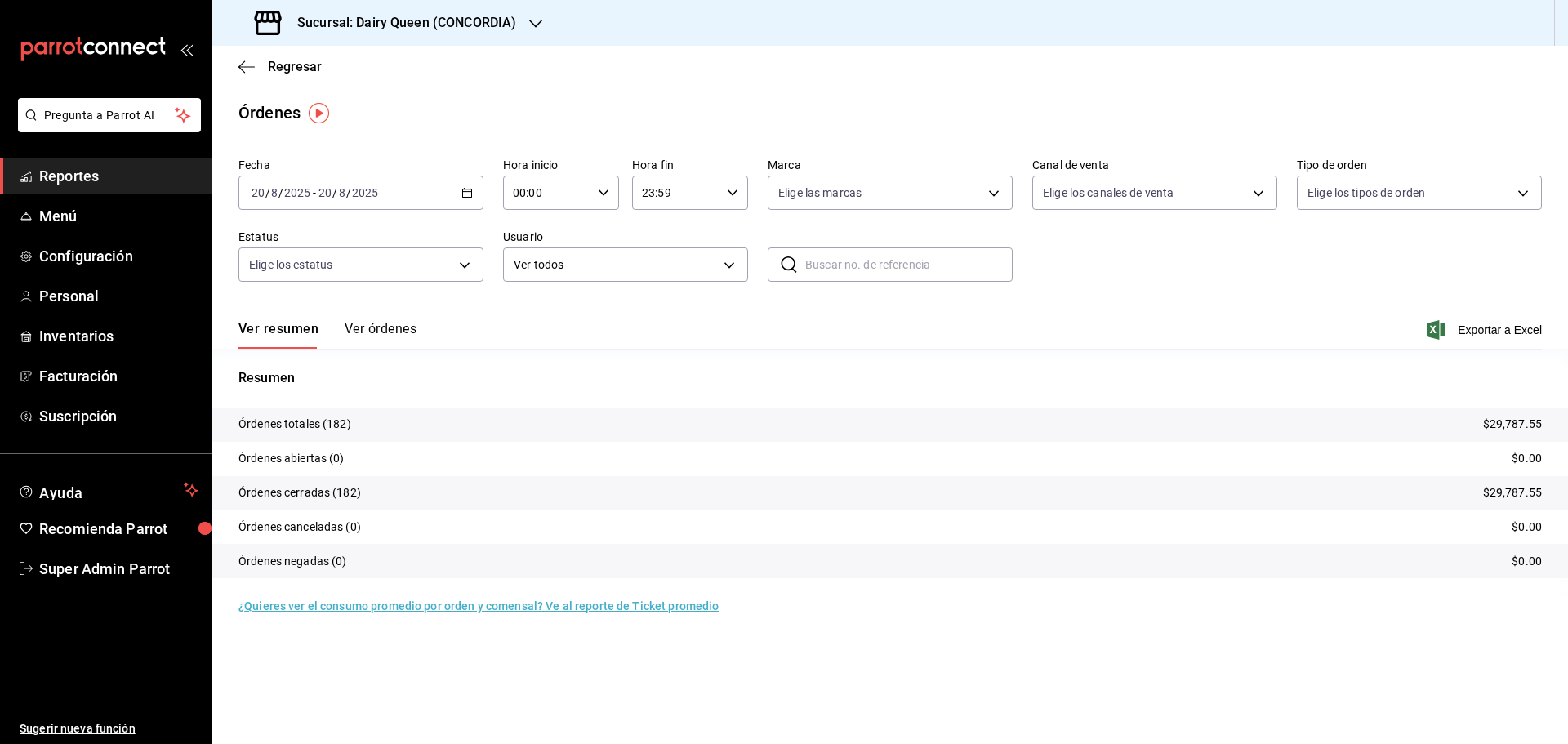
click at [382, 37] on div "Sucursal: Dairy Queen (CONCORDIA)" at bounding box center [387, 22] width 323 height 46
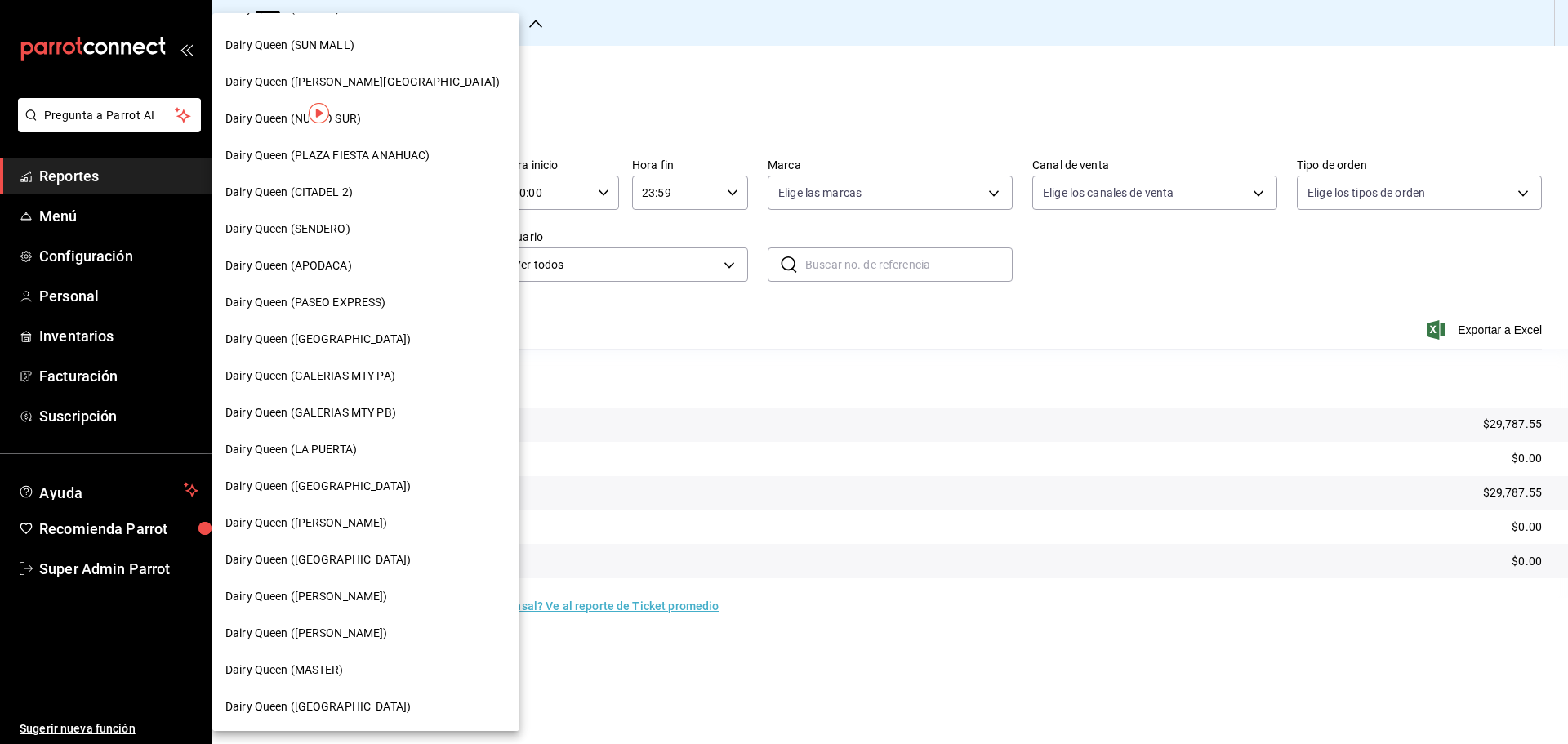
scroll to position [408, 0]
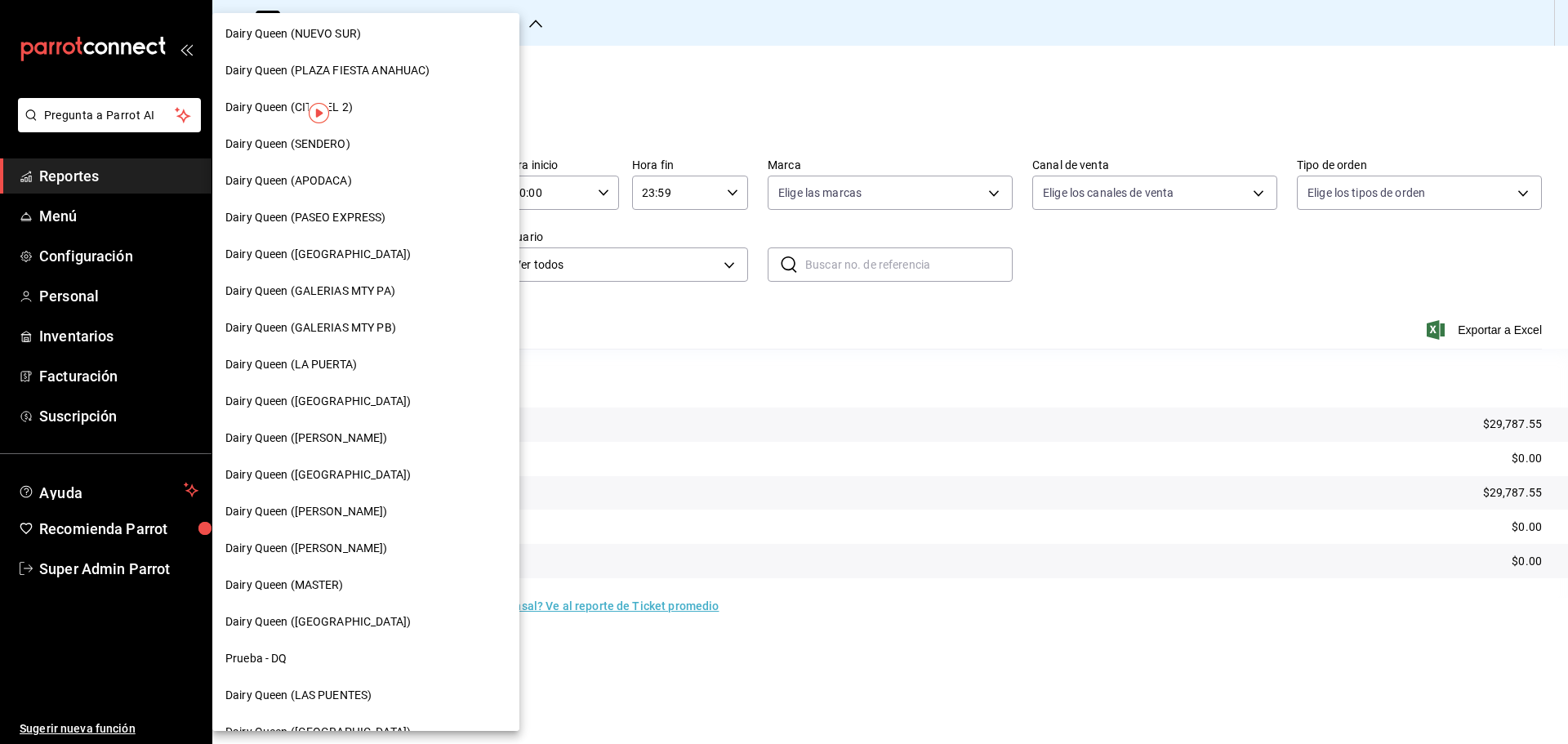
click at [342, 474] on span "Dairy Queen ([GEOGRAPHIC_DATA])" at bounding box center [317, 475] width 185 height 17
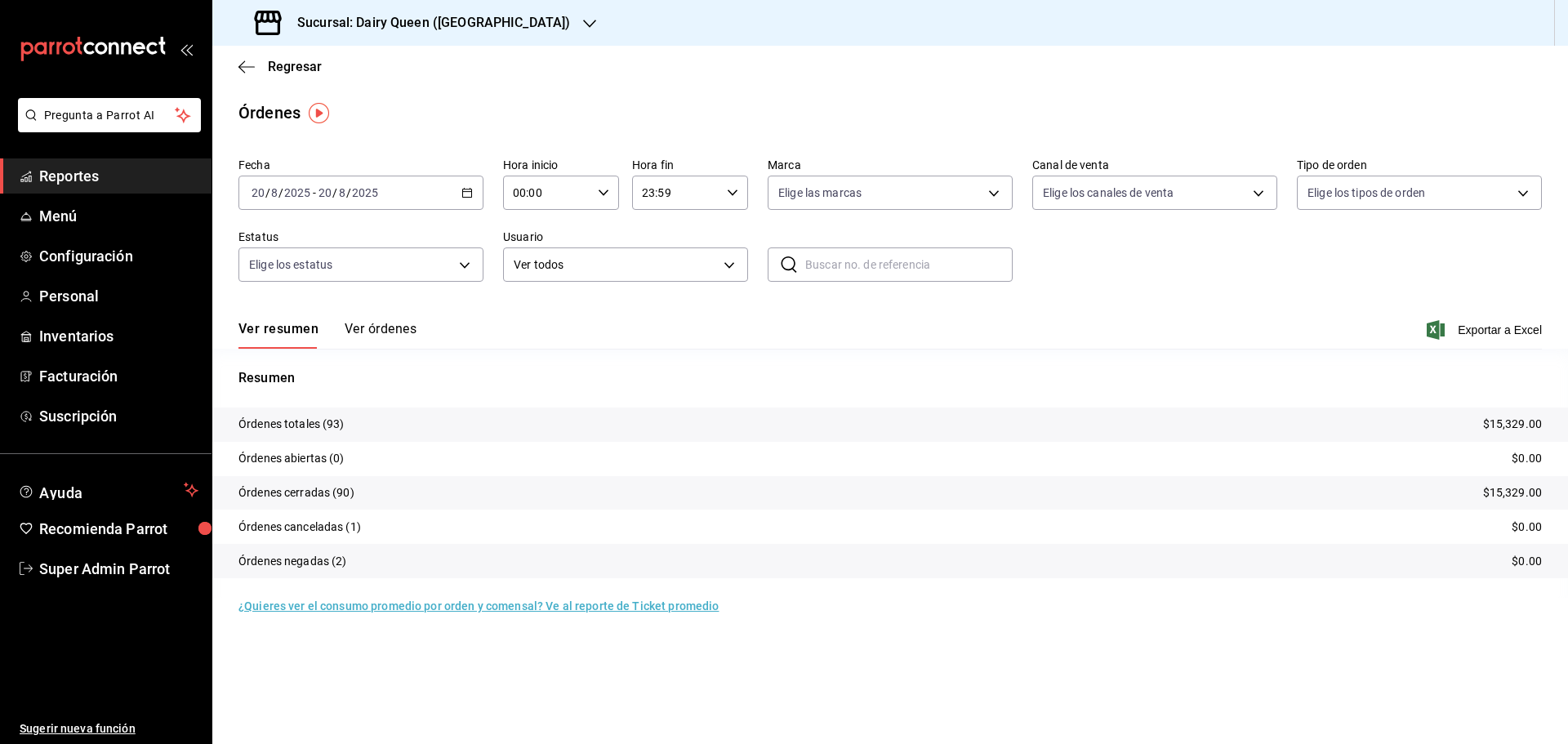
click at [374, 24] on h3 "Sucursal: Dairy Queen ([GEOGRAPHIC_DATA])" at bounding box center [427, 23] width 286 height 20
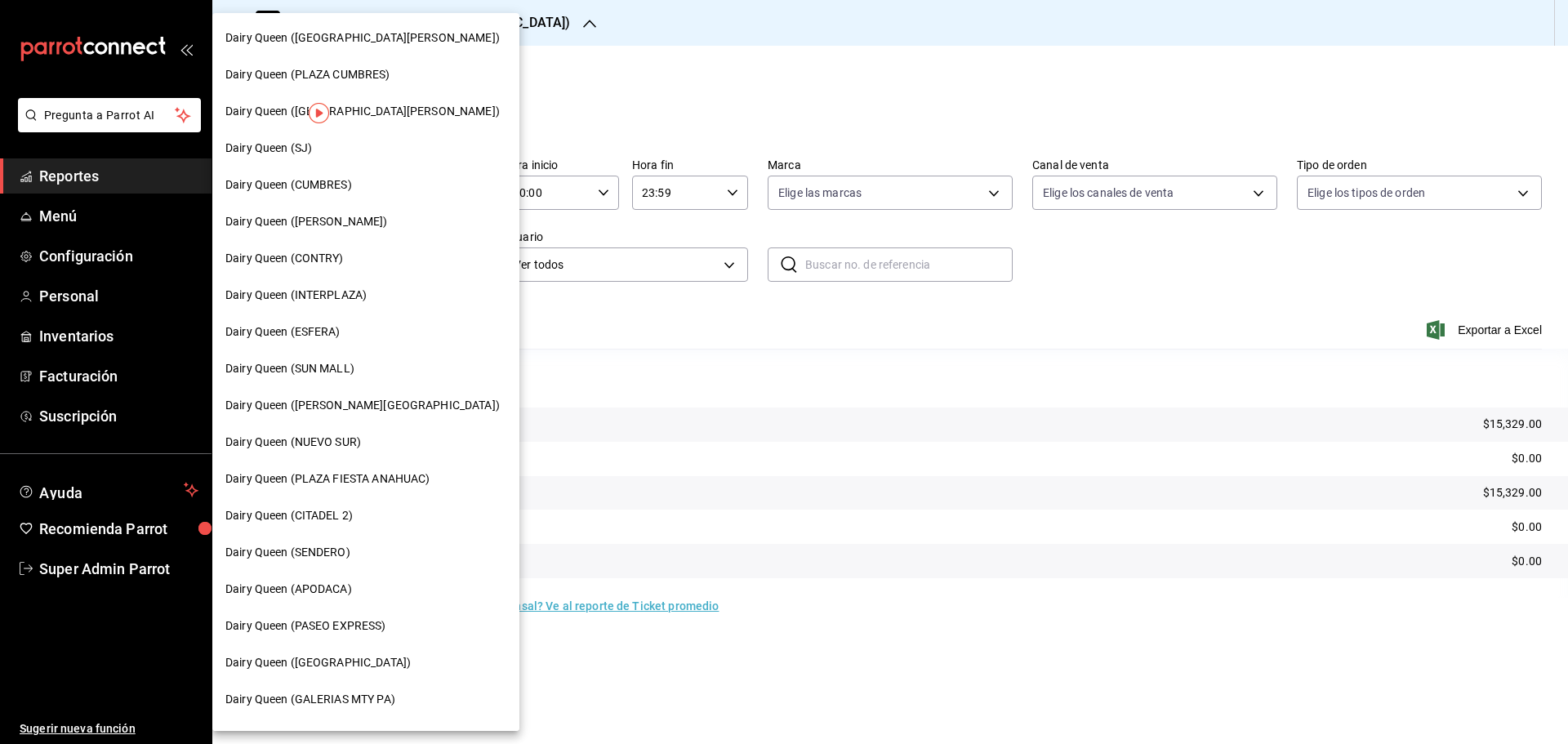
scroll to position [408, 0]
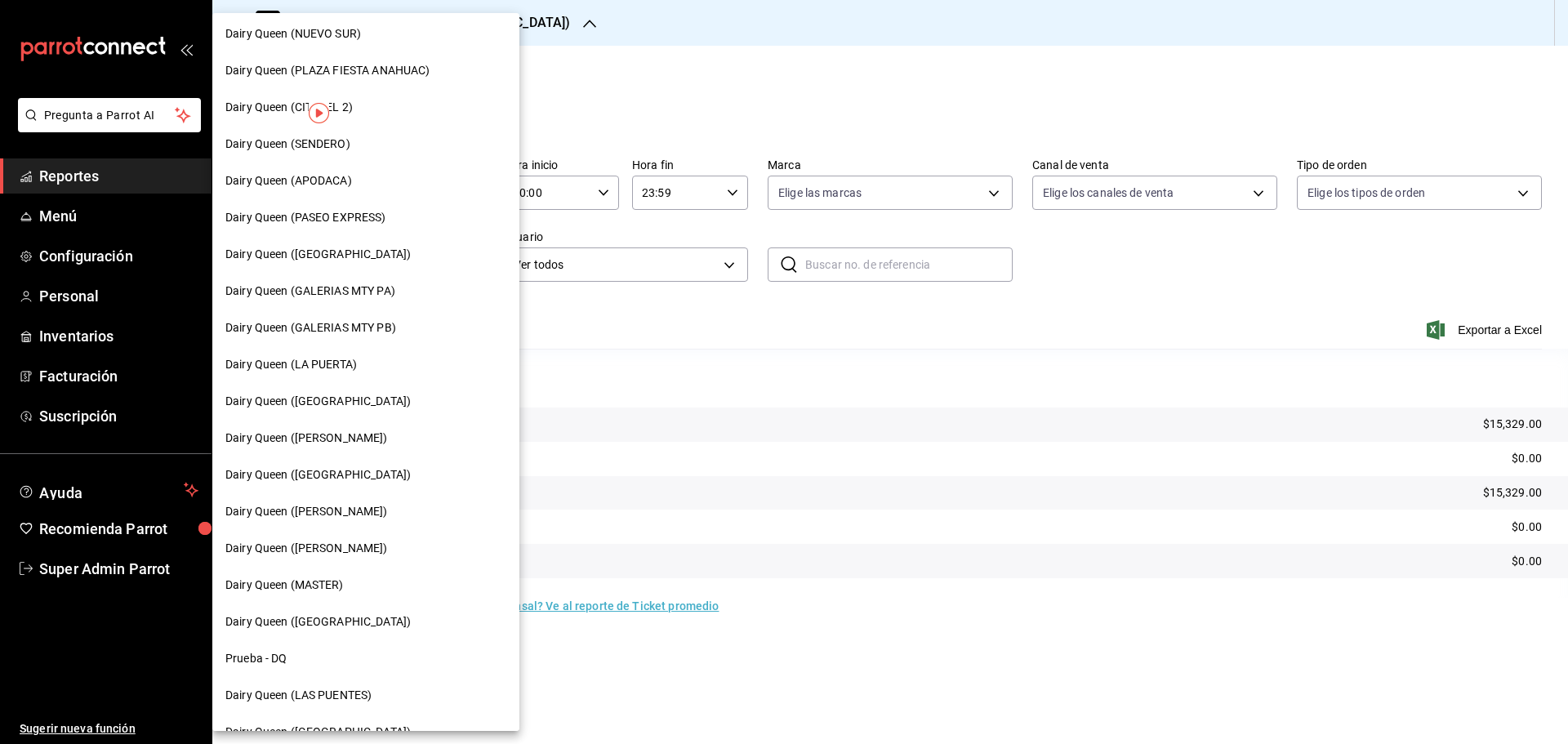
click at [377, 513] on span "Dairy Queen ([PERSON_NAME])" at bounding box center [306, 512] width 162 height 17
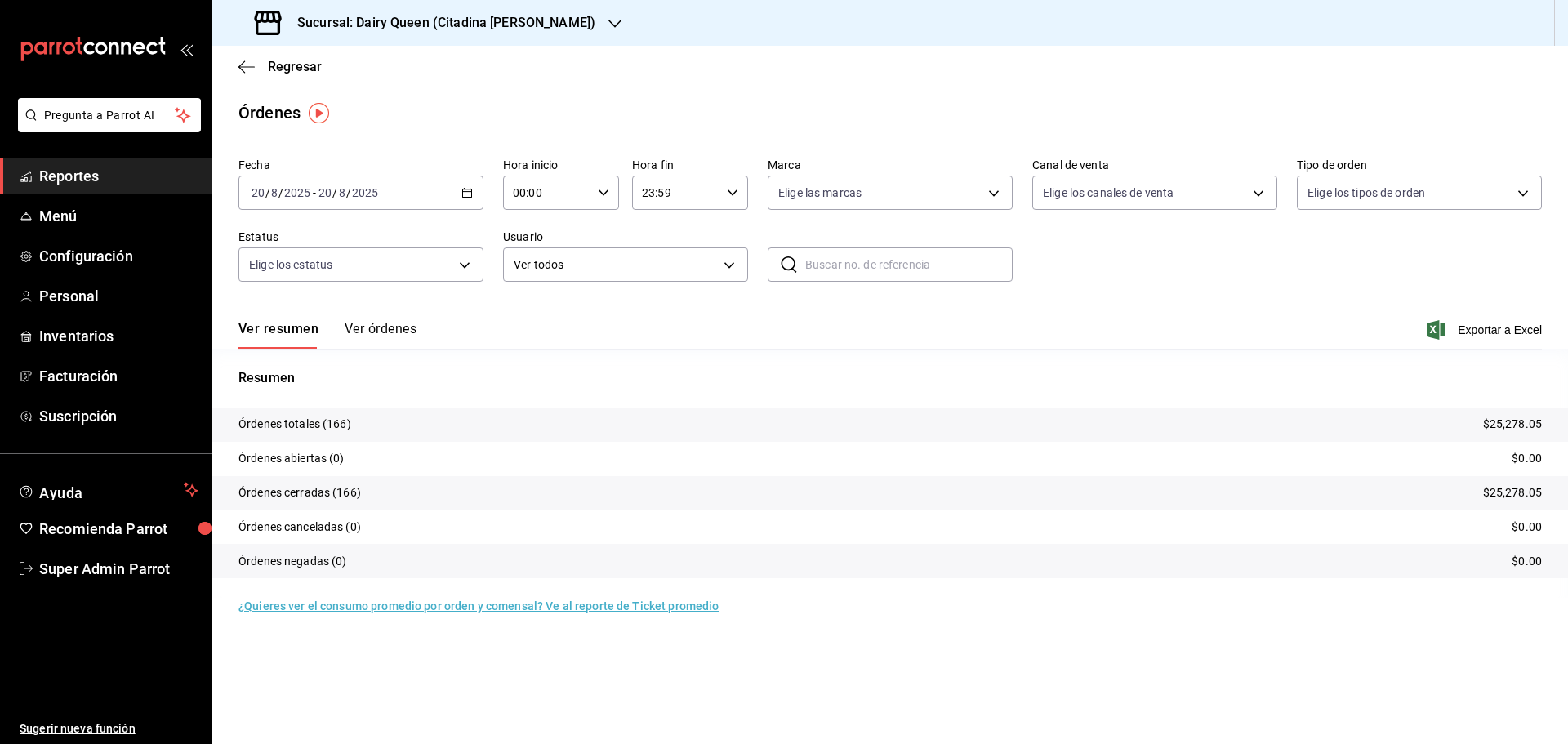
click at [427, 15] on h3 "Sucursal: Dairy Queen (Citadina [PERSON_NAME])" at bounding box center [439, 23] width 311 height 20
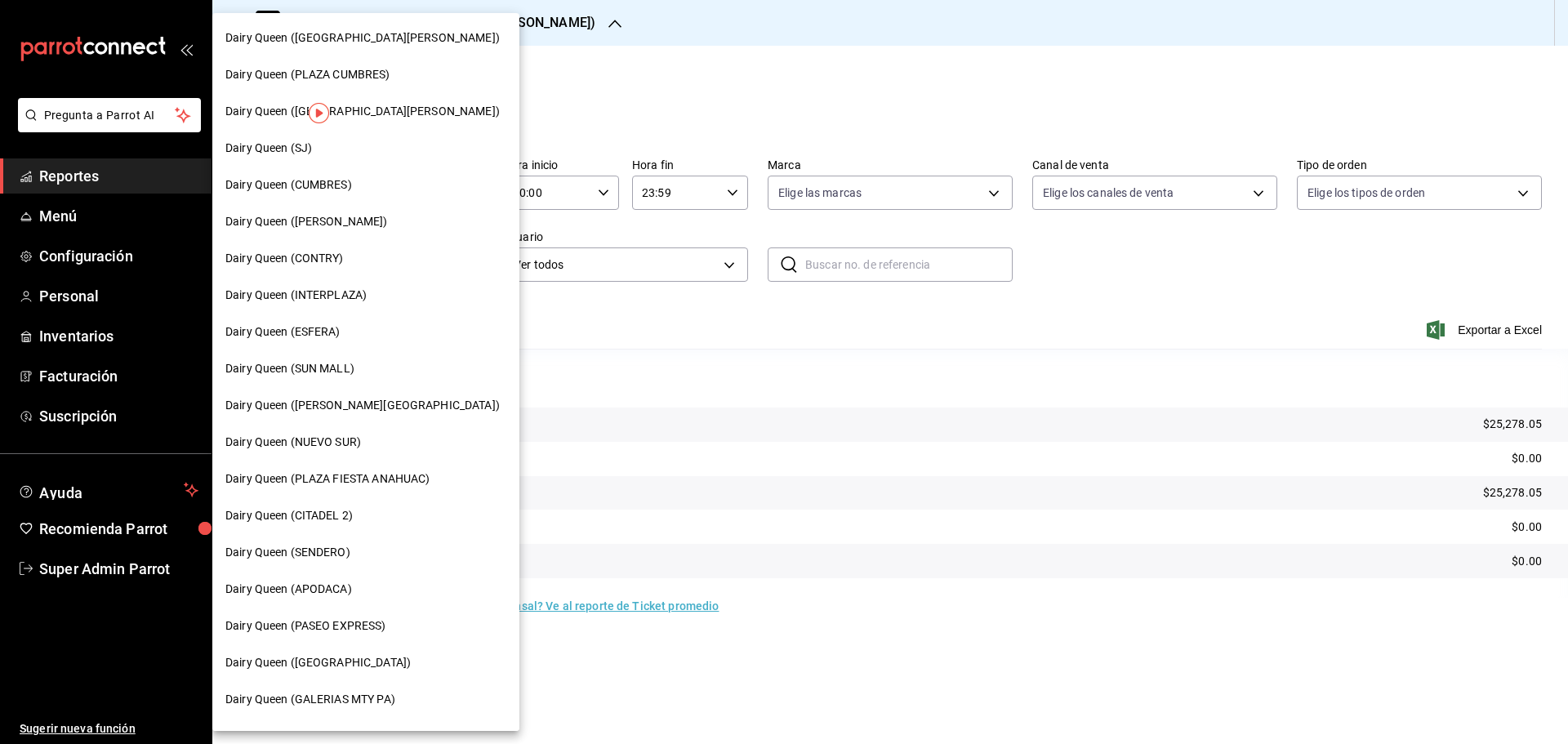
click at [362, 115] on span "Dairy Queen ([GEOGRAPHIC_DATA][PERSON_NAME])" at bounding box center [362, 111] width 274 height 17
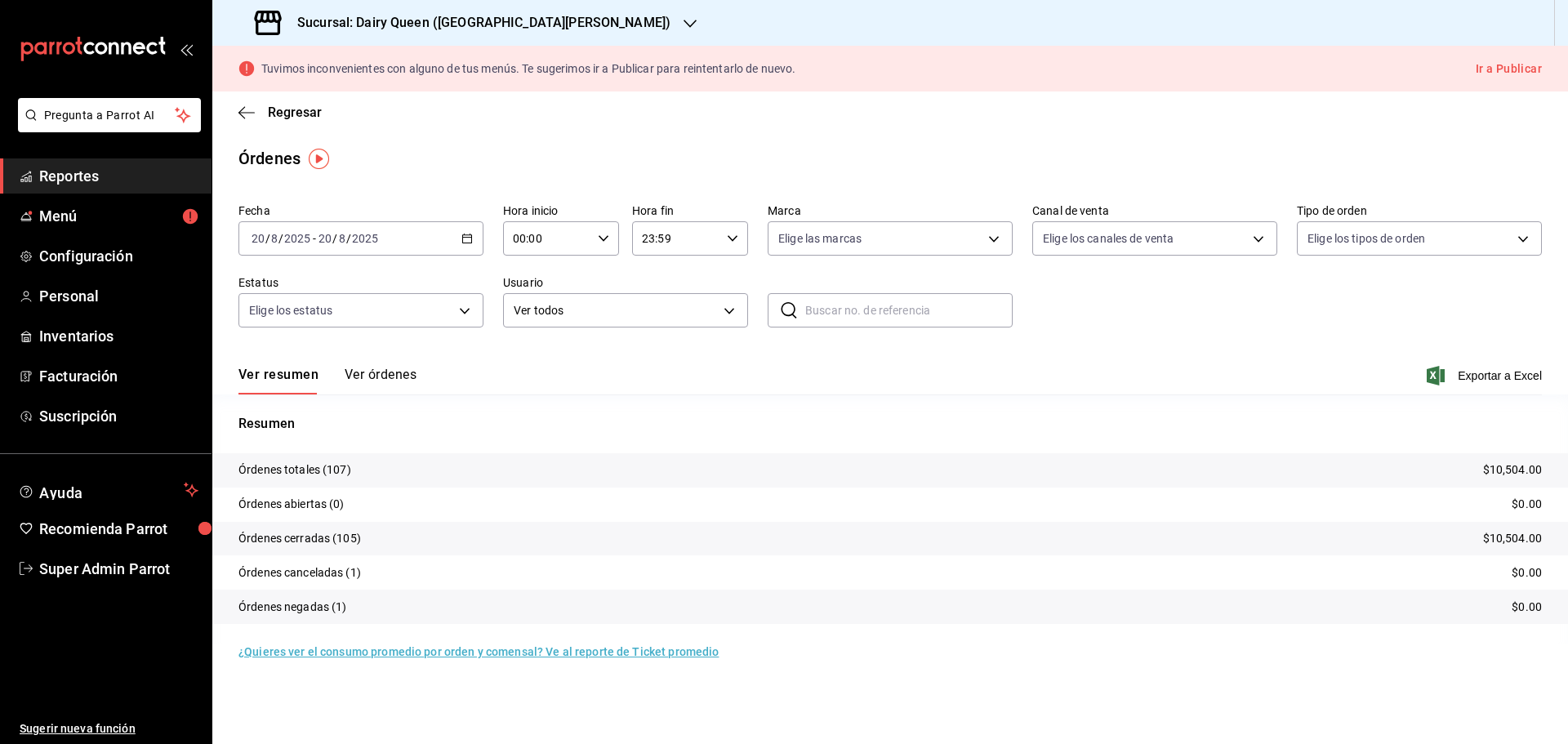
click at [349, 25] on h3 "Sucursal: Dairy Queen ([GEOGRAPHIC_DATA][PERSON_NAME])" at bounding box center [477, 23] width 387 height 20
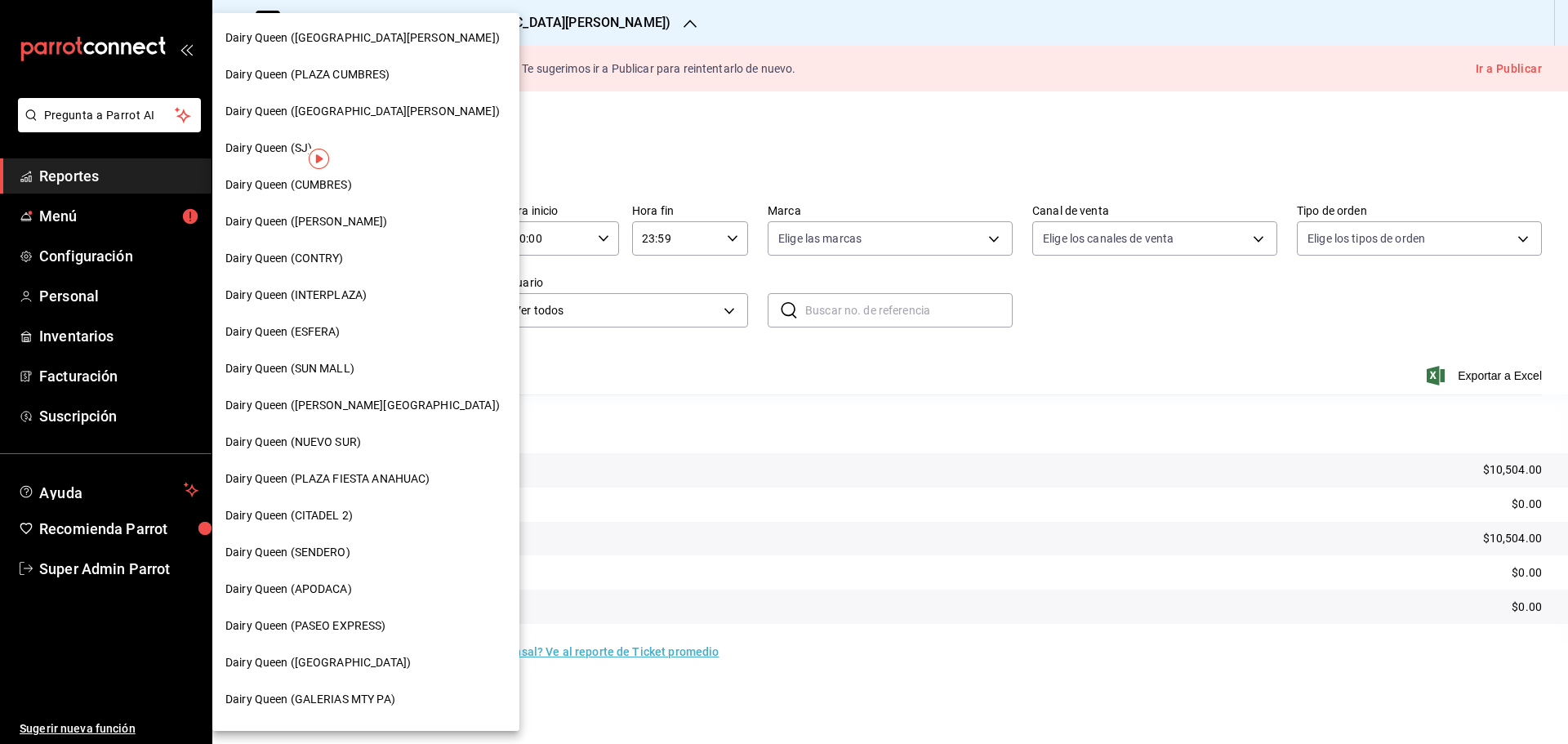
click at [357, 224] on span "Dairy Queen ([PERSON_NAME])" at bounding box center [306, 222] width 162 height 17
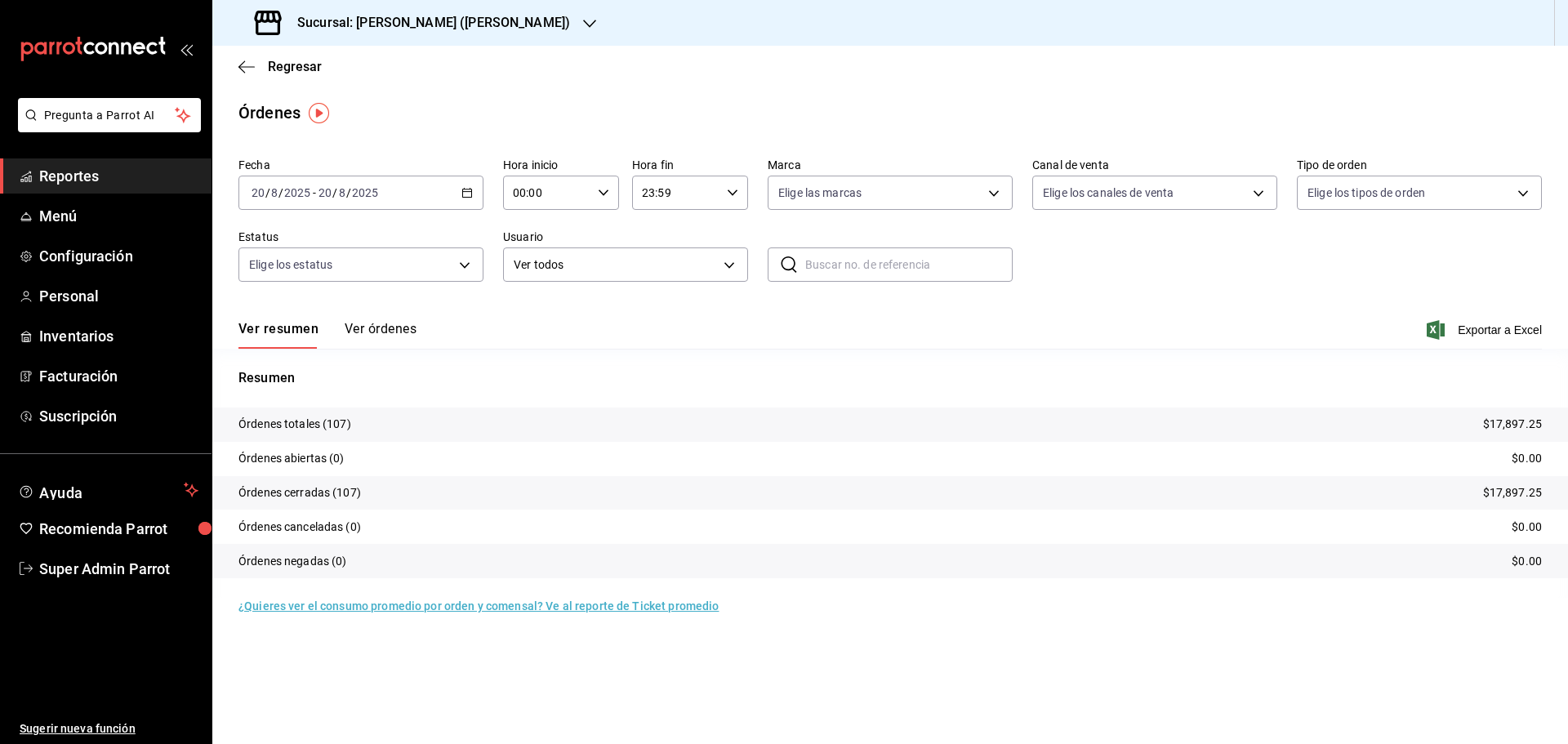
click at [370, 24] on h3 "Sucursal: [PERSON_NAME] ([PERSON_NAME])" at bounding box center [427, 23] width 286 height 20
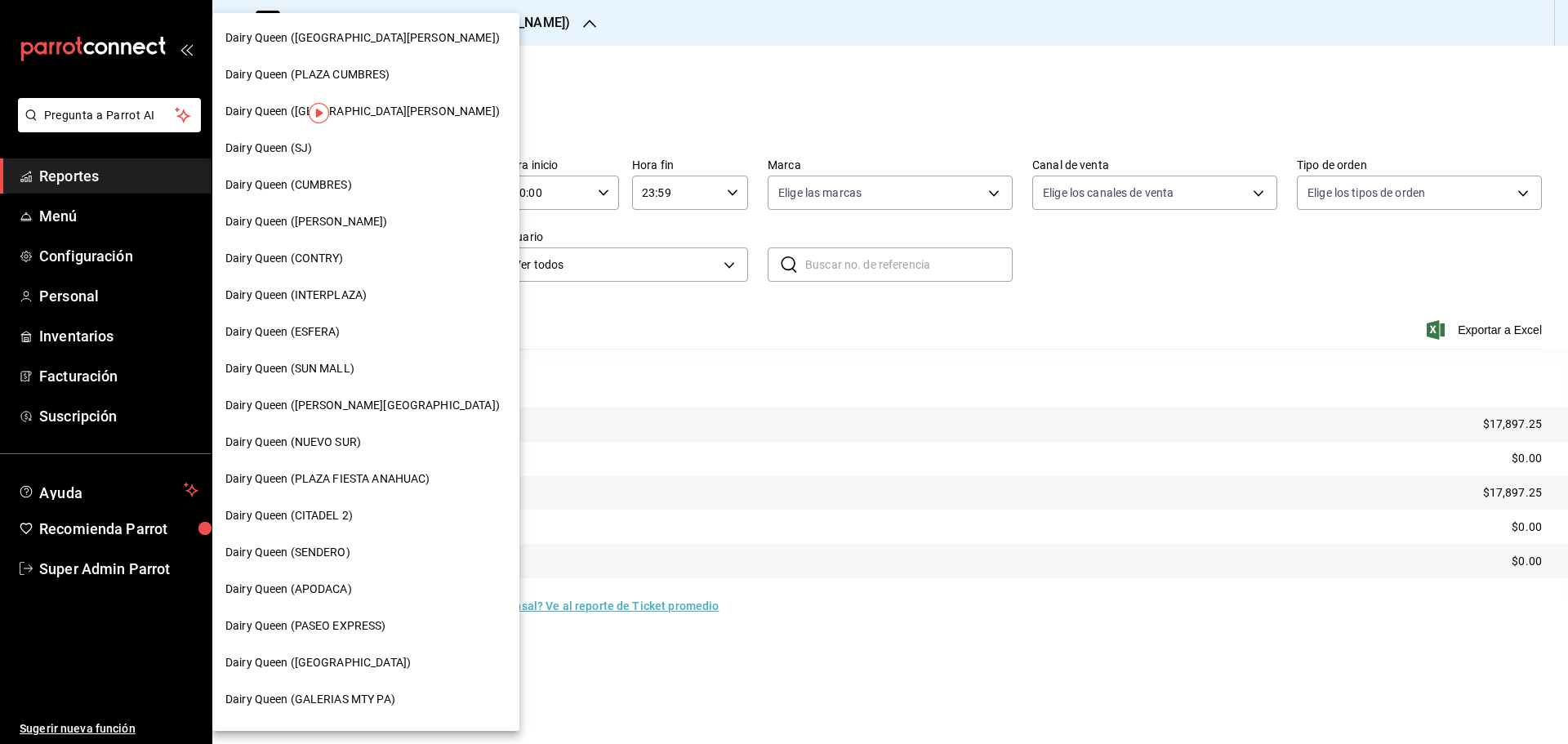
click at [407, 28] on div "Dairy Queen ([GEOGRAPHIC_DATA][PERSON_NAME])" at bounding box center [366, 38] width 307 height 37
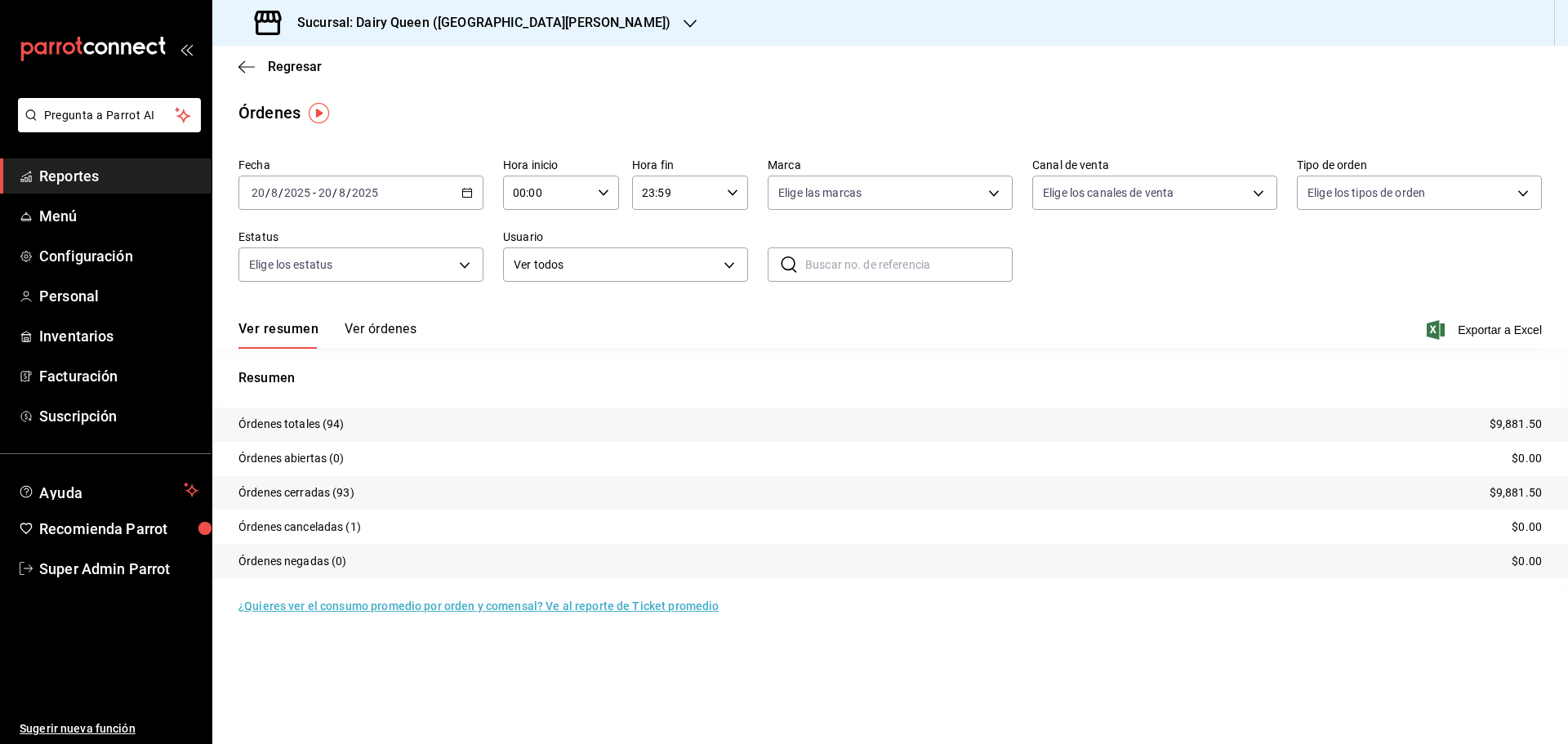
click at [360, 23] on h3 "Sucursal: Dairy Queen ([GEOGRAPHIC_DATA][PERSON_NAME])" at bounding box center [477, 23] width 387 height 20
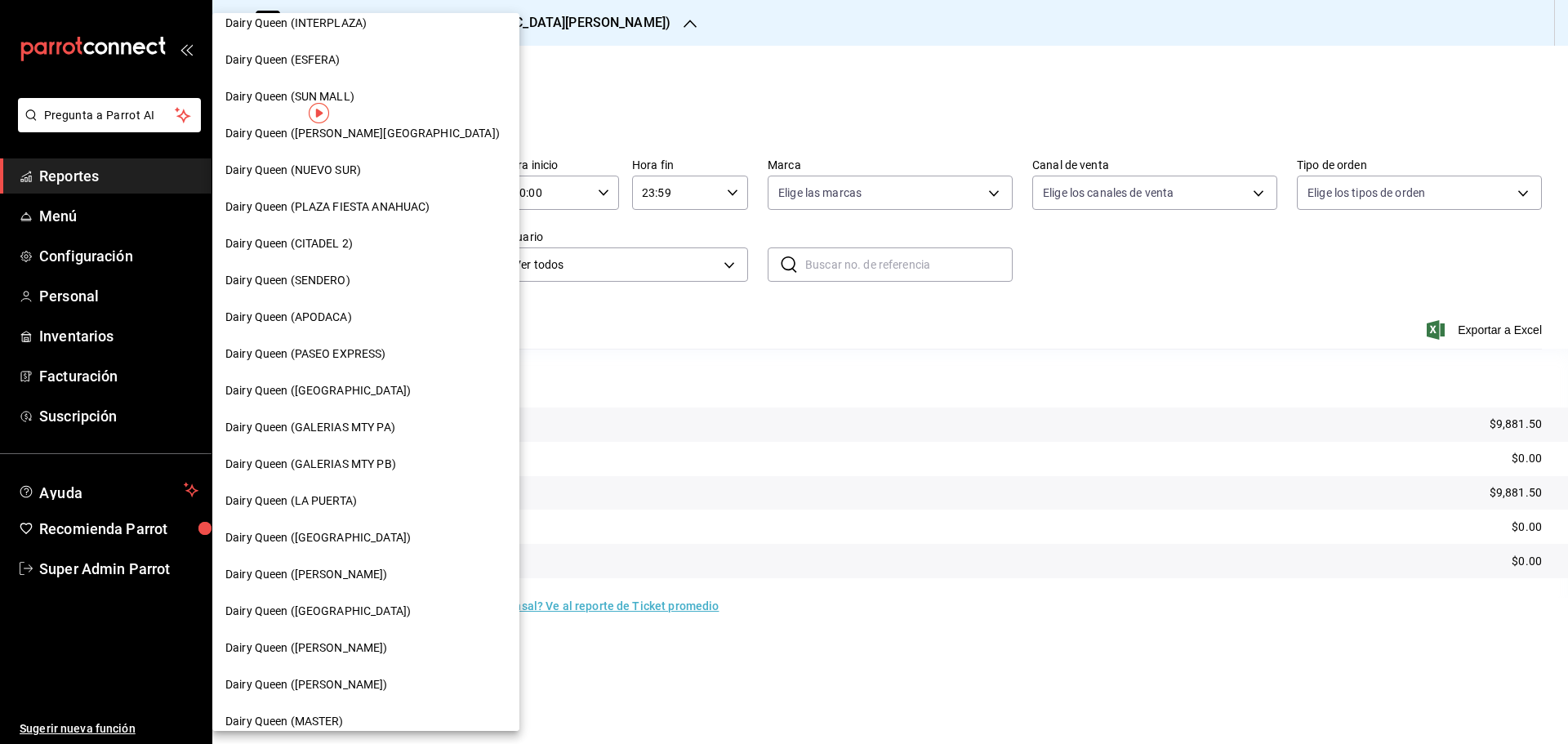
scroll to position [408, 0]
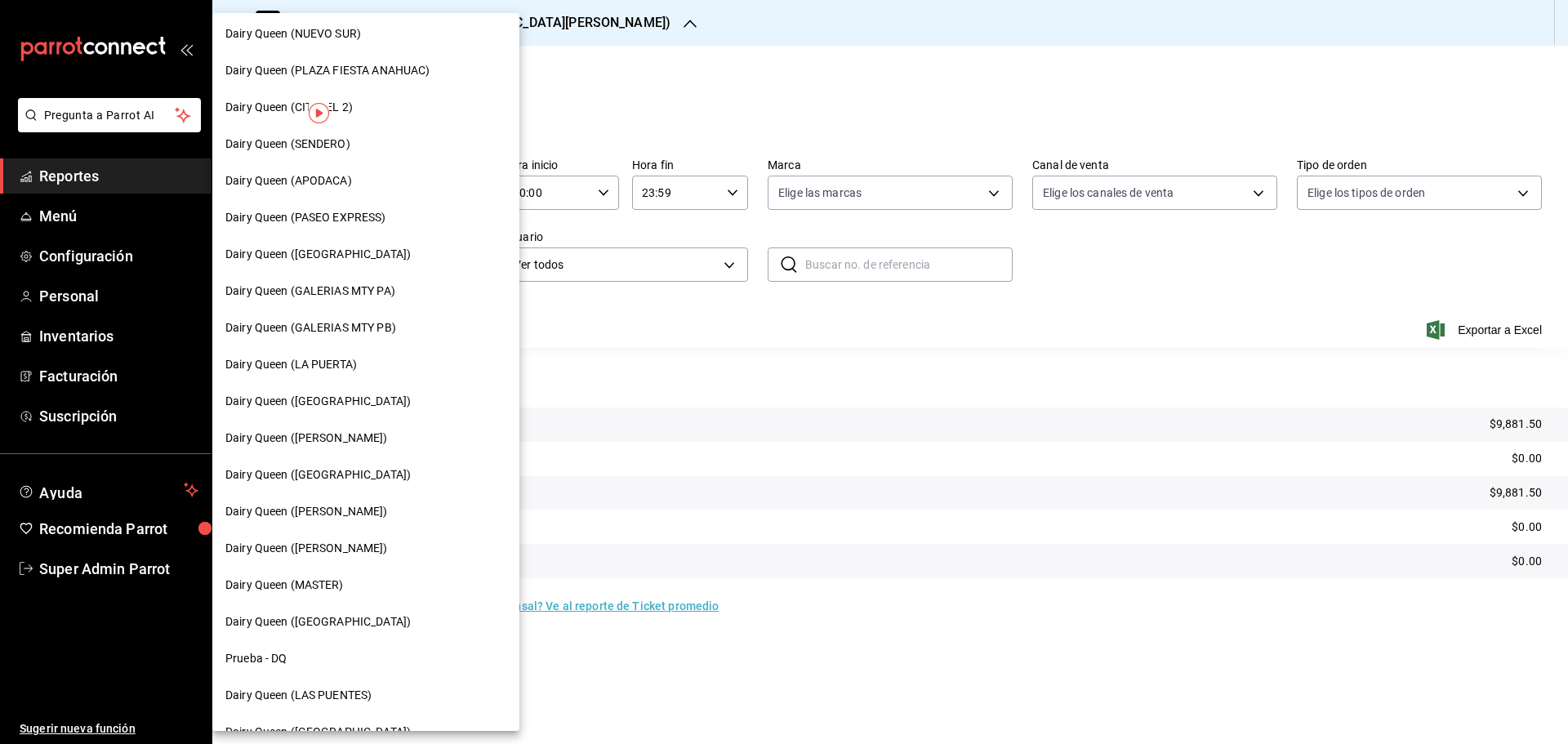
click at [377, 323] on span "Dairy Queen (GALERIAS MTY PB)" at bounding box center [310, 327] width 171 height 17
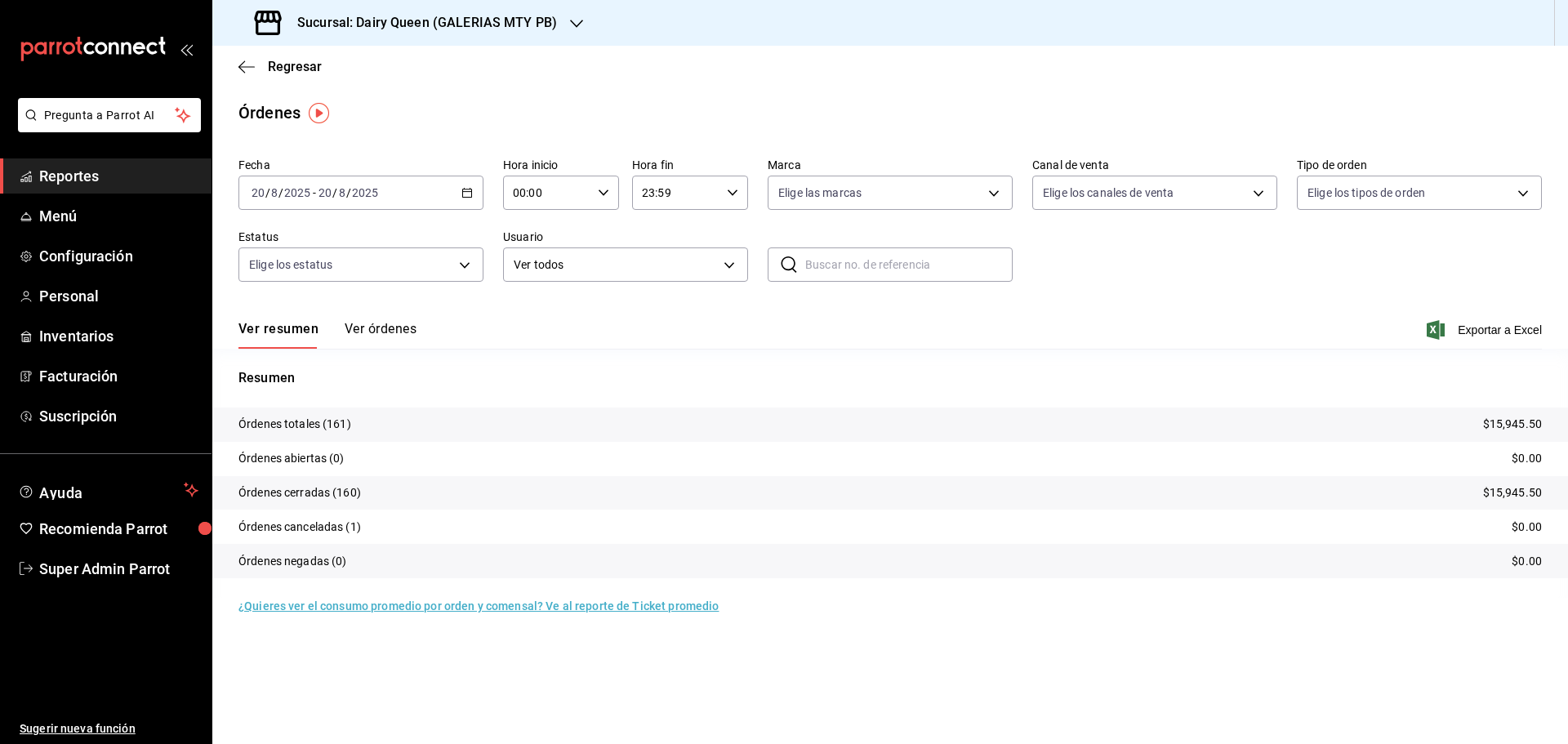
click at [348, 27] on h3 "Sucursal: Dairy Queen (GALERIAS MTY PB)" at bounding box center [420, 23] width 272 height 20
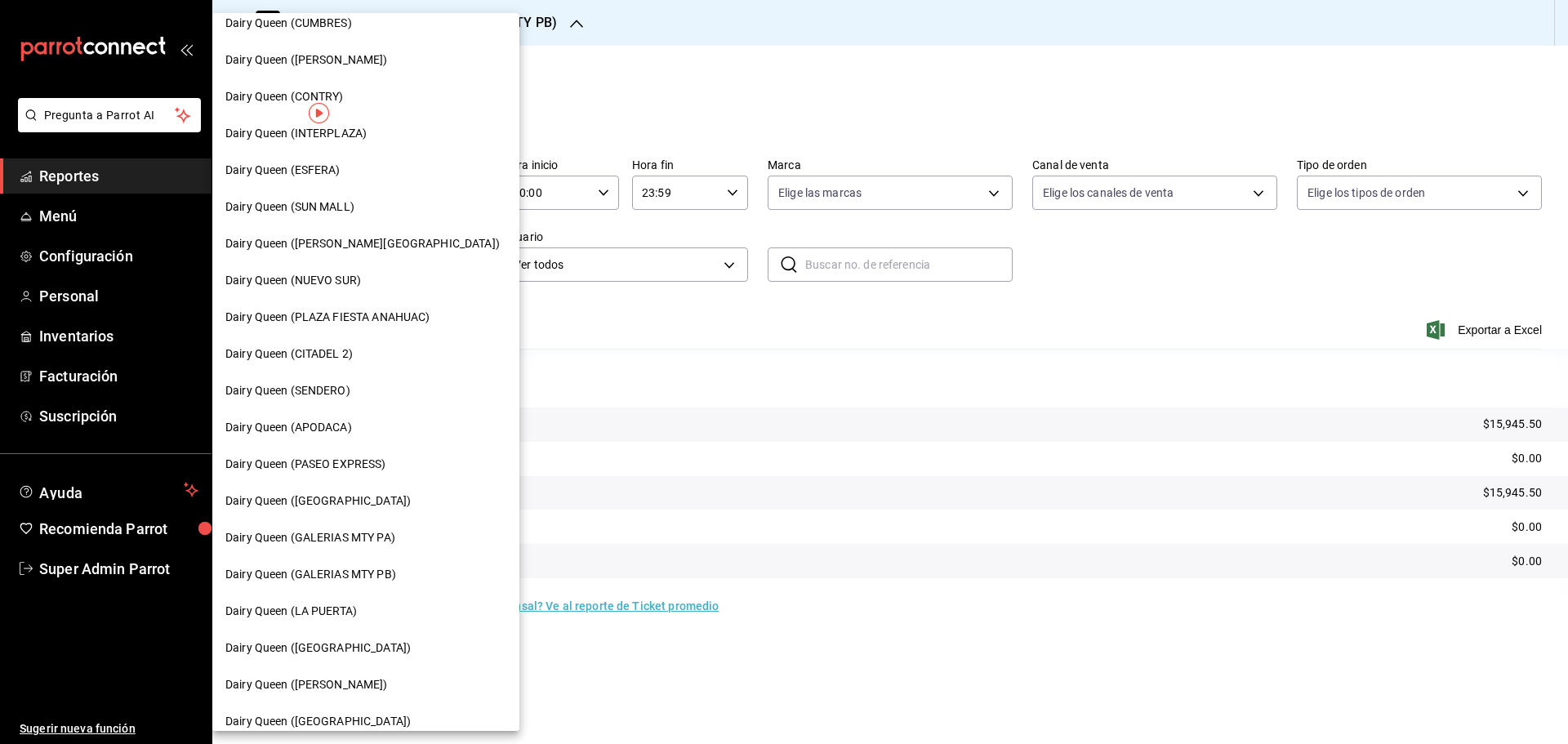
scroll to position [408, 0]
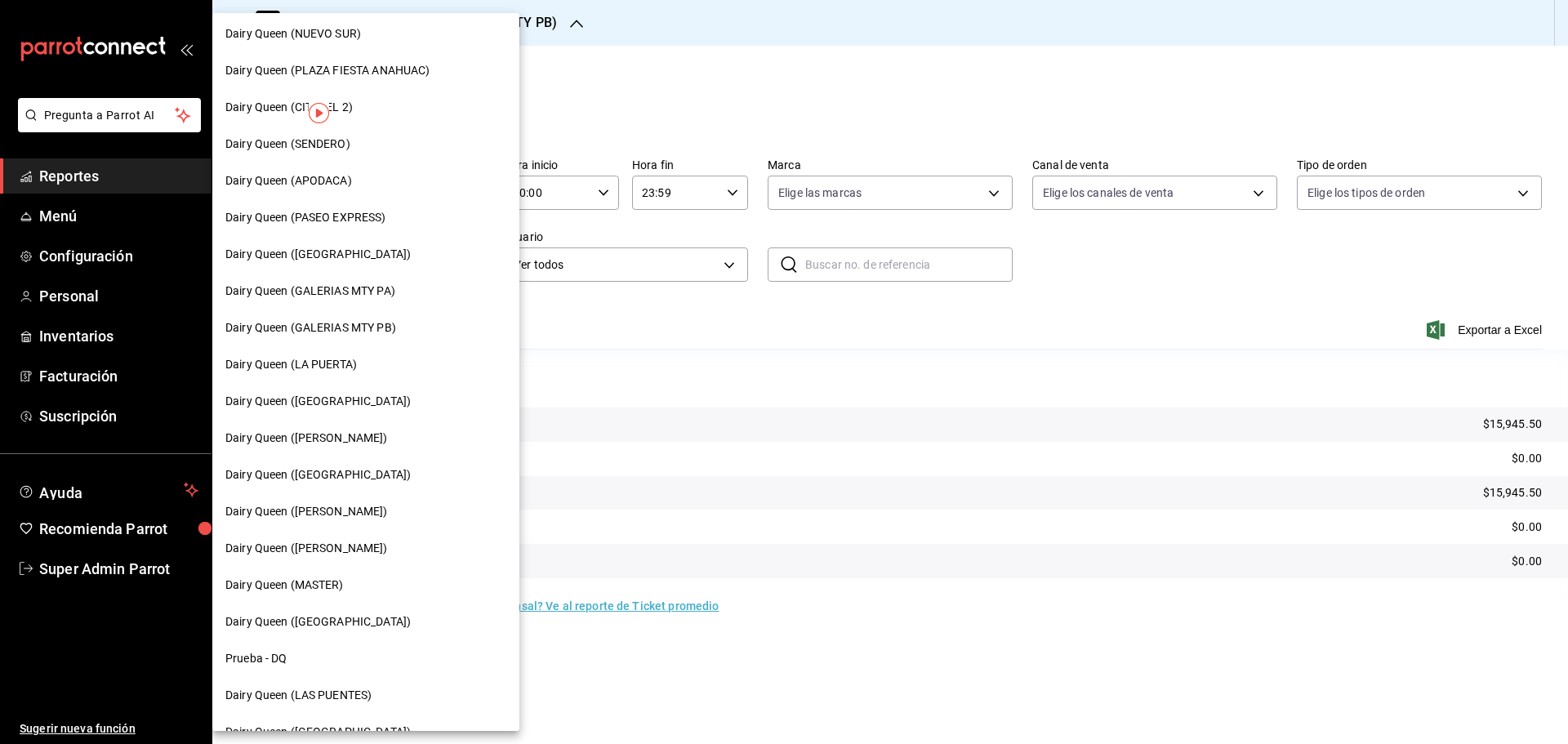
click at [378, 297] on span "Dairy Queen (GALERIAS MTY PA)" at bounding box center [310, 291] width 170 height 17
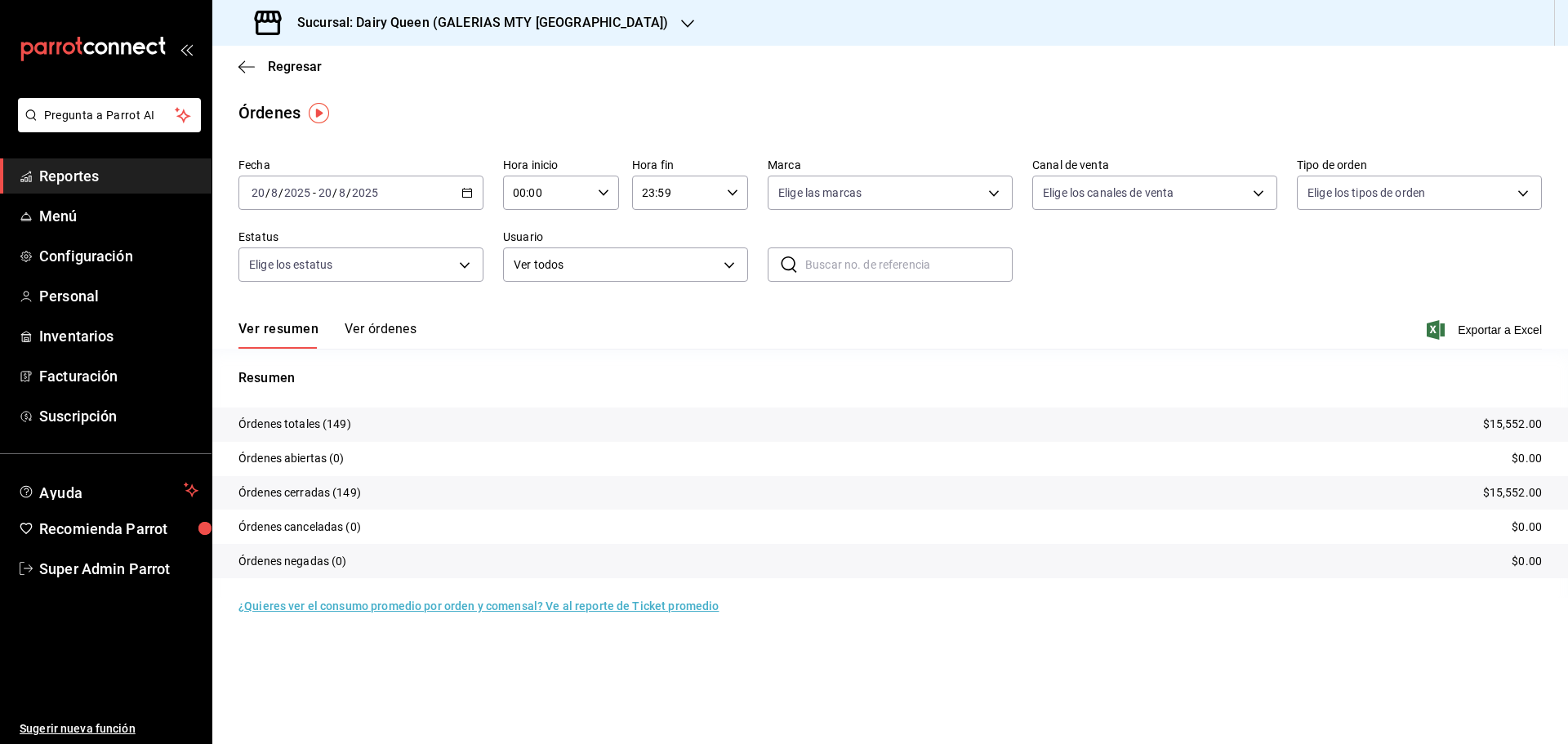
click at [372, 16] on h3 "Sucursal: Dairy Queen (GALERIAS MTY [GEOGRAPHIC_DATA])" at bounding box center [476, 23] width 384 height 20
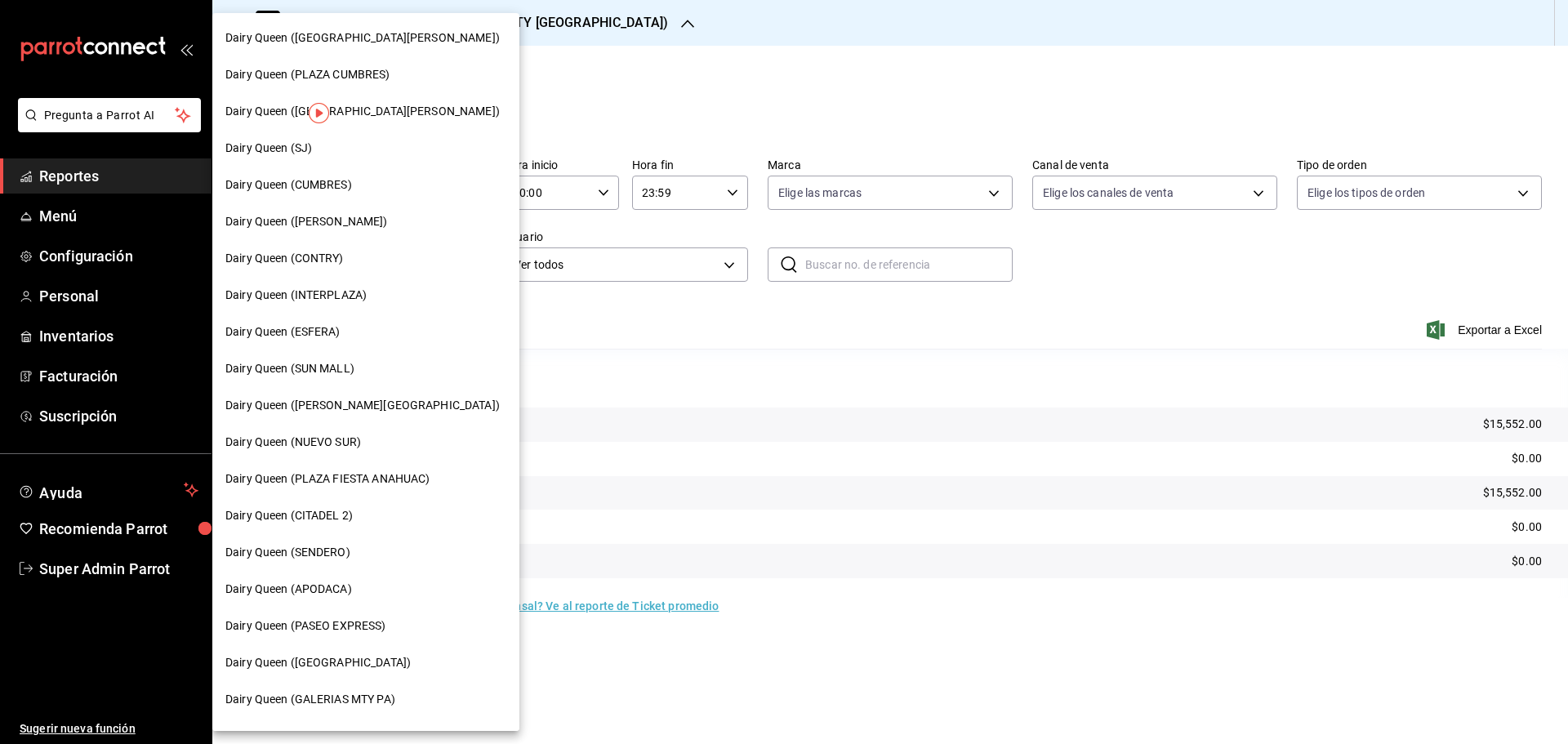
click at [346, 369] on span "Dairy Queen (SUN MALL)" at bounding box center [289, 368] width 129 height 17
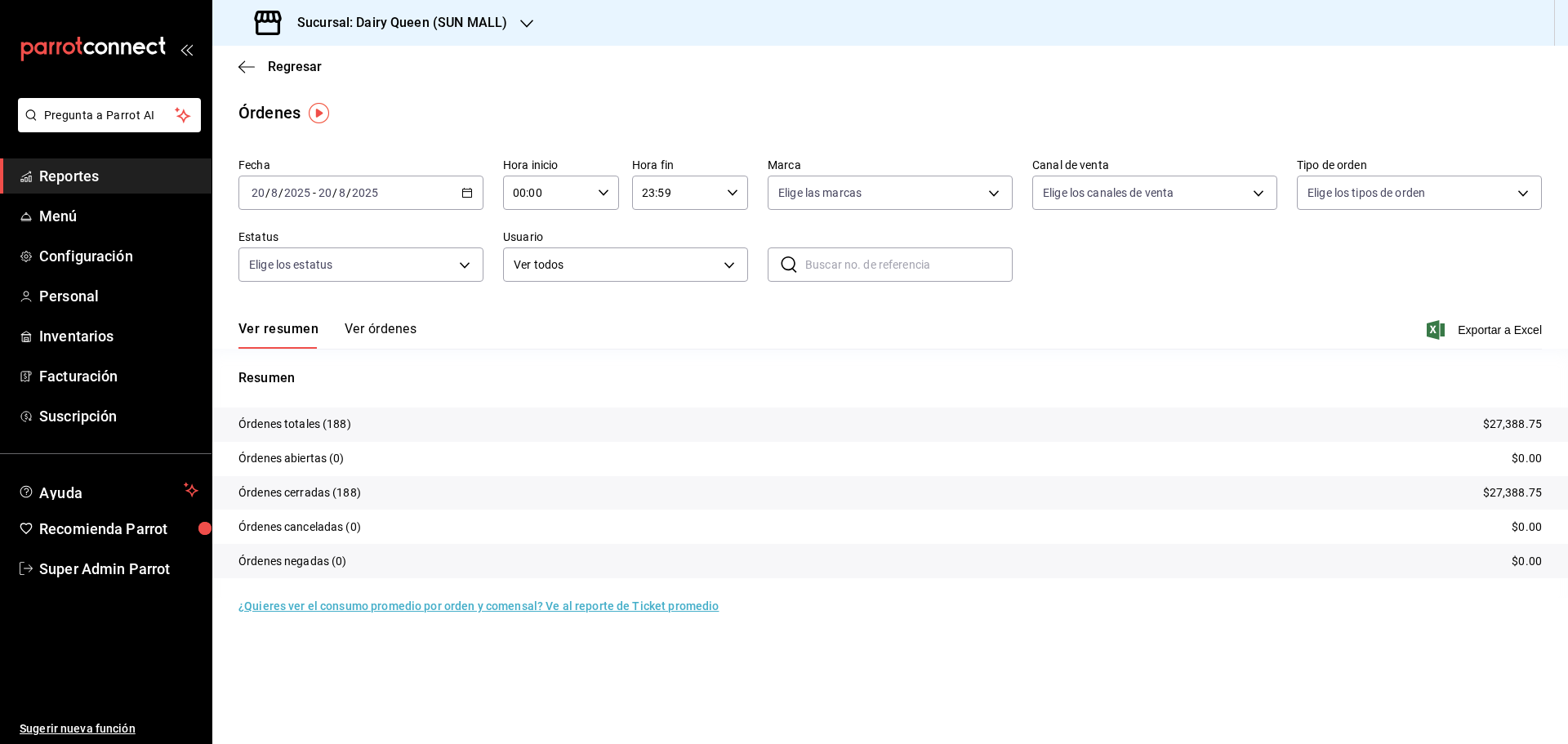
click at [311, 26] on h3 "Sucursal: Dairy Queen (SUN MALL)" at bounding box center [396, 23] width 223 height 20
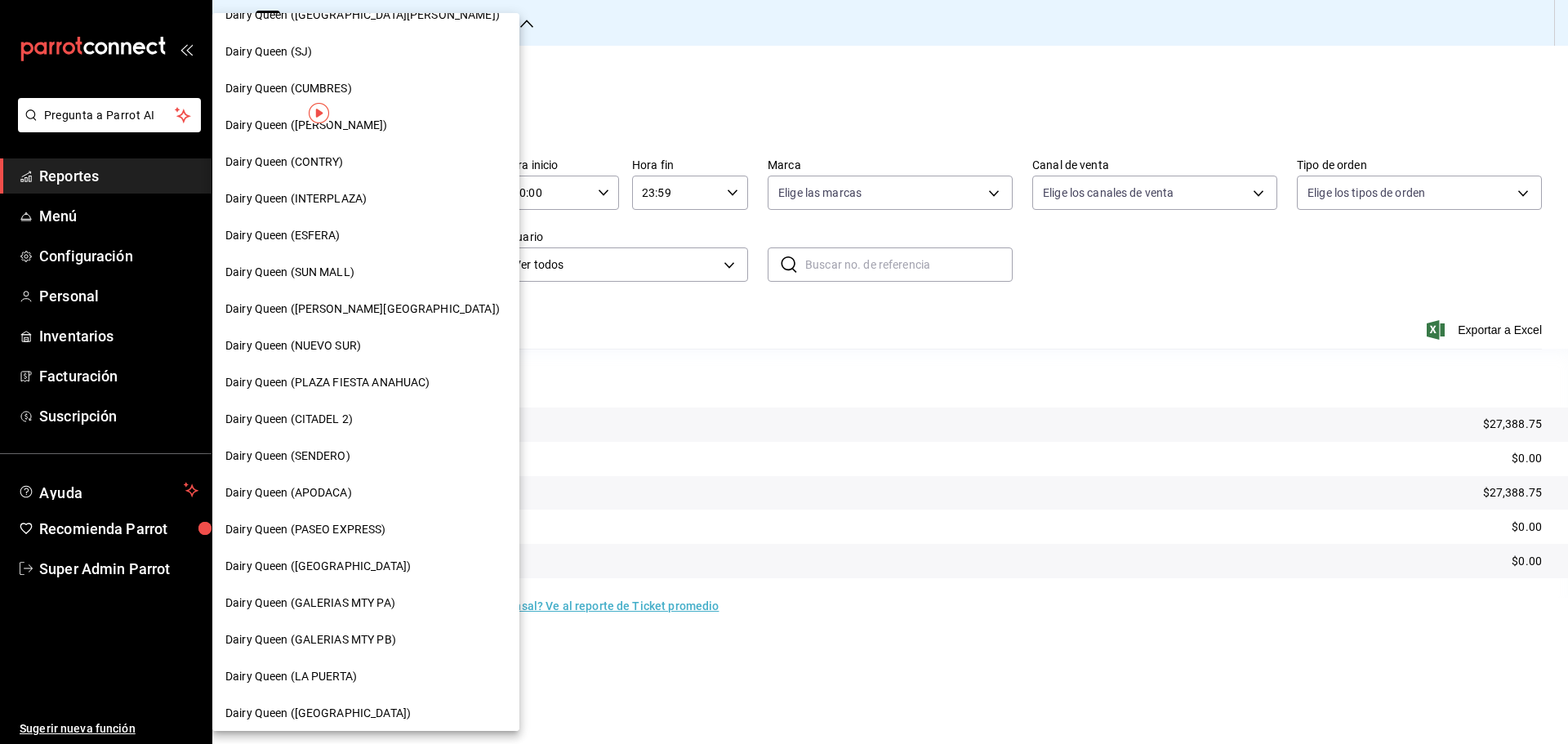
scroll to position [137, 0]
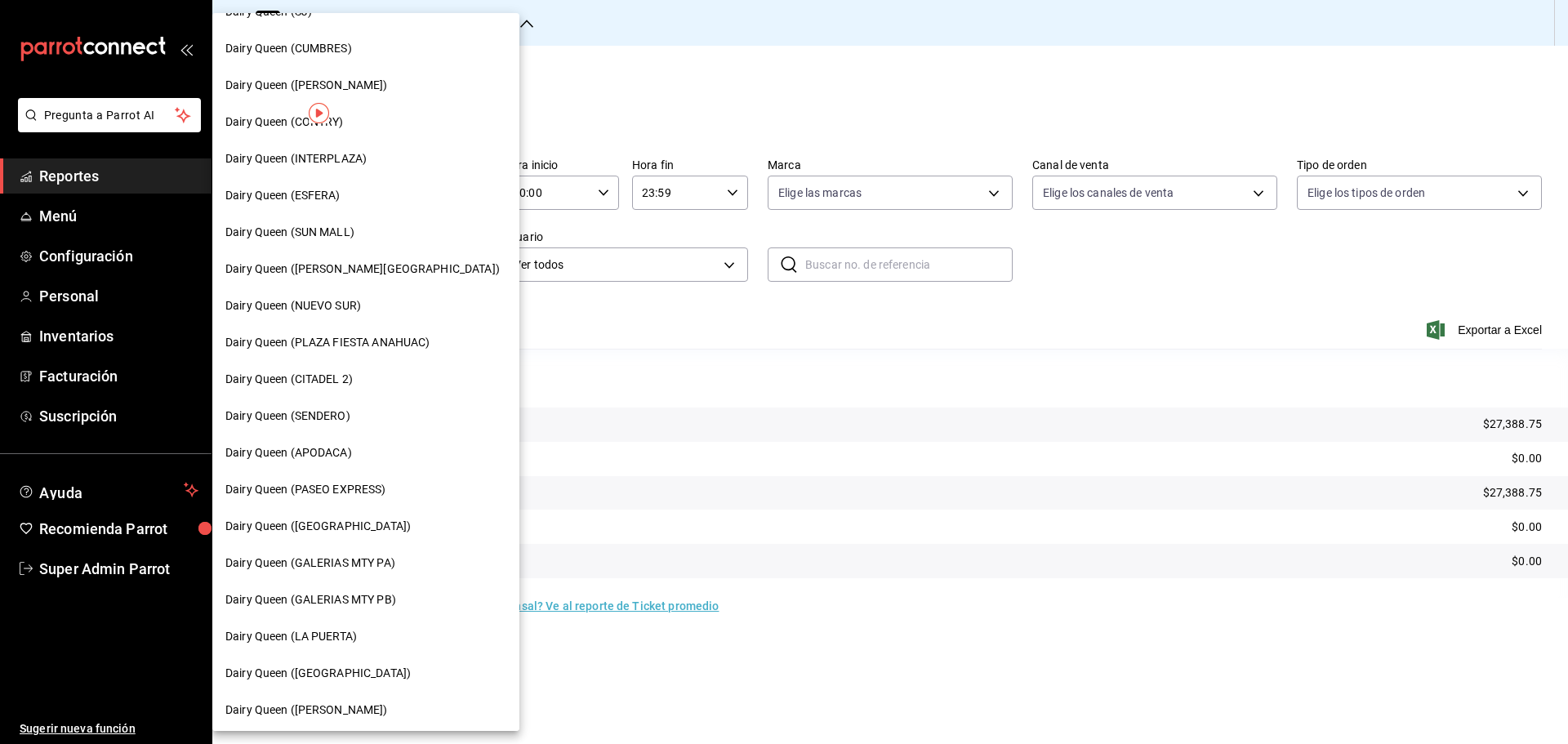
click at [343, 449] on span "Dairy Queen (APODACA)" at bounding box center [288, 452] width 127 height 17
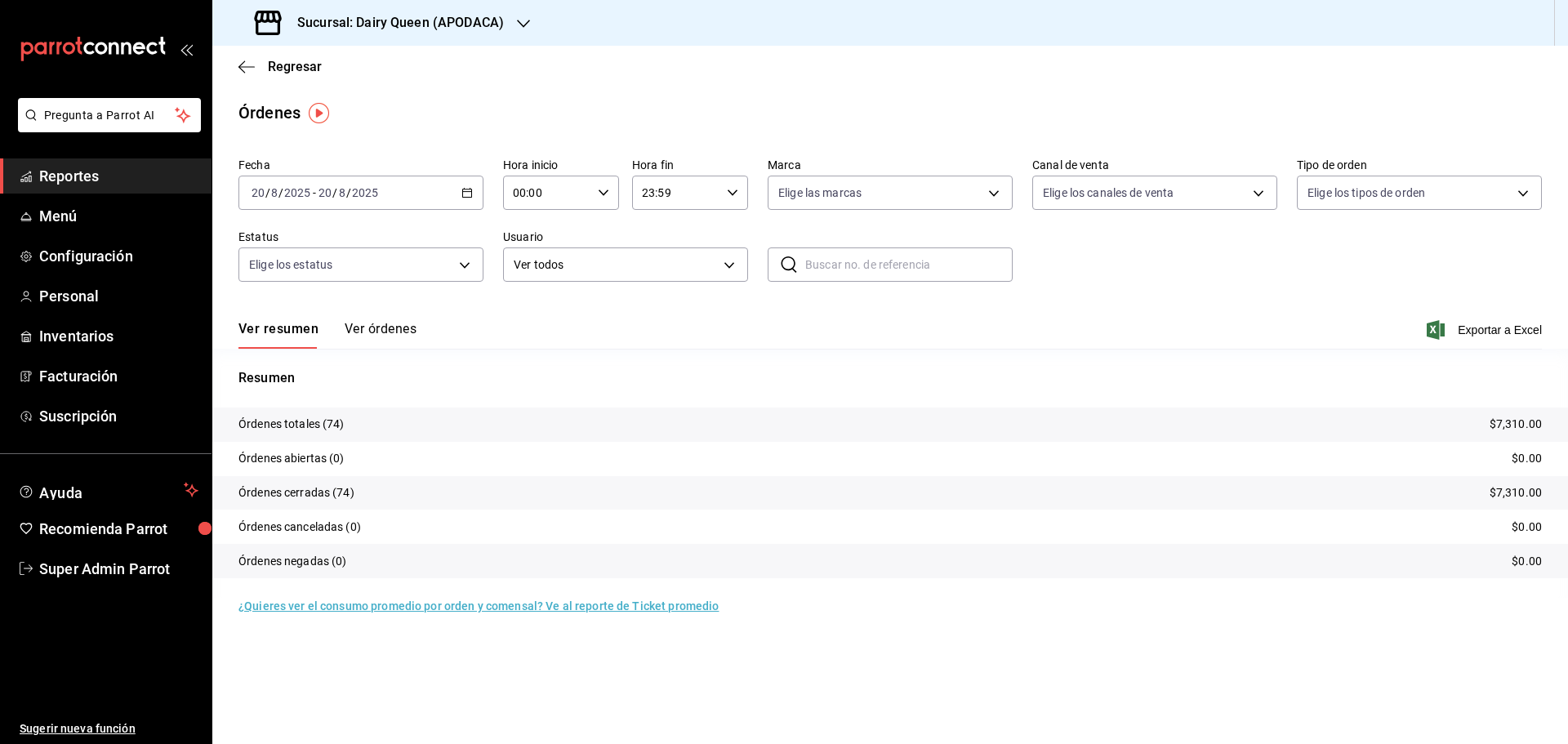
click at [378, 32] on div "Sucursal: Dairy Queen (APODACA)" at bounding box center [380, 22] width 311 height 46
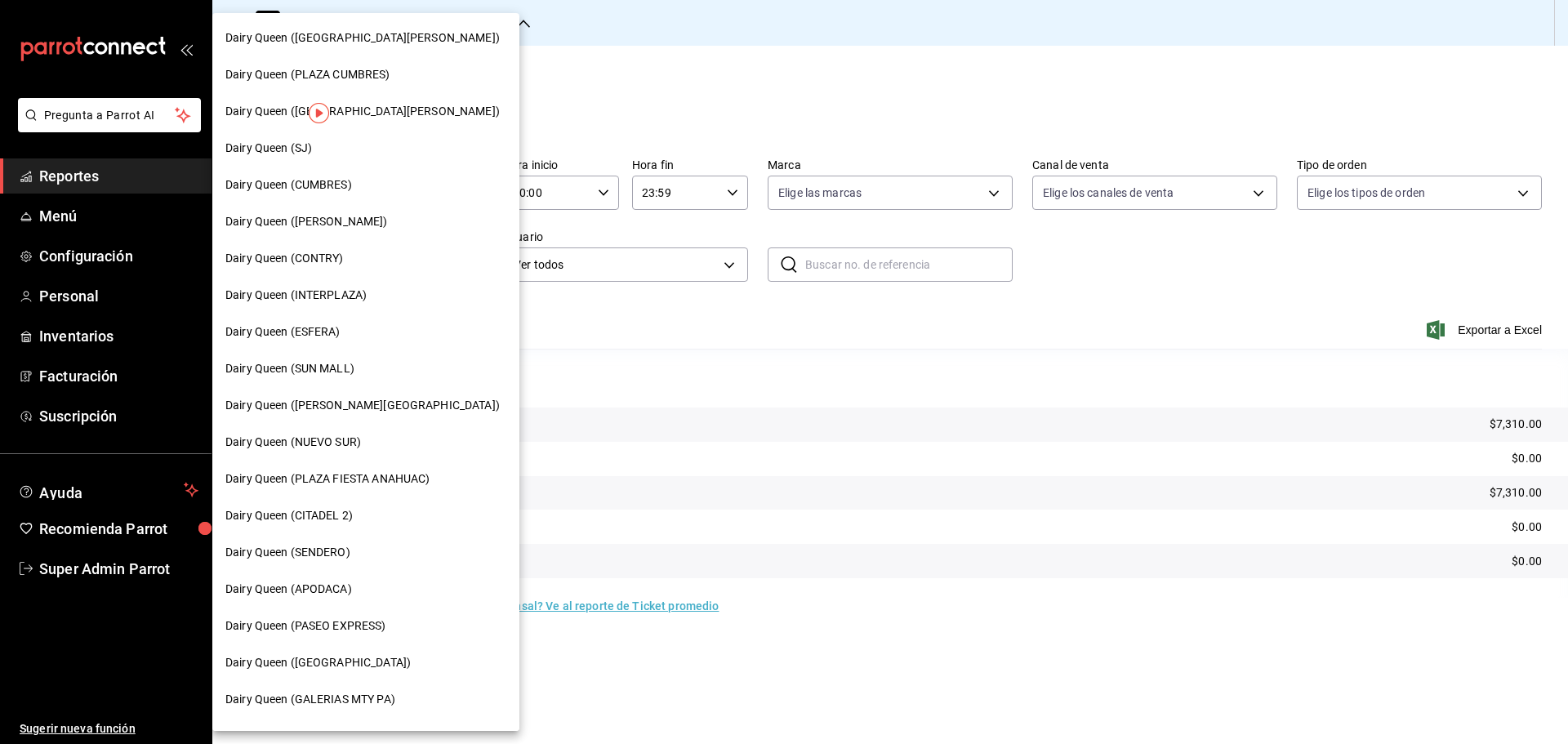
click at [334, 449] on span "Dairy Queen (NUEVO SUR)" at bounding box center [292, 442] width 136 height 17
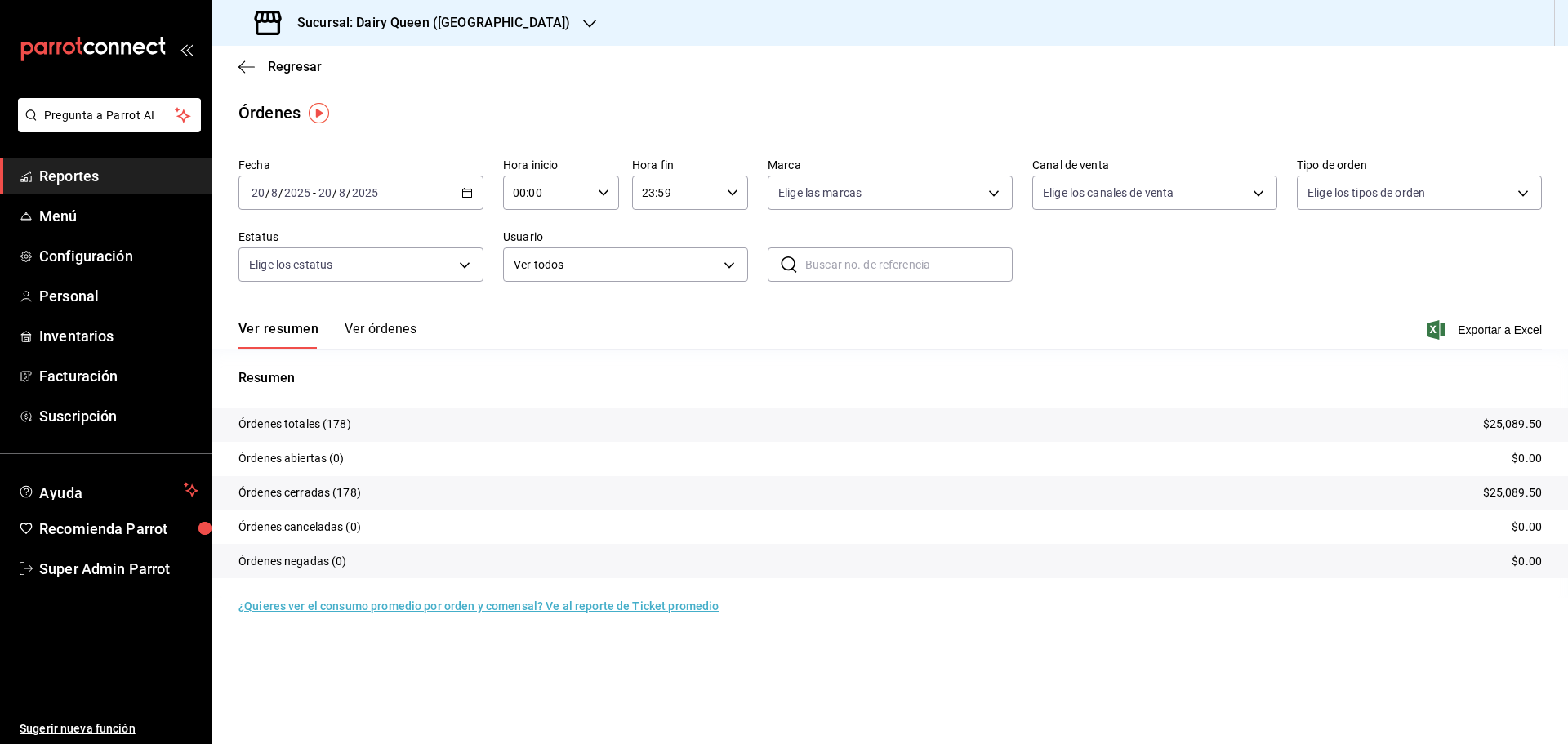
click at [425, 23] on h3 "Sucursal: Dairy Queen ([GEOGRAPHIC_DATA])" at bounding box center [427, 23] width 286 height 20
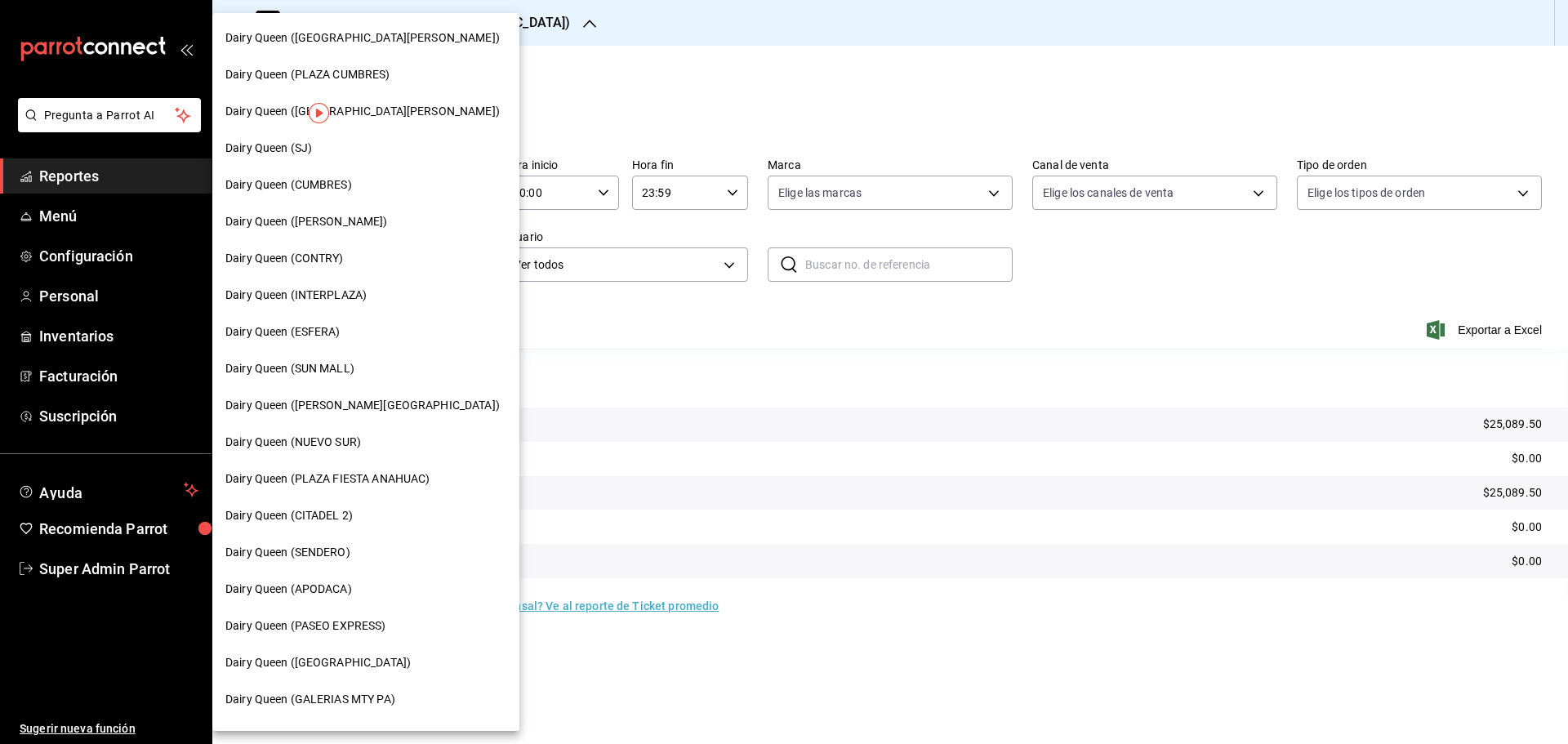
click at [338, 332] on span "Dairy Queen (ESFERA)" at bounding box center [282, 332] width 115 height 17
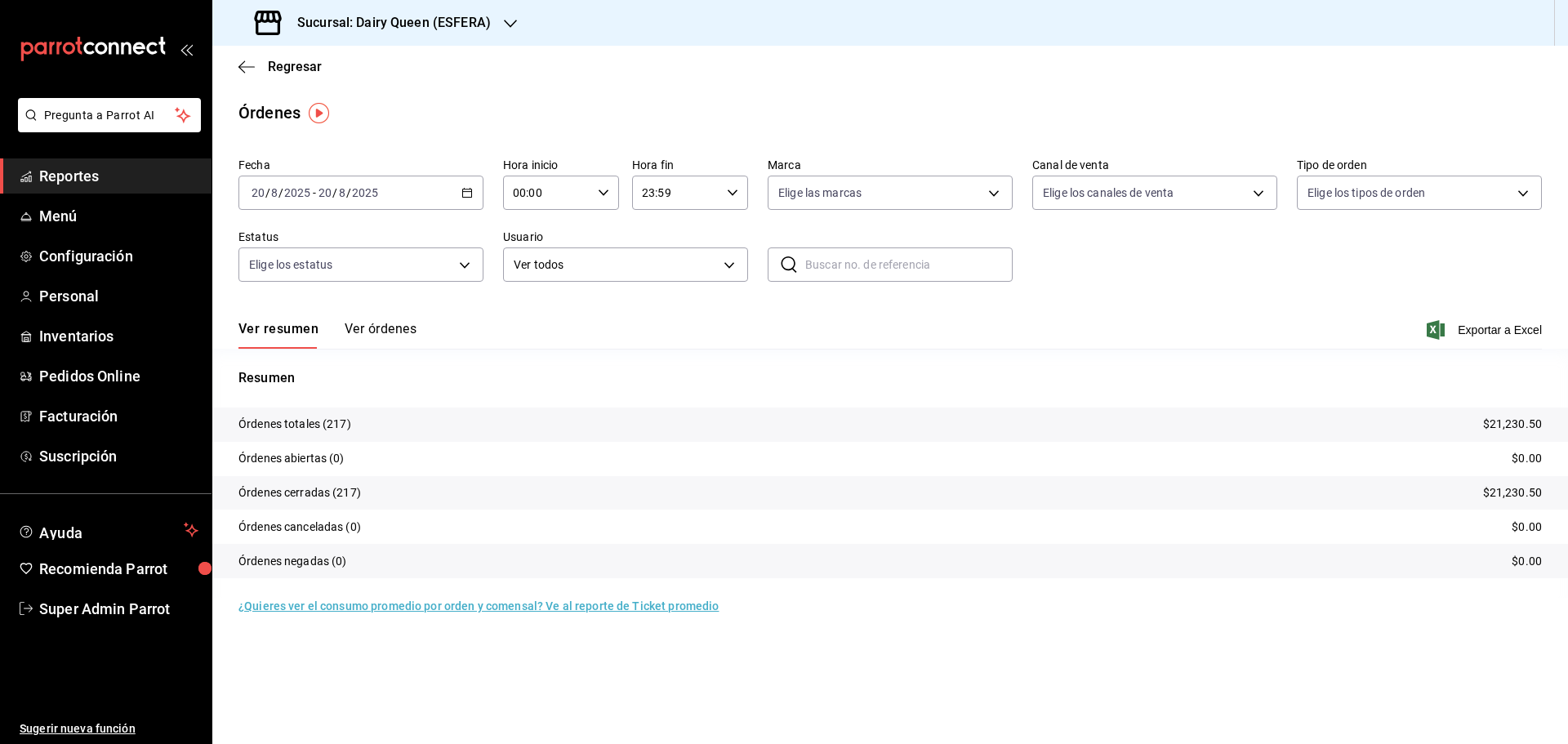
click at [408, 42] on div "Sucursal: Dairy Queen (ESFERA)" at bounding box center [374, 22] width 298 height 46
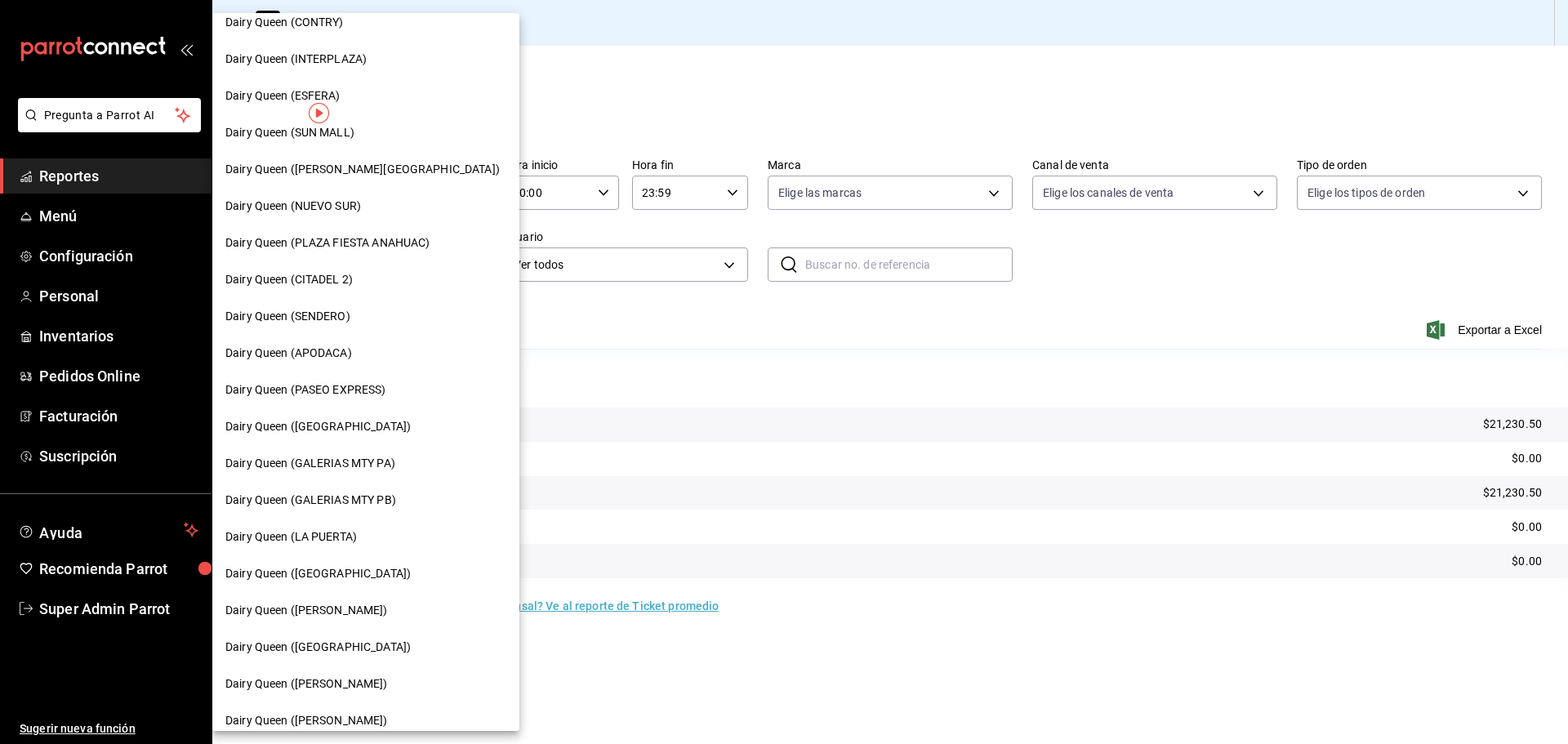
scroll to position [408, 0]
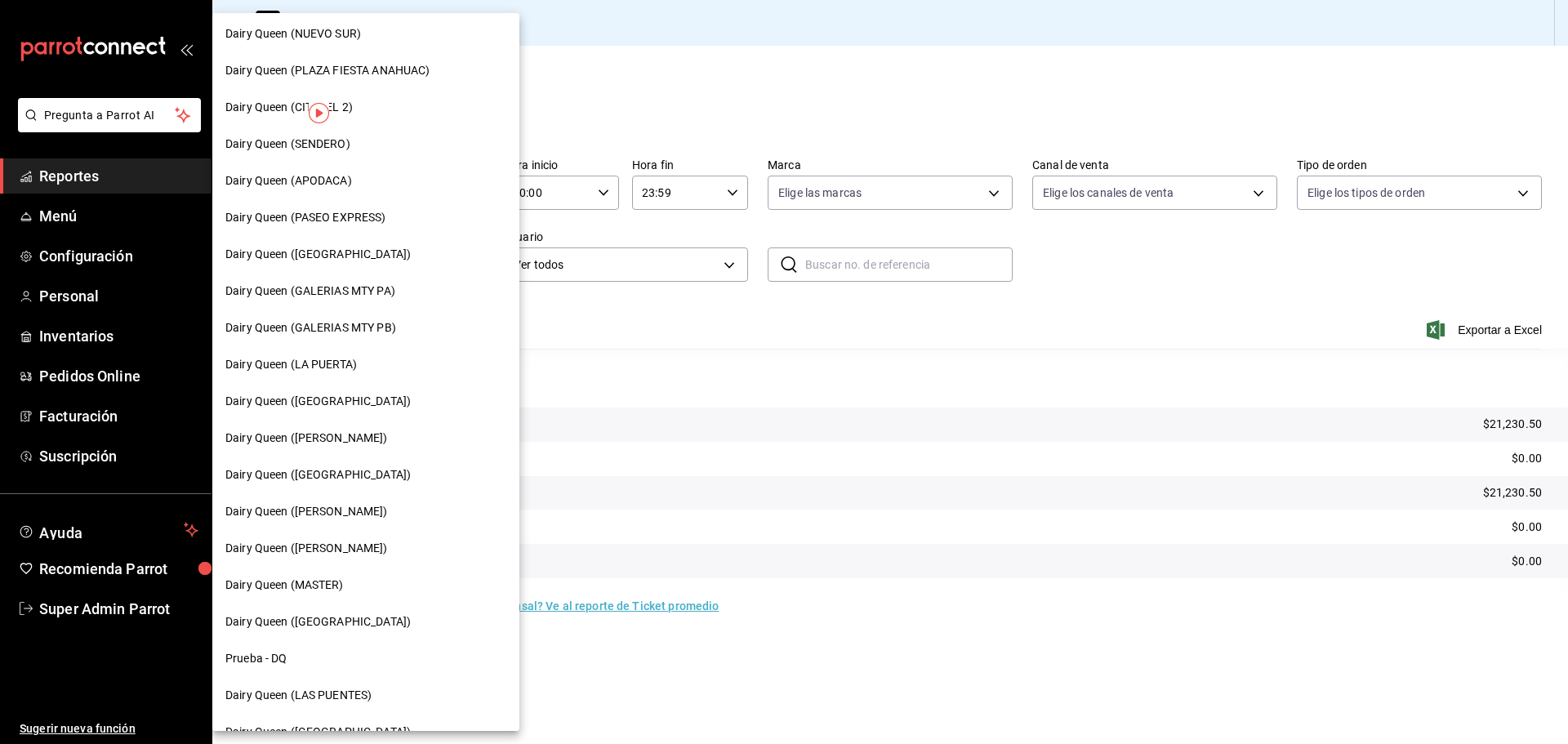
click at [343, 442] on div "Dairy Queen ([PERSON_NAME])" at bounding box center [365, 438] width 281 height 17
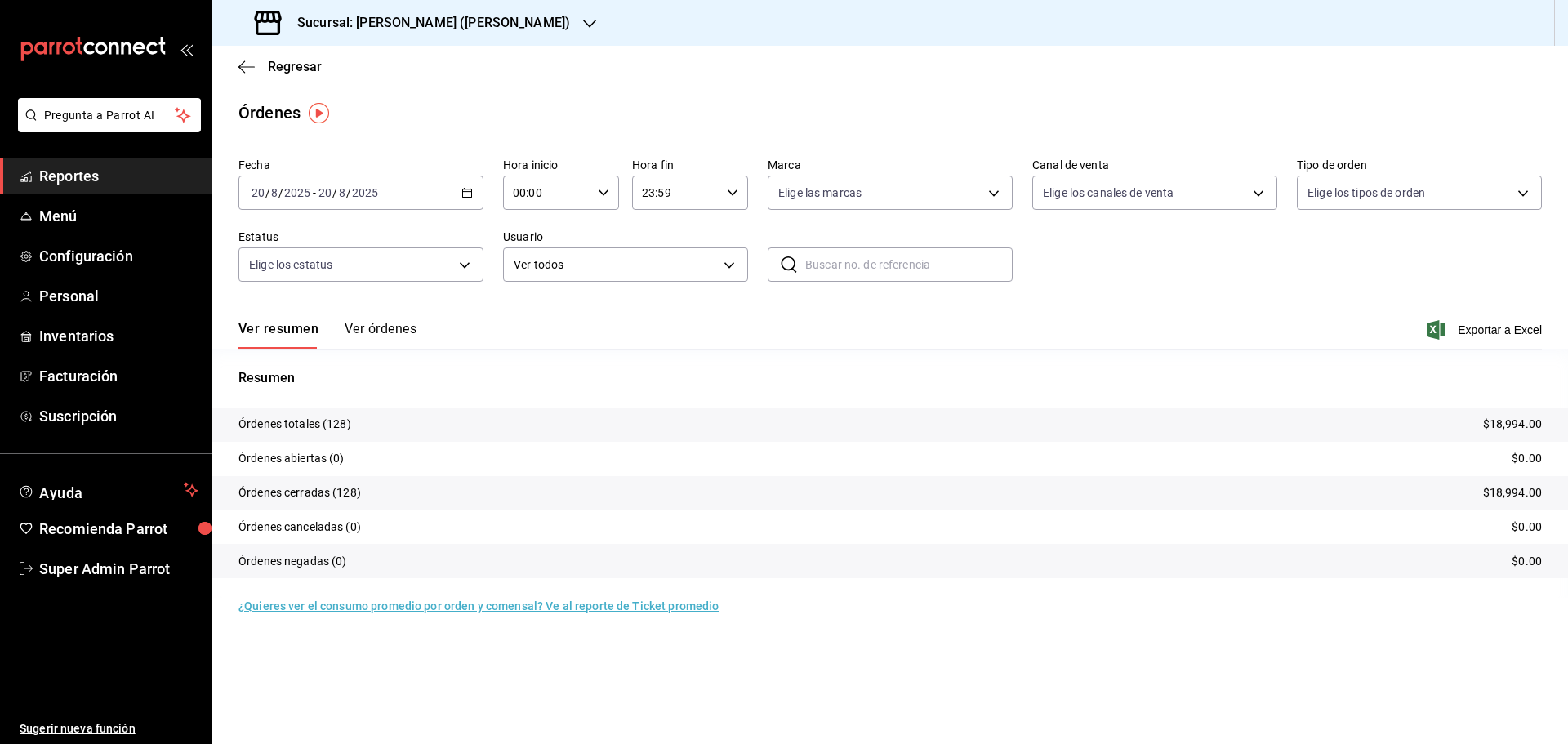
click at [375, 28] on h3 "Sucursal: [PERSON_NAME] ([PERSON_NAME])" at bounding box center [427, 23] width 286 height 20
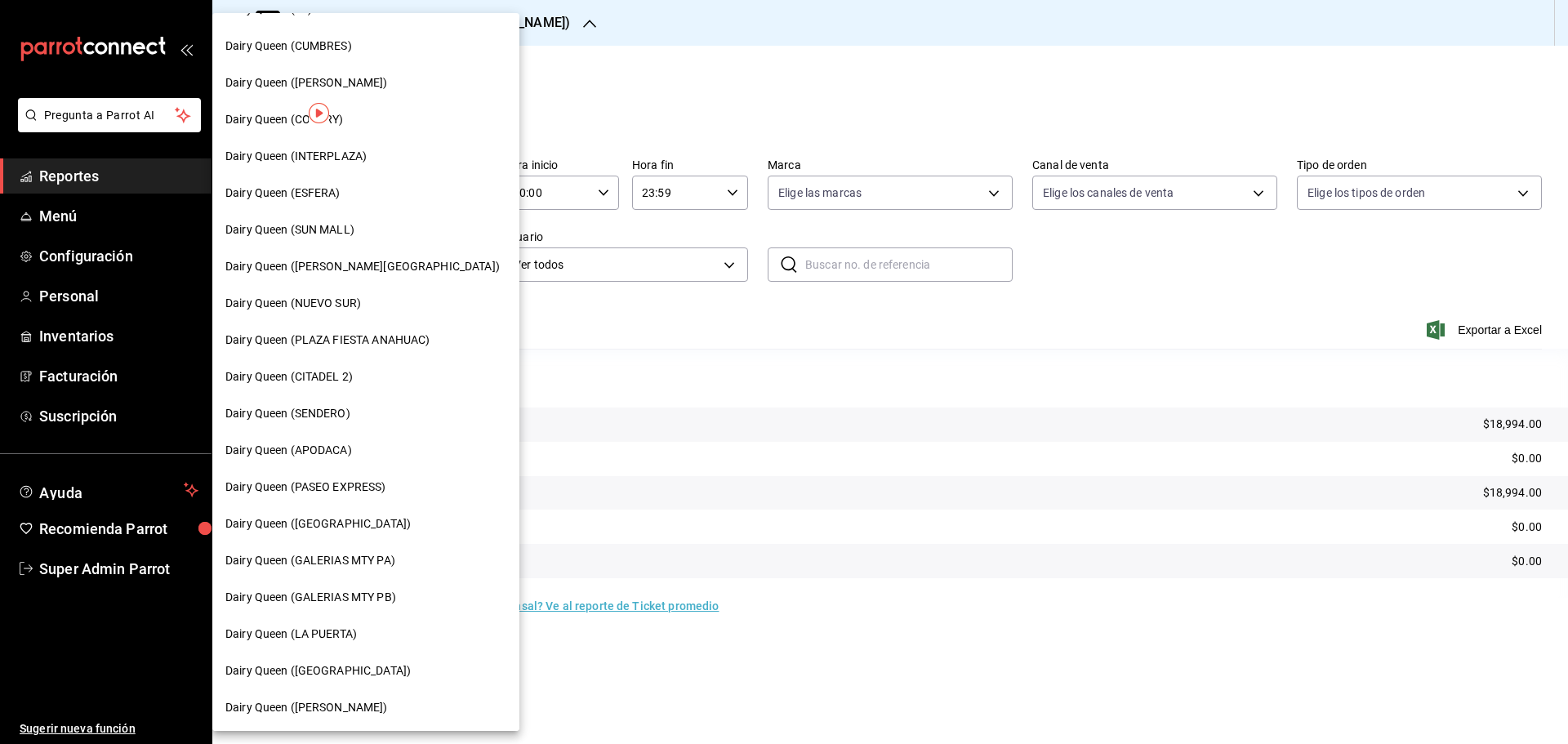
scroll to position [100, 0]
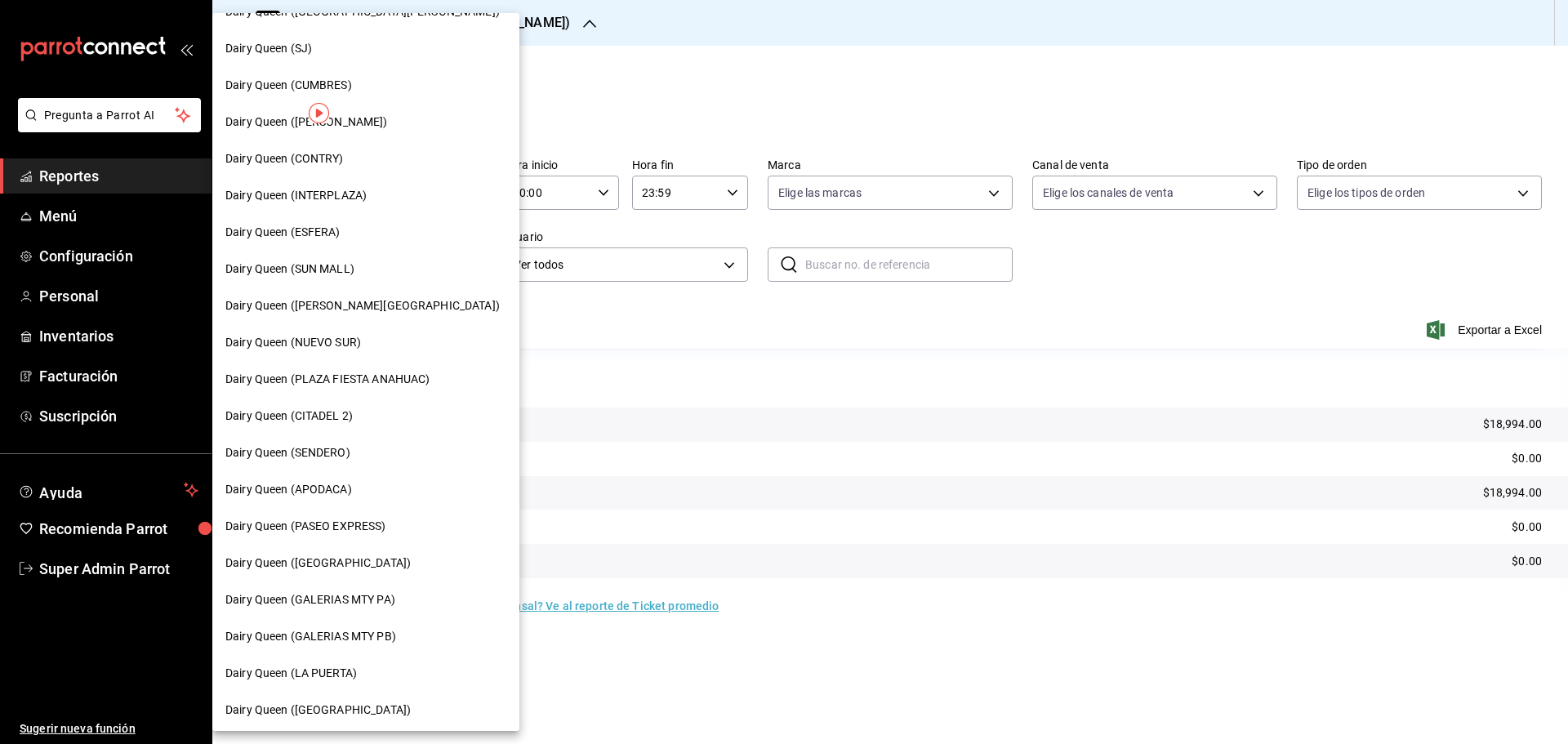
click at [311, 197] on span "Dairy Queen (INTERPLAZA)" at bounding box center [296, 195] width 142 height 17
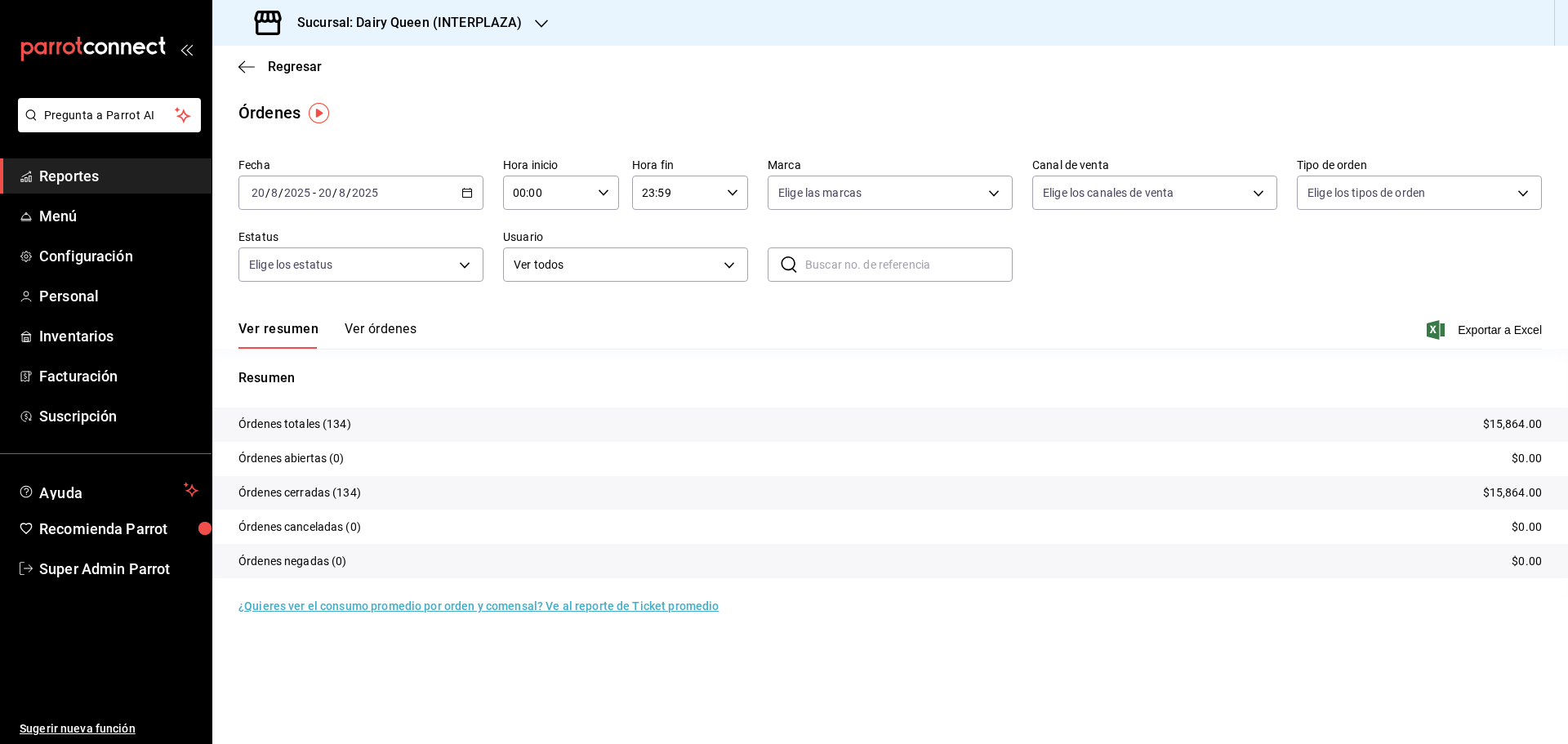
click at [382, 26] on h3 "Sucursal: Dairy Queen (INTERPLAZA)" at bounding box center [402, 23] width 237 height 20
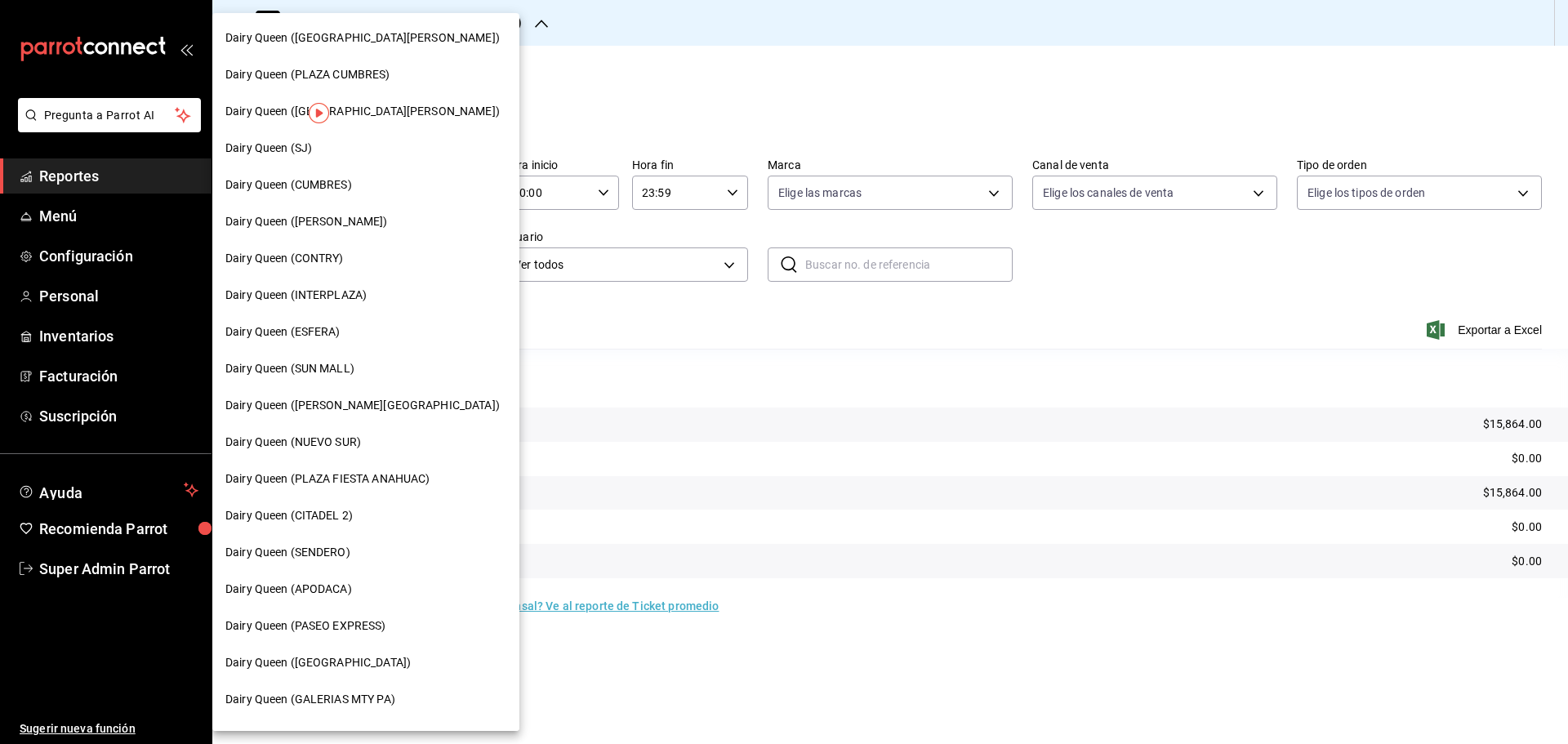
click at [308, 524] on div "Dairy Queen (CITADEL 2)" at bounding box center [366, 516] width 307 height 37
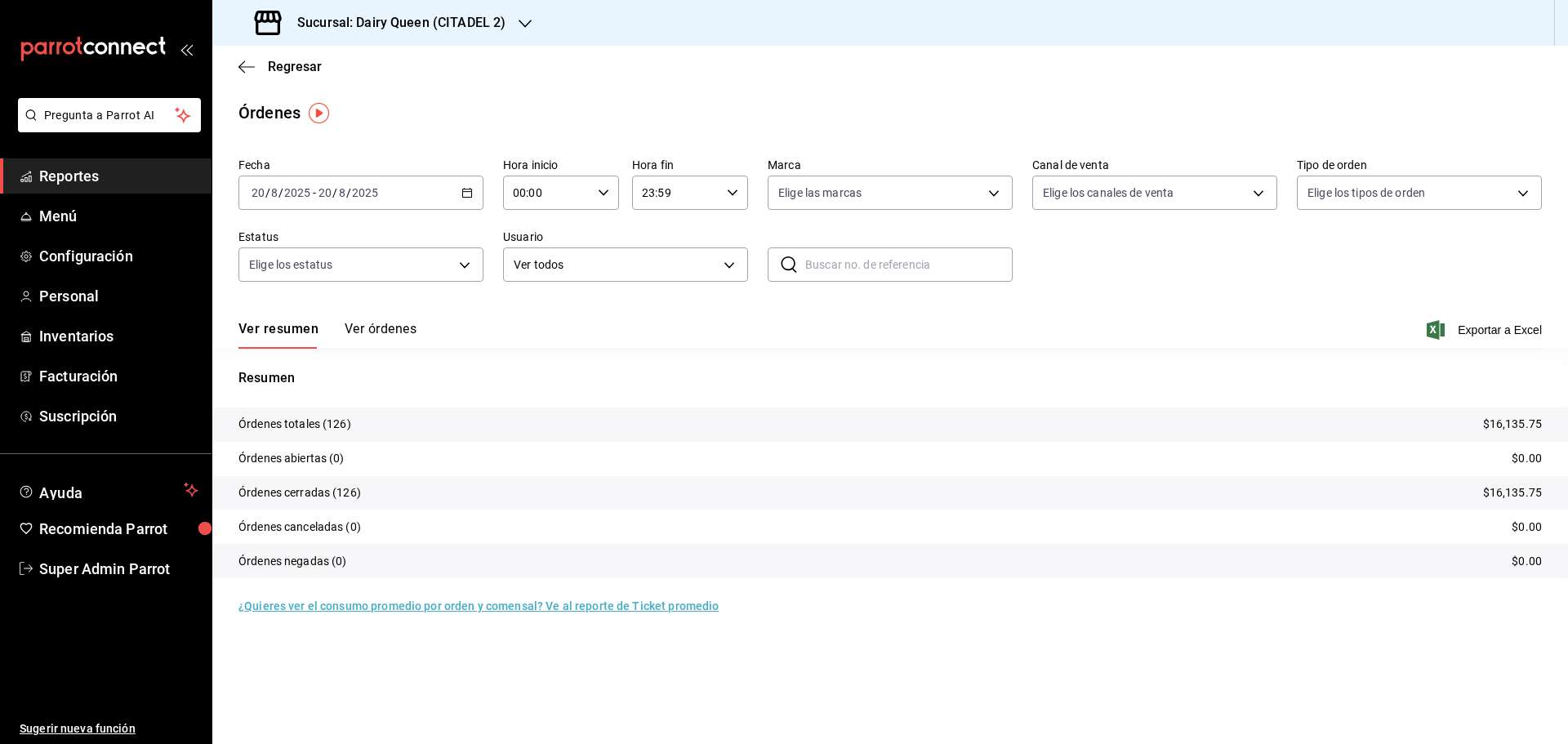
click at [390, 32] on div "Sucursal: Dairy Queen (CITADEL 2)" at bounding box center [381, 22] width 312 height 46
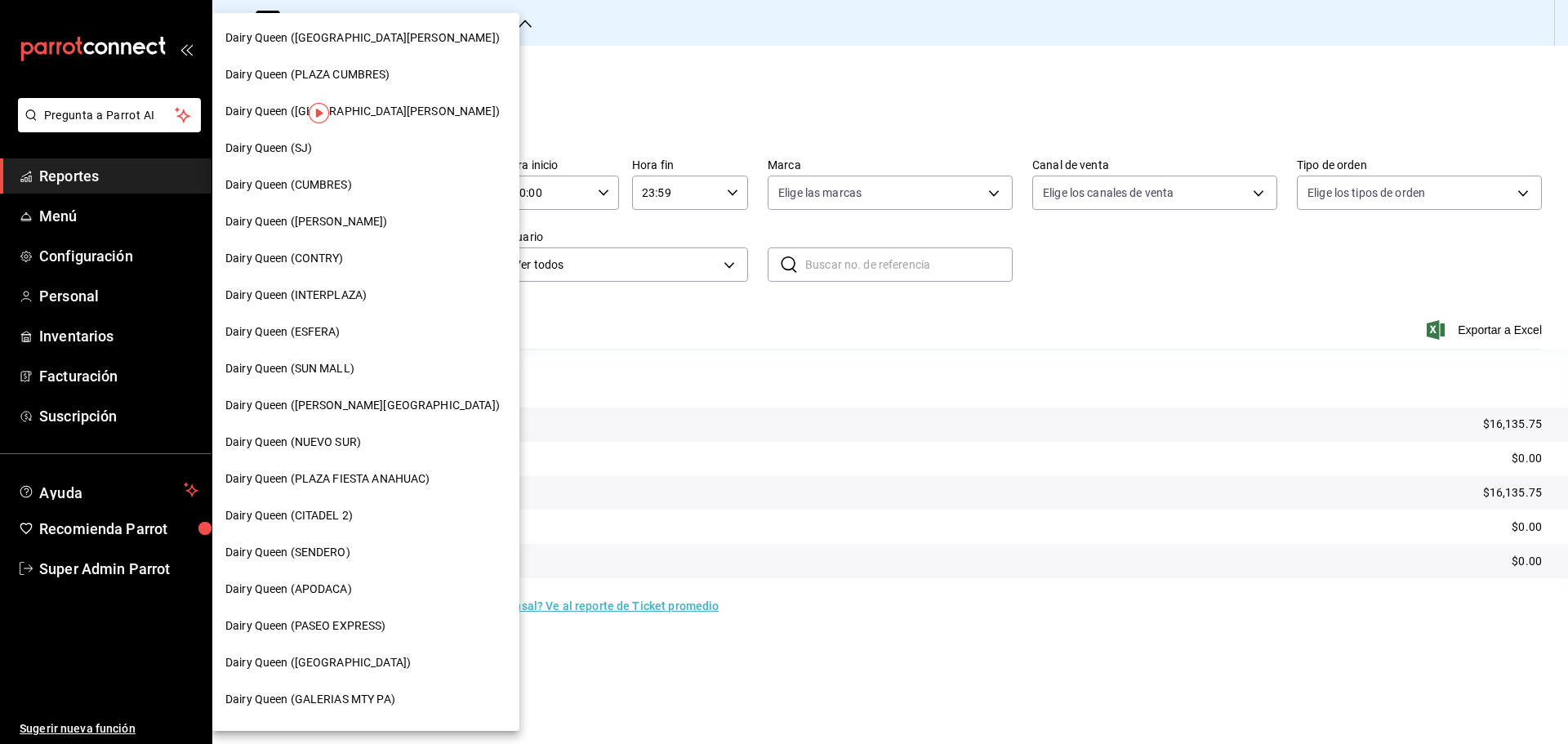
click at [370, 67] on span "Dairy Queen (PLAZA CUMBRES)" at bounding box center [307, 74] width 165 height 17
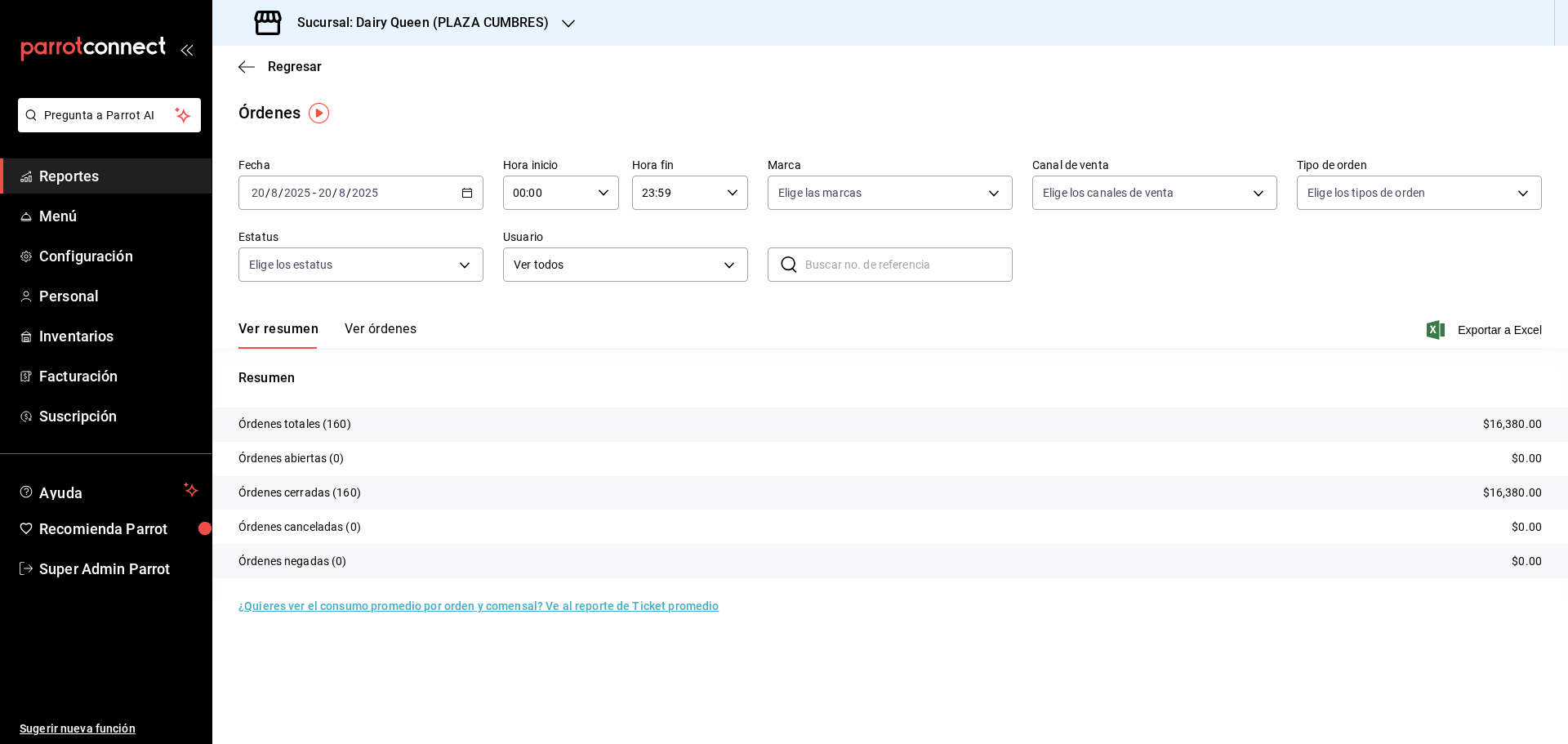
click at [334, 24] on h3 "Sucursal: Dairy Queen (PLAZA CUMBRES)" at bounding box center [417, 23] width 265 height 20
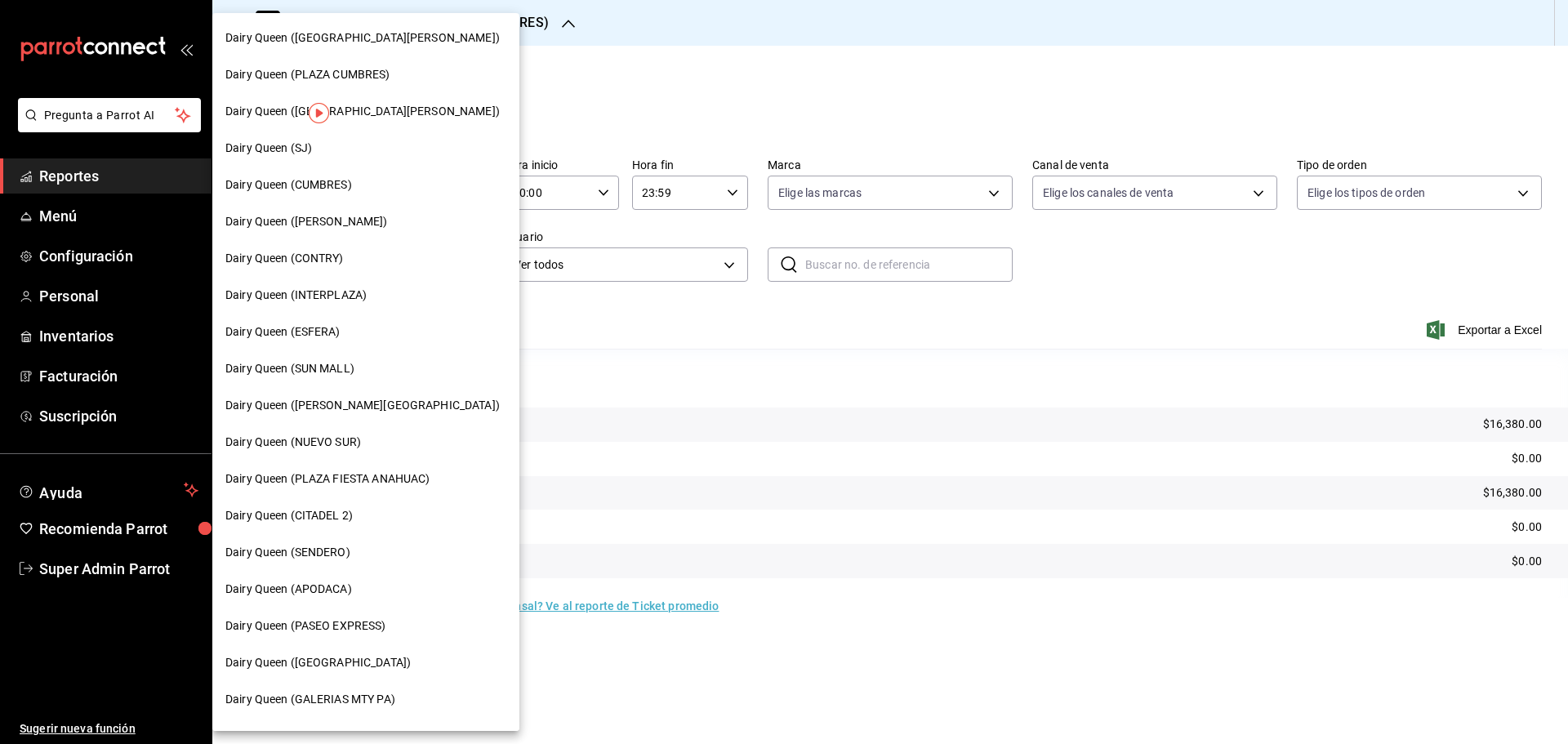
scroll to position [137, 0]
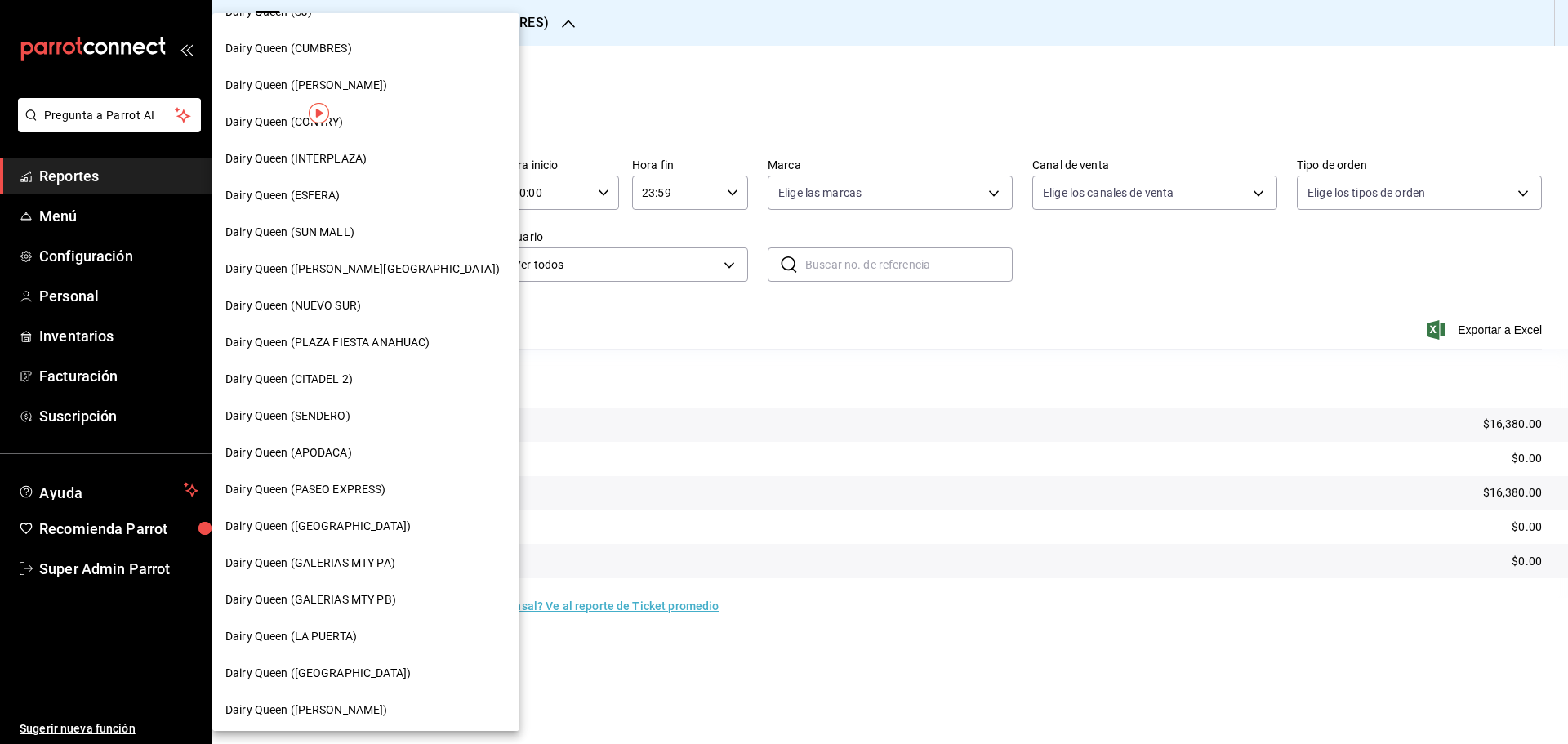
click at [366, 332] on div "Dairy Queen (PLAZA FIESTA ANAHUAC)" at bounding box center [366, 342] width 307 height 37
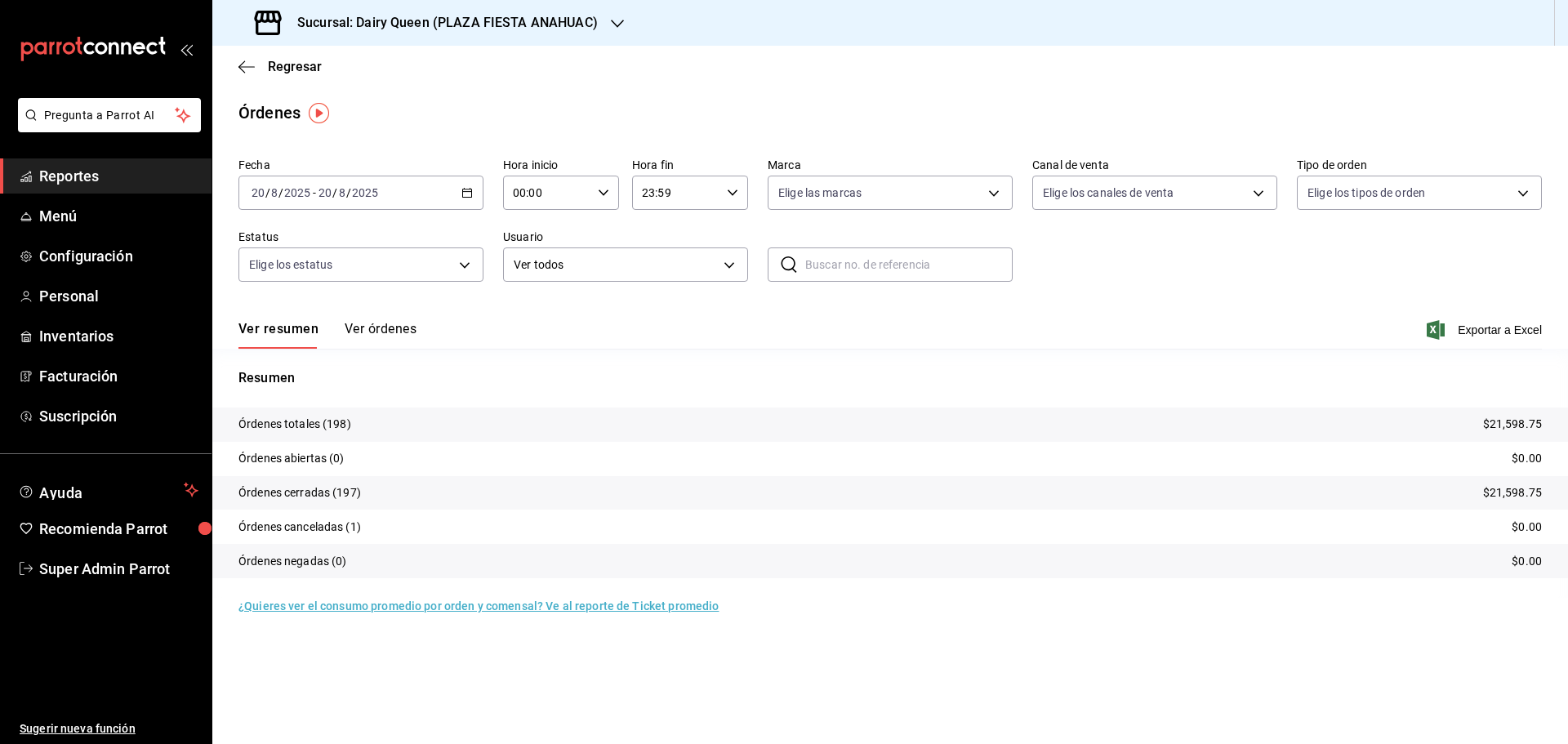
click at [362, 16] on h3 "Sucursal: Dairy Queen (PLAZA FIESTA ANAHUAC)" at bounding box center [441, 23] width 313 height 20
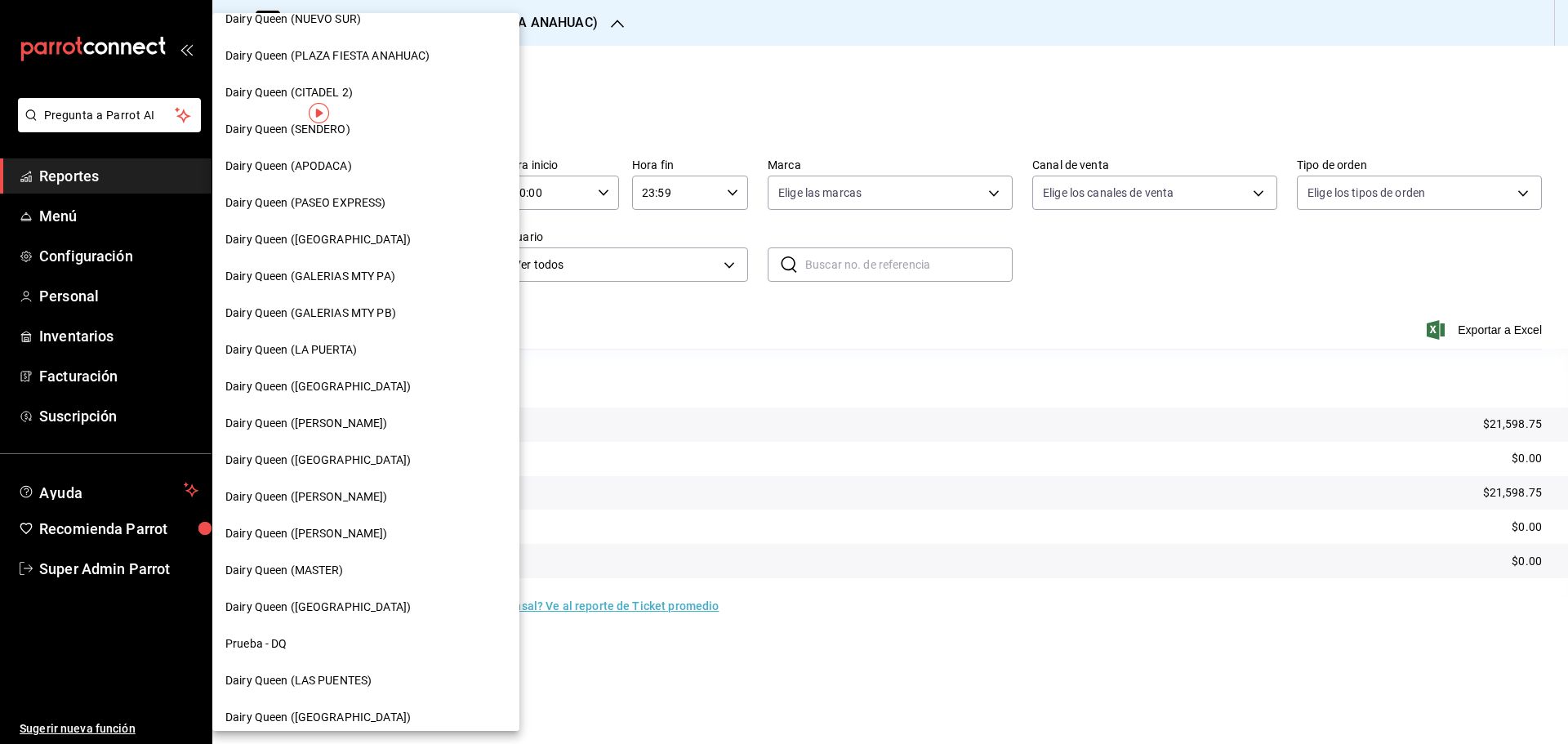
scroll to position [508, 0]
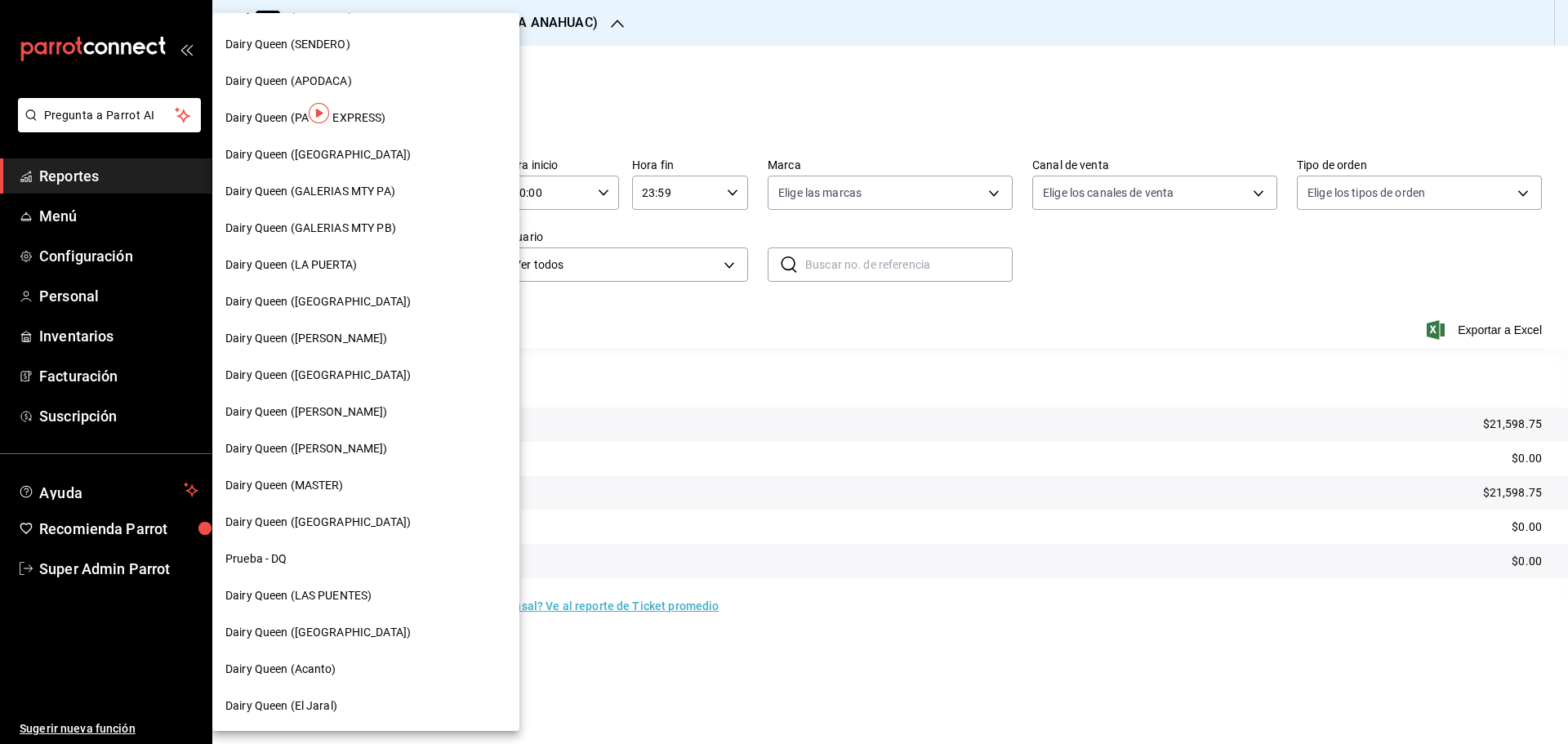
click at [339, 449] on span "Dairy Queen ([PERSON_NAME])" at bounding box center [306, 448] width 162 height 17
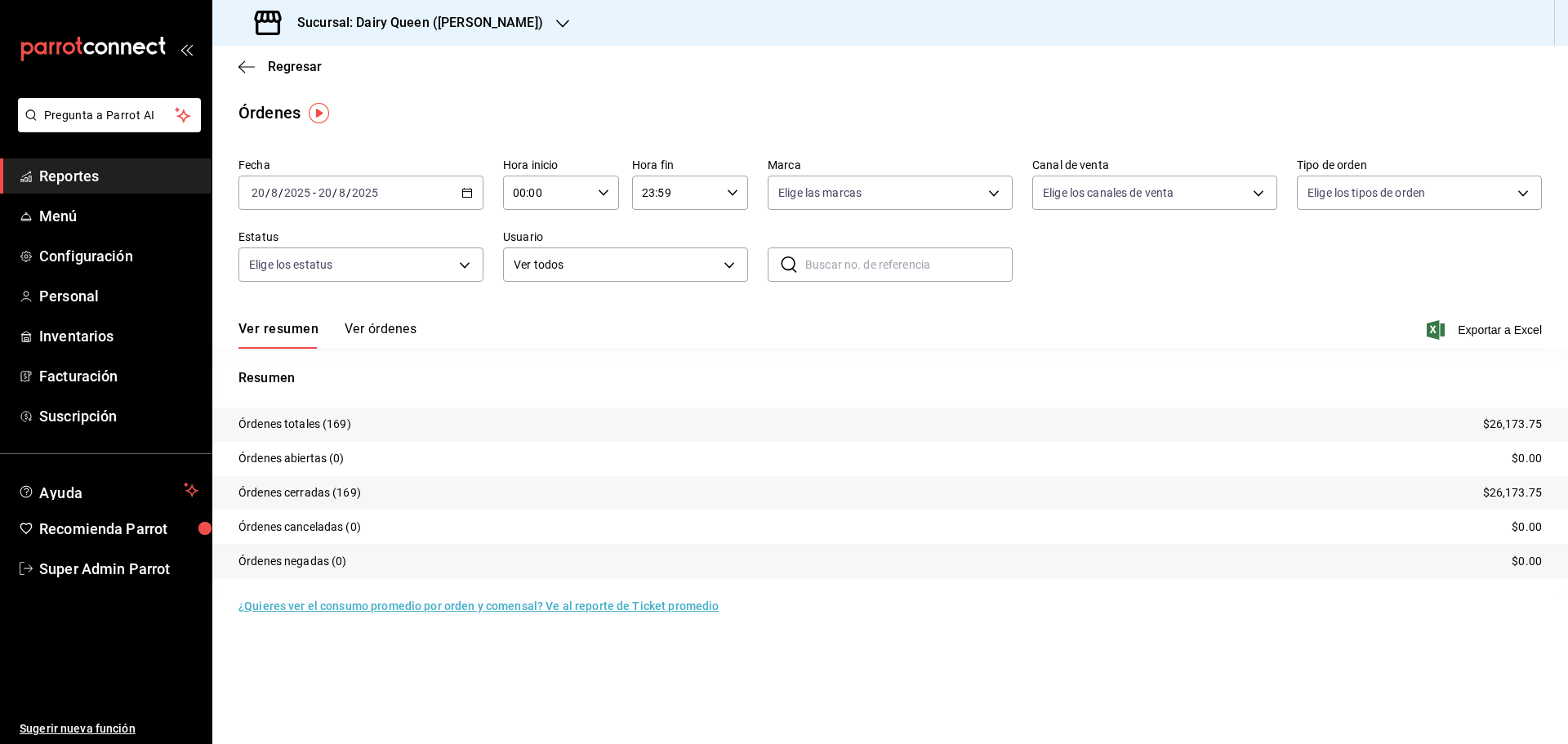
click at [422, 27] on h3 "Sucursal: Dairy Queen ([PERSON_NAME])" at bounding box center [413, 23] width 259 height 20
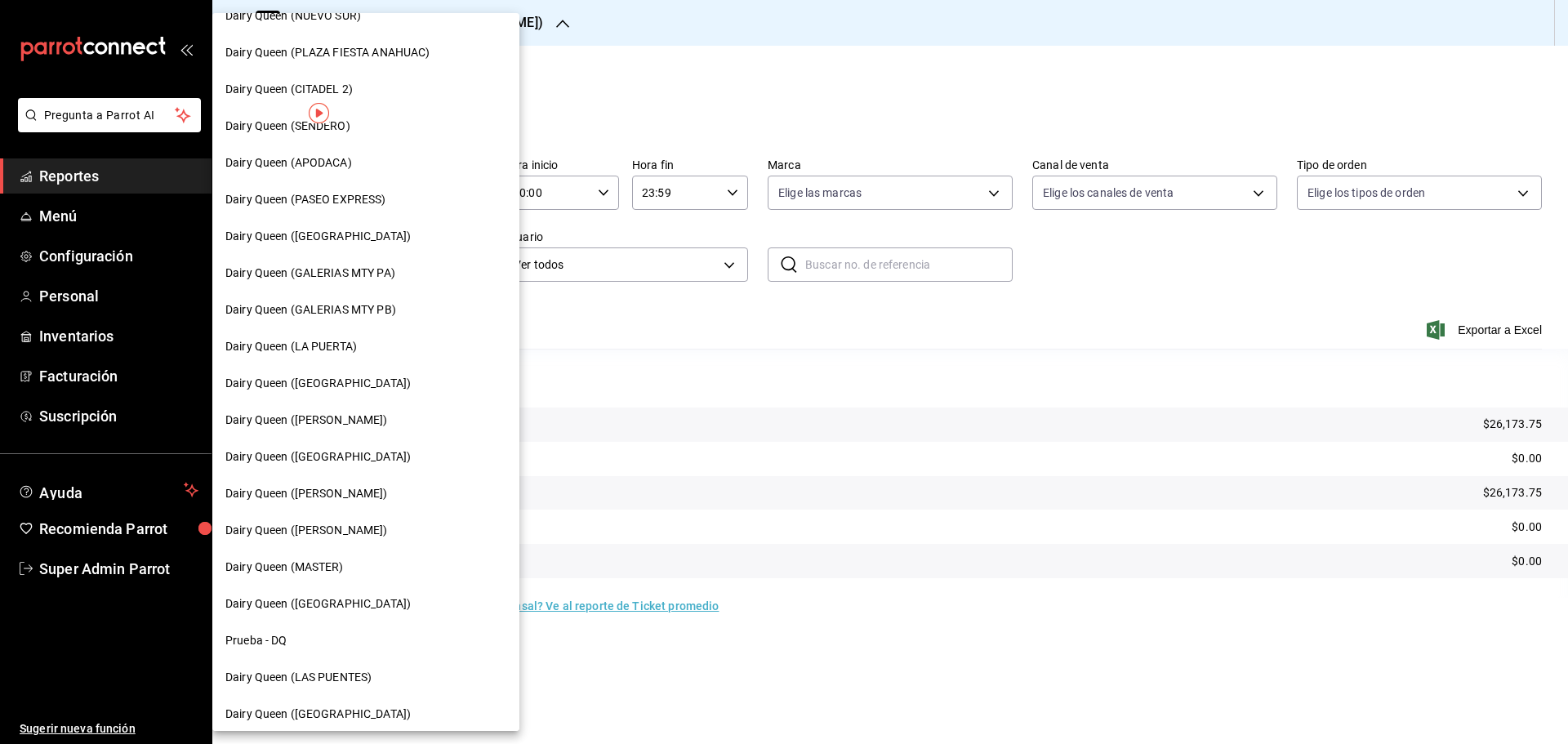
scroll to position [508, 0]
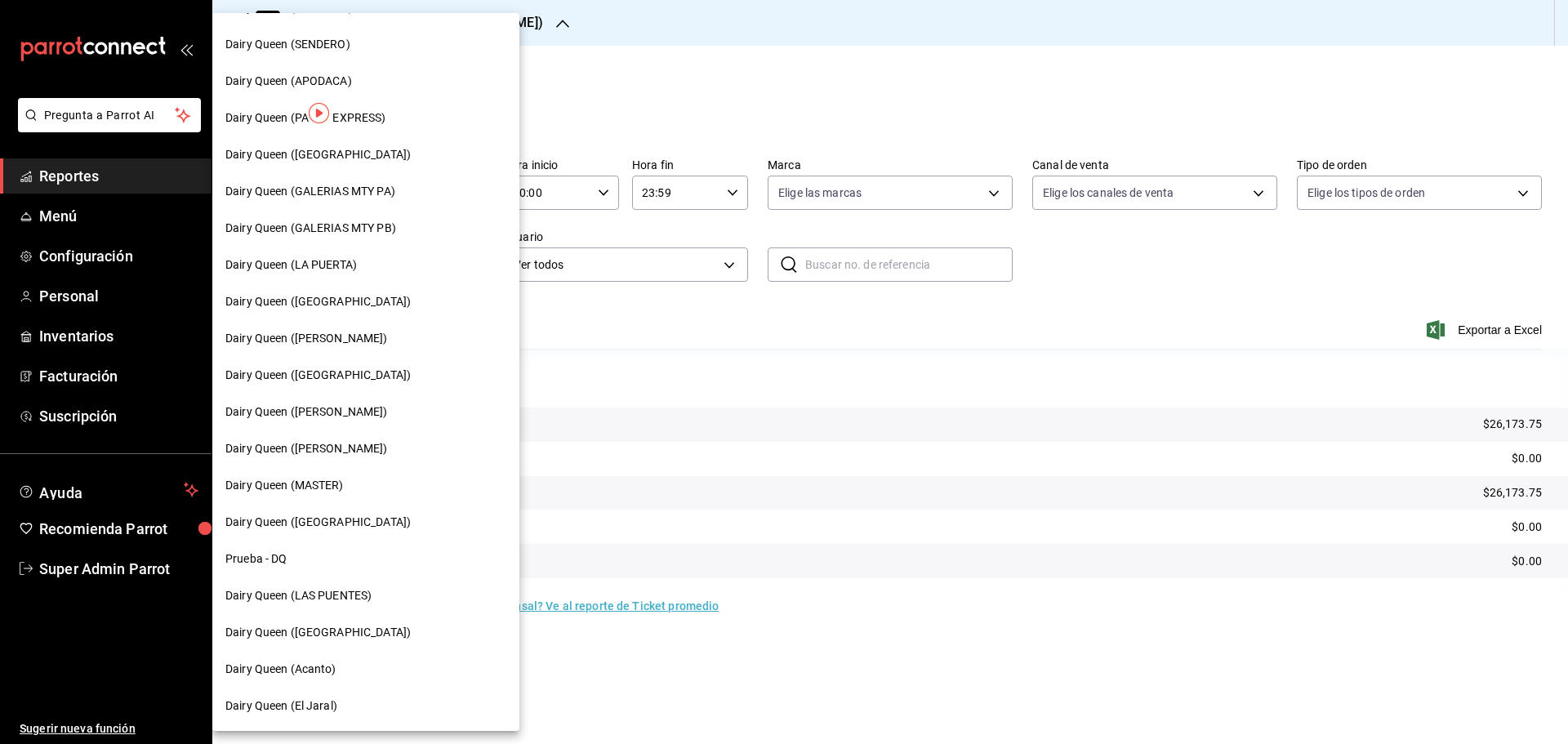
click at [356, 529] on span "Dairy Queen ([GEOGRAPHIC_DATA])" at bounding box center [317, 522] width 185 height 17
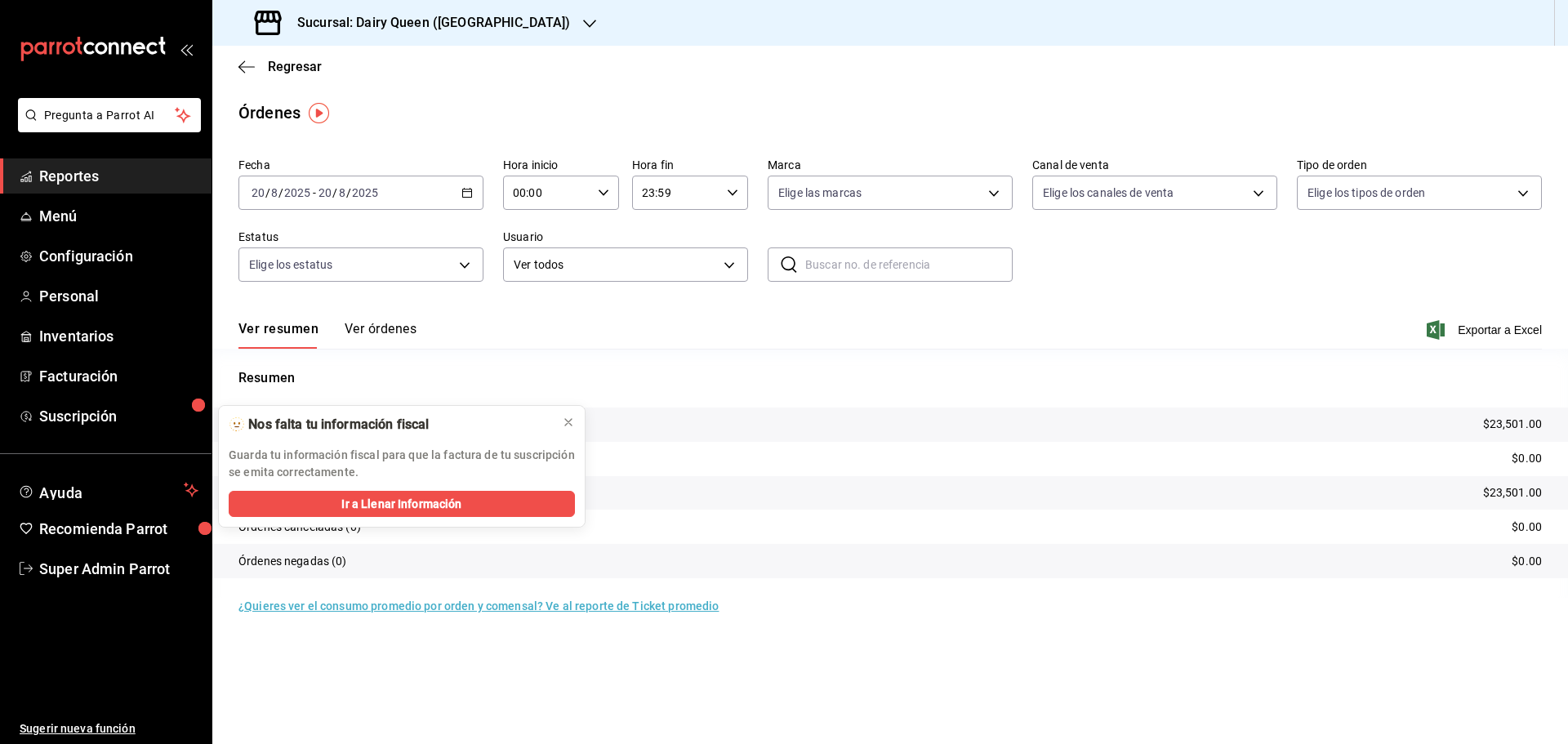
click at [381, 18] on h3 "Sucursal: Dairy Queen ([GEOGRAPHIC_DATA])" at bounding box center [427, 23] width 286 height 20
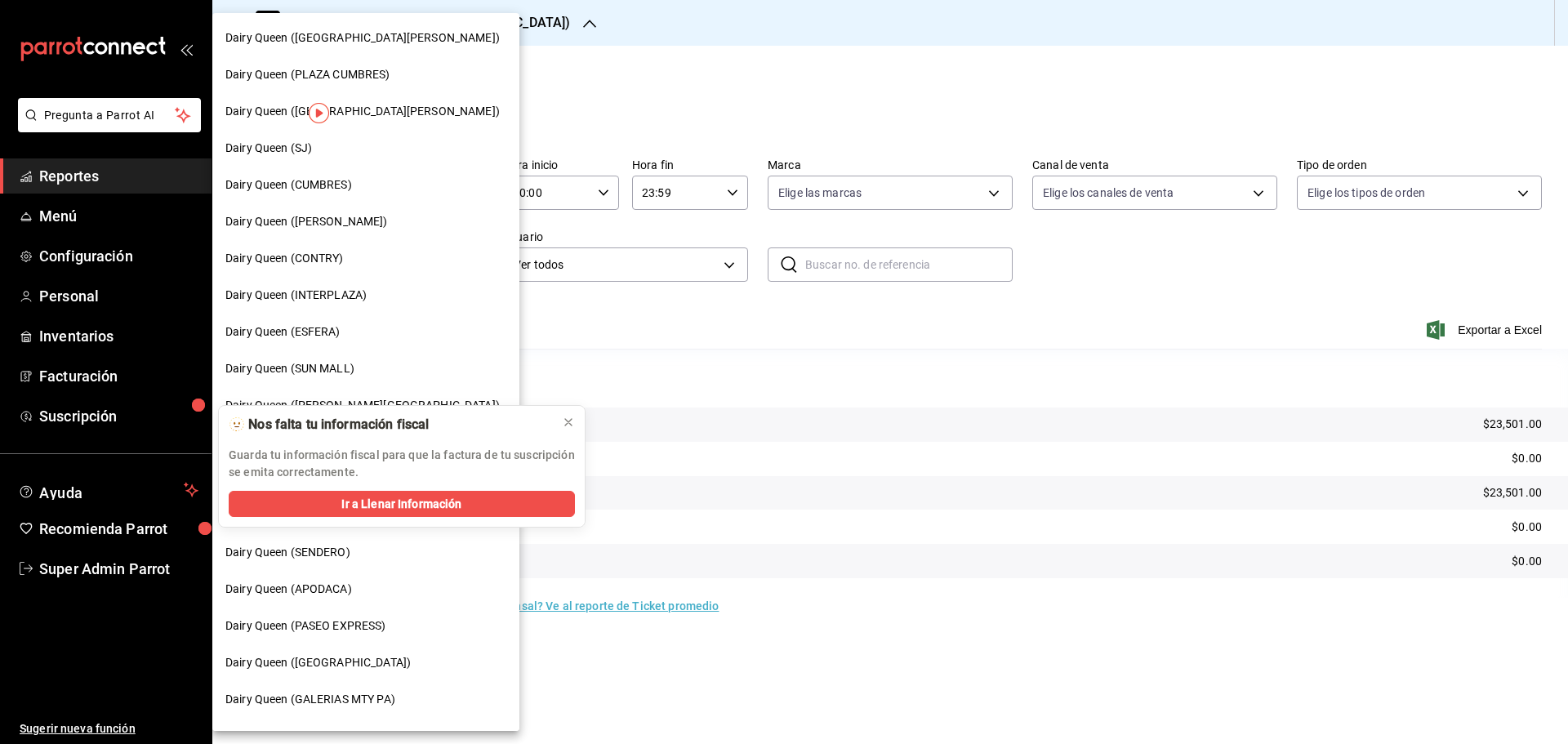
scroll to position [508, 0]
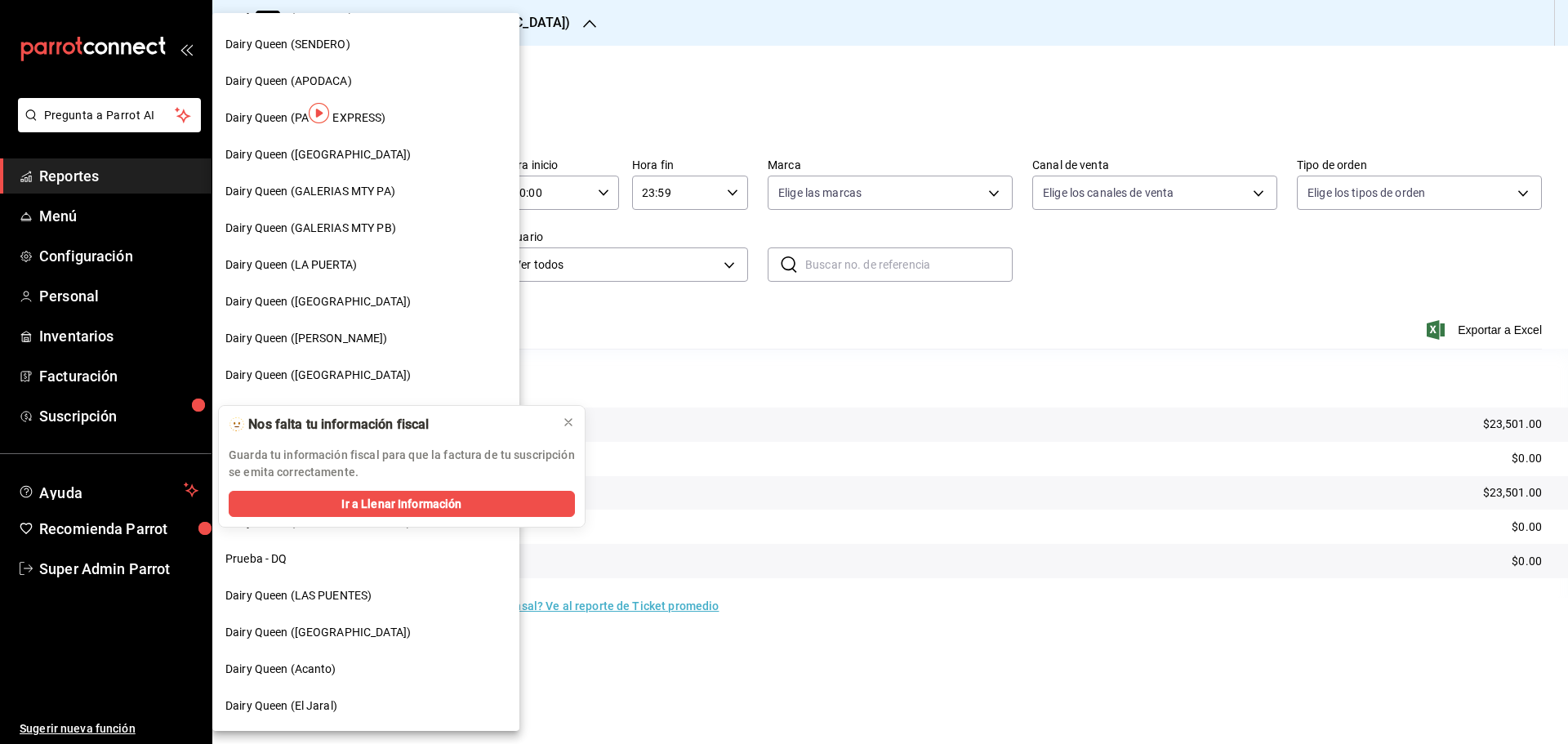
click at [293, 659] on div "Dairy Queen (Acanto)" at bounding box center [366, 669] width 307 height 37
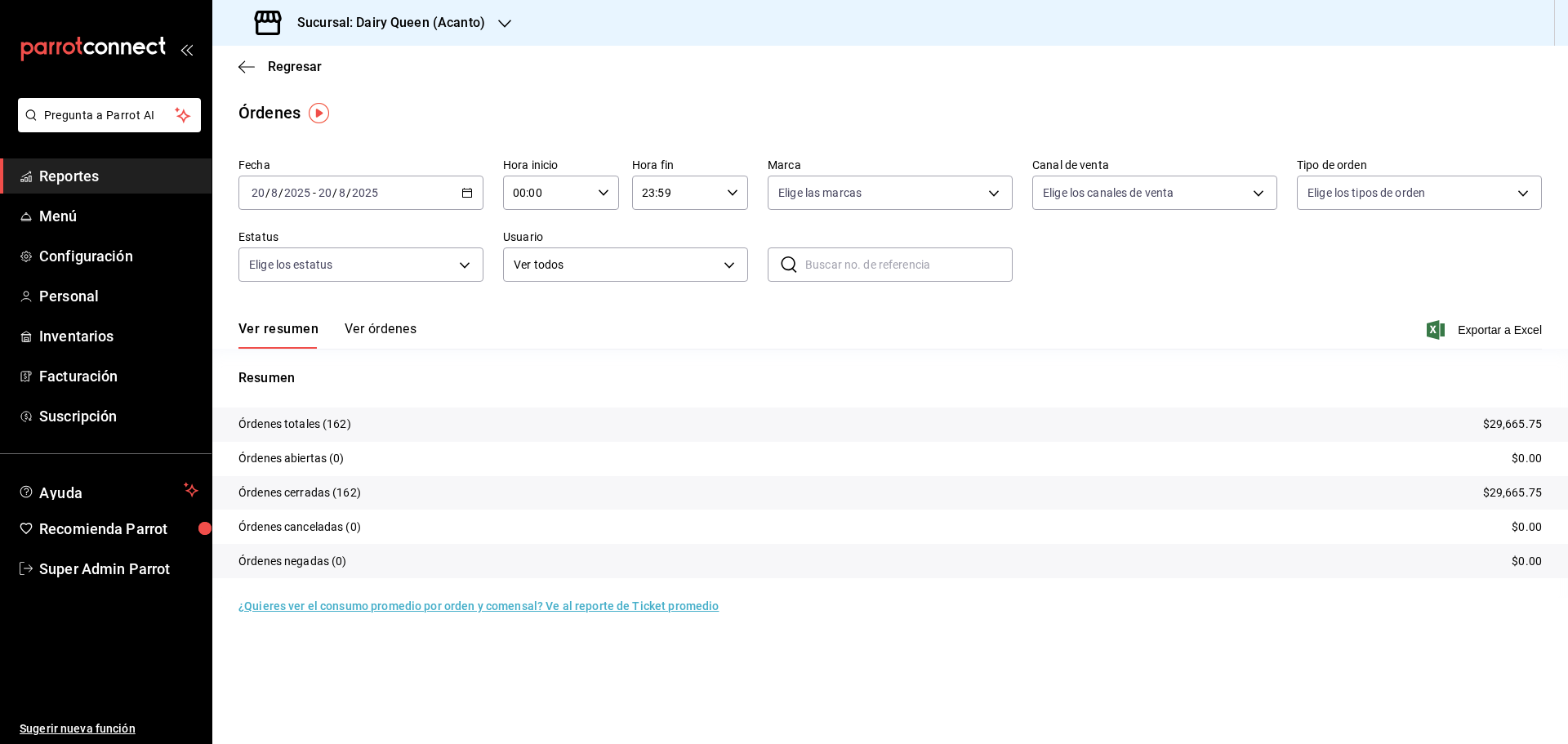
click at [372, 13] on h3 "Sucursal: Dairy Queen (Acanto)" at bounding box center [384, 23] width 201 height 20
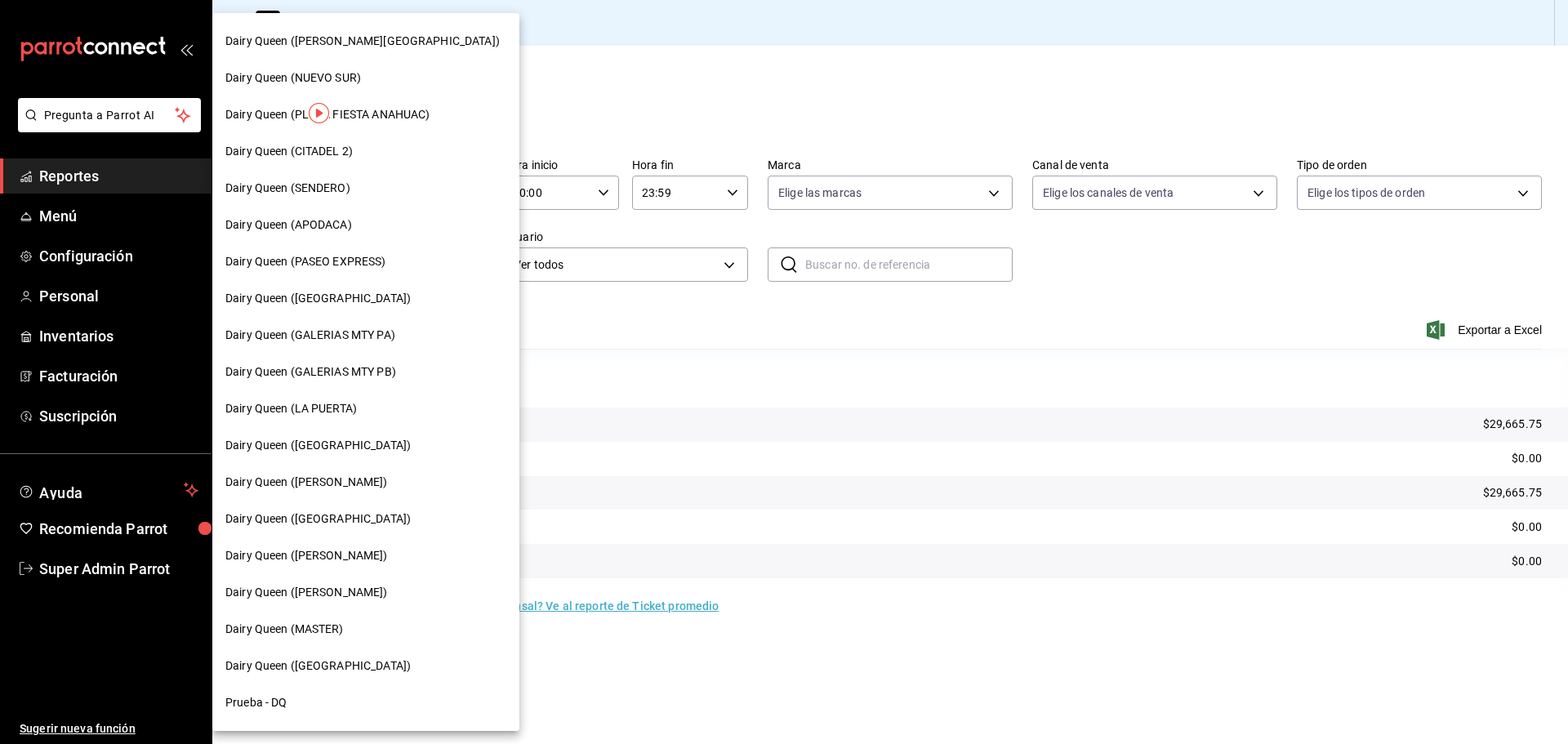
scroll to position [508, 0]
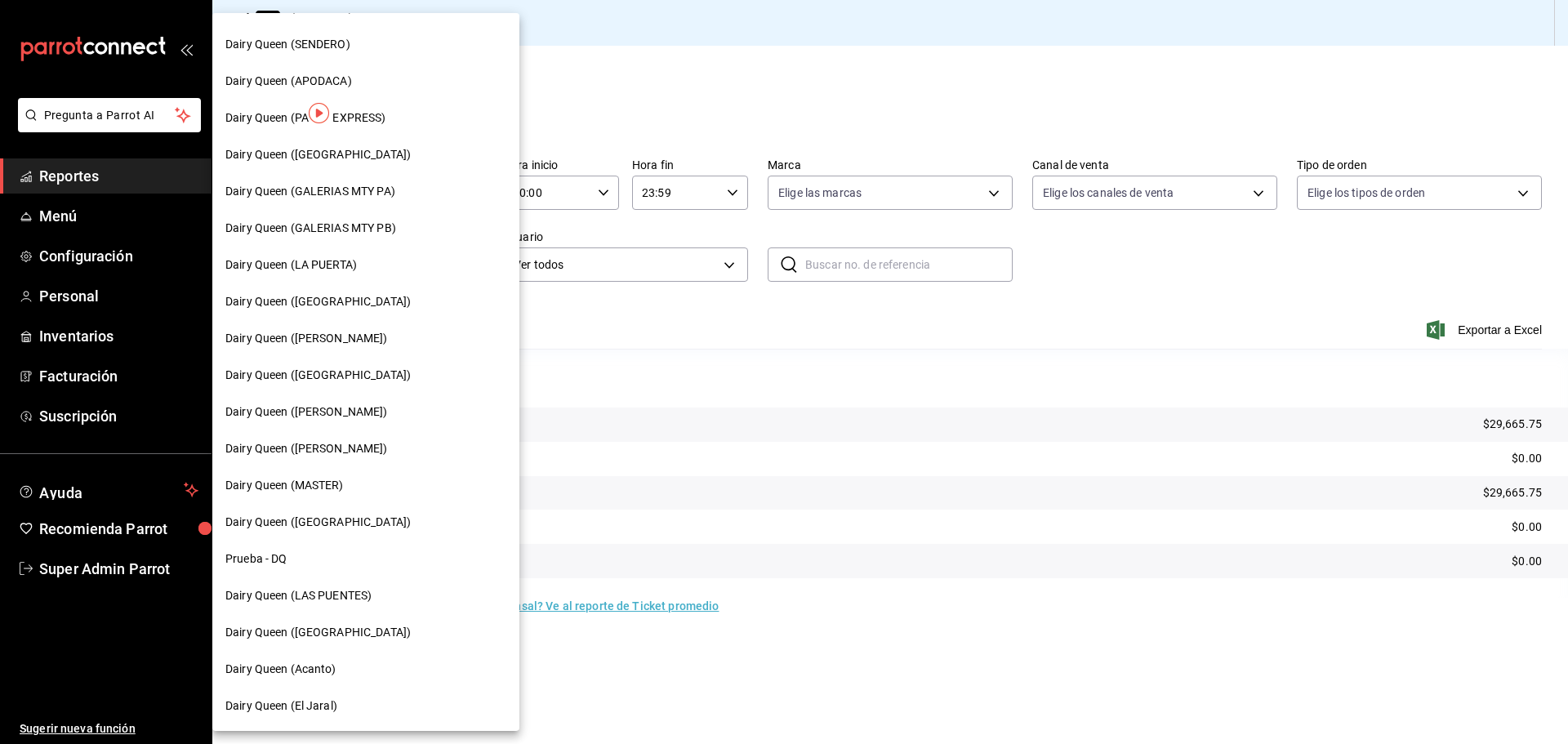
click at [341, 713] on div "Dairy Queen (El Jaral)" at bounding box center [365, 706] width 281 height 17
